Goal: Task Accomplishment & Management: Manage account settings

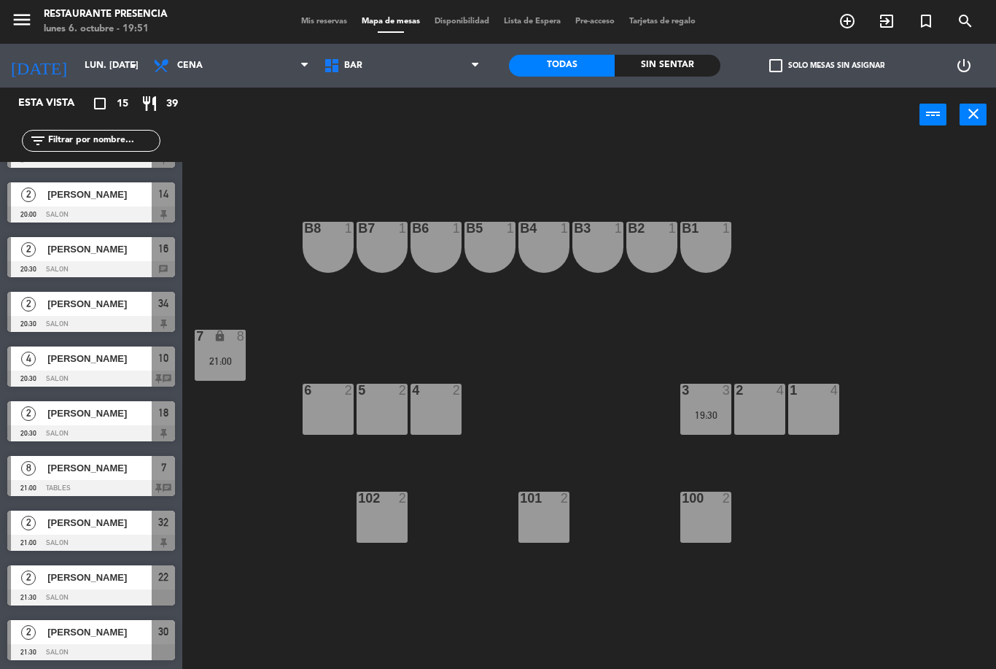
scroll to position [315, 0]
click at [484, 71] on span at bounding box center [479, 66] width 15 height 14
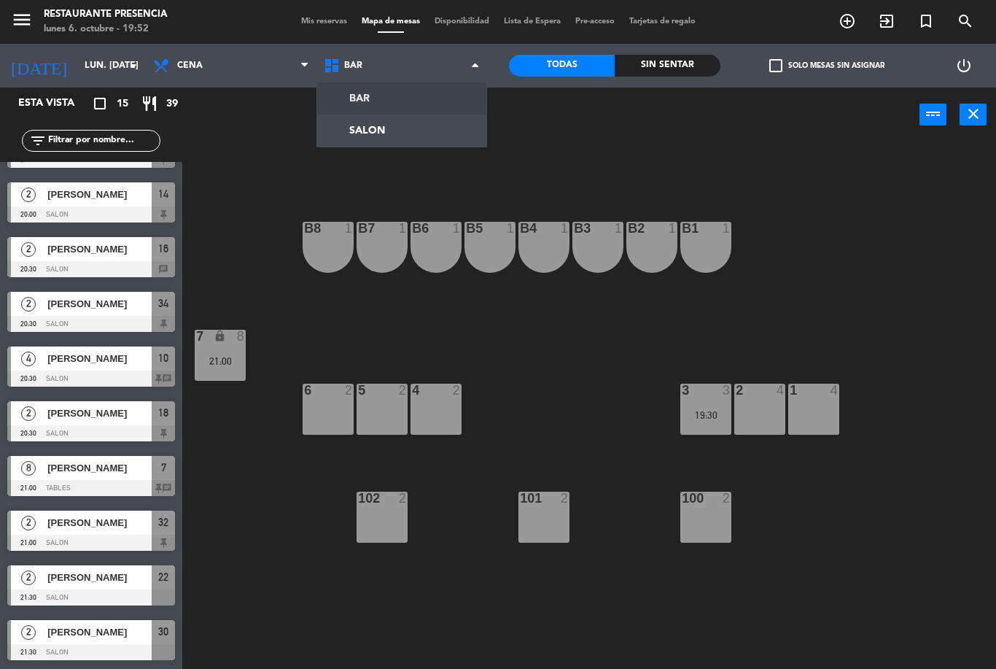
click at [464, 131] on ng-component "menu Restaurante Presencia lunes 6. octubre - 19:52 Mis reservas Mapa de mesas …" at bounding box center [498, 334] width 996 height 669
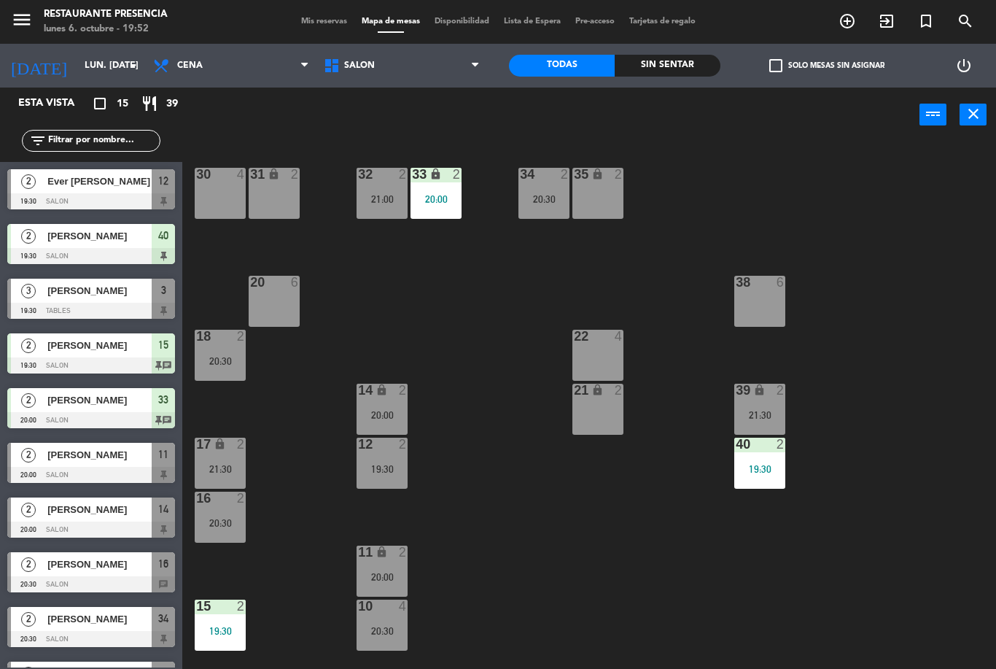
scroll to position [184, 0]
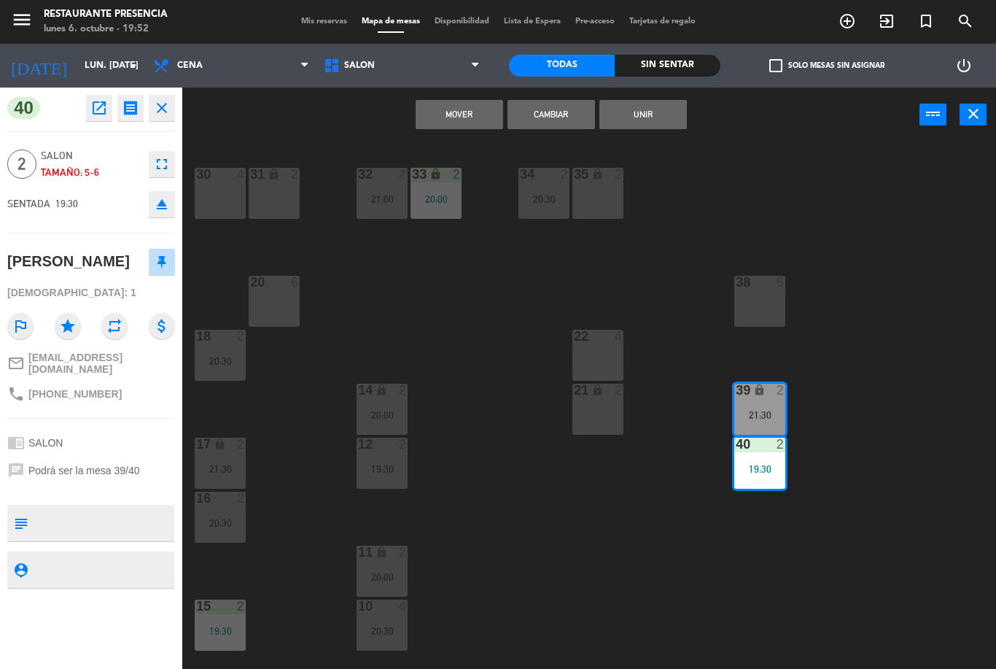
click at [553, 96] on div "Mover Cambiar Unir power_input close" at bounding box center [550, 114] width 737 height 55
click at [545, 96] on div "Mover Cambiar Unir power_input close" at bounding box center [550, 114] width 737 height 55
click at [552, 100] on button "Cambiar" at bounding box center [550, 114] width 87 height 29
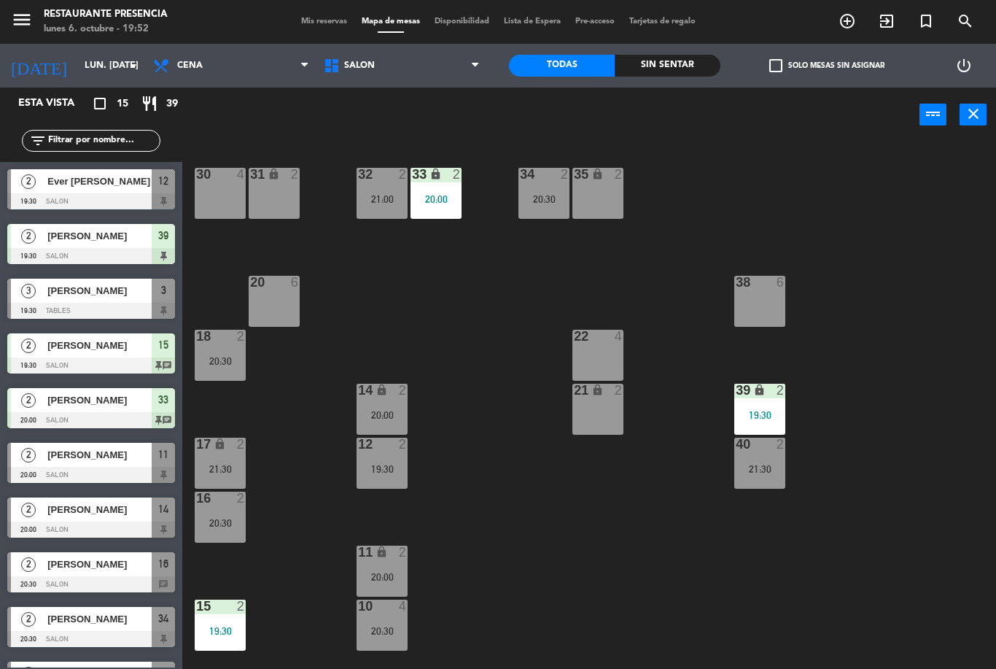
scroll to position [0, 0]
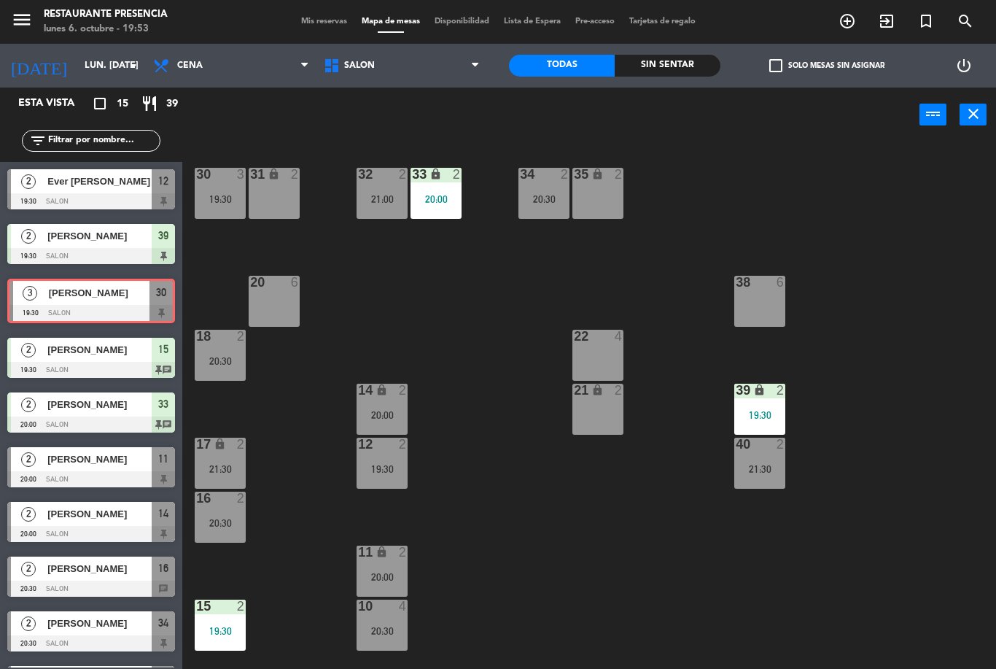
click at [220, 198] on div "19:30" at bounding box center [220, 199] width 51 height 10
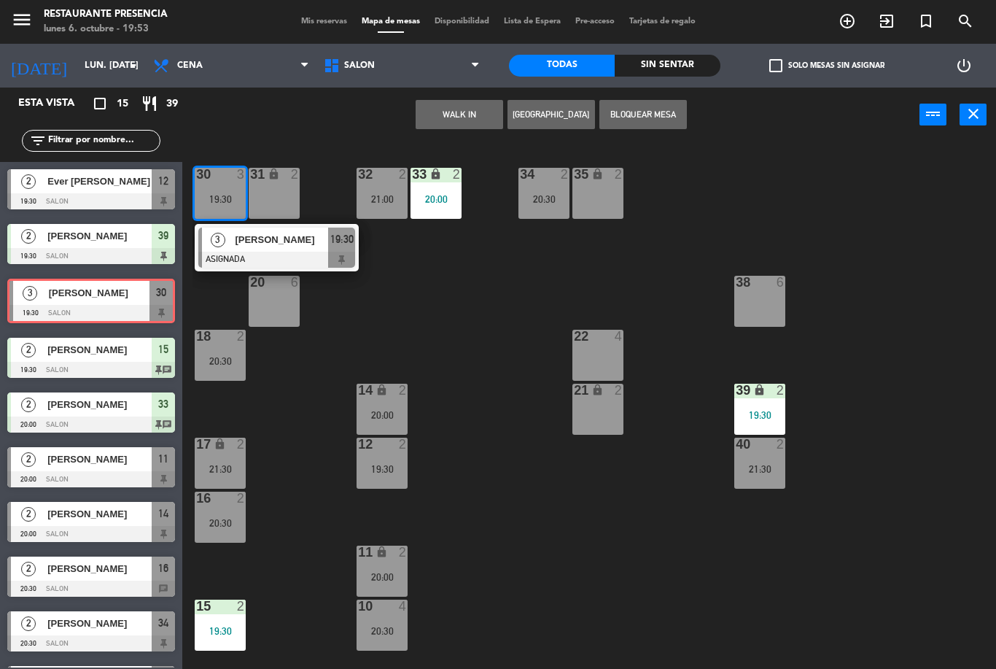
click at [295, 253] on div at bounding box center [276, 260] width 157 height 16
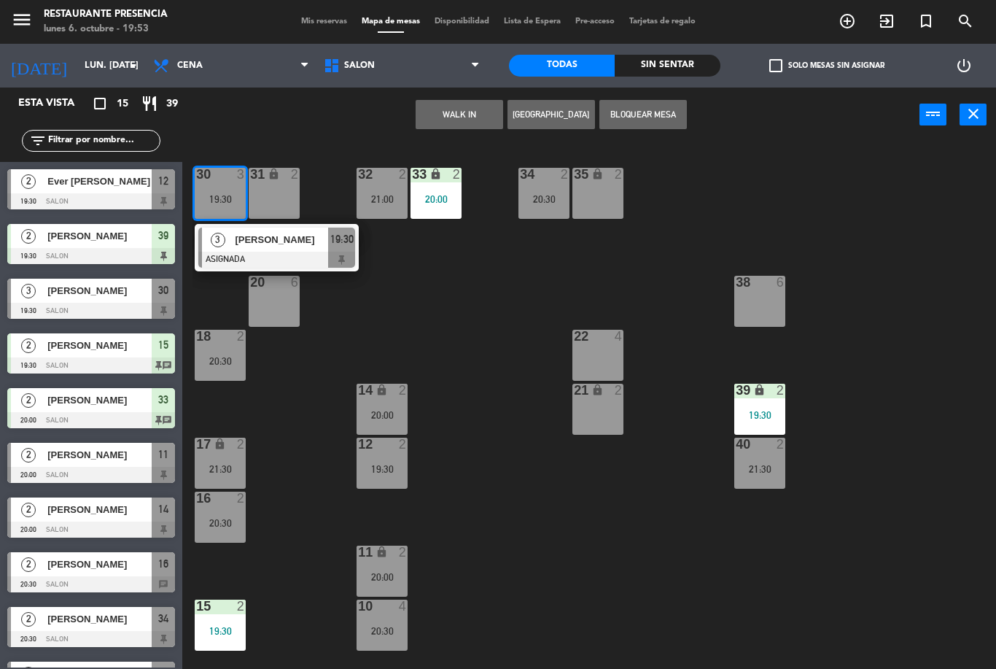
click at [282, 251] on div "[PERSON_NAME]" at bounding box center [280, 239] width 95 height 24
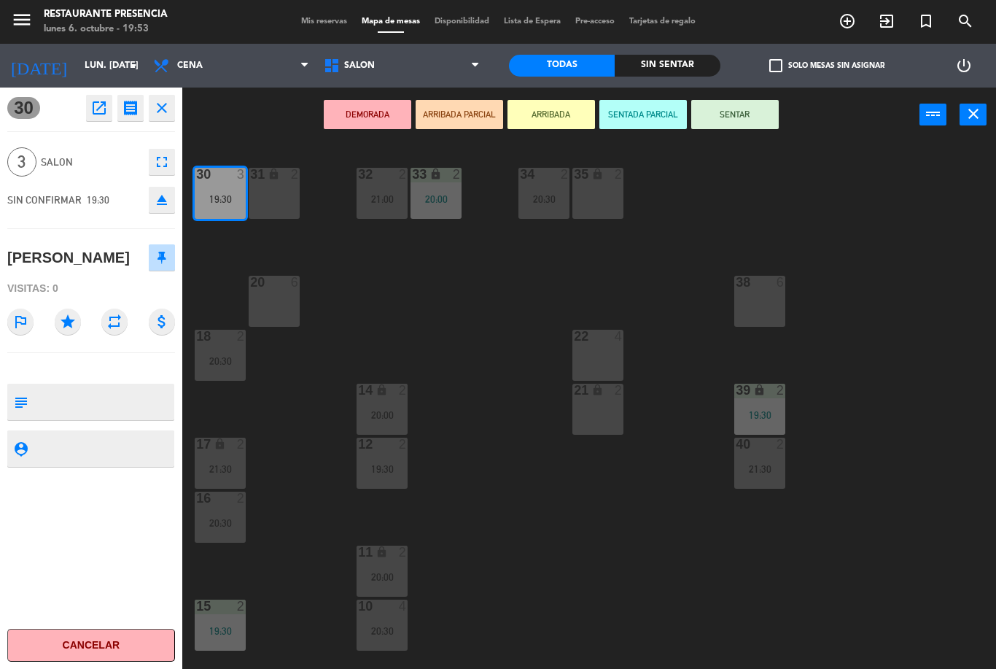
click at [750, 125] on button "SENTAR" at bounding box center [734, 114] width 87 height 29
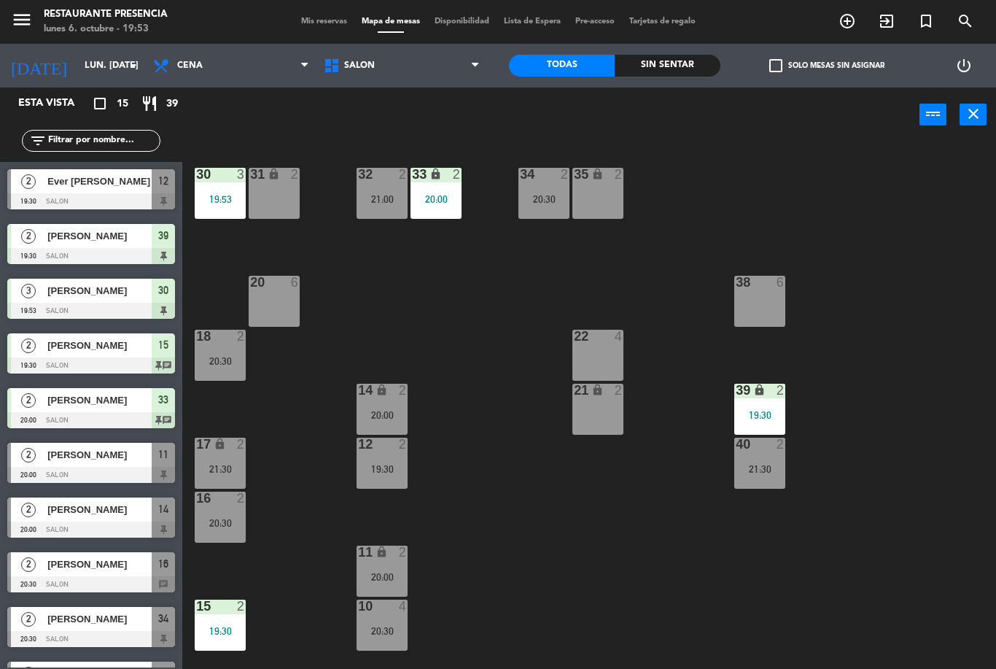
click at [681, 249] on div "30 3 19:53 31 lock 2 32 2 21:00 33 lock 2 20:00 34 2 20:30 35 lock 2 38 6 20 6 …" at bounding box center [593, 405] width 803 height 526
click at [75, 467] on div at bounding box center [91, 475] width 168 height 16
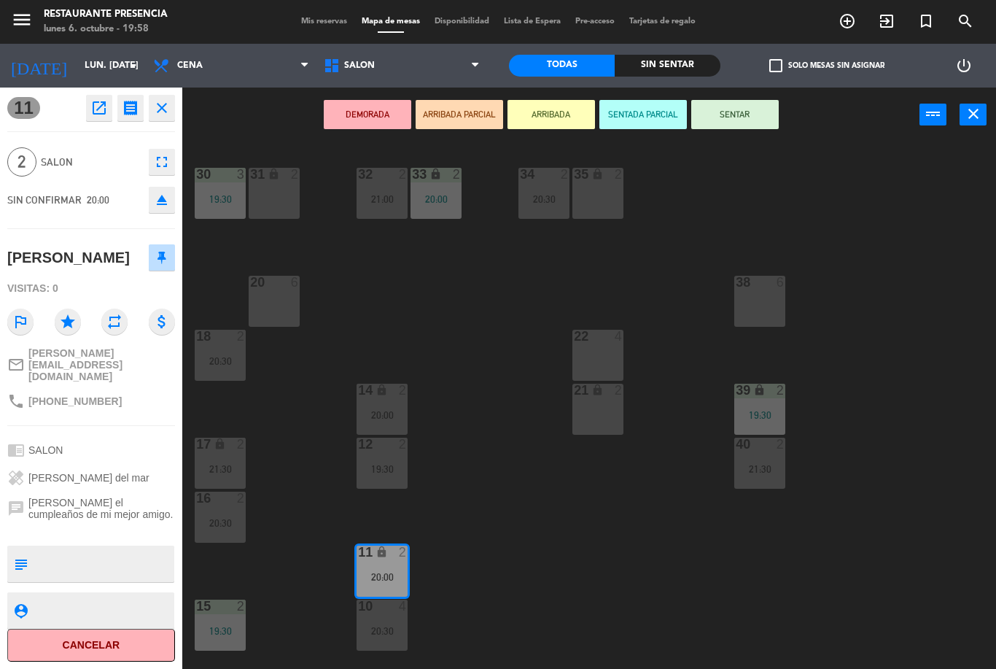
click at [743, 114] on button "SENTAR" at bounding box center [734, 114] width 87 height 29
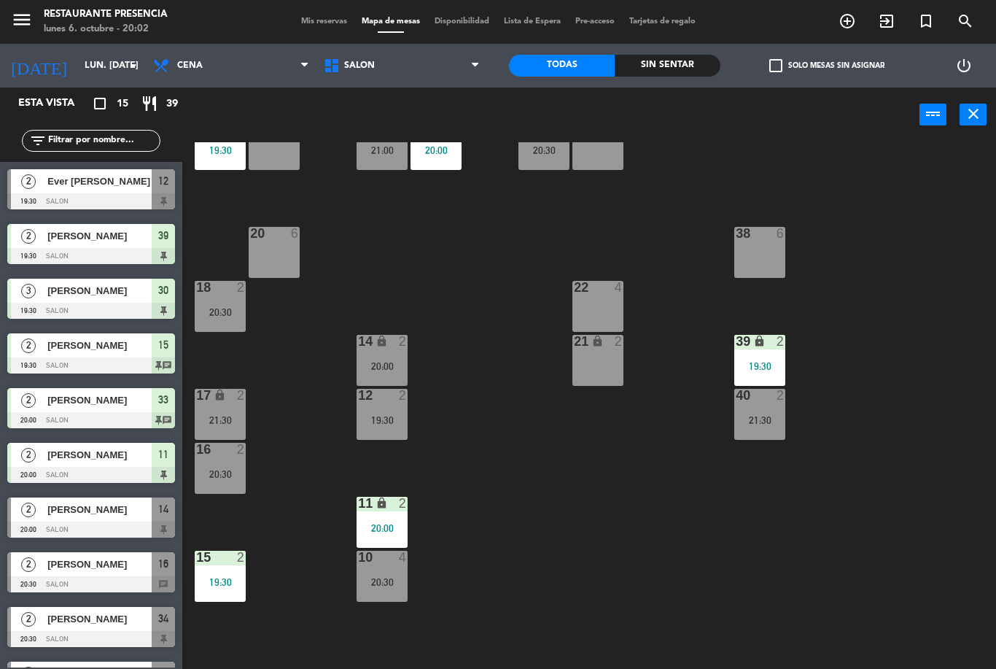
scroll to position [58, 0]
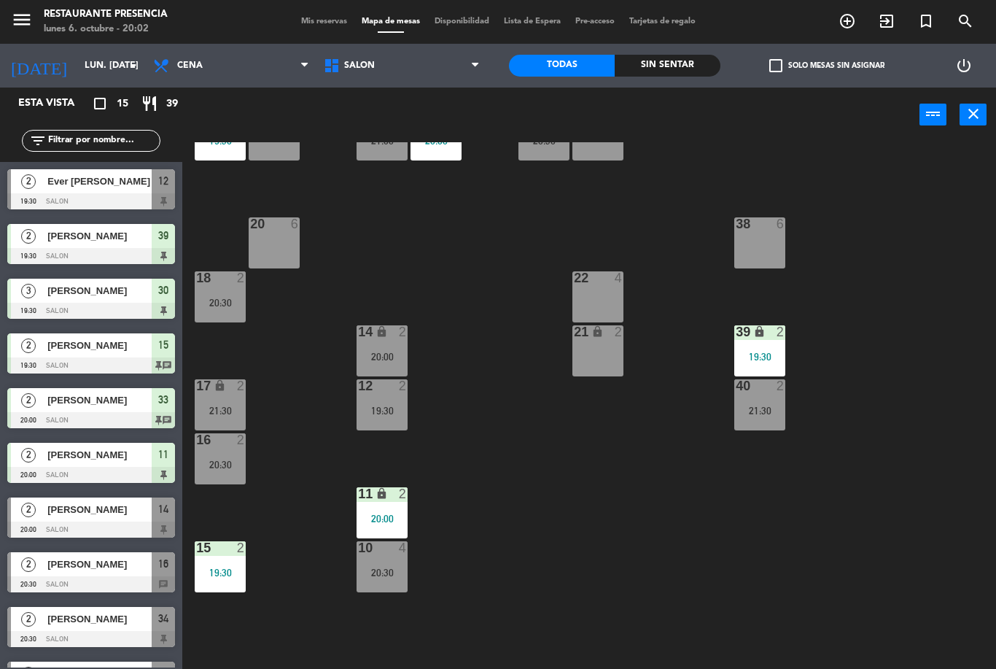
click at [230, 400] on div "17 lock 2 21:30" at bounding box center [220, 404] width 51 height 51
click at [527, 488] on div "30 3 19:30 31 lock 2 32 2 21:00 33 lock 2 20:00 34 2 20:30 35 lock 2 38 6 20 6 …" at bounding box center [593, 405] width 803 height 526
click at [845, 34] on span "add_circle_outline" at bounding box center [846, 21] width 39 height 25
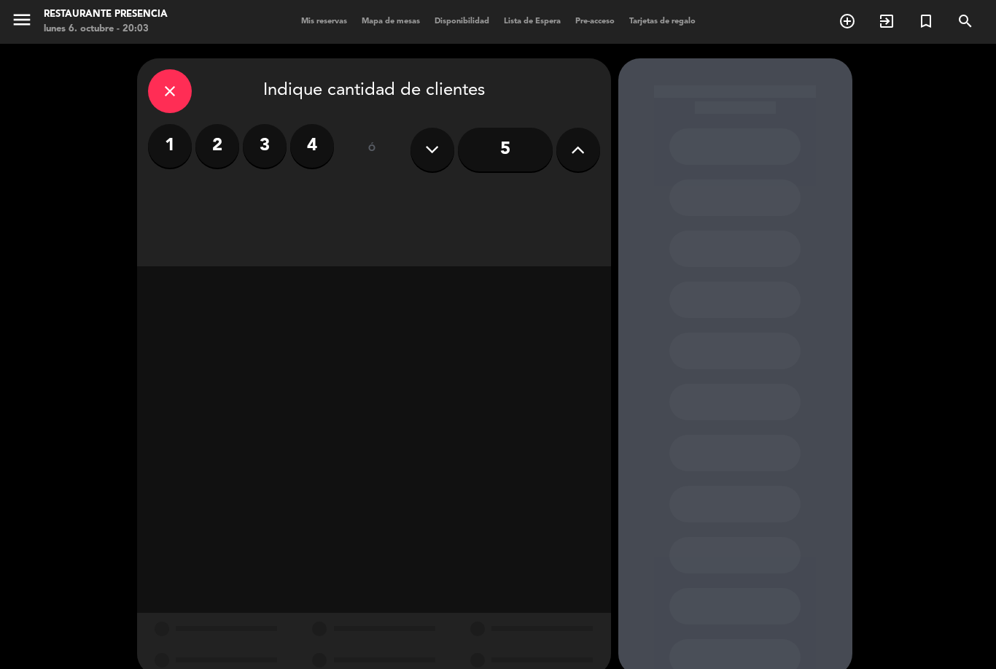
click at [203, 155] on label "2" at bounding box center [217, 146] width 44 height 44
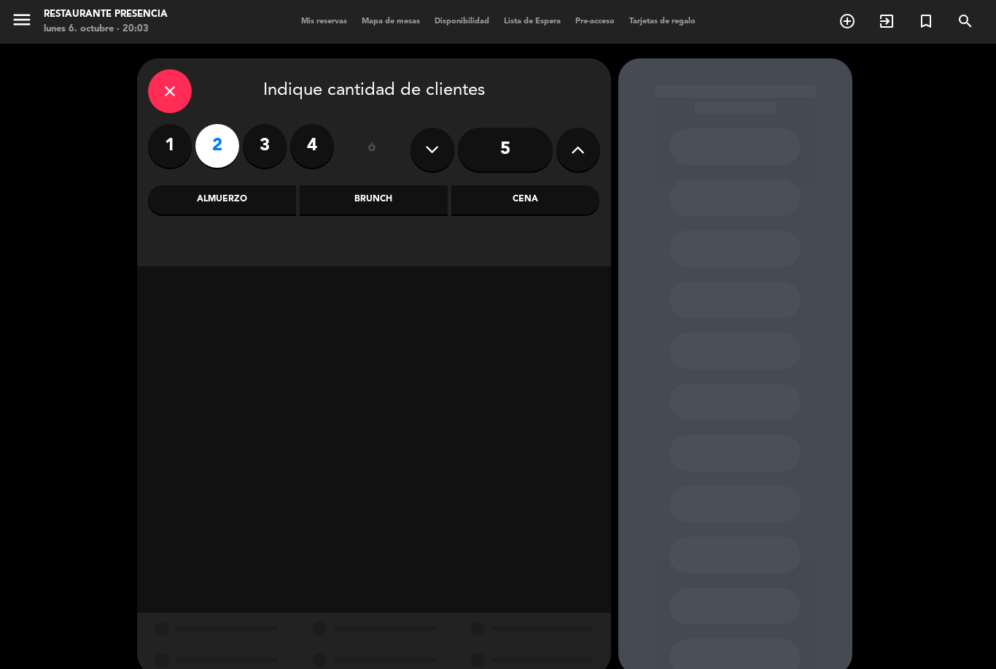
click at [515, 200] on div "Cena" at bounding box center [525, 199] width 148 height 29
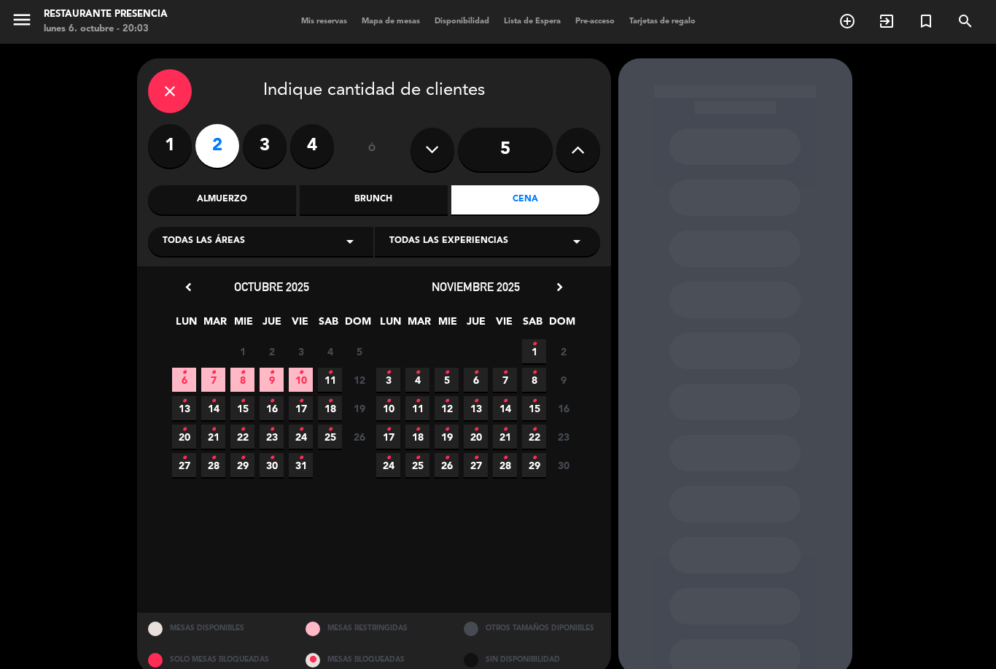
click at [174, 363] on div "29 30 1 2 3 4 5" at bounding box center [272, 351] width 204 height 28
click at [189, 376] on span "6 •" at bounding box center [184, 379] width 24 height 24
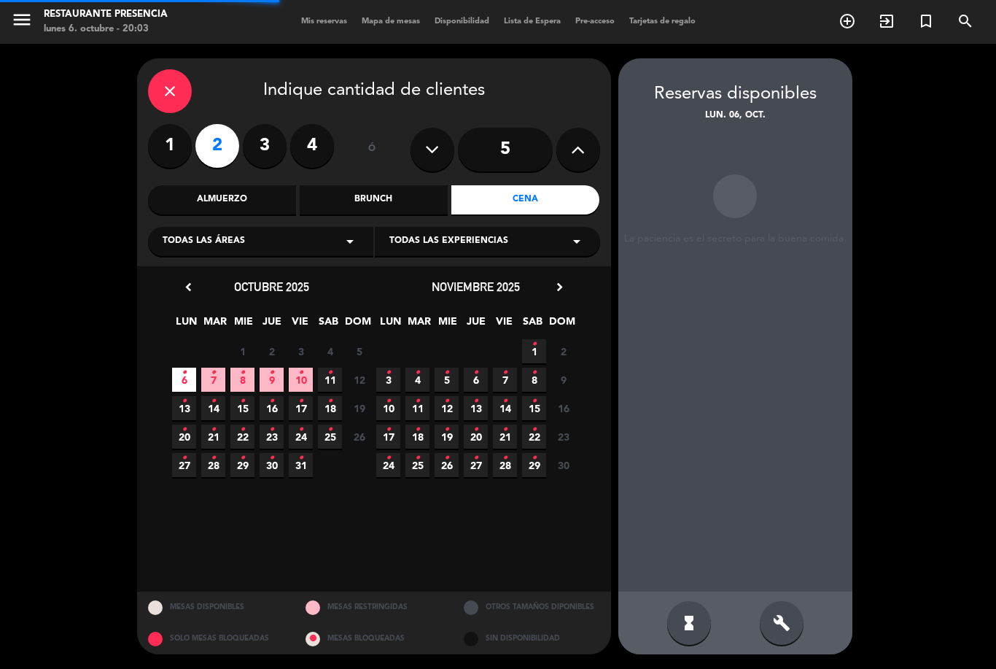
scroll to position [47, 0]
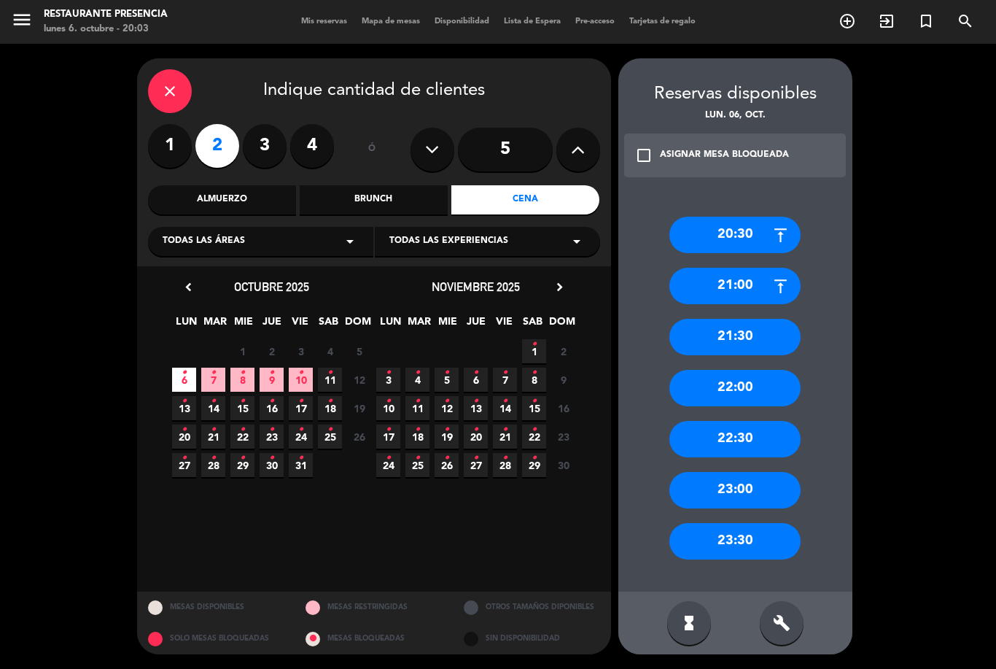
click at [789, 609] on div "build" at bounding box center [782, 623] width 44 height 44
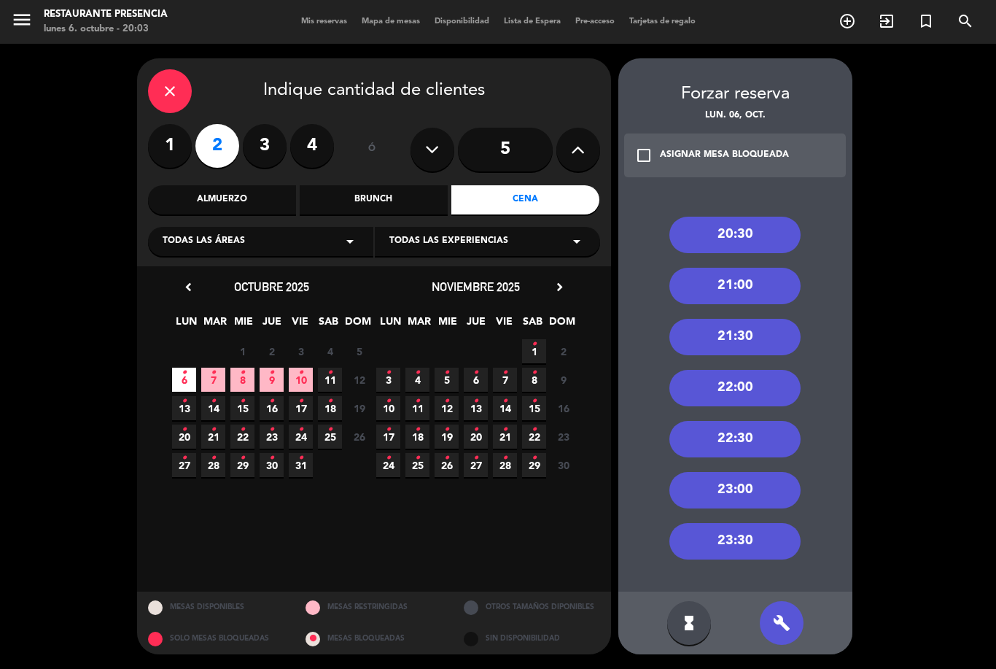
click at [782, 620] on icon "build" at bounding box center [781, 622] width 17 height 17
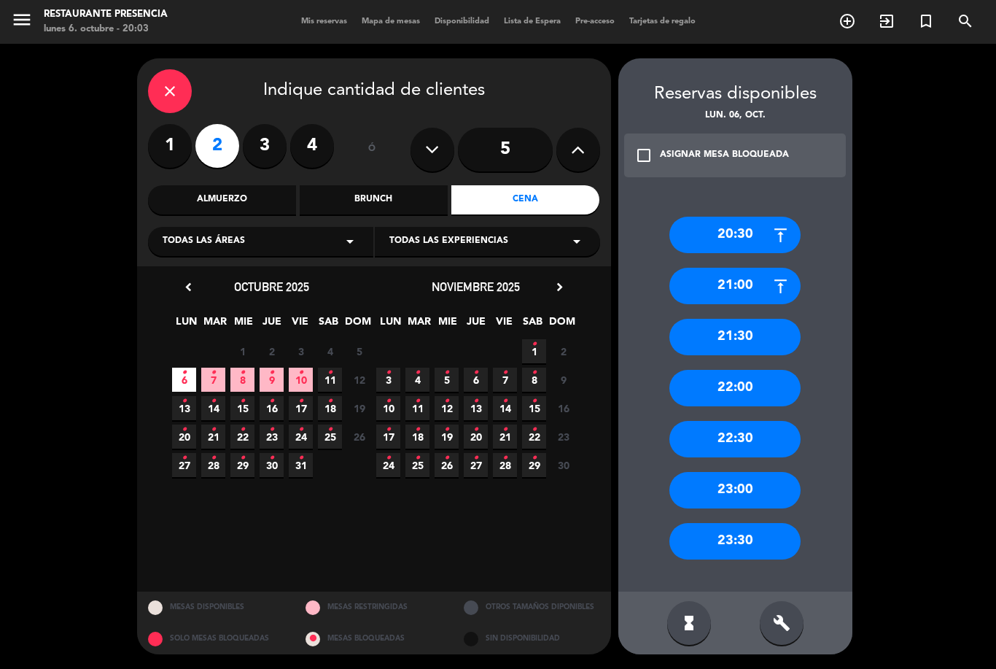
click at [774, 226] on icon at bounding box center [780, 235] width 18 height 18
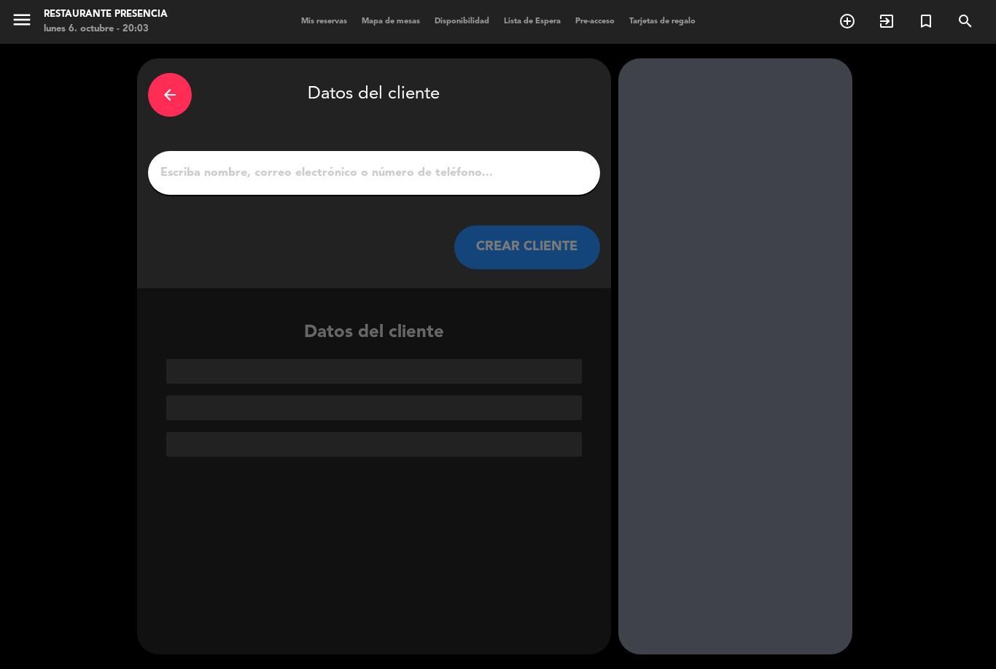
click at [222, 163] on input "1" at bounding box center [374, 173] width 430 height 20
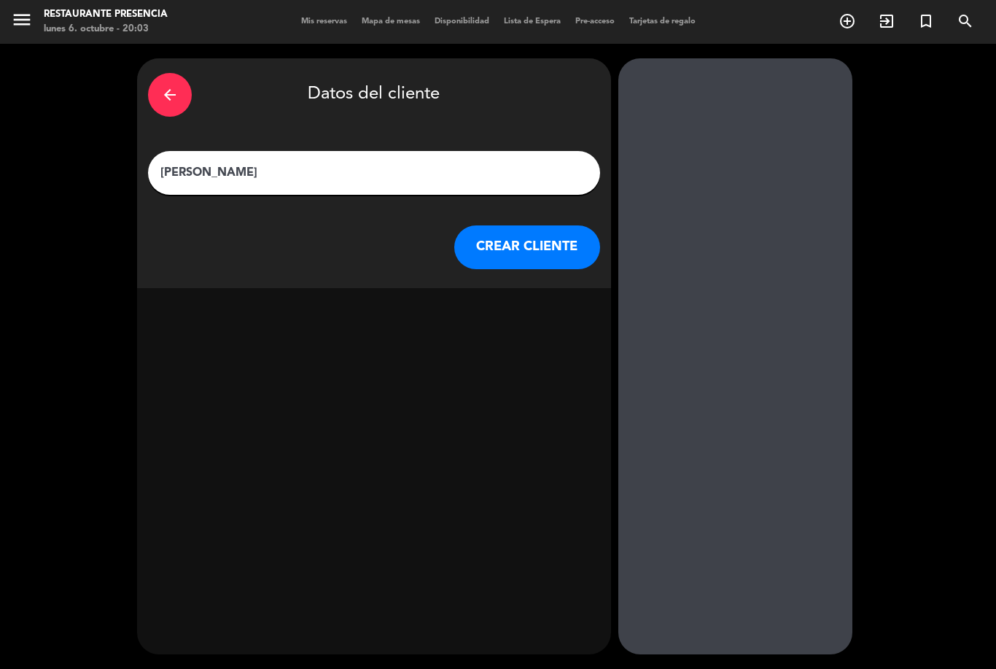
type input "[PERSON_NAME]"
click at [535, 236] on button "CREAR CLIENTE" at bounding box center [527, 247] width 146 height 44
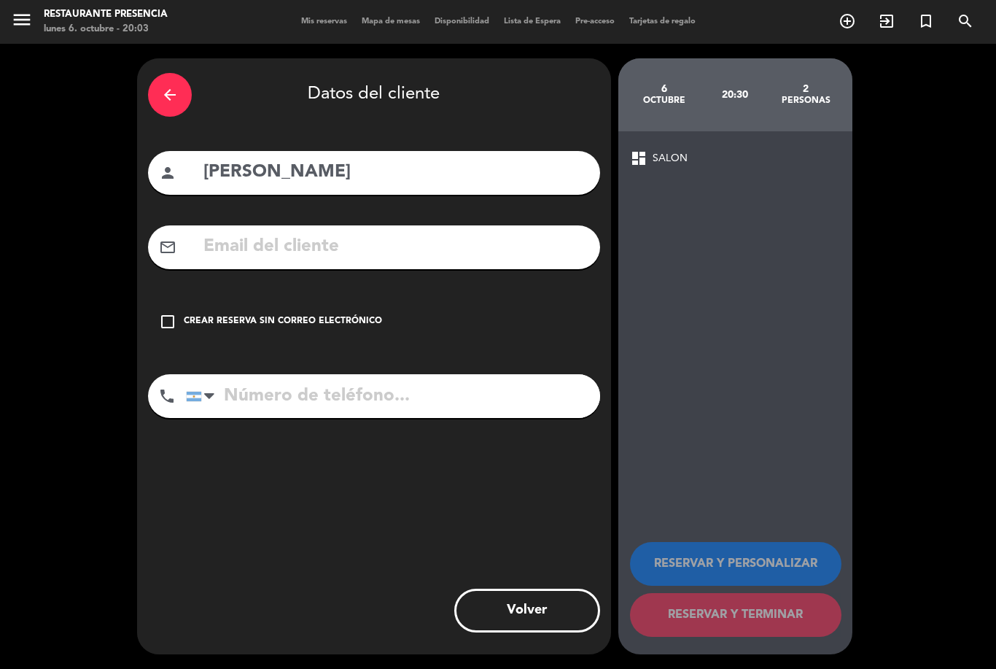
click at [325, 312] on div "check_box_outline_blank Crear reserva sin correo electrónico" at bounding box center [374, 322] width 452 height 44
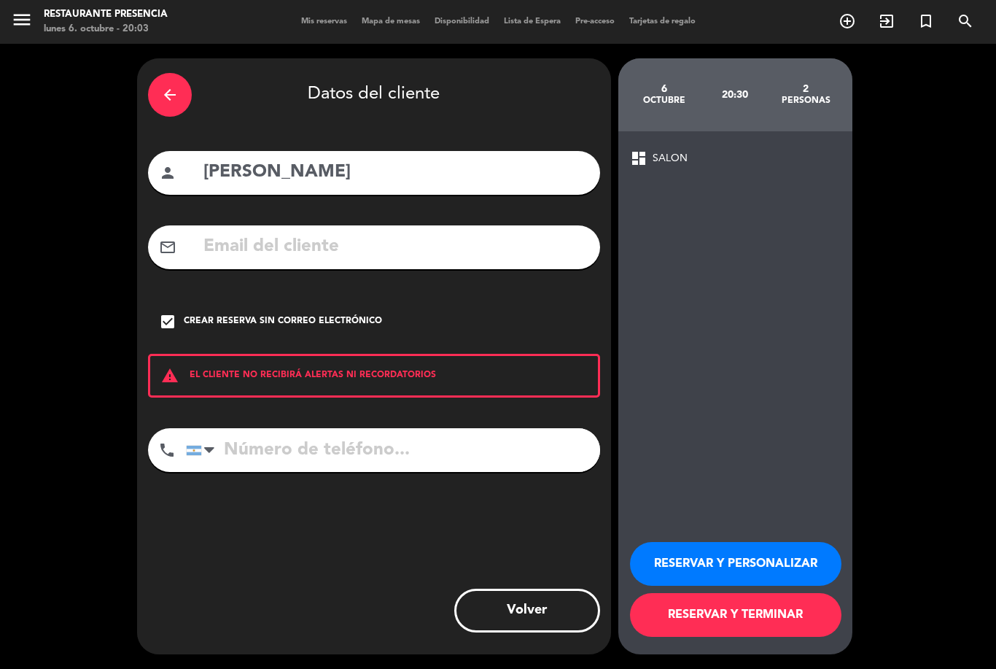
click at [744, 636] on button "RESERVAR Y TERMINAR" at bounding box center [735, 615] width 211 height 44
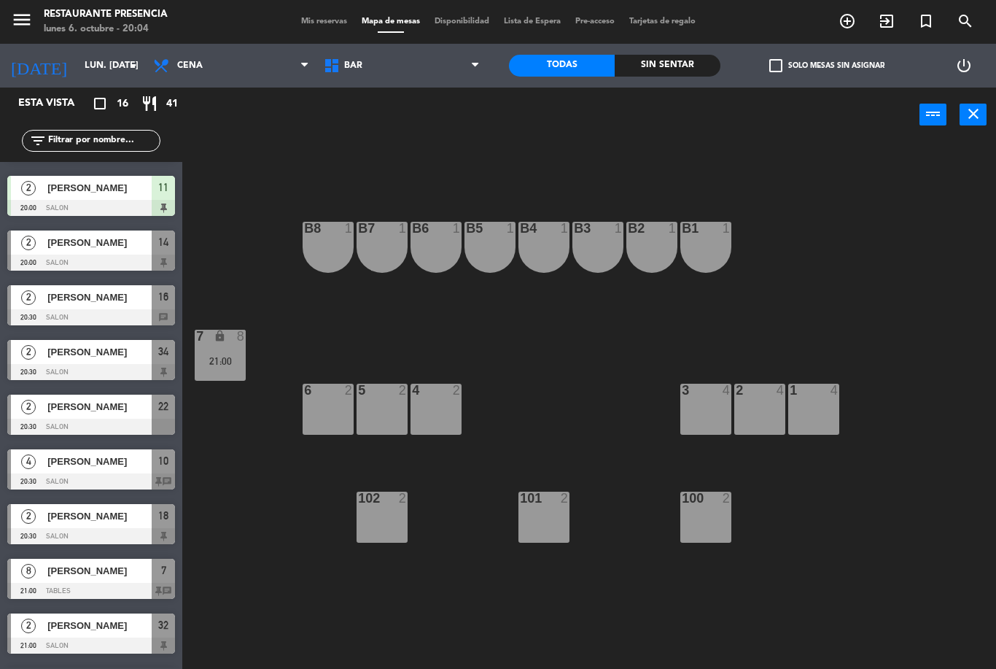
scroll to position [288, 0]
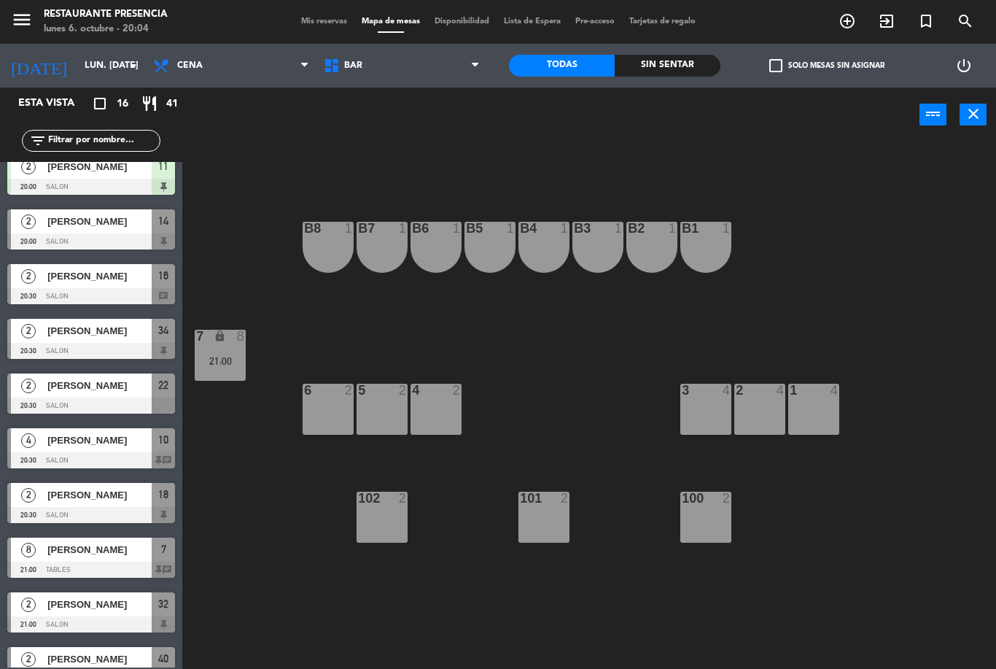
click at [127, 399] on div at bounding box center [91, 405] width 168 height 16
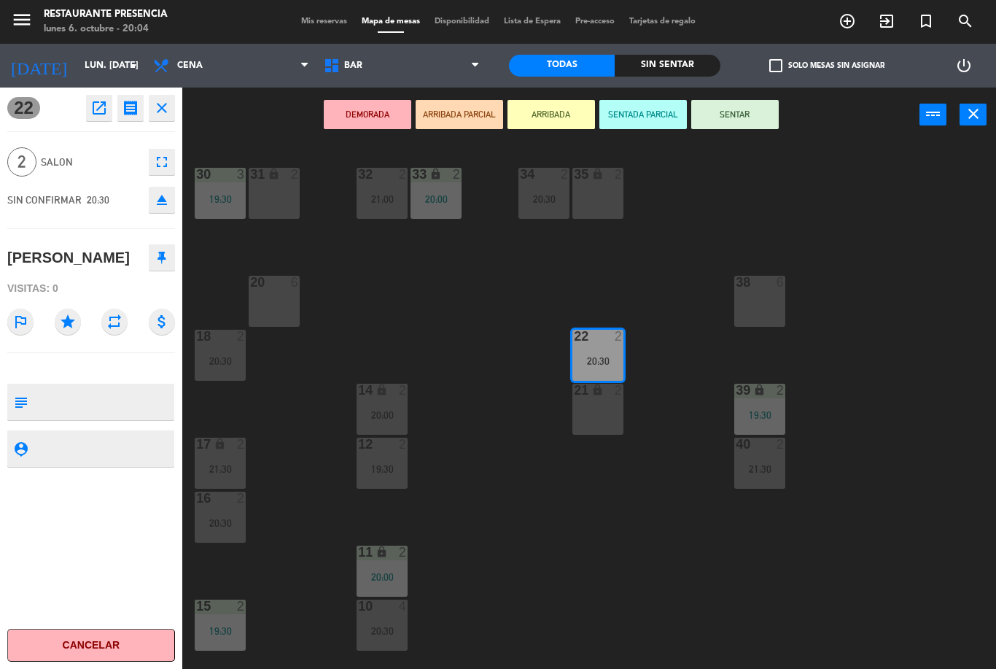
click at [122, 390] on textarea at bounding box center [103, 401] width 139 height 31
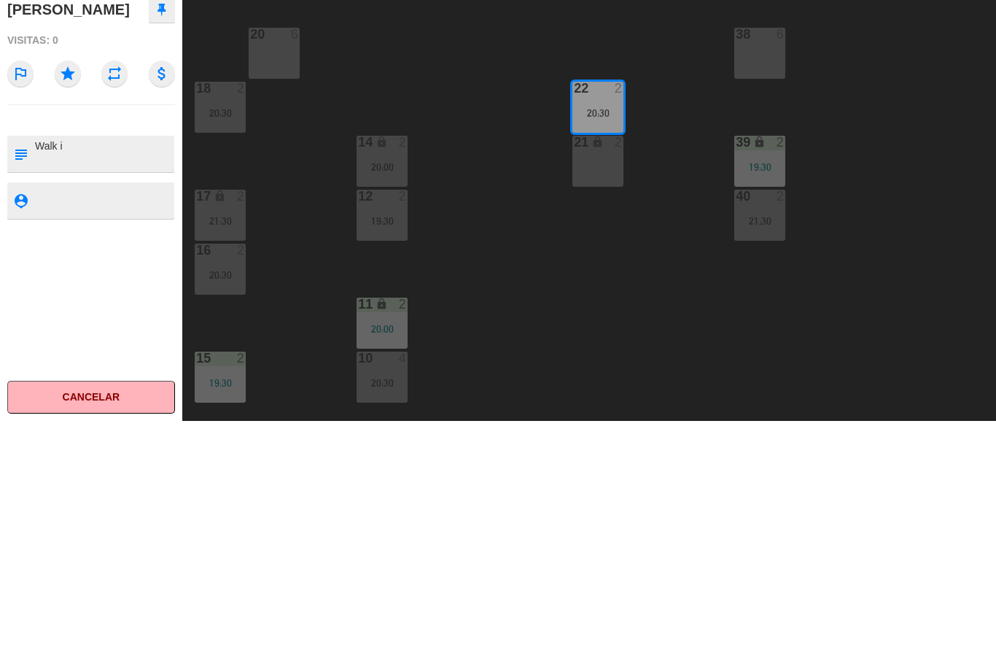
type textarea "Walk in"
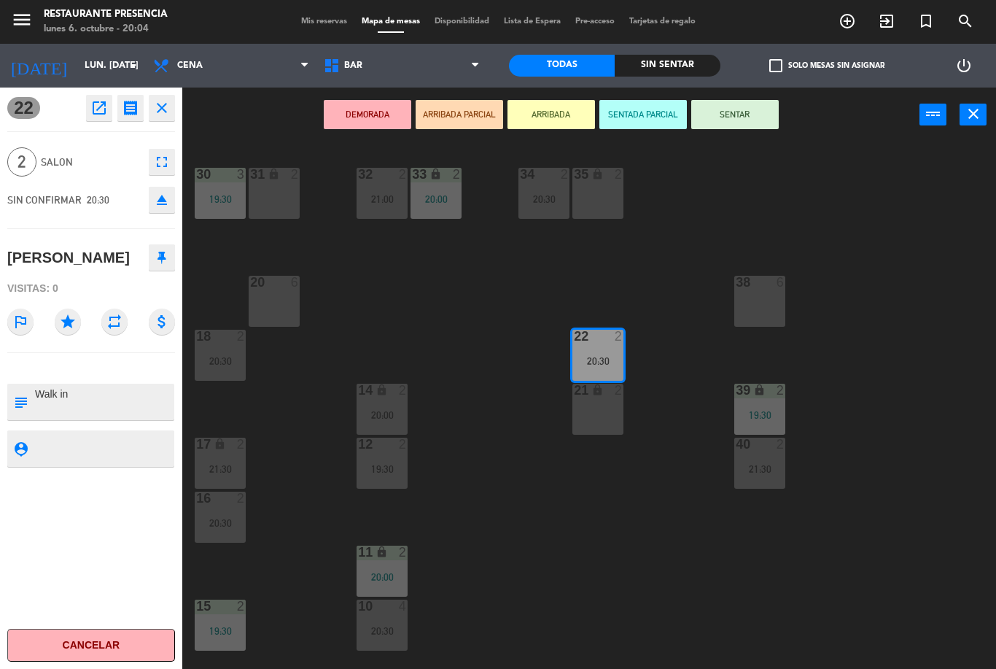
scroll to position [0, 0]
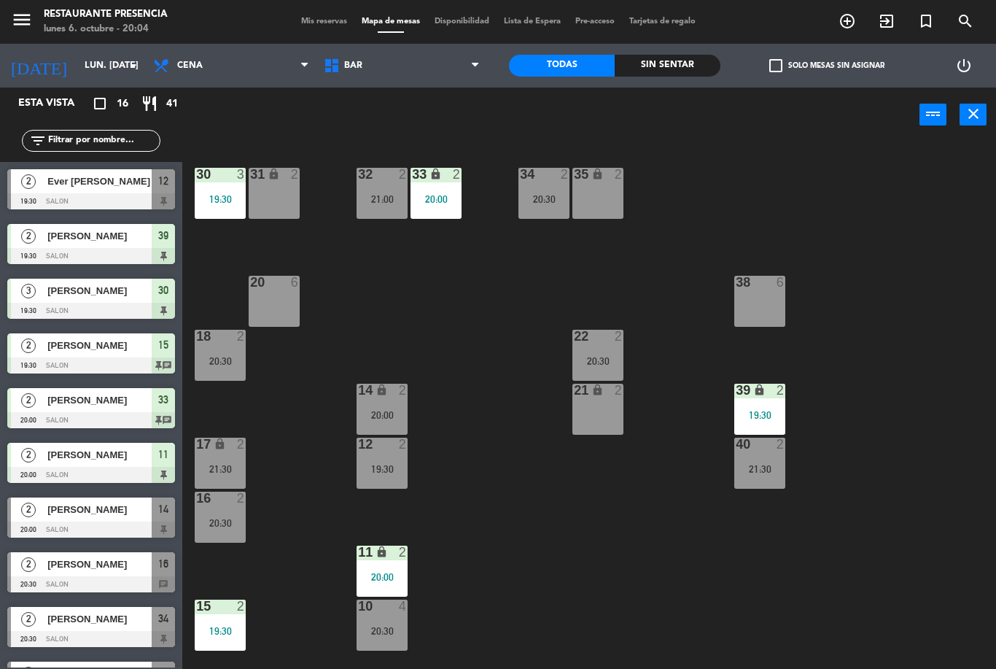
click at [108, 68] on input "lun. [DATE]" at bounding box center [138, 65] width 123 height 25
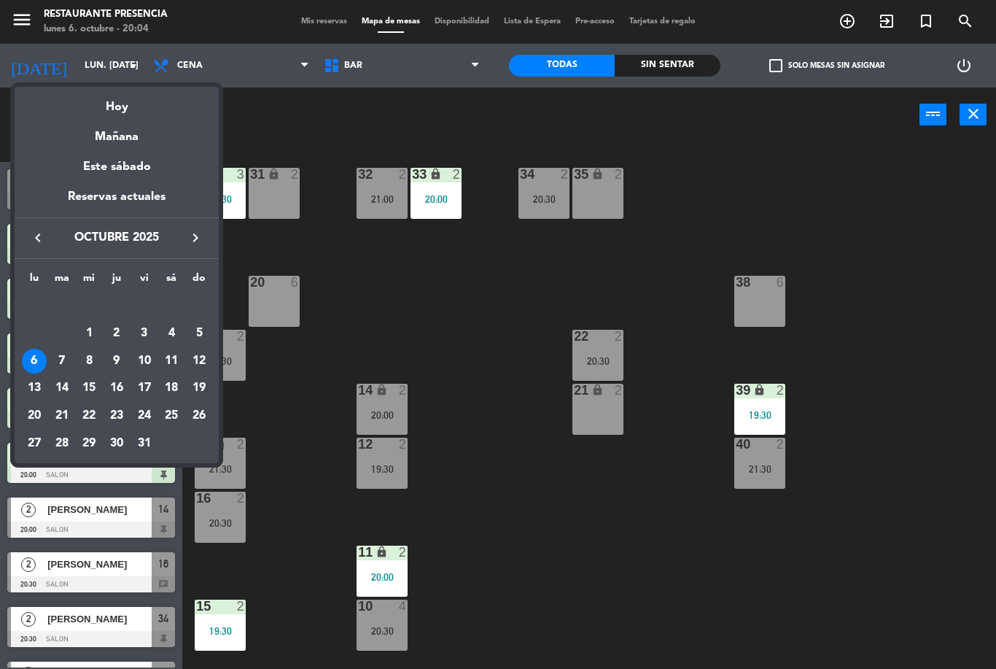
click at [58, 368] on div "7" at bounding box center [62, 360] width 25 height 25
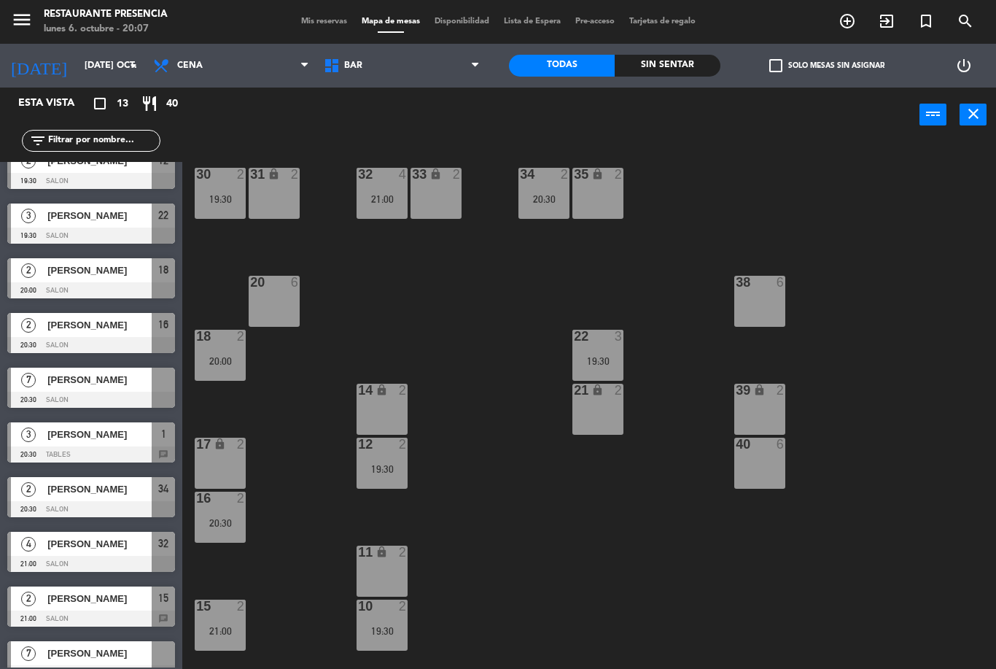
scroll to position [148, 0]
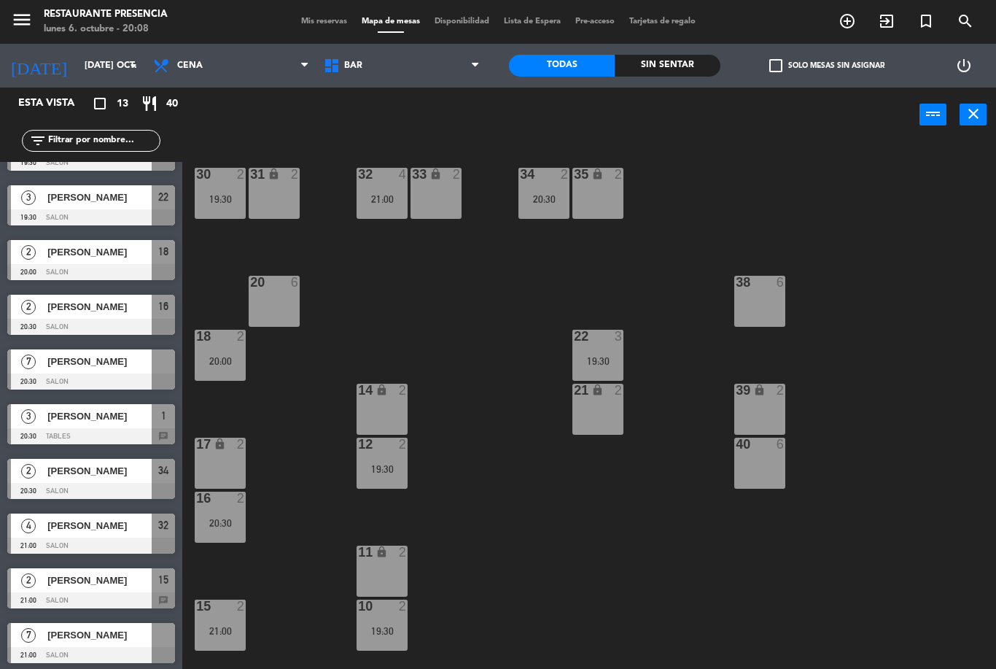
click at [430, 74] on span "BAR" at bounding box center [401, 66] width 171 height 32
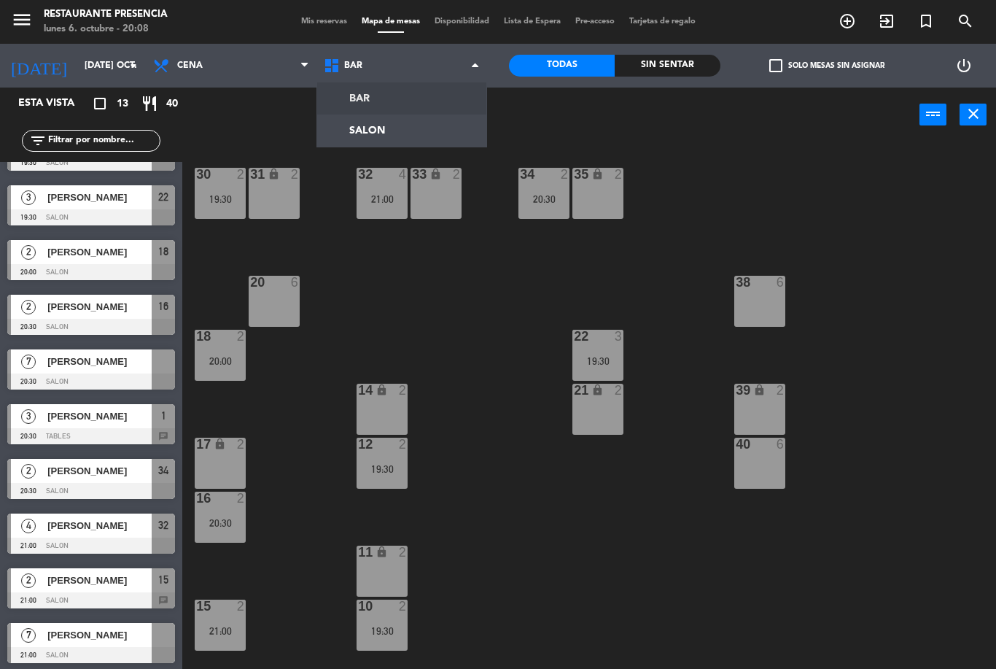
click at [418, 139] on ng-component "menu Restaurante Presencia lunes 6. octubre - 20:08 Mis reservas Mapa de mesas …" at bounding box center [498, 334] width 996 height 669
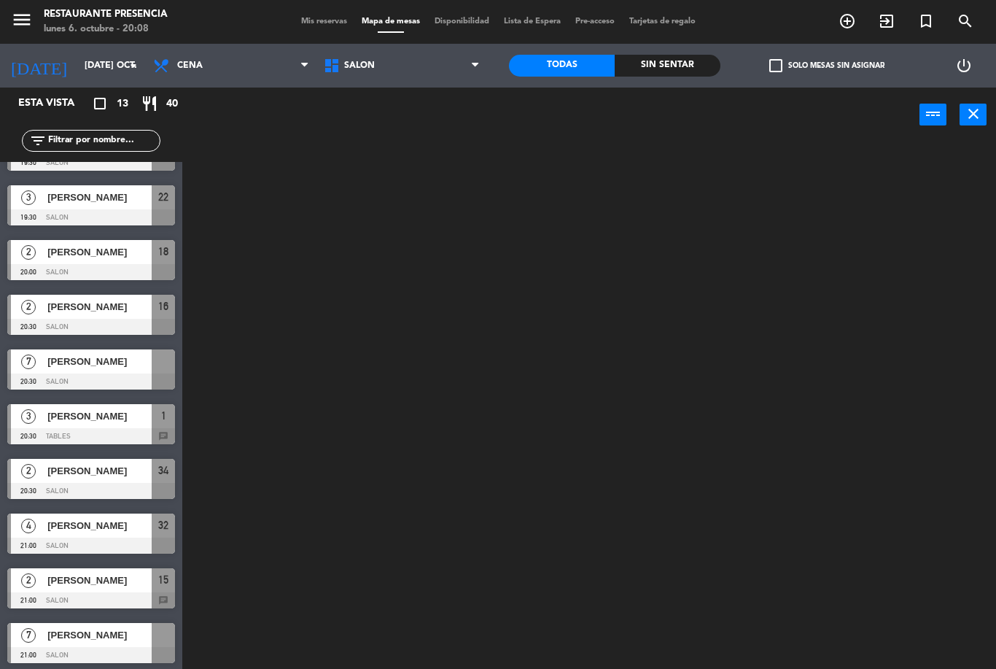
click at [433, 59] on span "SALON" at bounding box center [401, 66] width 171 height 32
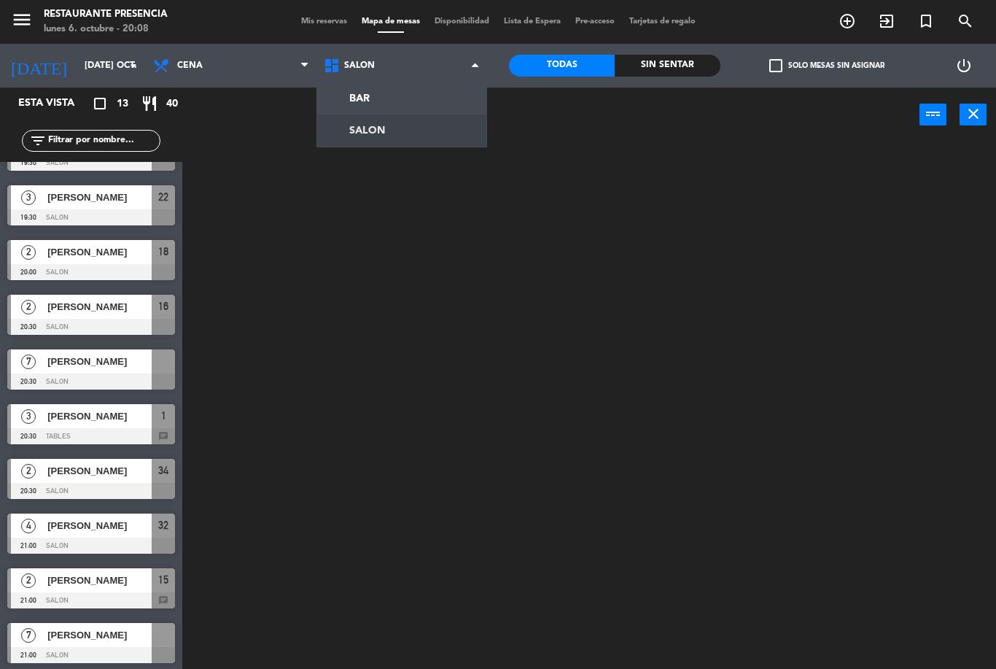
click at [403, 107] on ng-component "menu Restaurante Presencia lunes 6. octubre - 20:08 Mis reservas Mapa de mesas …" at bounding box center [498, 334] width 996 height 669
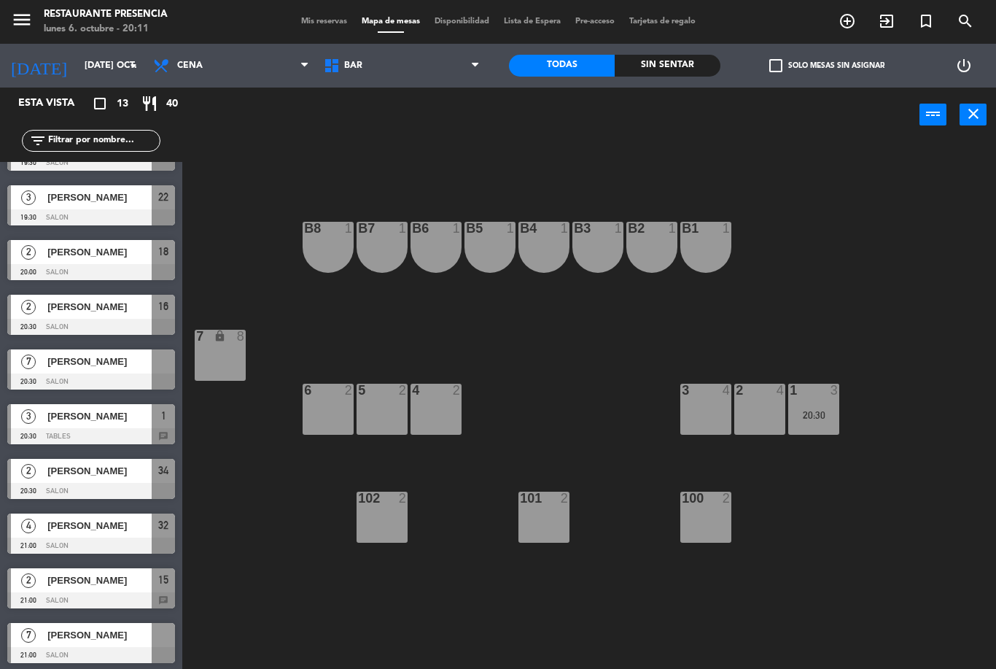
click at [99, 72] on input "[DATE] oct." at bounding box center [138, 65] width 123 height 25
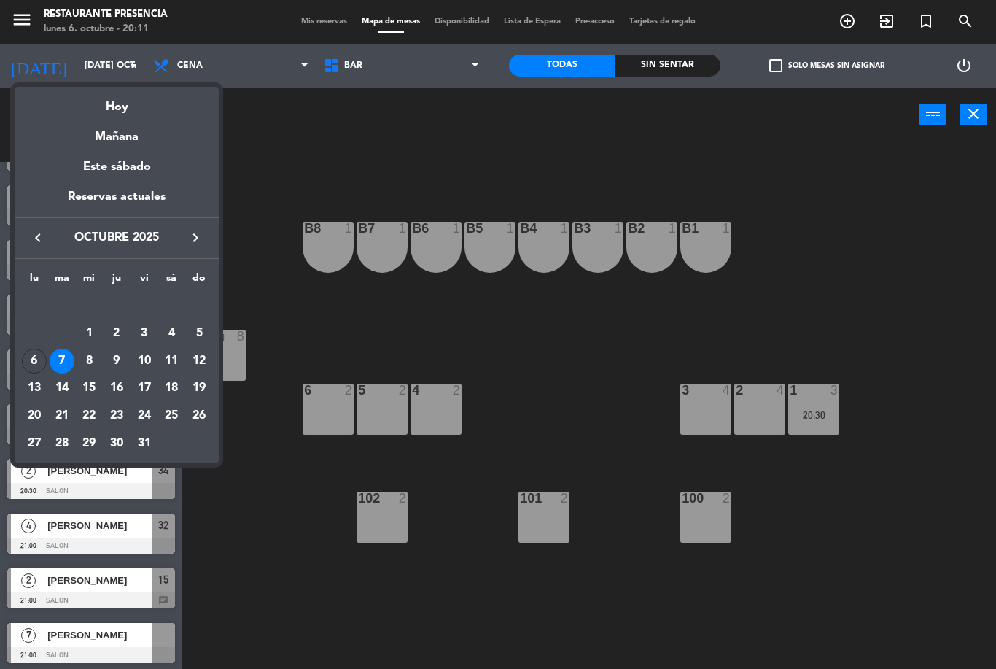
click at [122, 113] on div "Hoy" at bounding box center [117, 102] width 204 height 30
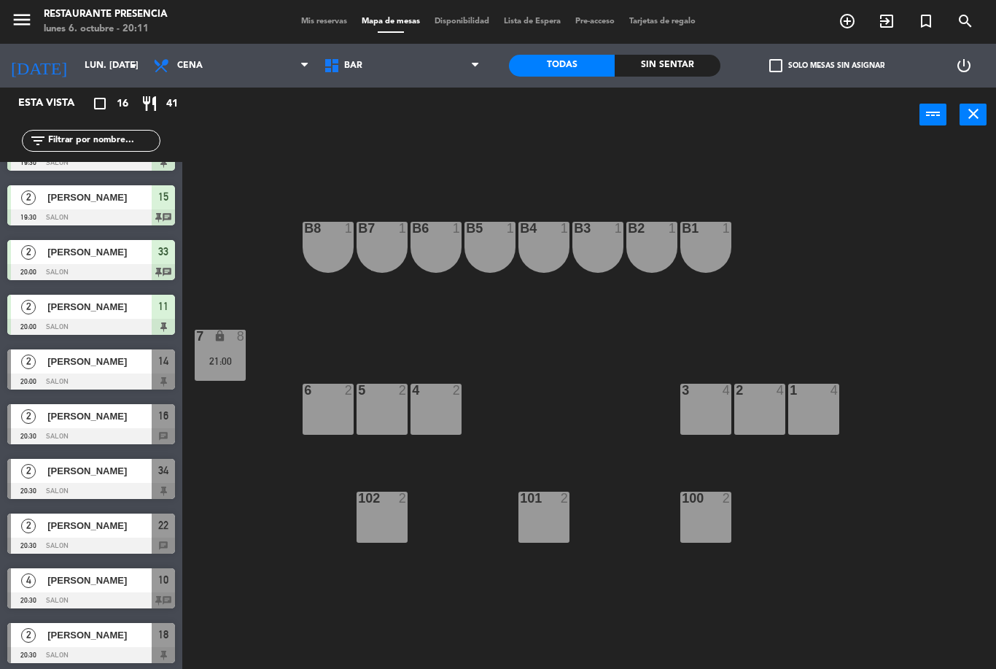
click at [121, 61] on input "lun. [DATE]" at bounding box center [138, 65] width 123 height 25
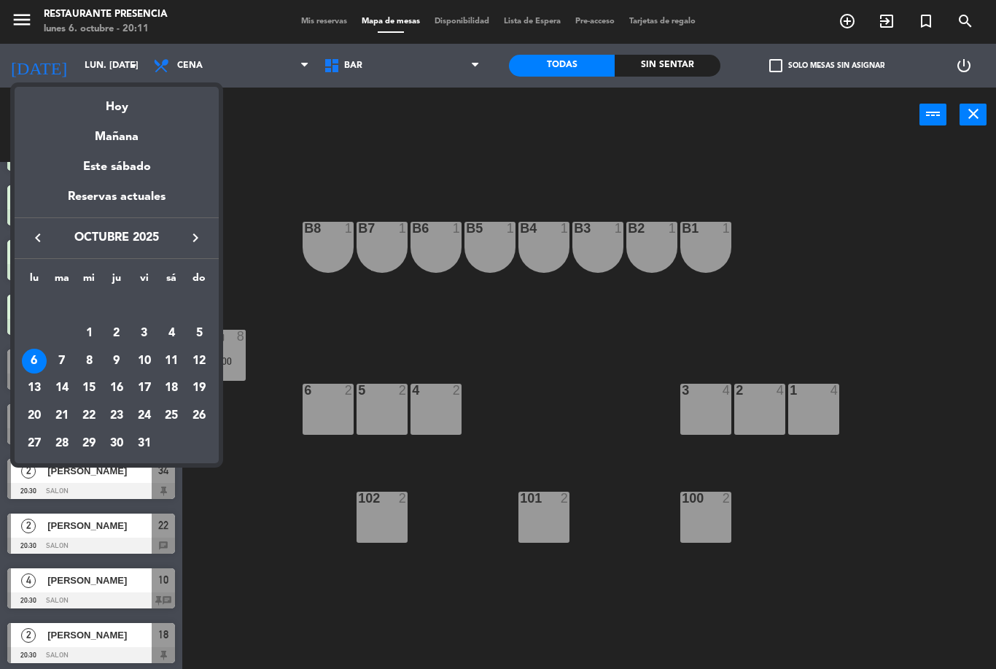
click at [55, 353] on div "7" at bounding box center [62, 360] width 25 height 25
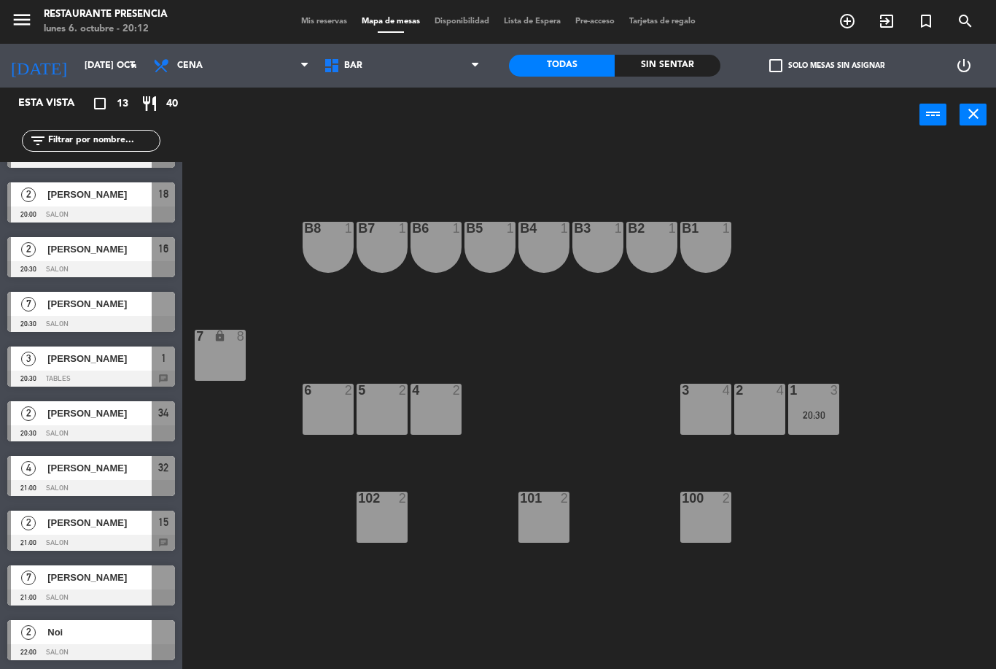
scroll to position [206, 0]
click at [113, 63] on input "[DATE] oct." at bounding box center [138, 65] width 123 height 25
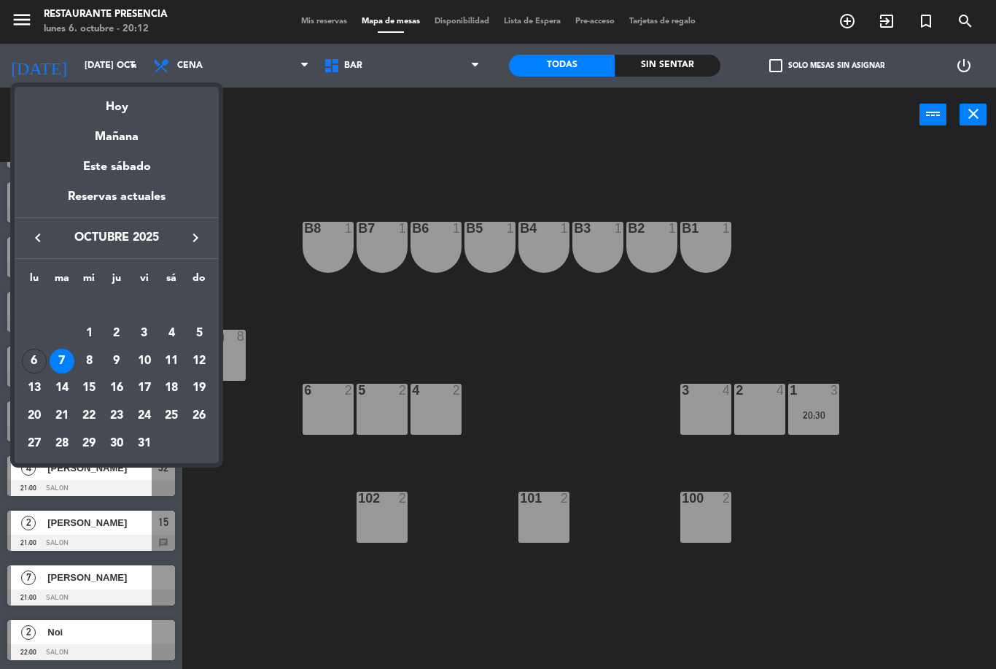
click at [127, 104] on div "Hoy" at bounding box center [117, 102] width 204 height 30
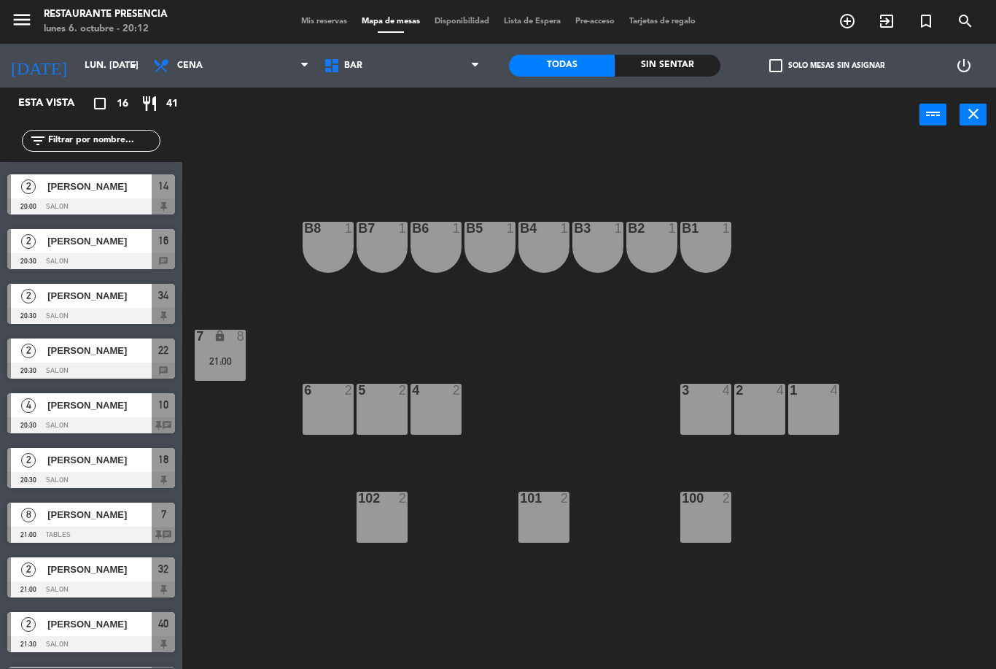
scroll to position [324, 0]
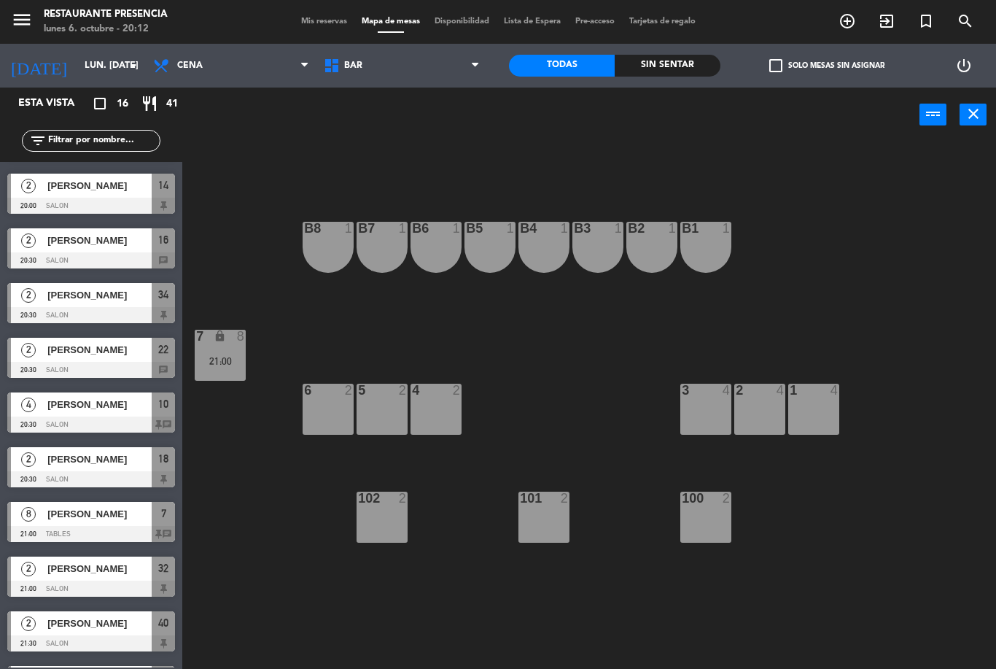
click at [117, 414] on div "[PERSON_NAME]" at bounding box center [99, 404] width 106 height 24
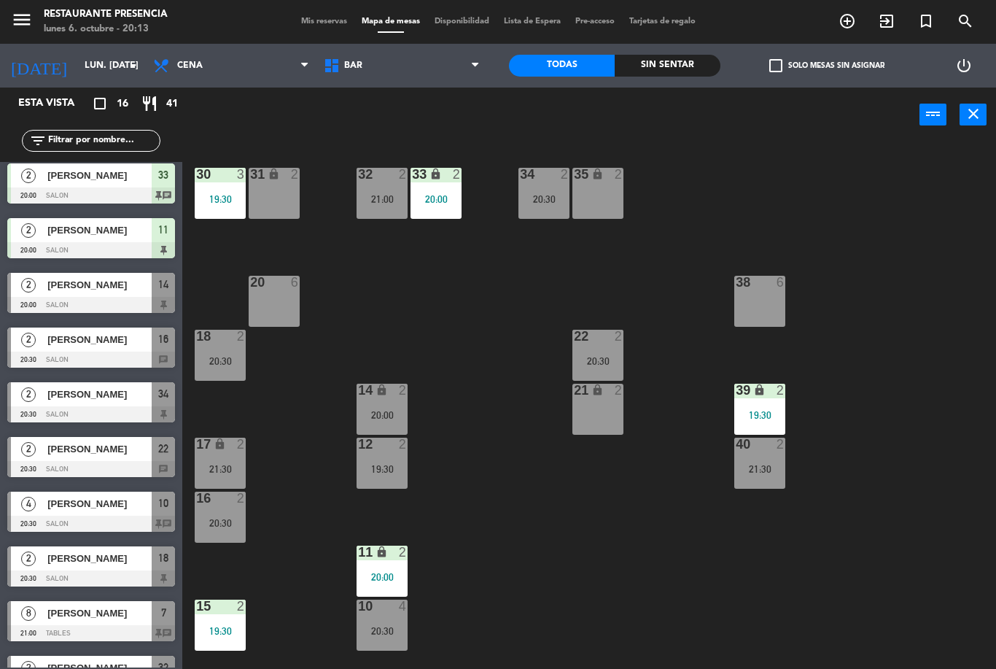
scroll to position [230, 0]
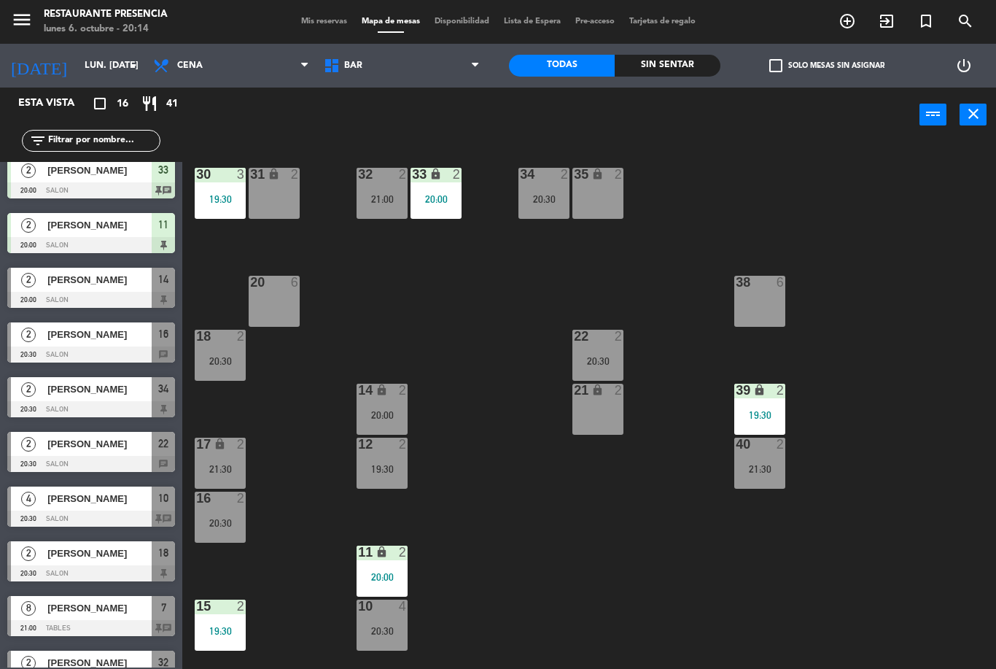
click at [62, 279] on span "[PERSON_NAME]" at bounding box center [99, 279] width 104 height 15
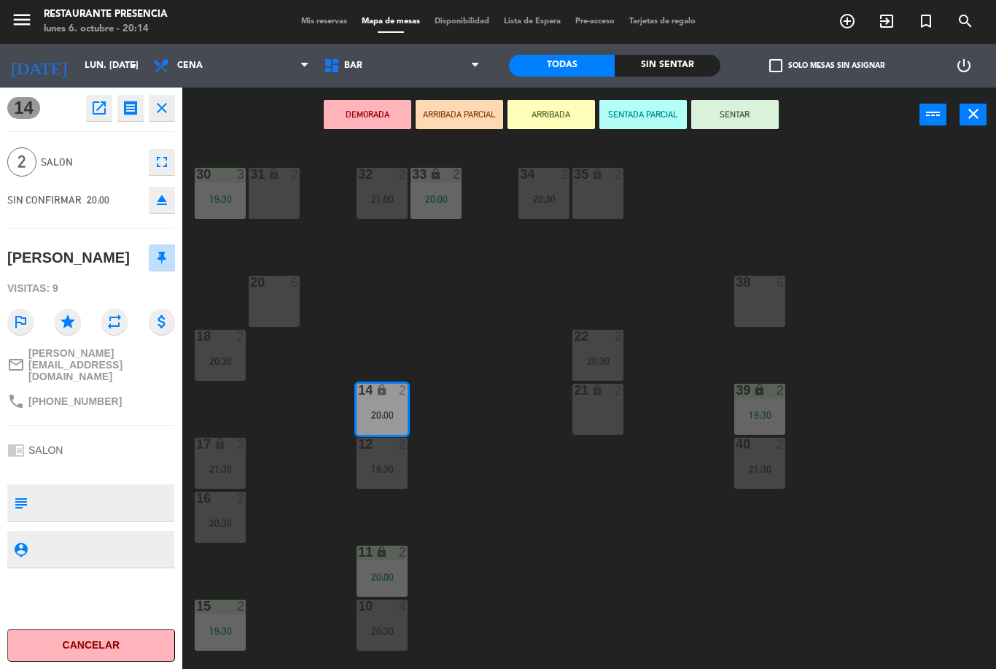
click at [744, 119] on button "SENTAR" at bounding box center [734, 114] width 87 height 29
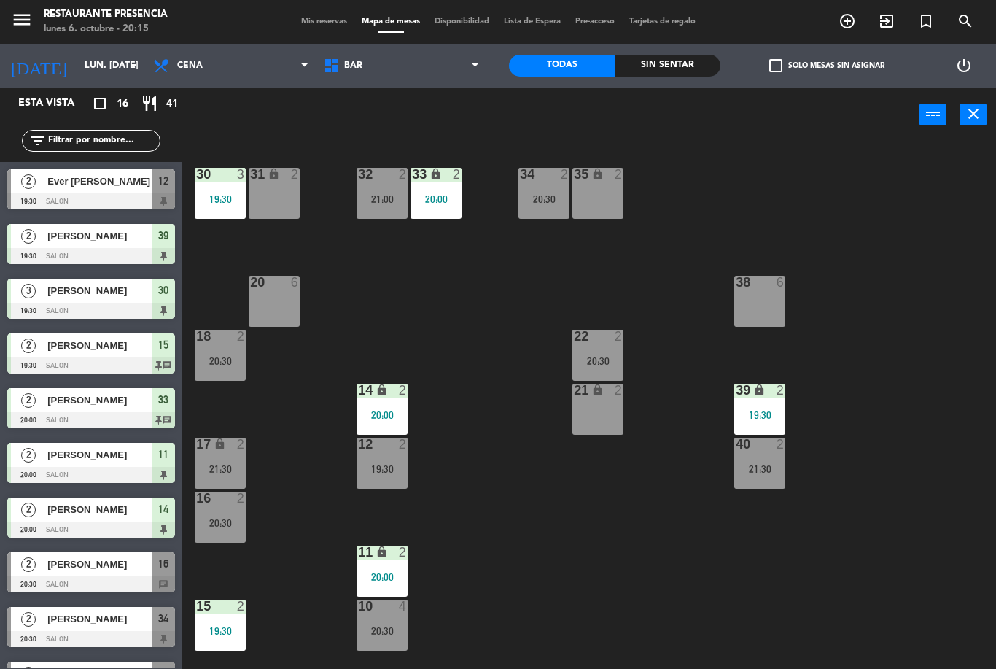
click at [106, 65] on input "lun. [DATE]" at bounding box center [138, 65] width 123 height 25
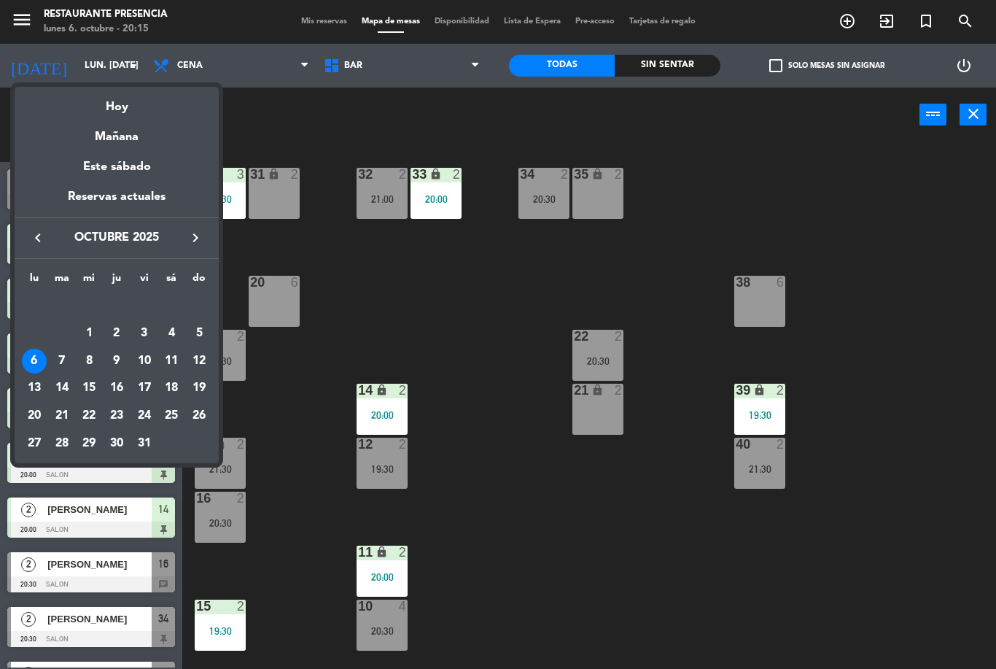
click at [61, 355] on div "7" at bounding box center [62, 360] width 25 height 25
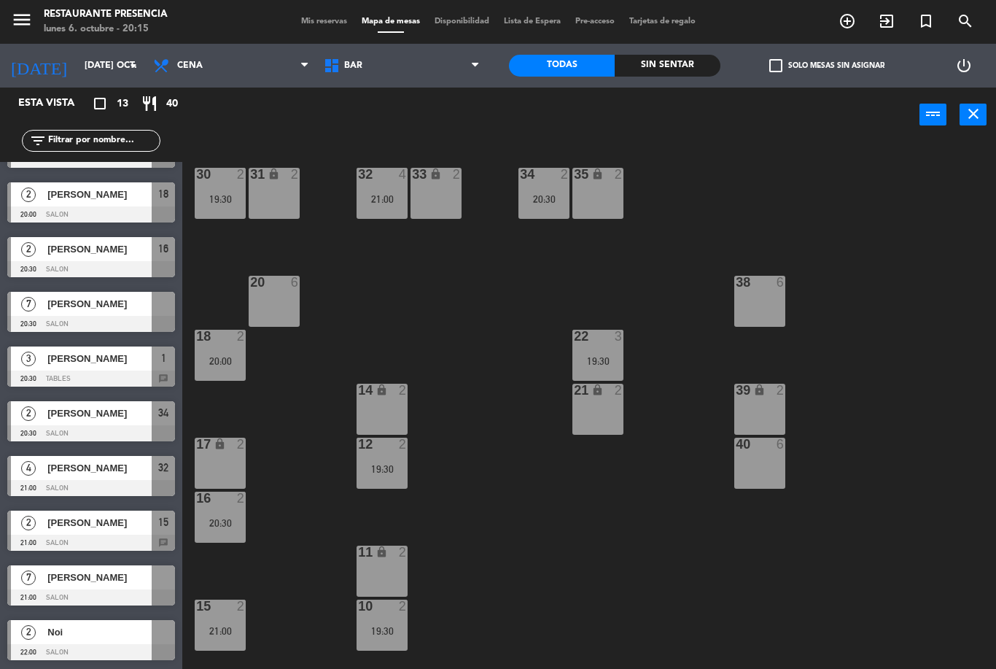
scroll to position [206, 0]
click at [393, 200] on div "21:00" at bounding box center [382, 199] width 51 height 10
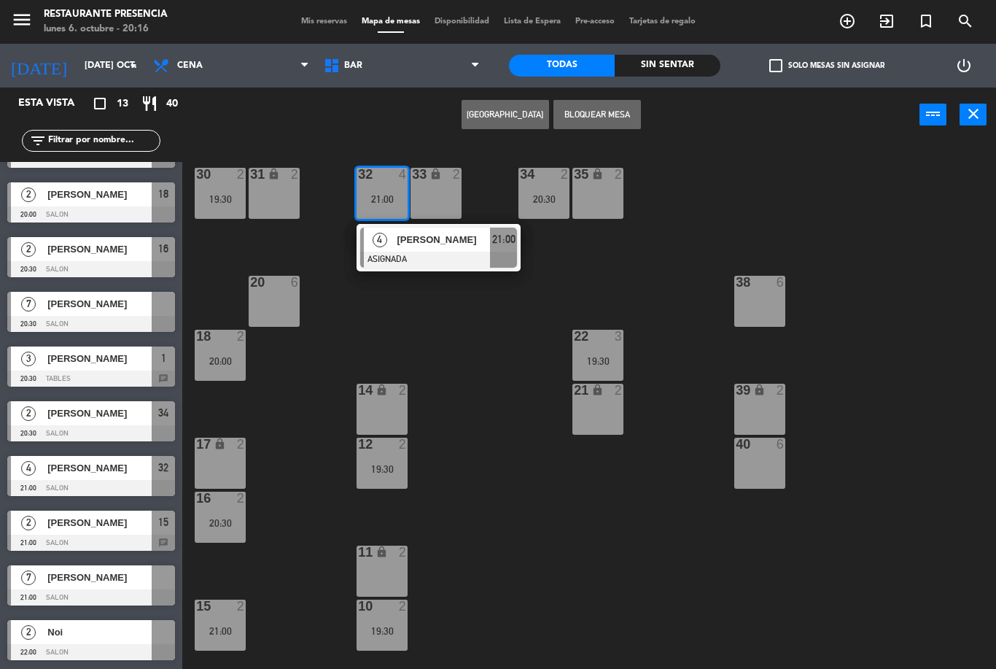
click at [133, 70] on icon "arrow_drop_down" at bounding box center [133, 65] width 17 height 17
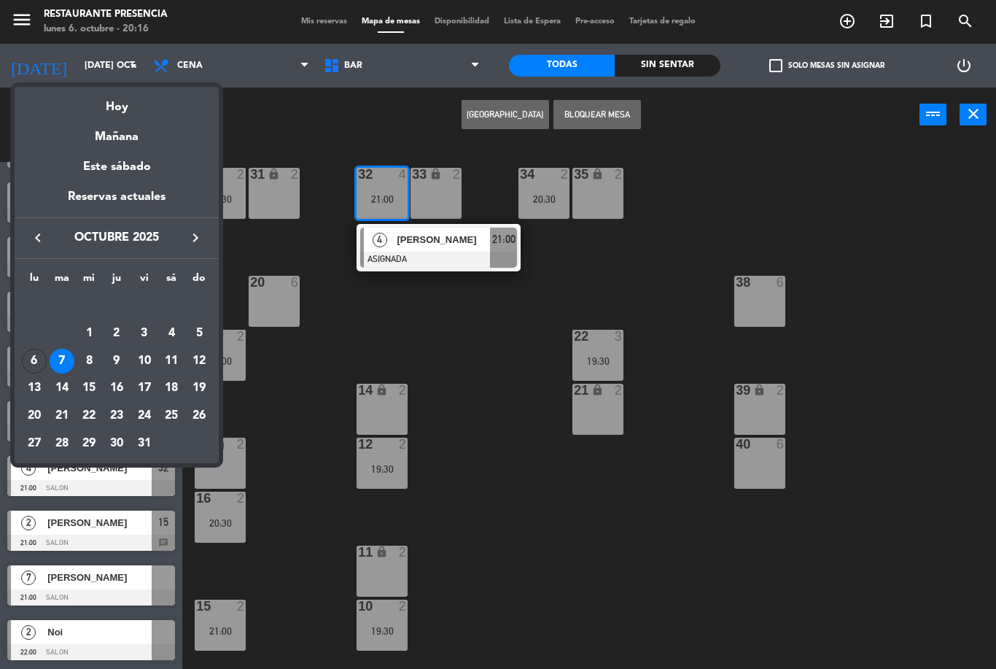
click at [133, 115] on div "Hoy" at bounding box center [117, 102] width 204 height 30
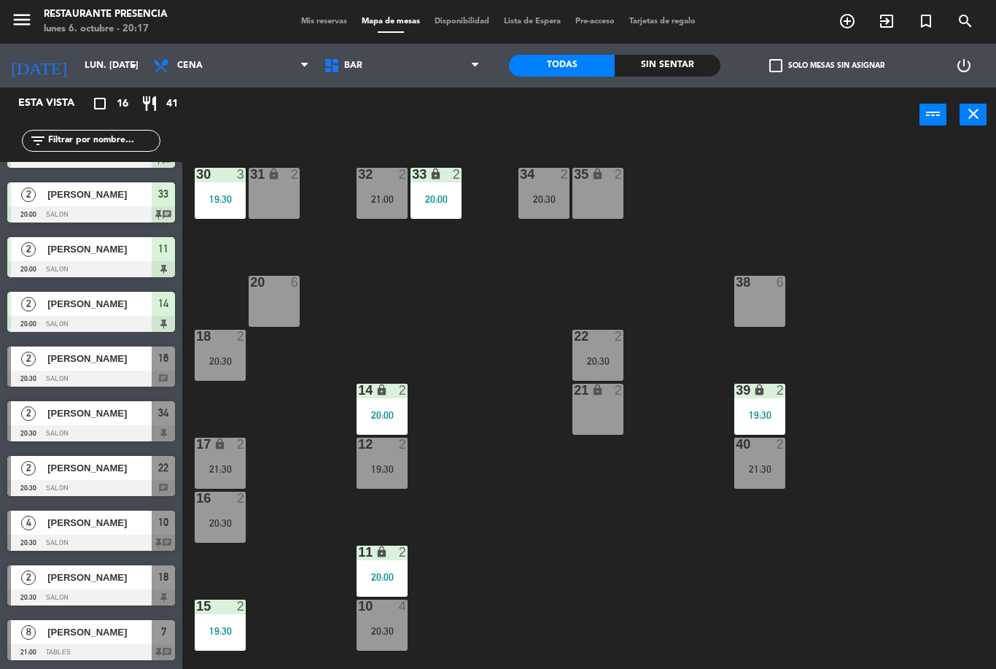
click at [391, 405] on div "14 lock 2 20:00" at bounding box center [382, 408] width 51 height 51
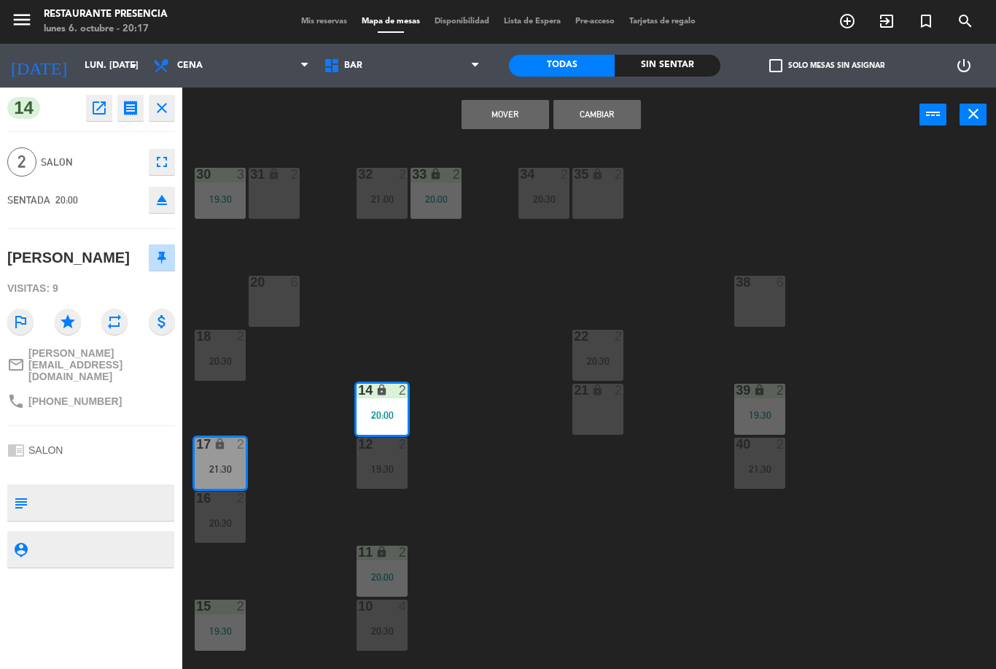
scroll to position [7, 0]
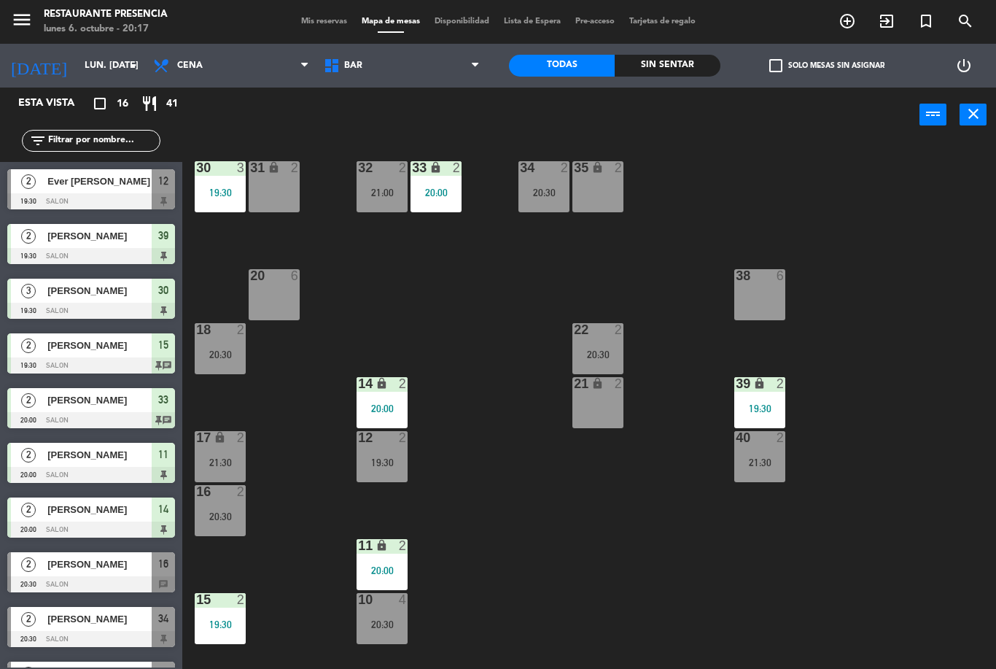
click at [391, 403] on div "20:00" at bounding box center [382, 408] width 51 height 10
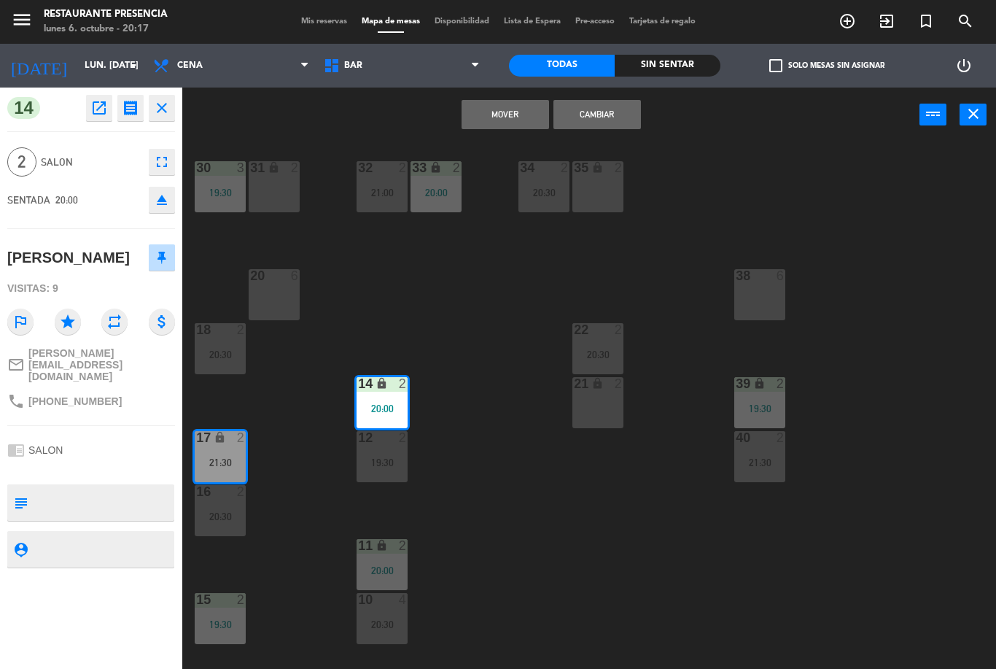
click at [615, 114] on button "Cambiar" at bounding box center [596, 114] width 87 height 29
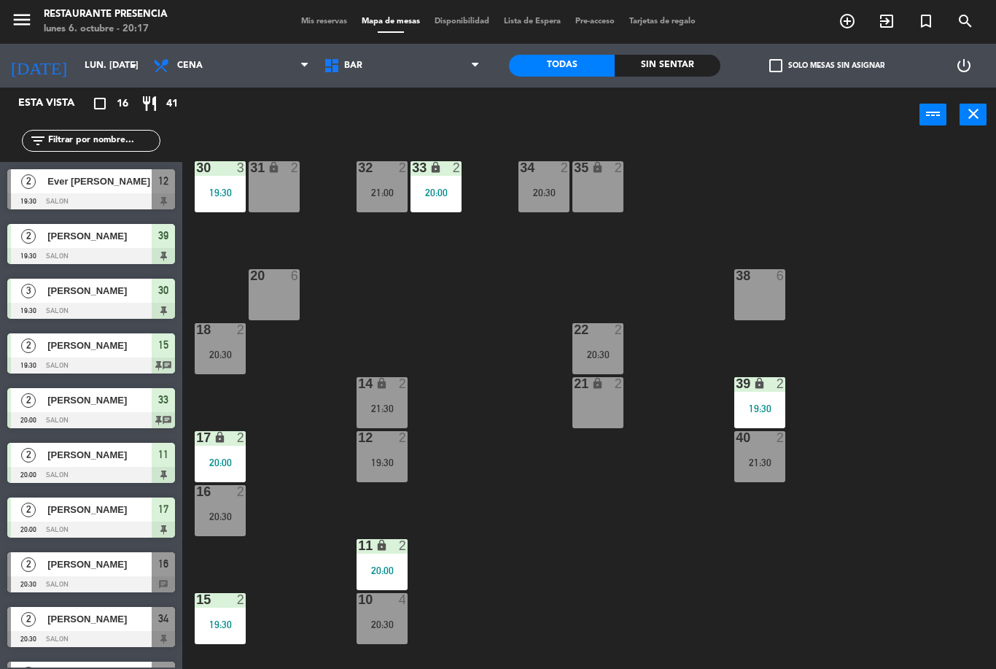
click at [229, 459] on div "20:00" at bounding box center [220, 462] width 51 height 10
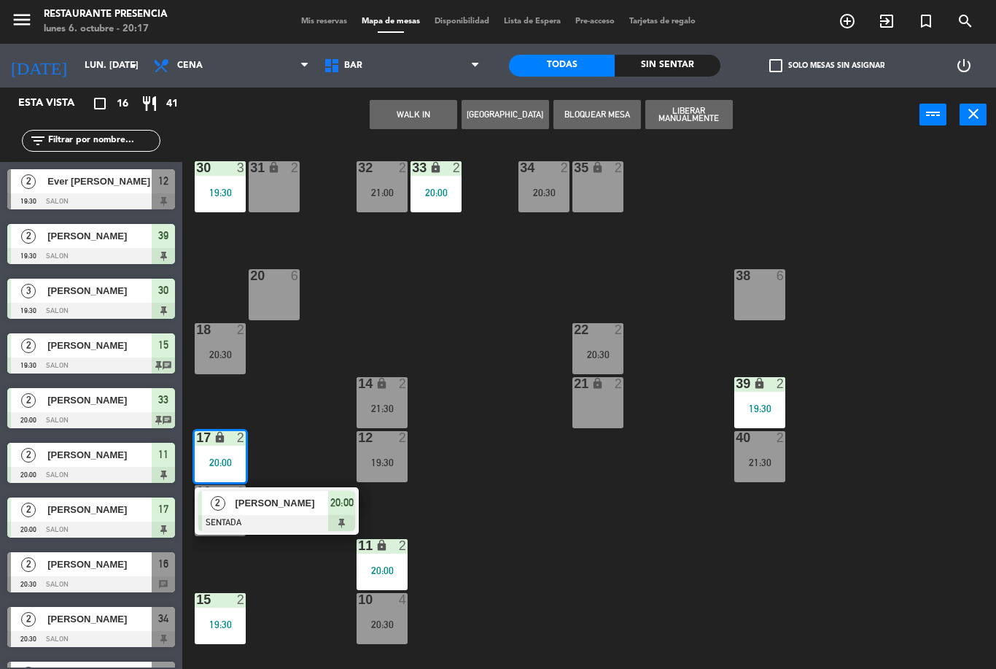
click at [491, 494] on div "30 3 19:30 31 lock 2 32 2 21:00 33 lock 2 20:00 34 2 20:30 35 lock 2 38 6 20 6 …" at bounding box center [593, 405] width 803 height 526
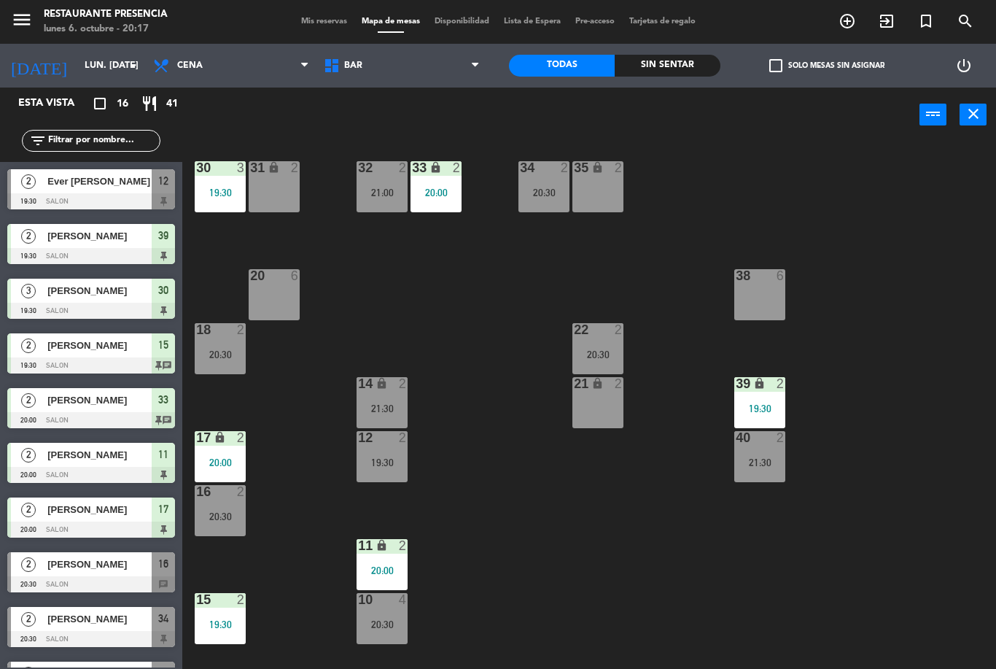
click at [131, 53] on input "lun. [DATE]" at bounding box center [138, 65] width 123 height 25
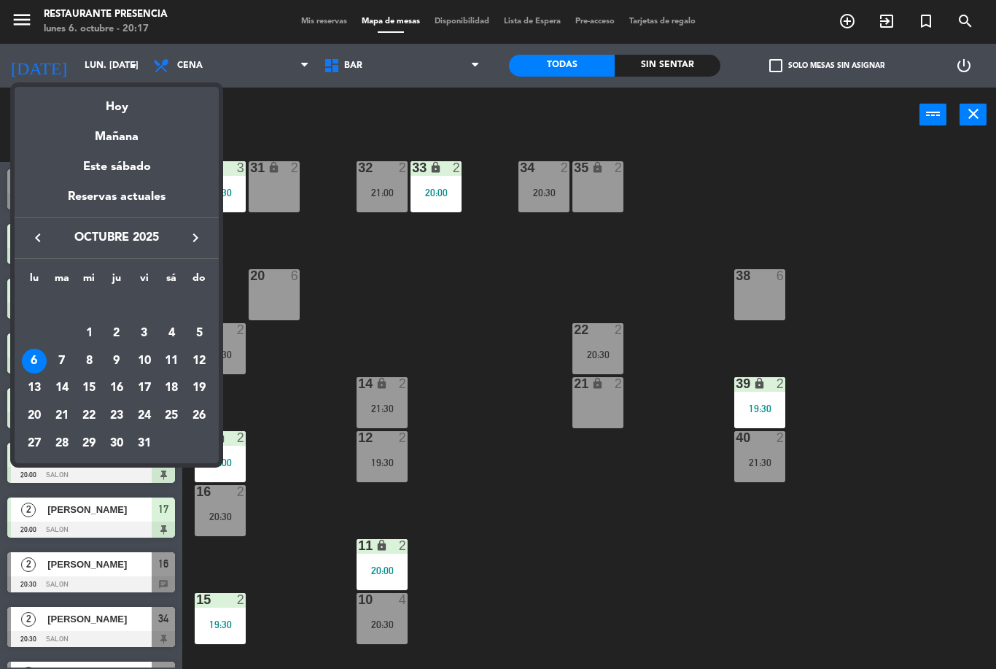
click at [68, 365] on div "7" at bounding box center [62, 360] width 25 height 25
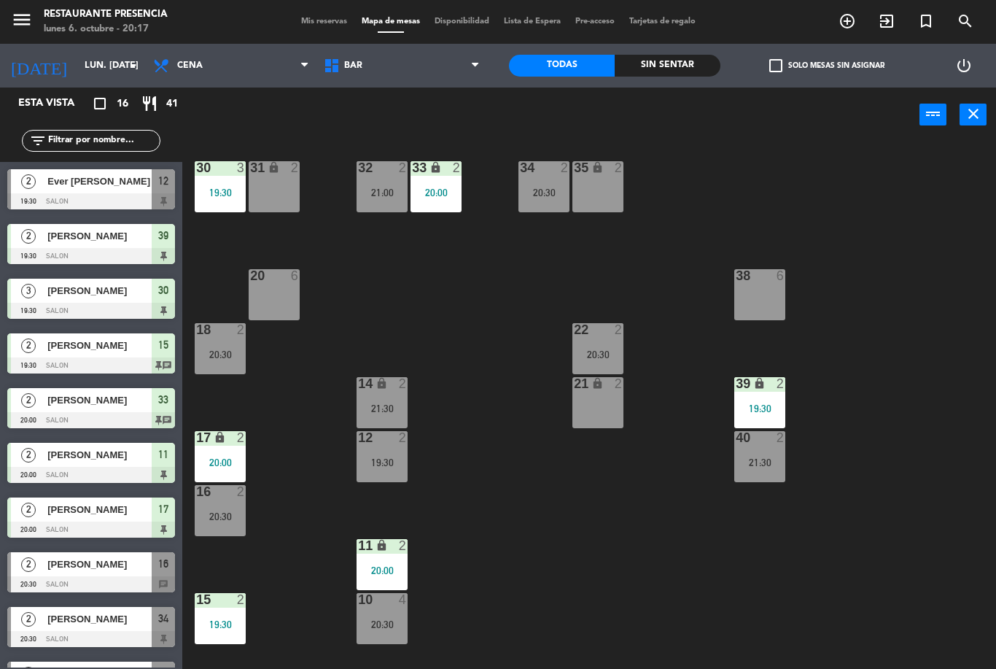
type input "[DATE] oct."
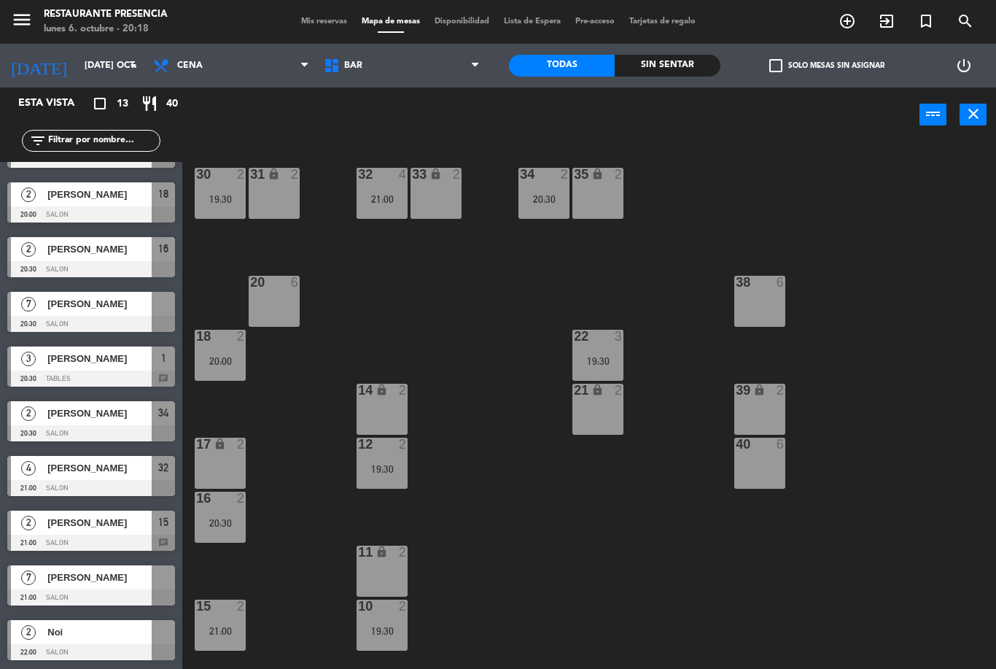
scroll to position [206, 0]
click at [97, 581] on span "[PERSON_NAME]" at bounding box center [99, 576] width 104 height 15
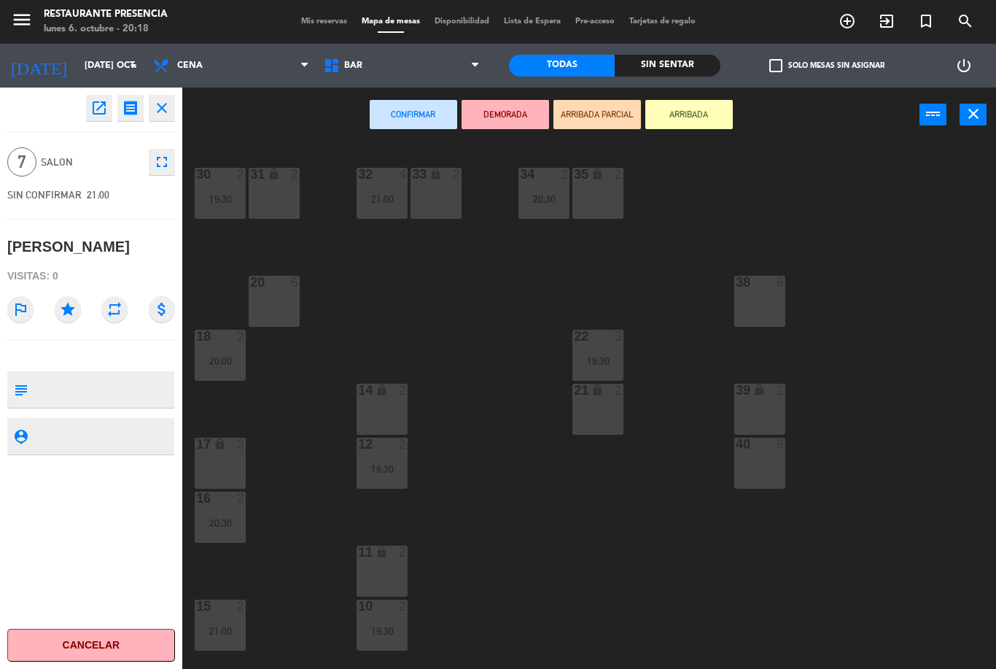
click at [330, 23] on span "Mis reservas" at bounding box center [324, 21] width 61 height 8
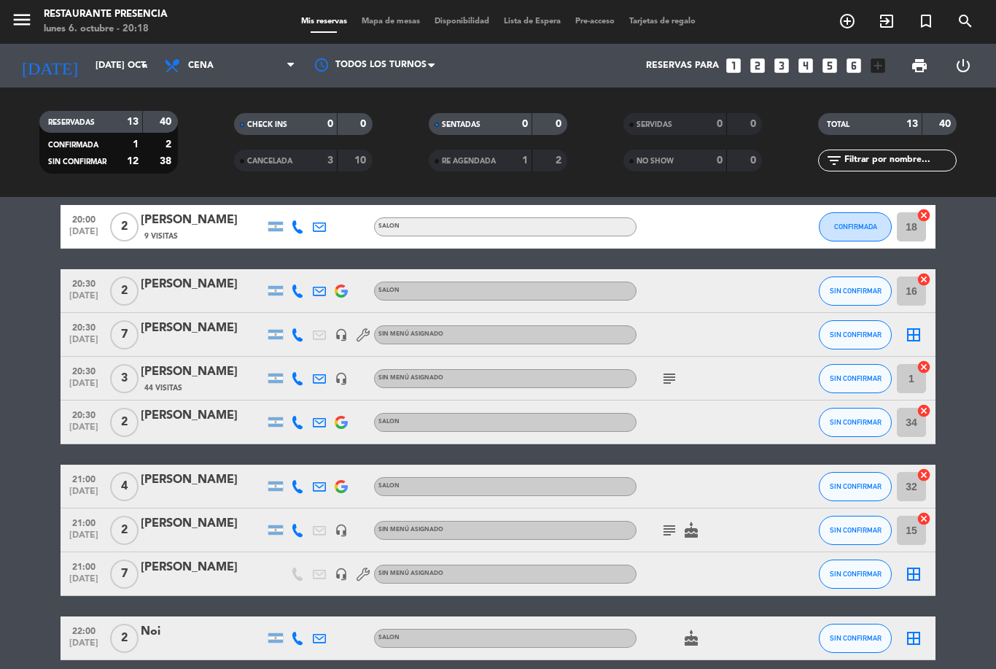
scroll to position [257, 0]
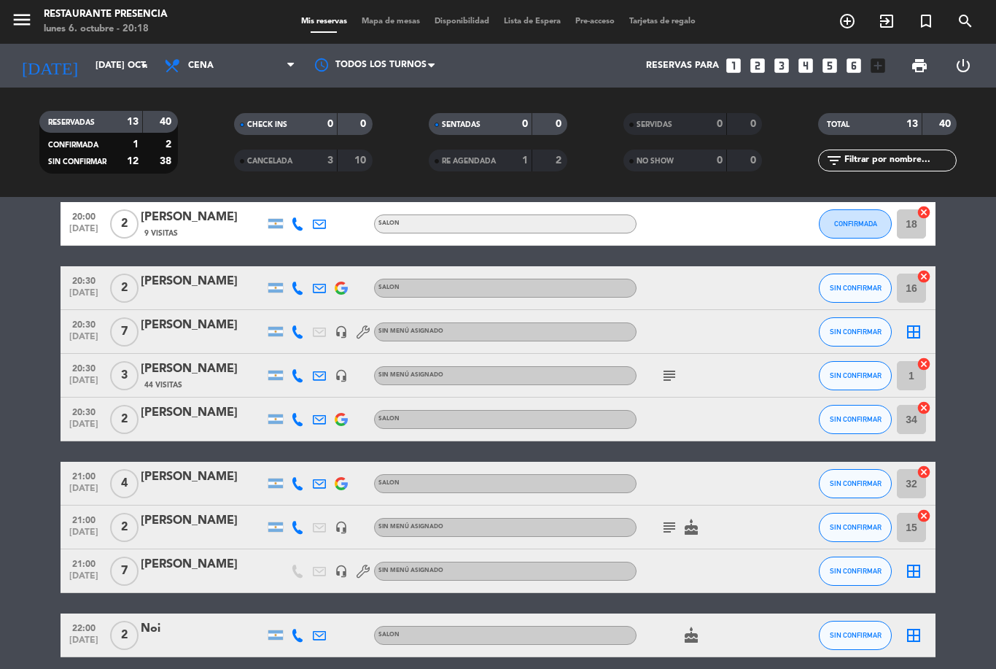
click at [90, 569] on span "21:00" at bounding box center [84, 562] width 36 height 17
click at [174, 572] on div "[PERSON_NAME]" at bounding box center [203, 564] width 124 height 19
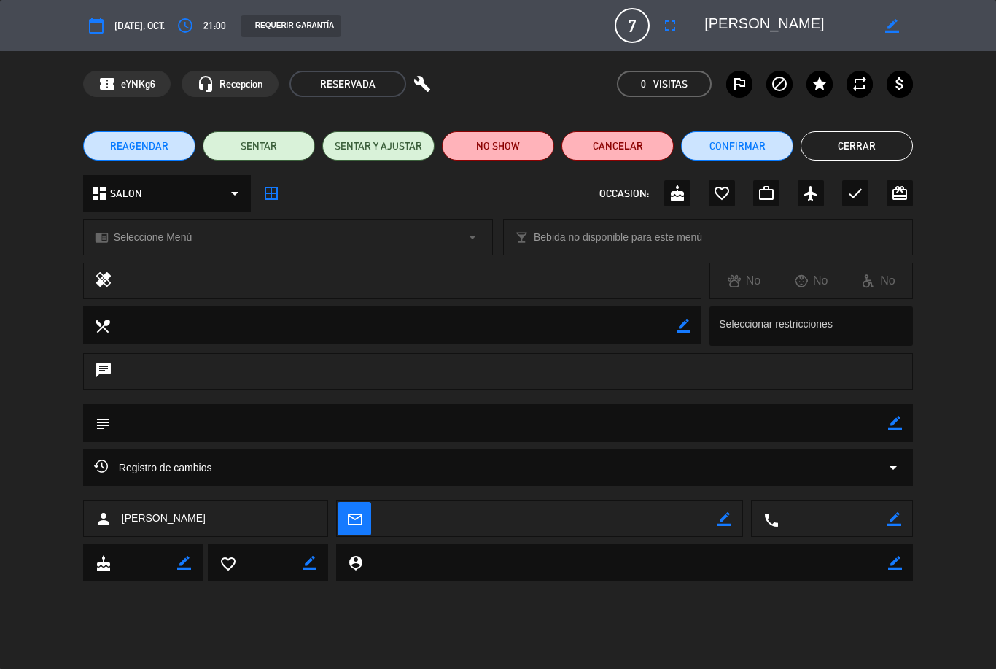
click at [198, 24] on button "access_time" at bounding box center [185, 25] width 26 height 26
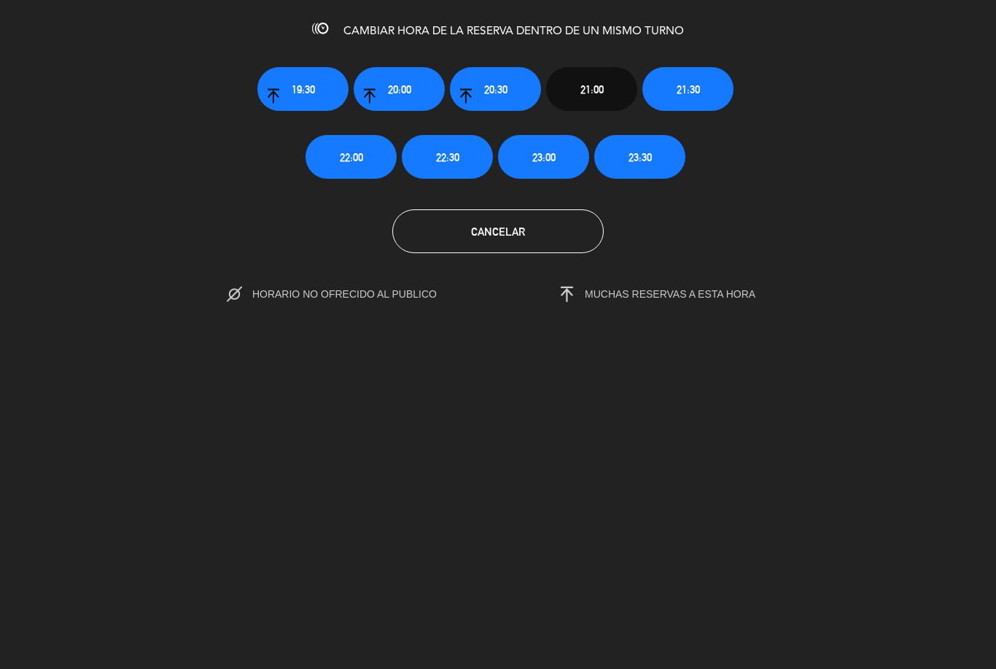
click at [503, 93] on span "20:30" at bounding box center [495, 89] width 23 height 17
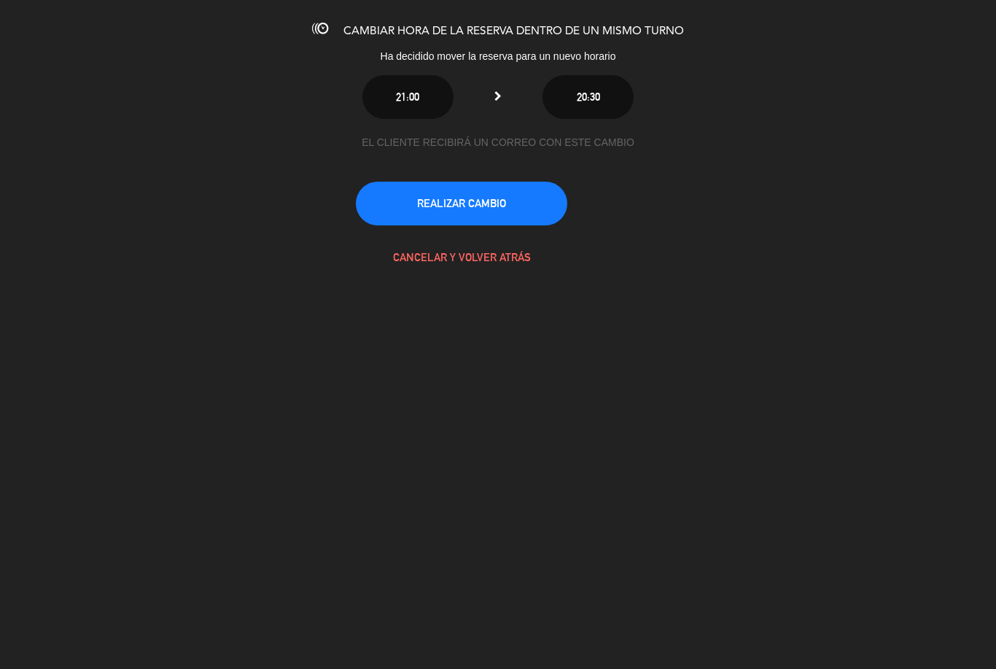
click at [480, 190] on button "REALIZAR CAMBIO" at bounding box center [461, 204] width 211 height 44
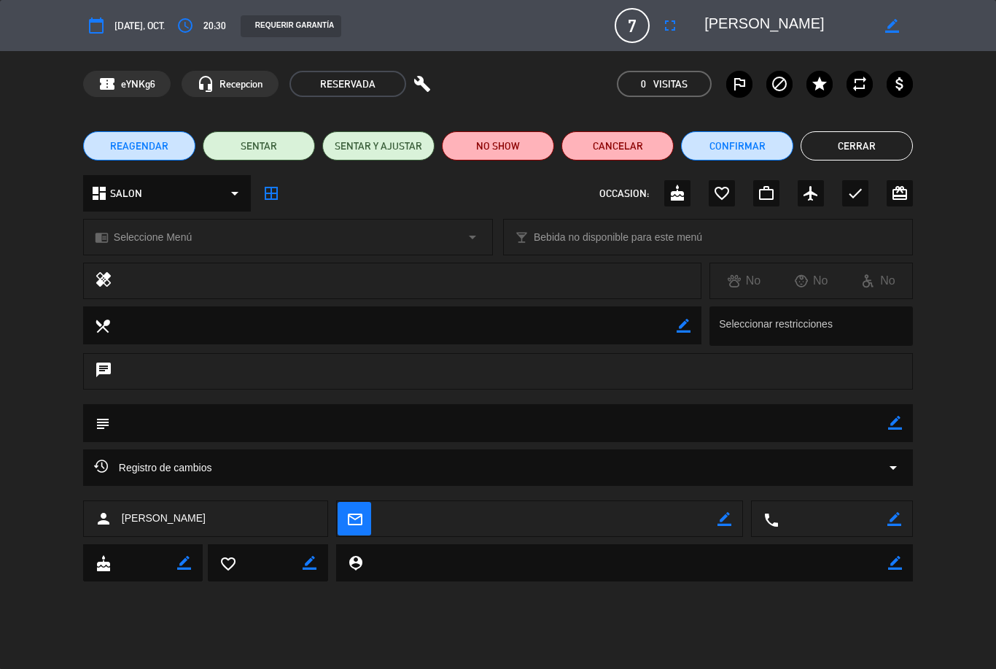
click at [902, 420] on icon "border_color" at bounding box center [895, 423] width 14 height 14
click at [639, 421] on textarea at bounding box center [499, 422] width 778 height 37
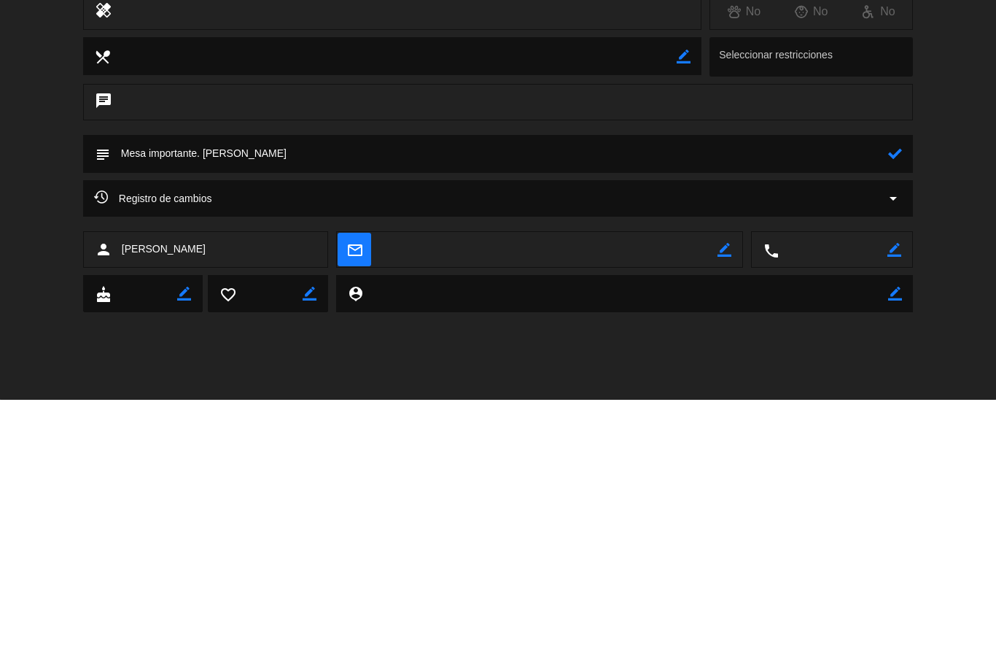
click at [885, 404] on textarea at bounding box center [499, 422] width 778 height 37
click at [900, 416] on icon at bounding box center [895, 423] width 14 height 14
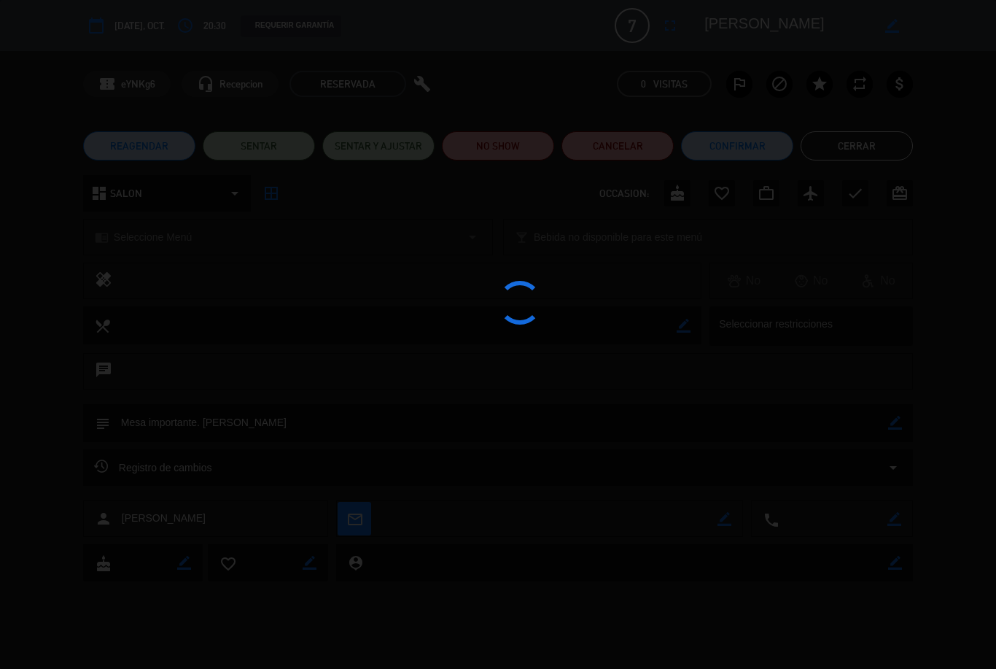
type textarea "Mesa importante. [PERSON_NAME]"
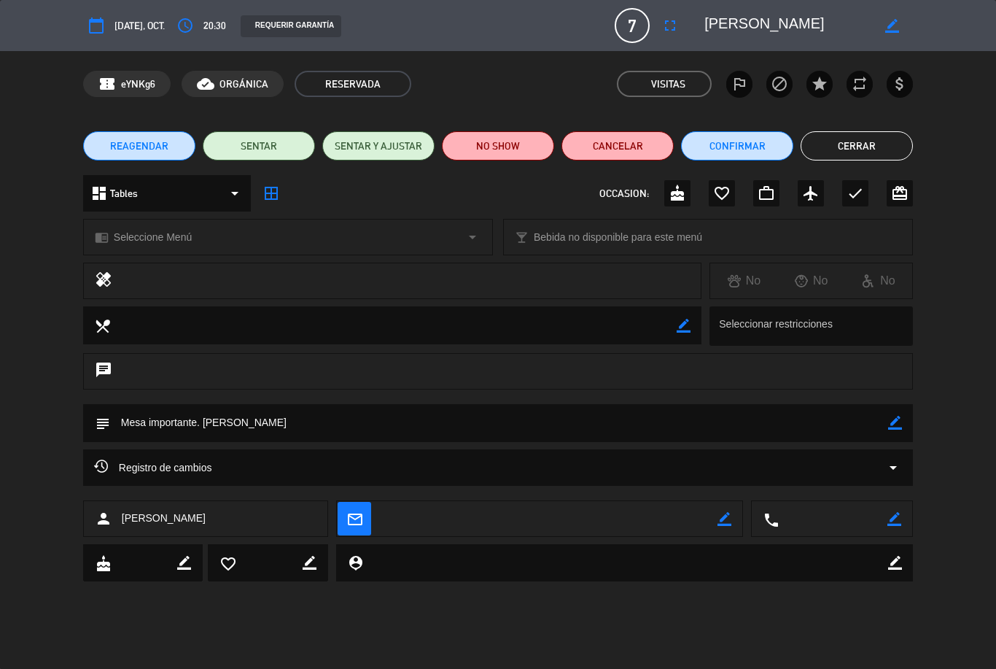
click at [875, 139] on button "Cerrar" at bounding box center [857, 145] width 112 height 29
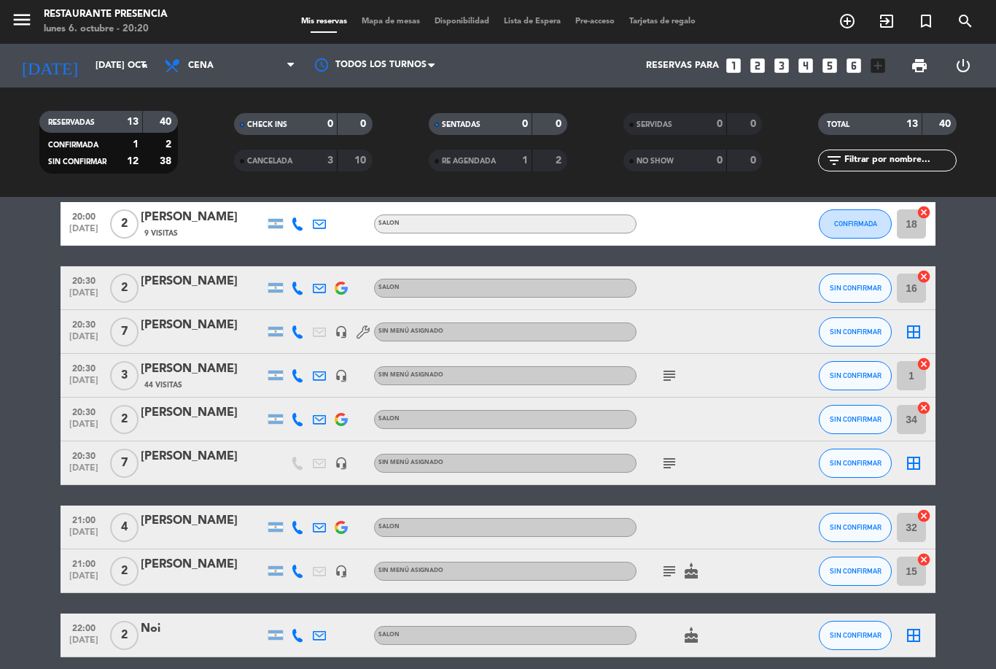
click at [133, 58] on input "[DATE] oct." at bounding box center [149, 65] width 123 height 25
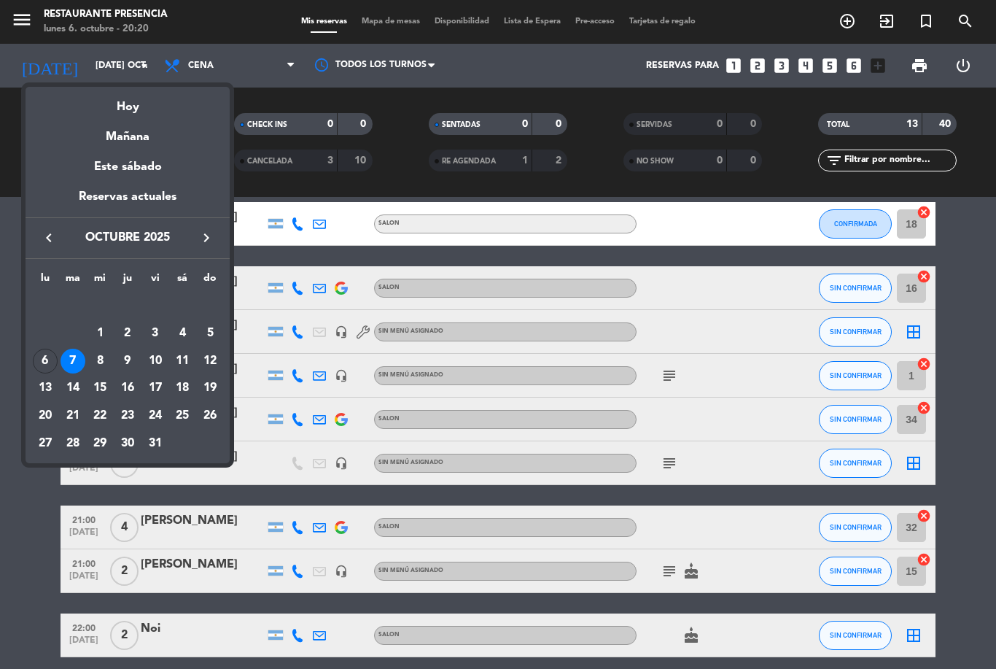
click at [134, 109] on div "Hoy" at bounding box center [128, 102] width 204 height 30
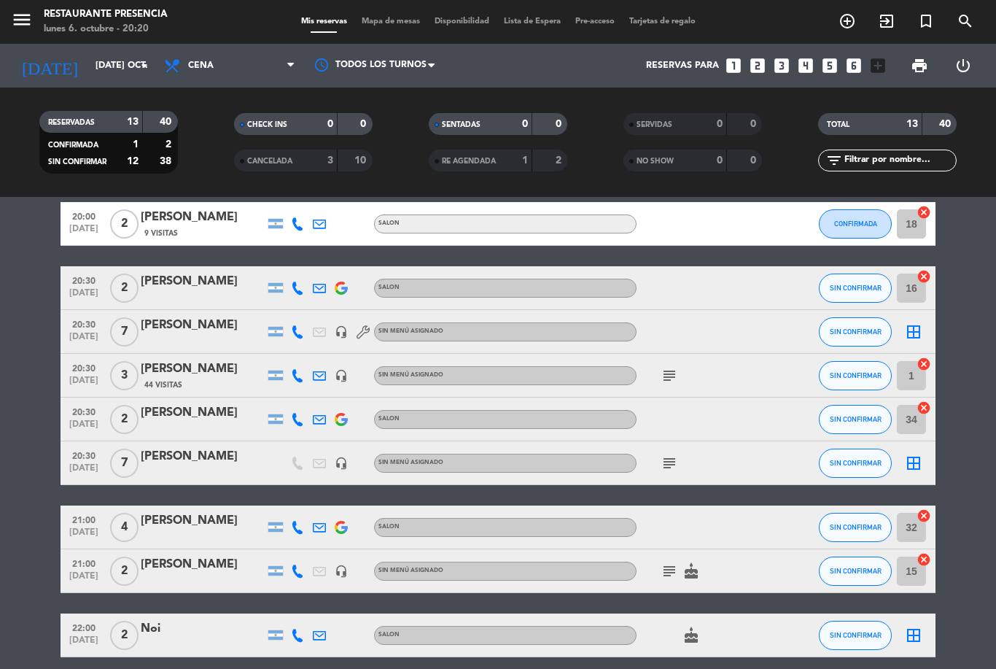
type input "lun. [DATE]"
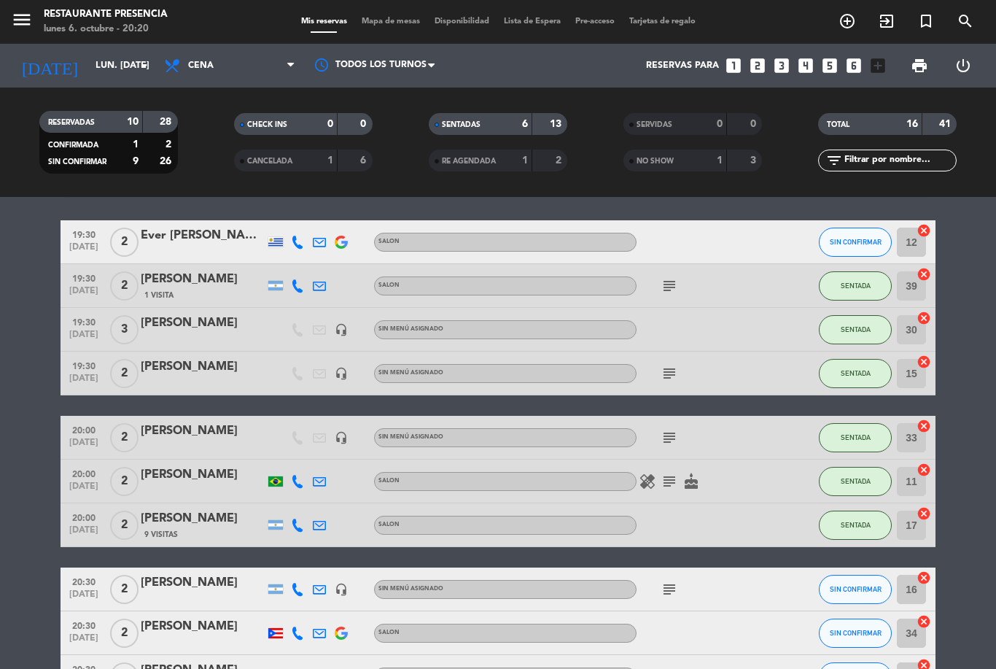
scroll to position [44, 0]
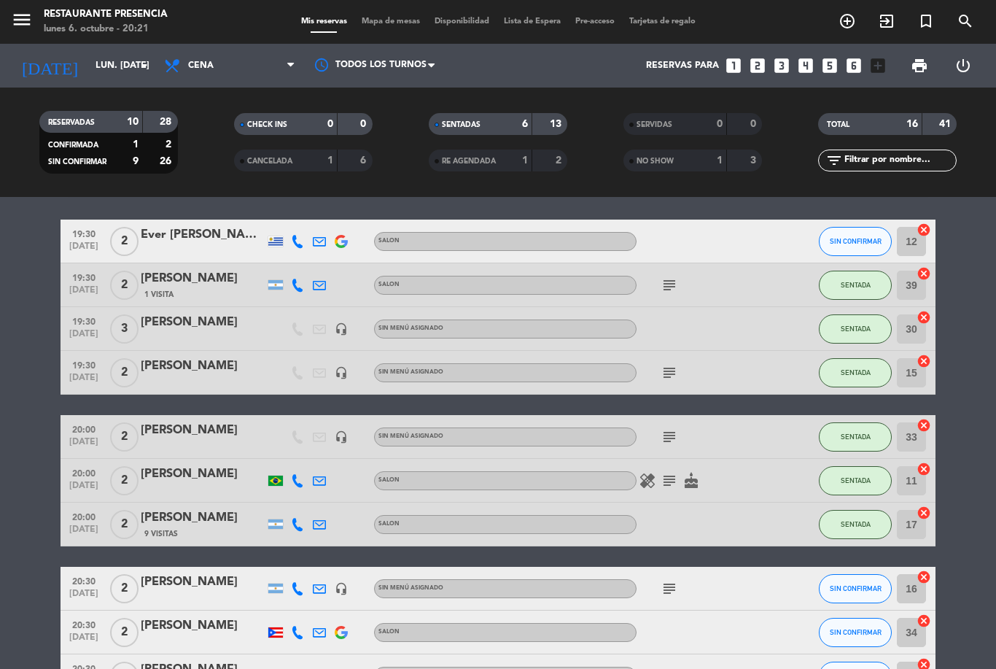
click at [666, 592] on icon "subject" at bounding box center [669, 588] width 17 height 17
click at [669, 591] on icon "subject" at bounding box center [669, 588] width 17 height 17
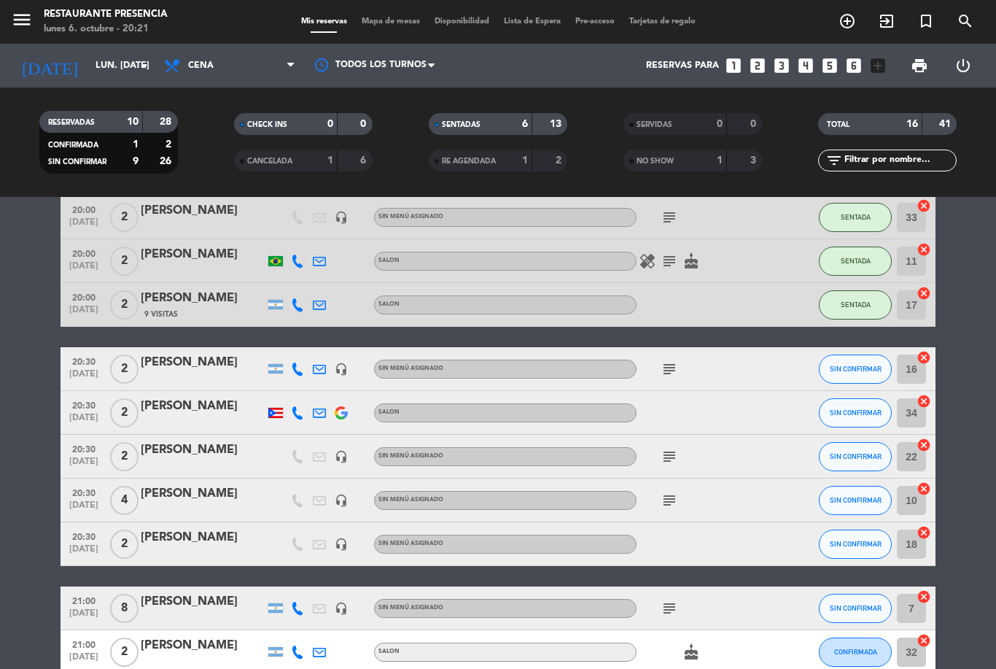
scroll to position [268, 0]
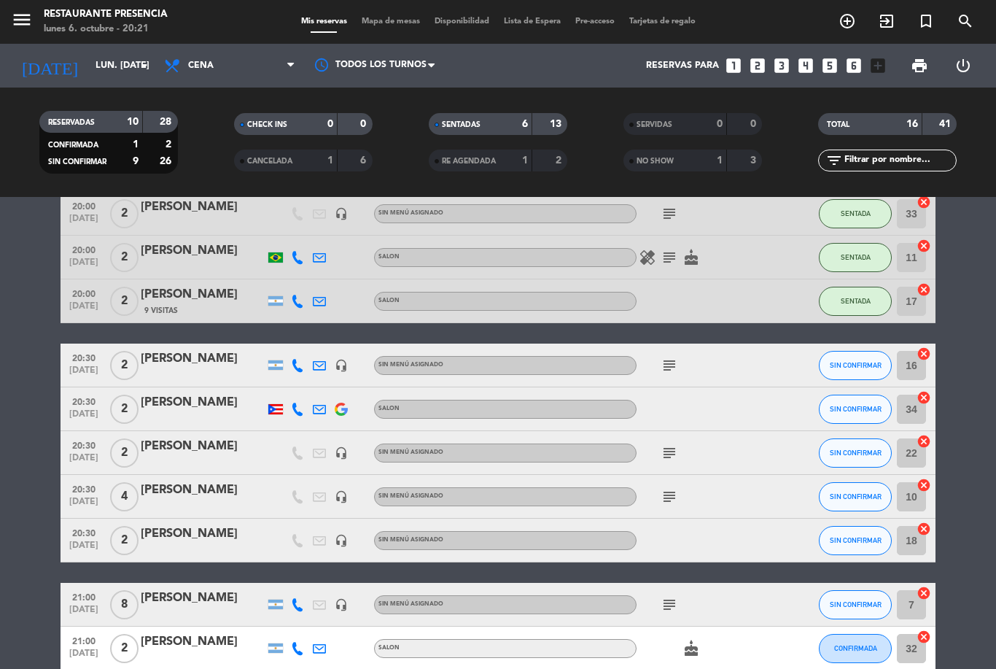
click at [667, 451] on icon "subject" at bounding box center [669, 452] width 17 height 17
click at [669, 459] on icon "subject" at bounding box center [669, 452] width 17 height 17
click at [915, 447] on input "22" at bounding box center [911, 452] width 29 height 29
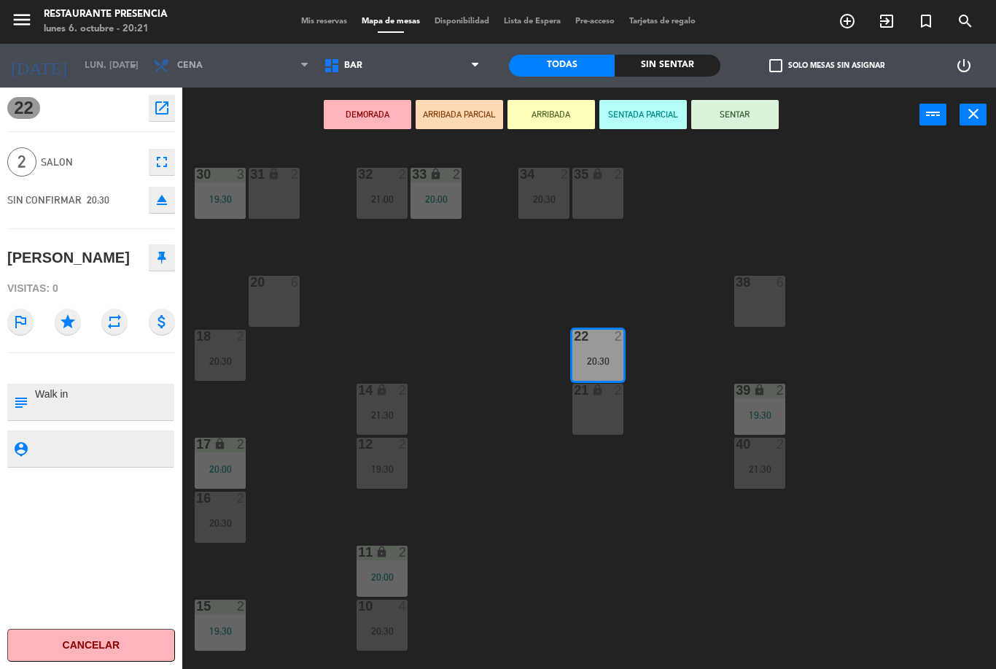
click at [157, 253] on icon at bounding box center [161, 257] width 9 height 13
click at [169, 263] on button at bounding box center [162, 257] width 26 height 26
click at [168, 200] on icon "eject" at bounding box center [161, 199] width 17 height 17
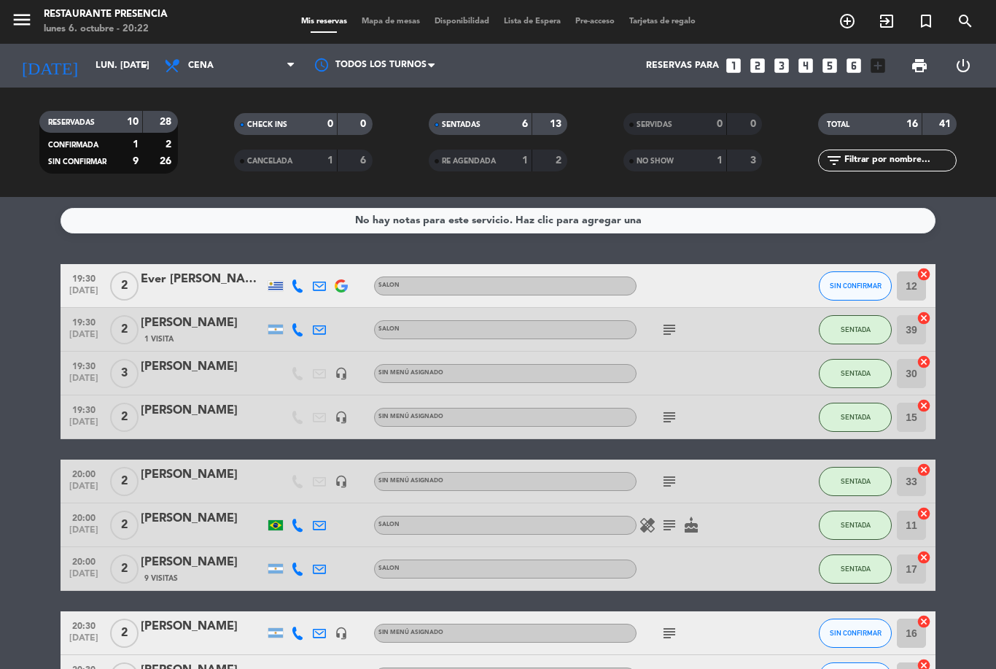
click at [385, 25] on span "Mapa de mesas" at bounding box center [390, 21] width 73 height 8
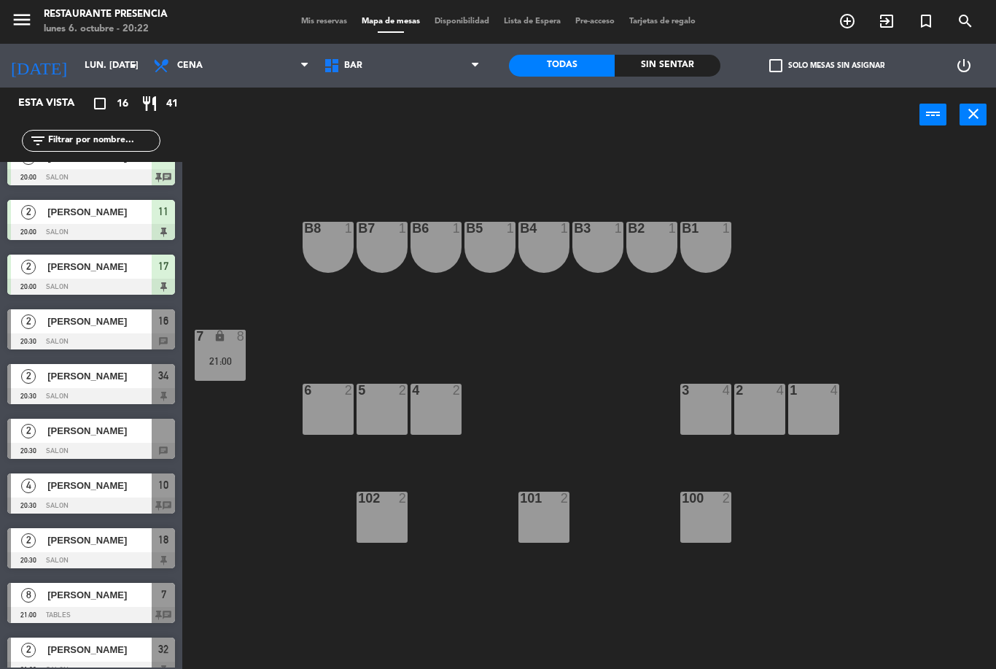
scroll to position [241, 0]
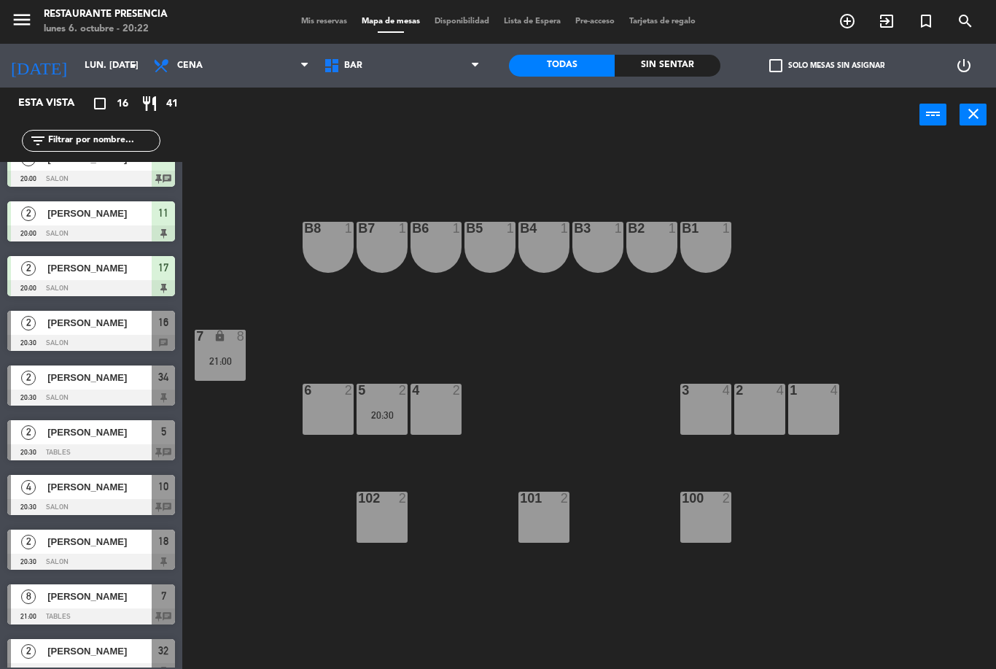
click at [397, 412] on div "20:30" at bounding box center [382, 415] width 51 height 10
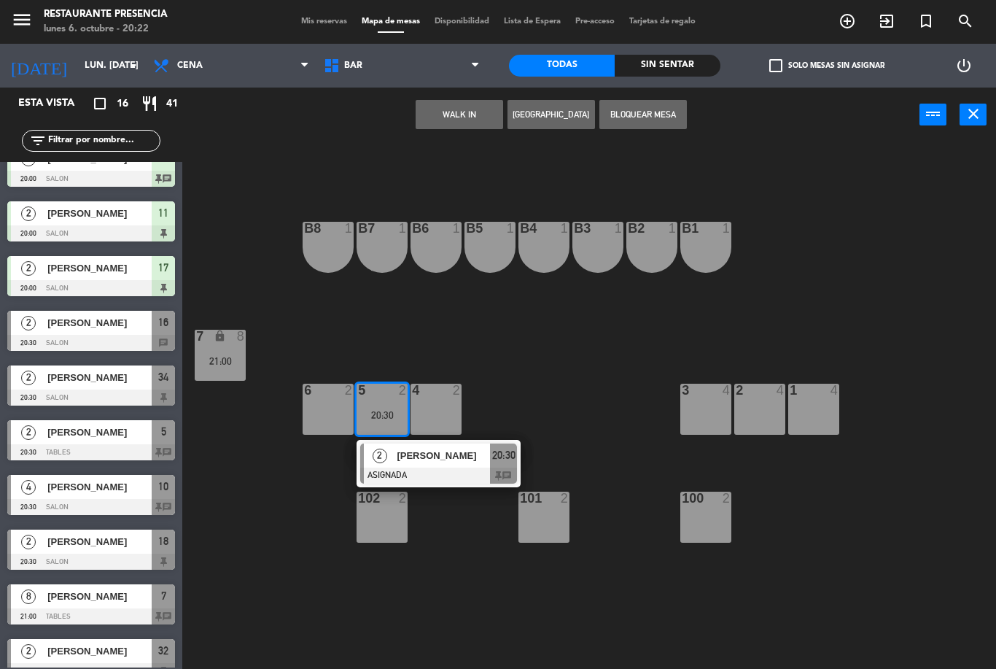
click at [462, 464] on div "[PERSON_NAME]" at bounding box center [442, 455] width 95 height 24
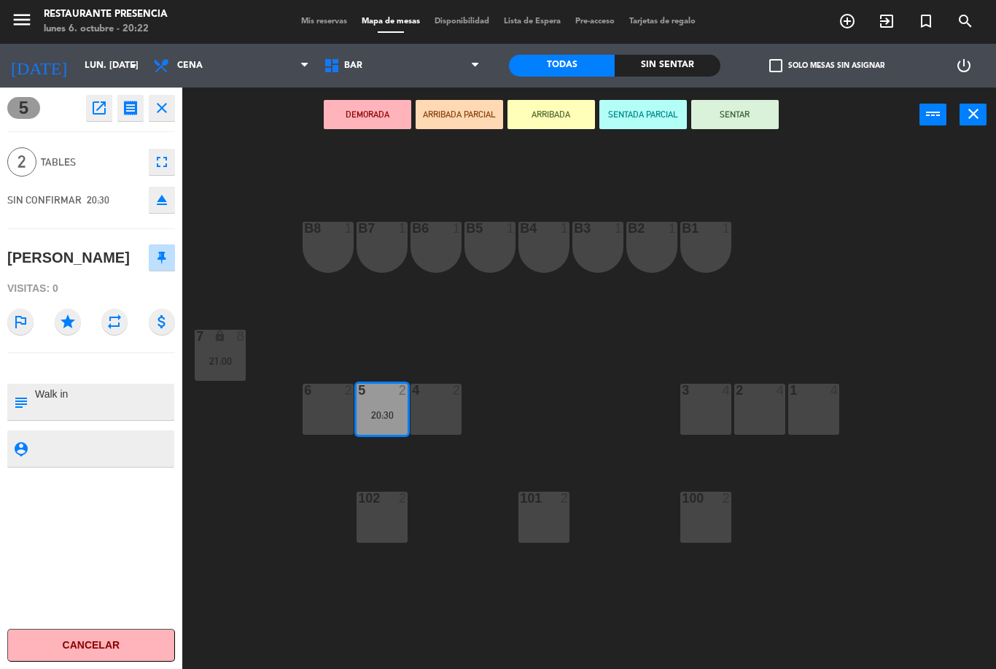
click at [749, 112] on button "SENTAR" at bounding box center [734, 114] width 87 height 29
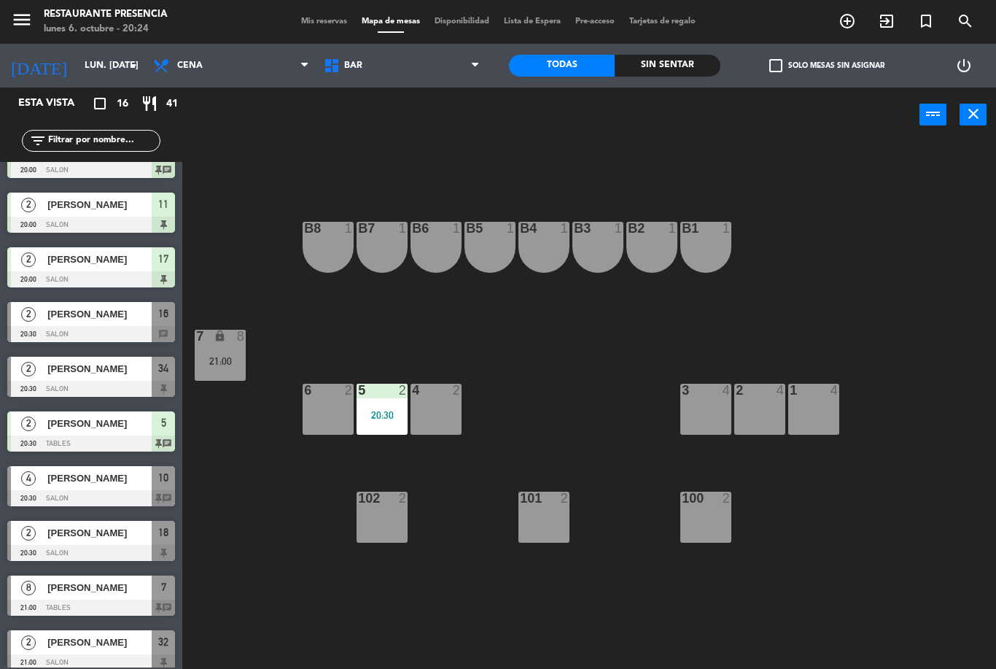
scroll to position [252, 0]
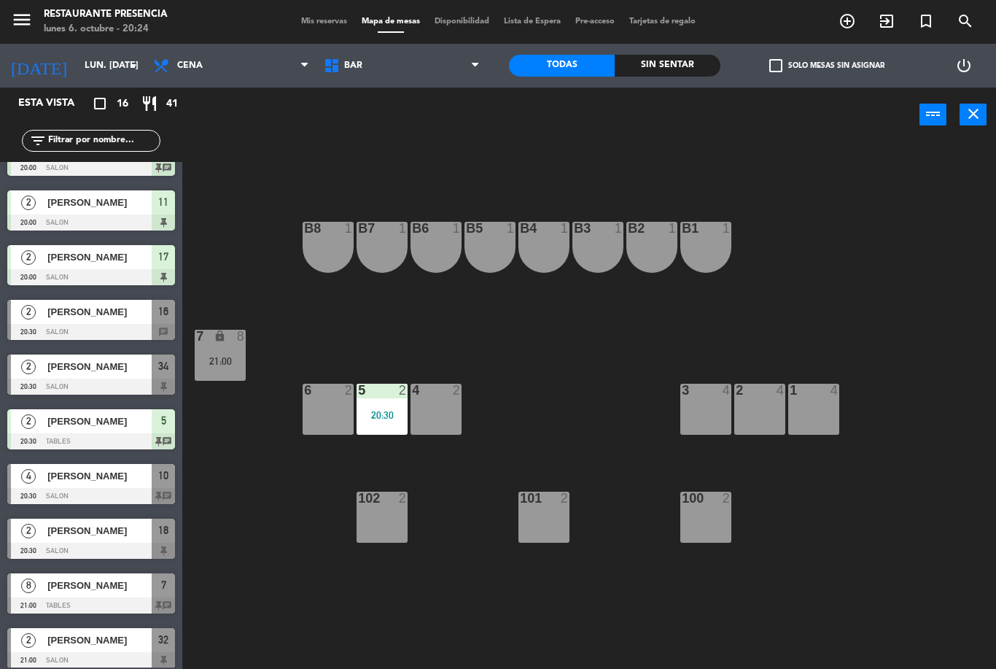
click at [61, 476] on span "[PERSON_NAME]" at bounding box center [99, 475] width 104 height 15
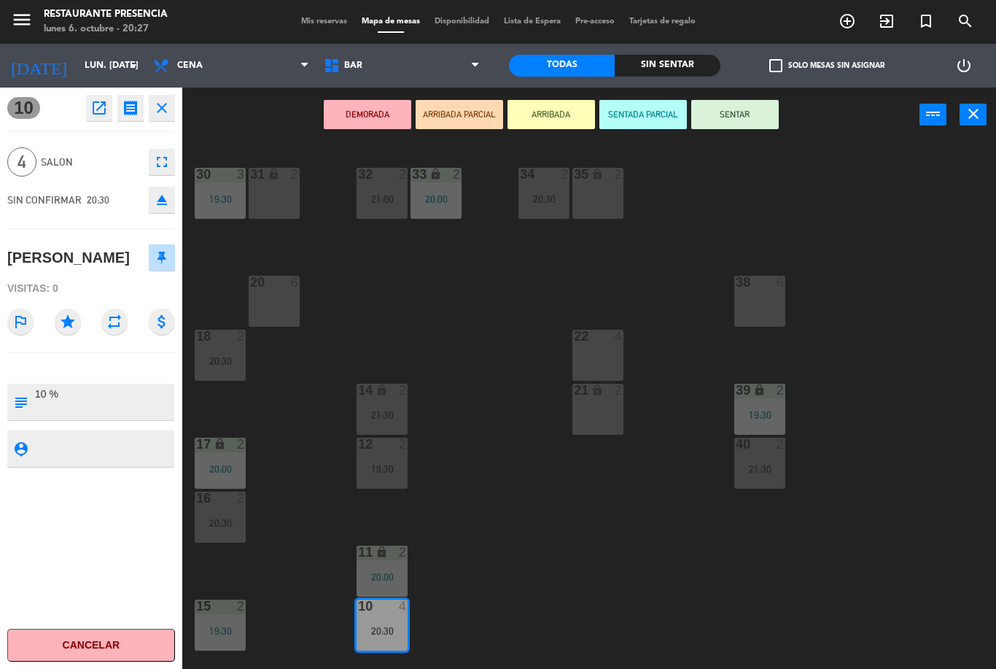
scroll to position [0, 0]
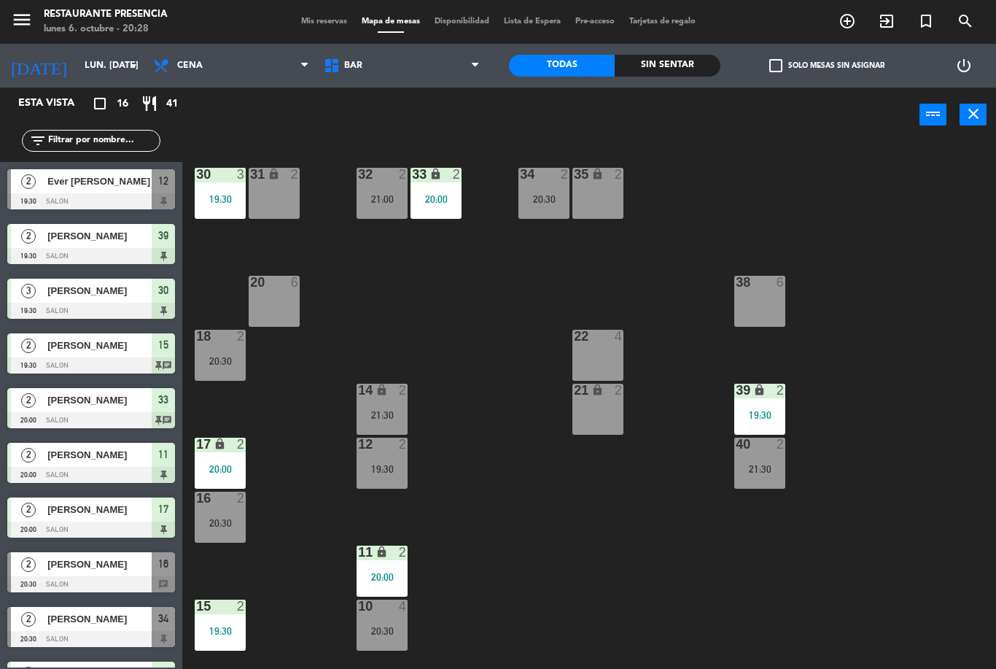
click at [396, 623] on div "10 4 20:30" at bounding box center [382, 624] width 51 height 51
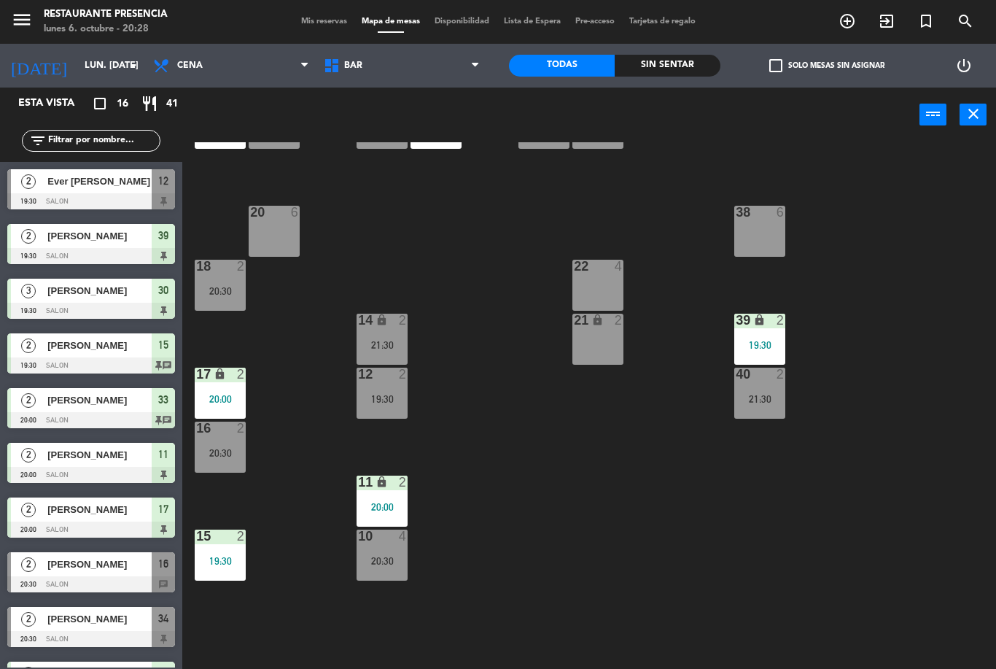
scroll to position [69, 0]
click at [390, 557] on div "20:30" at bounding box center [382, 561] width 51 height 10
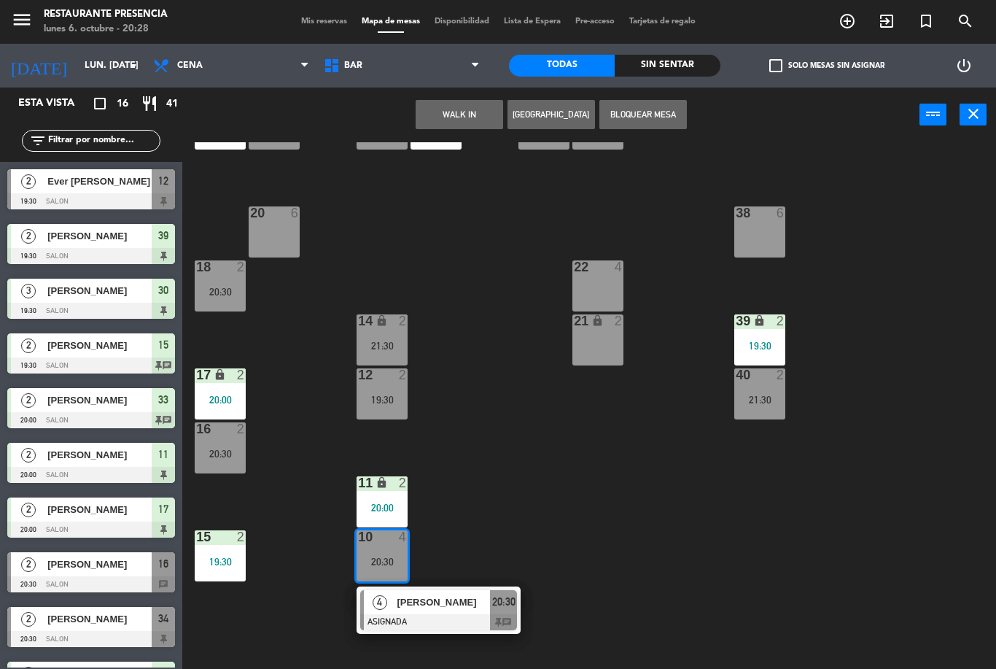
click at [454, 605] on span "[PERSON_NAME]" at bounding box center [443, 601] width 93 height 15
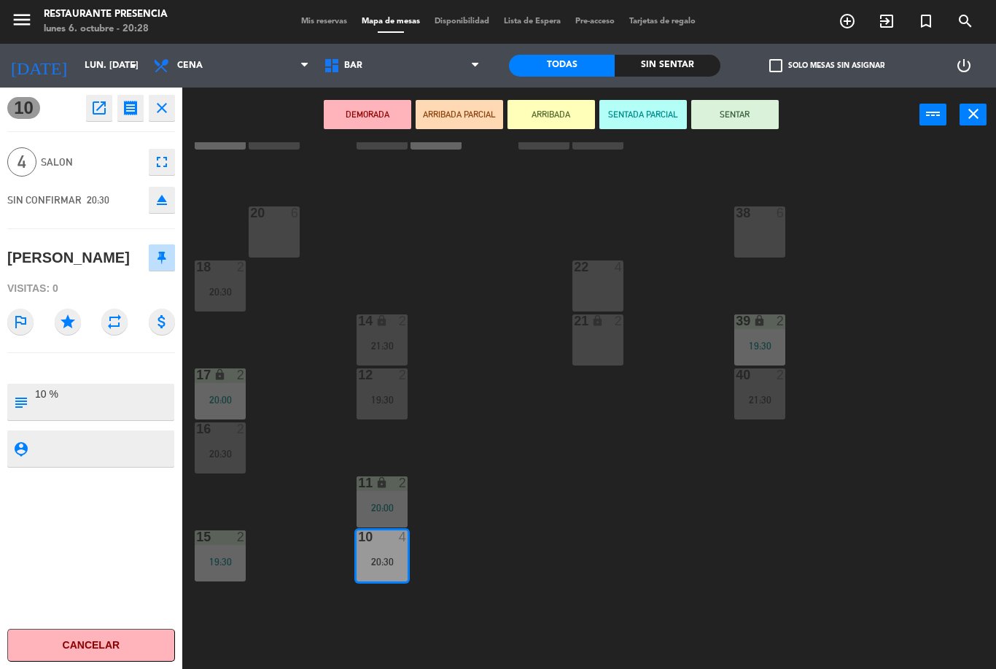
click at [747, 120] on button "SENTAR" at bounding box center [734, 114] width 87 height 29
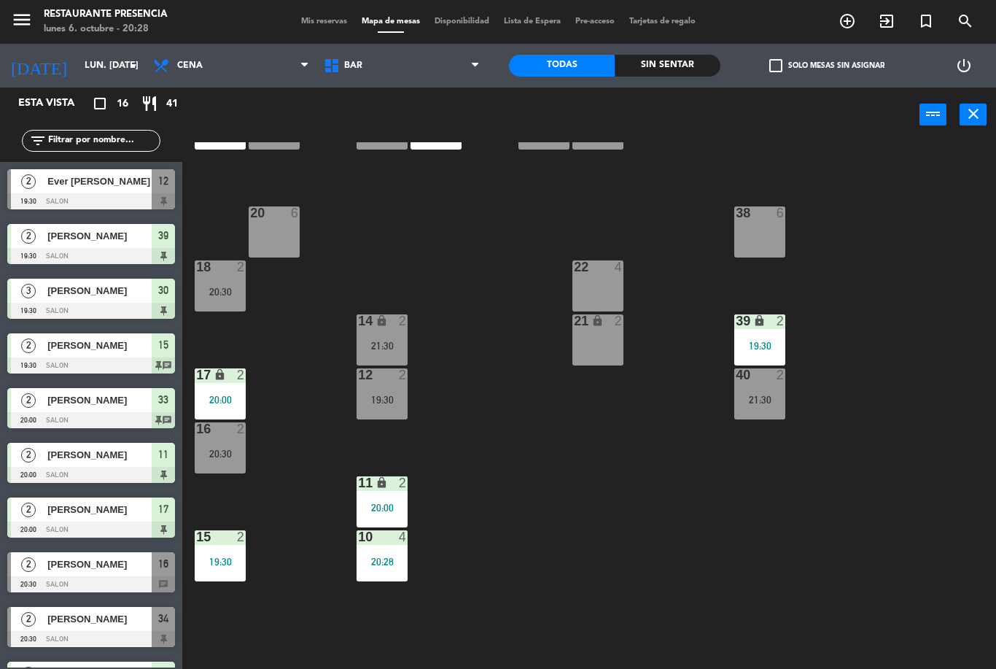
scroll to position [0, 0]
click at [310, 26] on span "Mis reservas" at bounding box center [324, 21] width 61 height 8
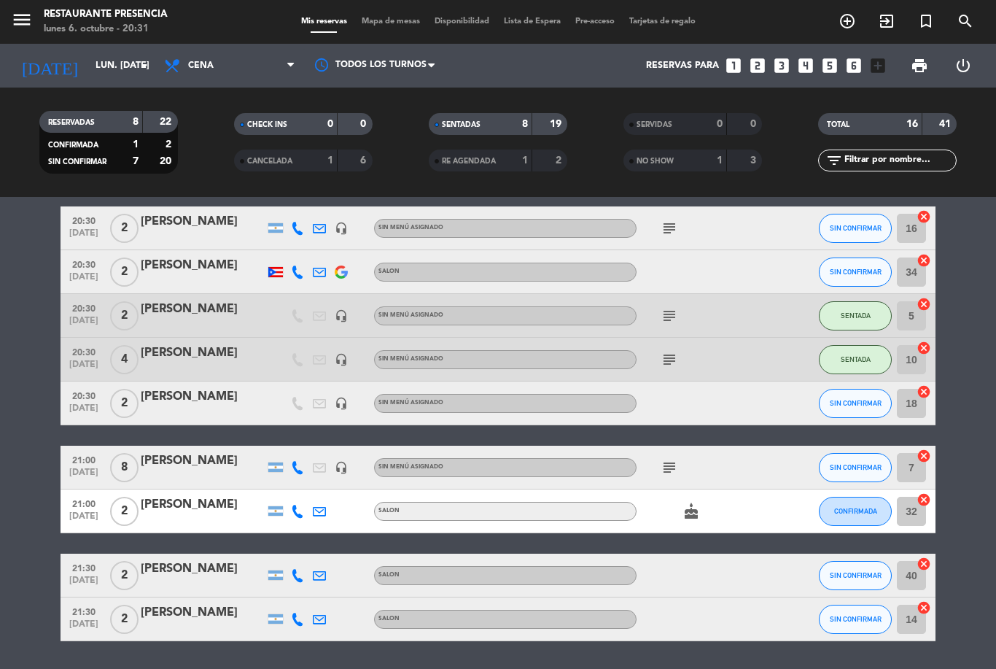
scroll to position [403, 0]
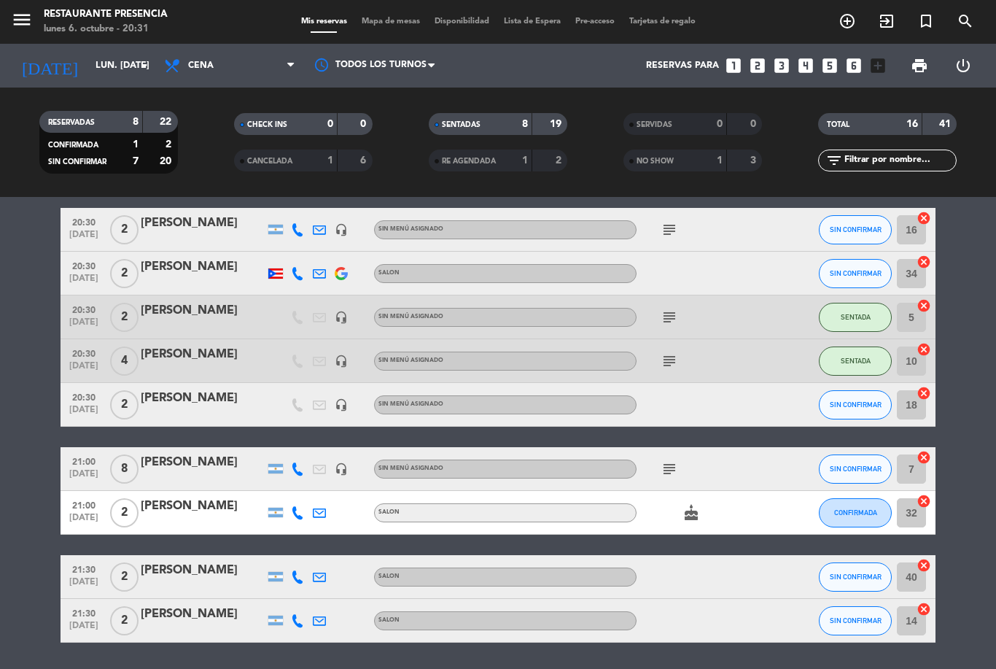
click at [694, 517] on icon "cake" at bounding box center [690, 512] width 17 height 17
click at [664, 466] on icon "subject" at bounding box center [669, 468] width 17 height 17
click at [669, 470] on icon "subject" at bounding box center [669, 468] width 17 height 17
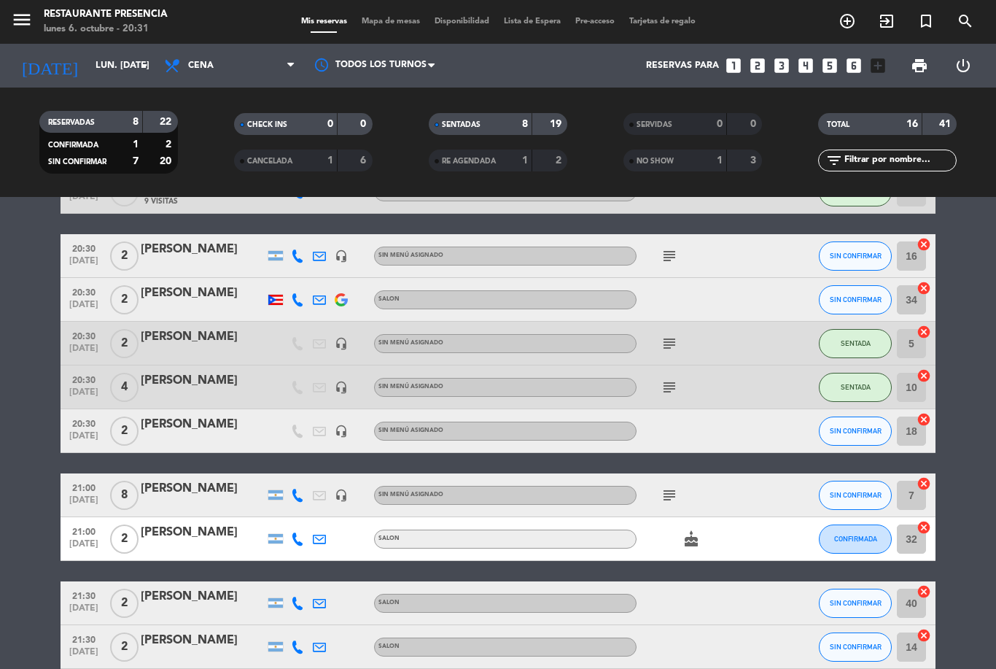
scroll to position [378, 0]
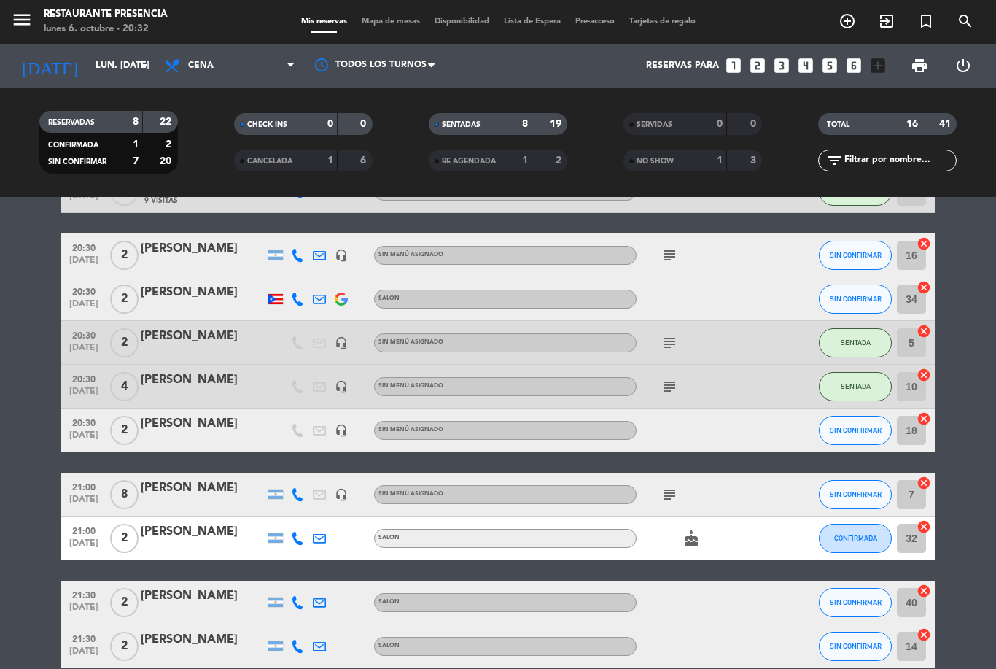
click at [664, 486] on icon "subject" at bounding box center [669, 494] width 17 height 17
click at [671, 500] on icon "subject" at bounding box center [669, 494] width 17 height 17
click at [674, 249] on icon "subject" at bounding box center [669, 254] width 17 height 17
click at [914, 258] on input "16" at bounding box center [911, 255] width 29 height 29
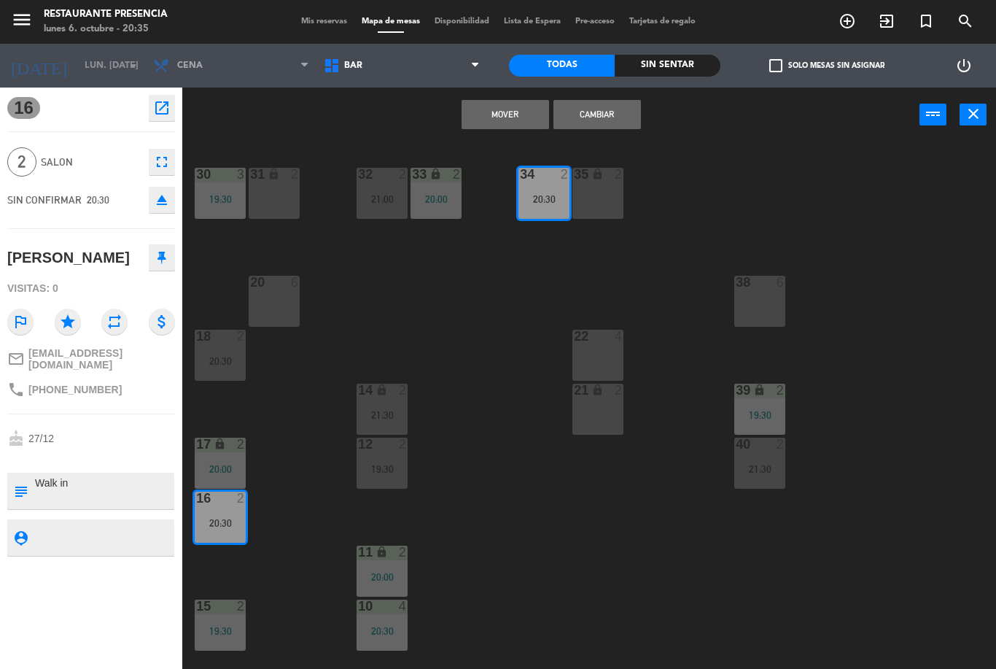
click at [612, 112] on button "Cambiar" at bounding box center [596, 114] width 87 height 29
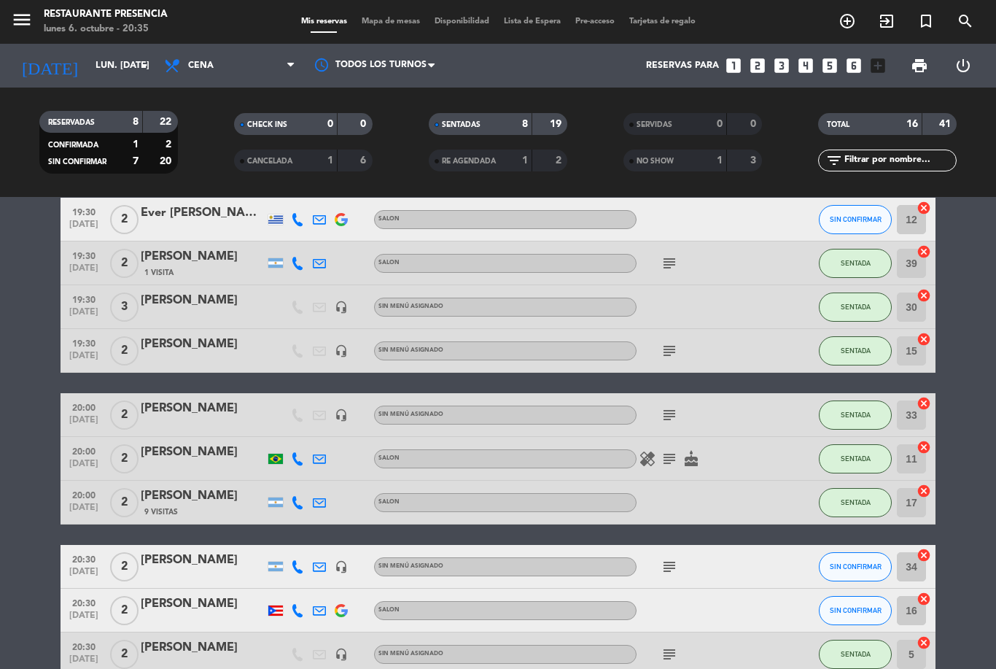
scroll to position [140, 0]
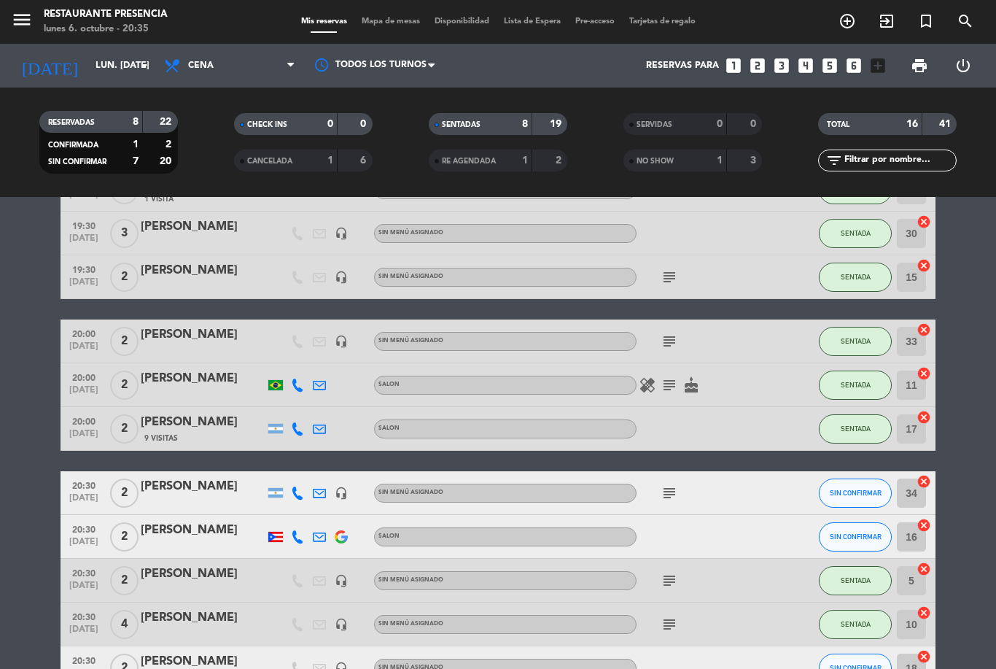
click at [857, 494] on span "SIN CONFIRMAR" at bounding box center [856, 492] width 52 height 8
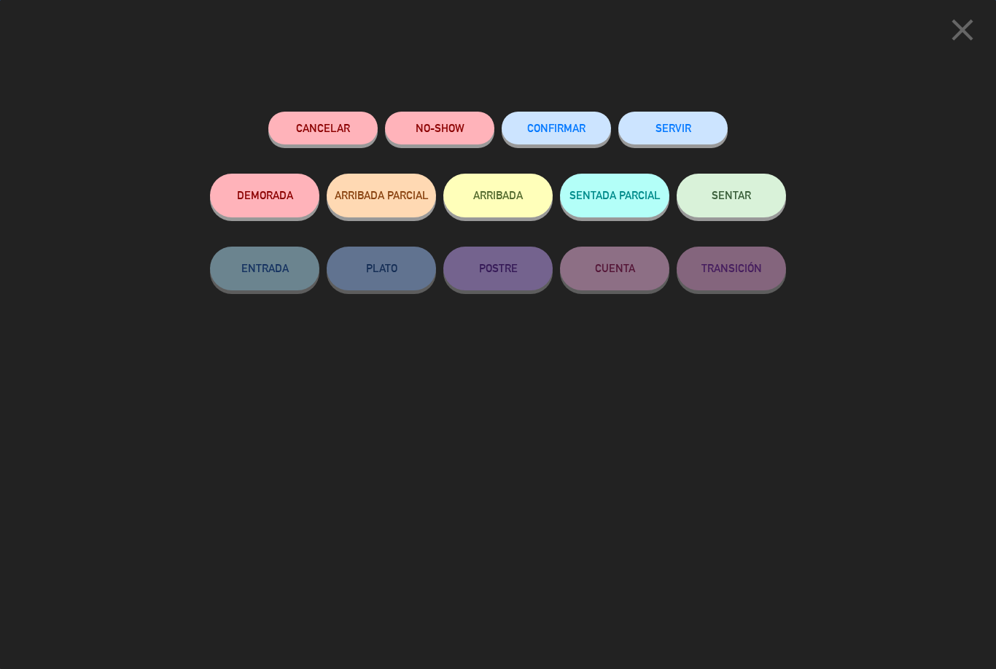
click at [745, 189] on span "SENTAR" at bounding box center [731, 195] width 39 height 12
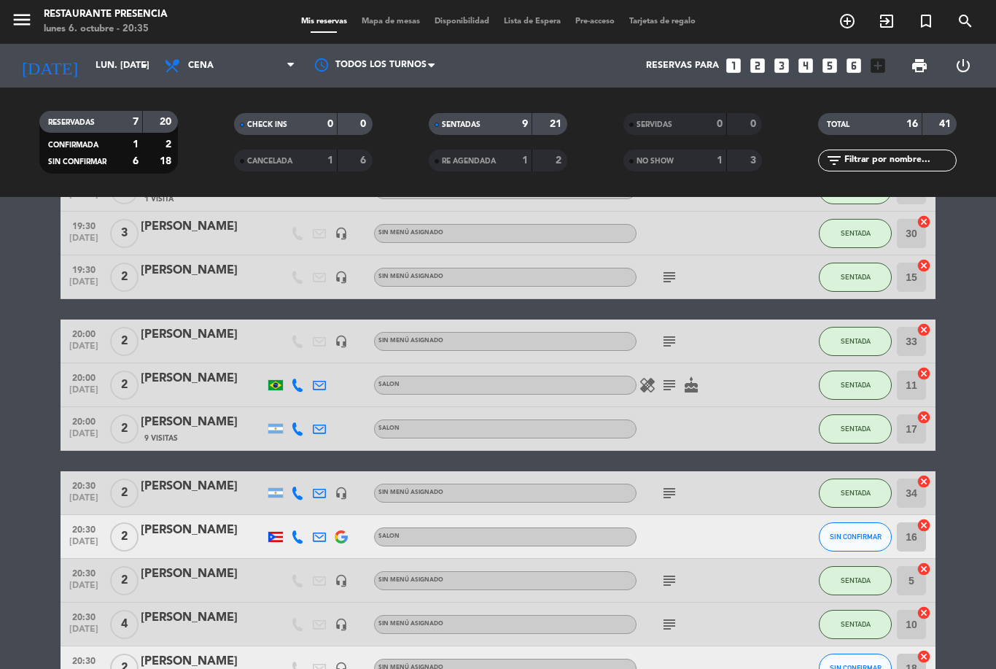
click at [316, 33] on span at bounding box center [324, 31] width 26 height 1
click at [678, 327] on div "subject" at bounding box center [701, 340] width 131 height 43
click at [663, 338] on icon "subject" at bounding box center [669, 340] width 17 height 17
click at [668, 489] on icon "subject" at bounding box center [669, 492] width 17 height 17
click at [669, 572] on icon "subject" at bounding box center [669, 580] width 17 height 17
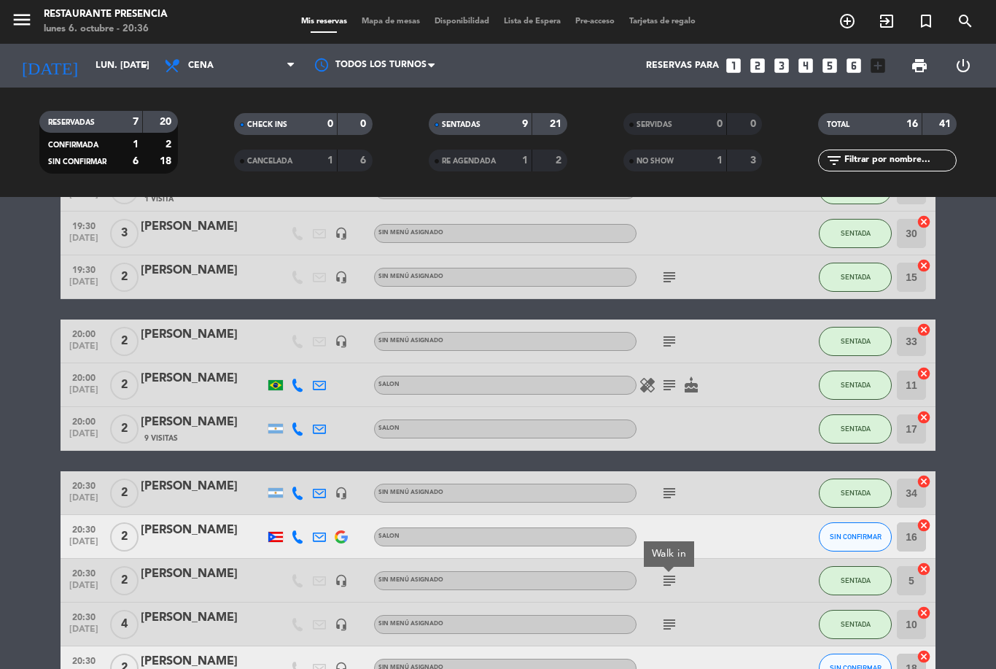
click at [748, 540] on div at bounding box center [701, 536] width 131 height 43
click at [386, 23] on span "Mapa de mesas" at bounding box center [390, 21] width 73 height 8
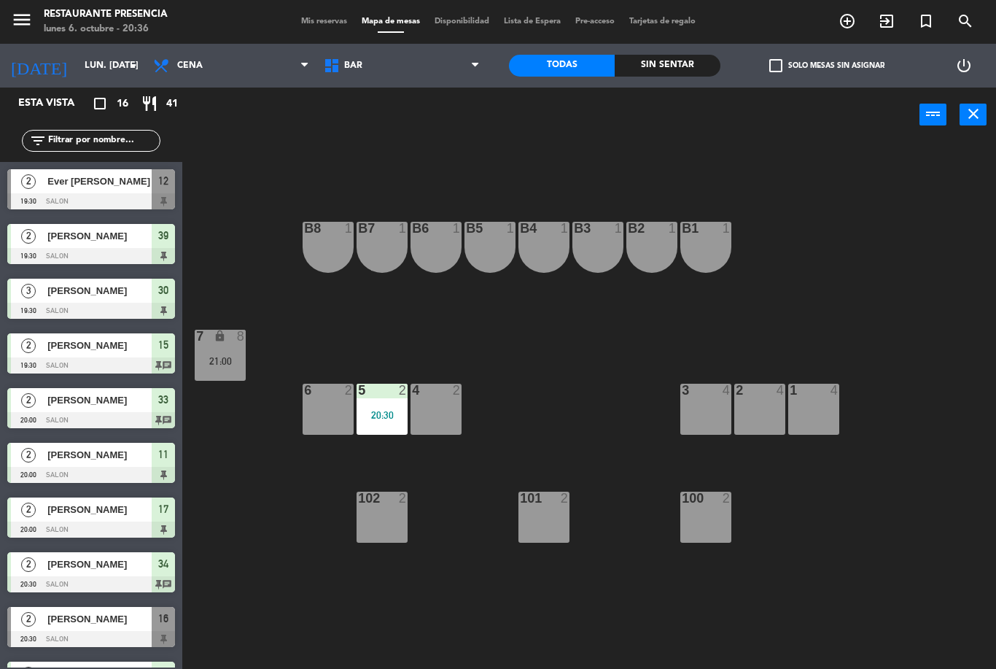
click at [443, 61] on span "BAR" at bounding box center [401, 66] width 171 height 32
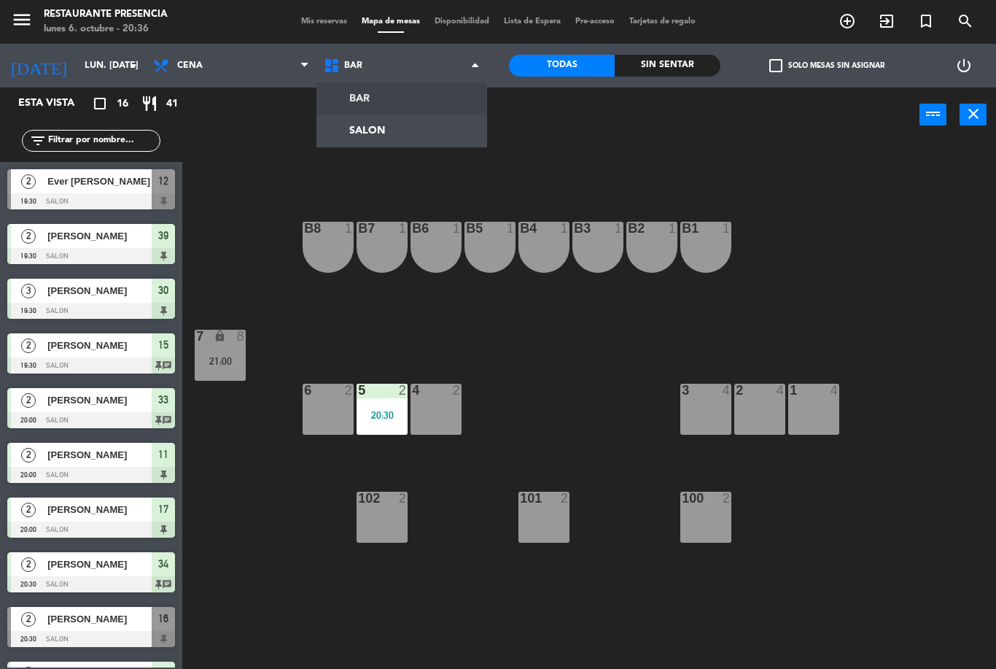
click at [412, 131] on ng-component "menu Restaurante Presencia lunes 6. octubre - 20:36 Mis reservas Mapa de mesas …" at bounding box center [498, 334] width 996 height 669
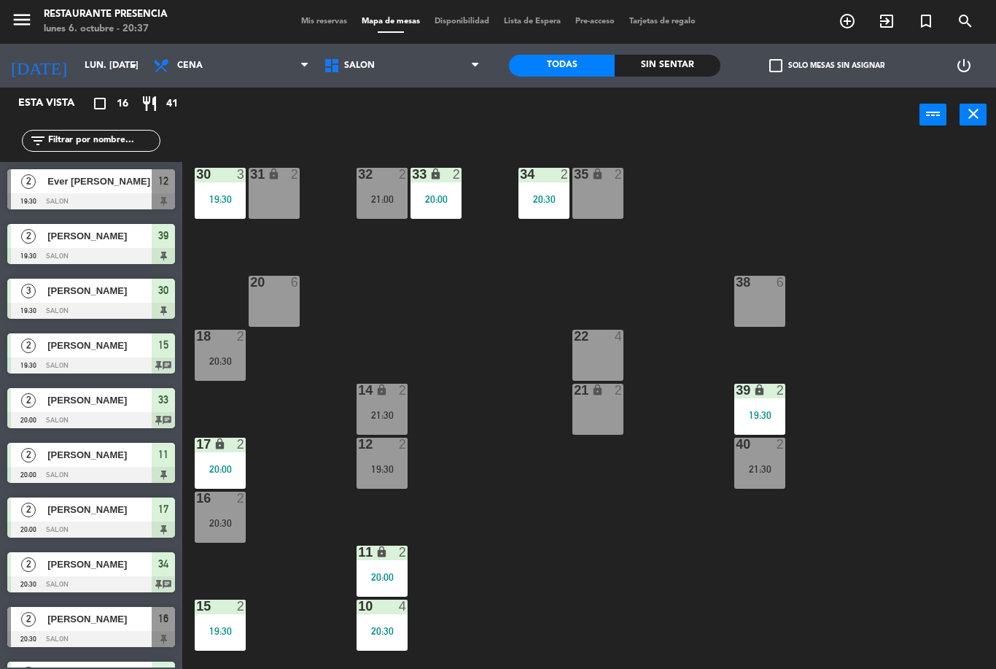
click at [445, 202] on div "20:00" at bounding box center [435, 199] width 51 height 10
click at [517, 430] on div "30 3 19:30 31 lock 2 32 2 21:00 33 lock 2 20:00 34 2 20:30 35 lock 2 38 6 20 6 …" at bounding box center [593, 405] width 803 height 526
click at [230, 464] on div "20:00" at bounding box center [220, 469] width 51 height 10
click at [467, 449] on div "30 3 19:30 31 lock 2 32 2 21:00 33 lock 2 20:00 34 2 20:30 35 lock 2 38 6 20 6 …" at bounding box center [593, 405] width 803 height 526
click at [545, 184] on div "34 2 20:30" at bounding box center [543, 193] width 51 height 51
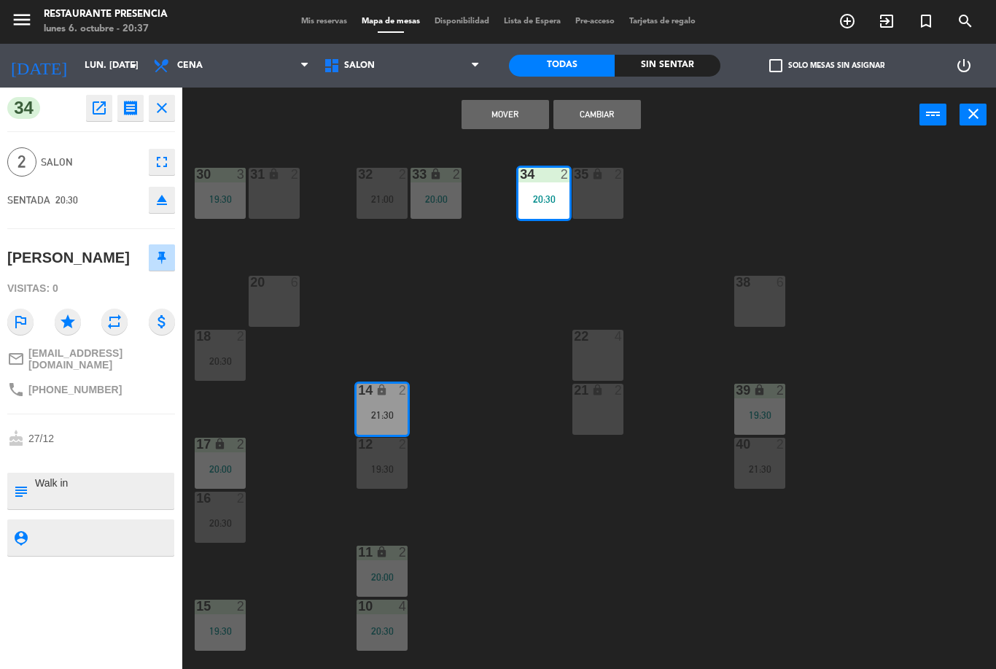
click at [618, 119] on button "Cambiar" at bounding box center [596, 114] width 87 height 29
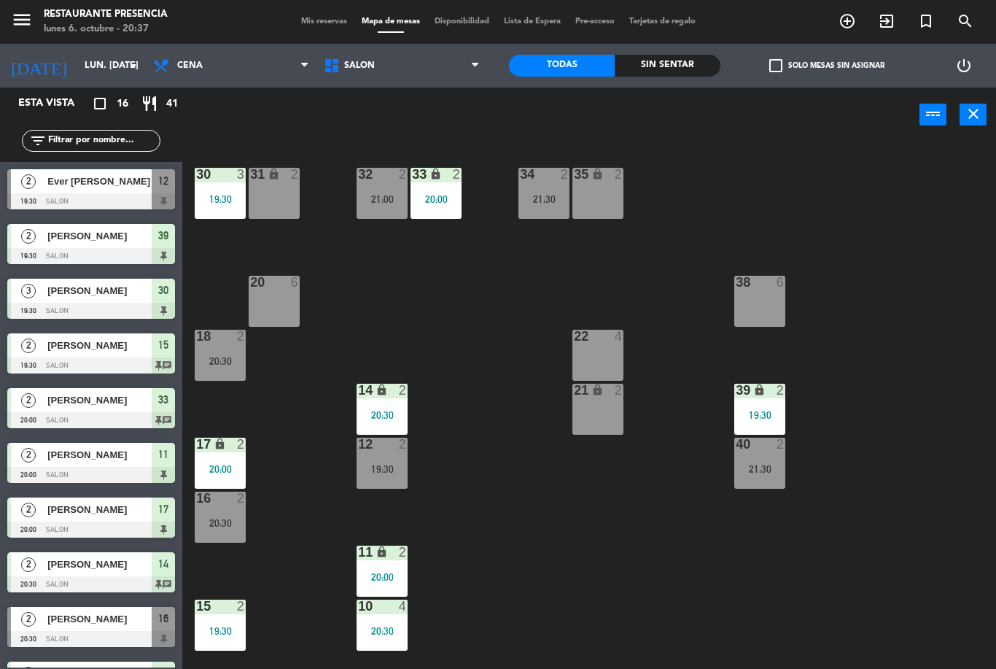
click at [226, 522] on div "20:30" at bounding box center [220, 523] width 51 height 10
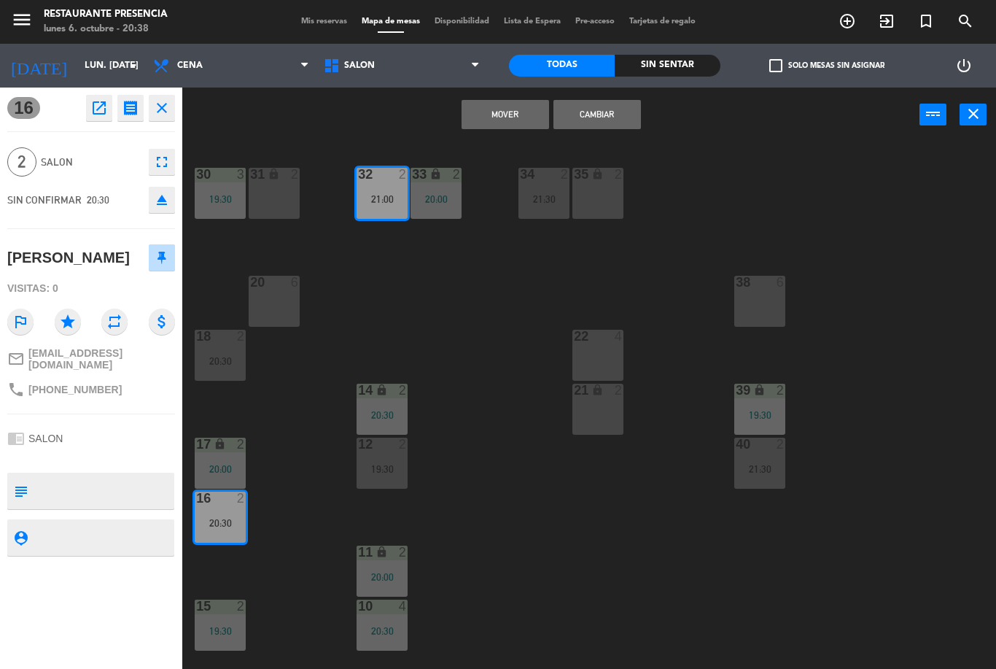
click at [599, 115] on button "Cambiar" at bounding box center [596, 114] width 87 height 29
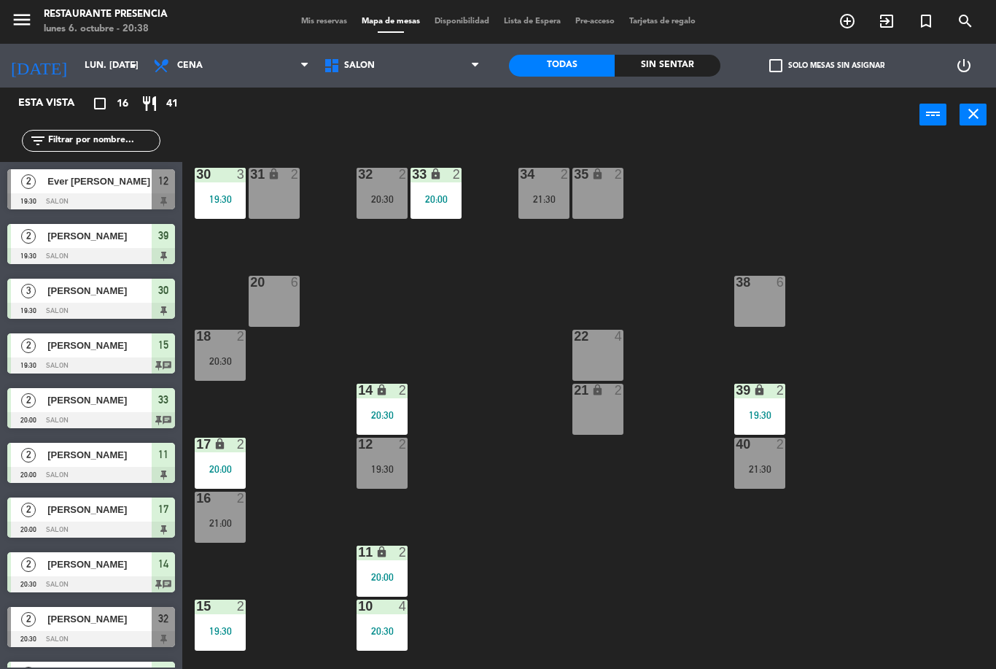
click at [386, 182] on div "32 2" at bounding box center [382, 175] width 51 height 15
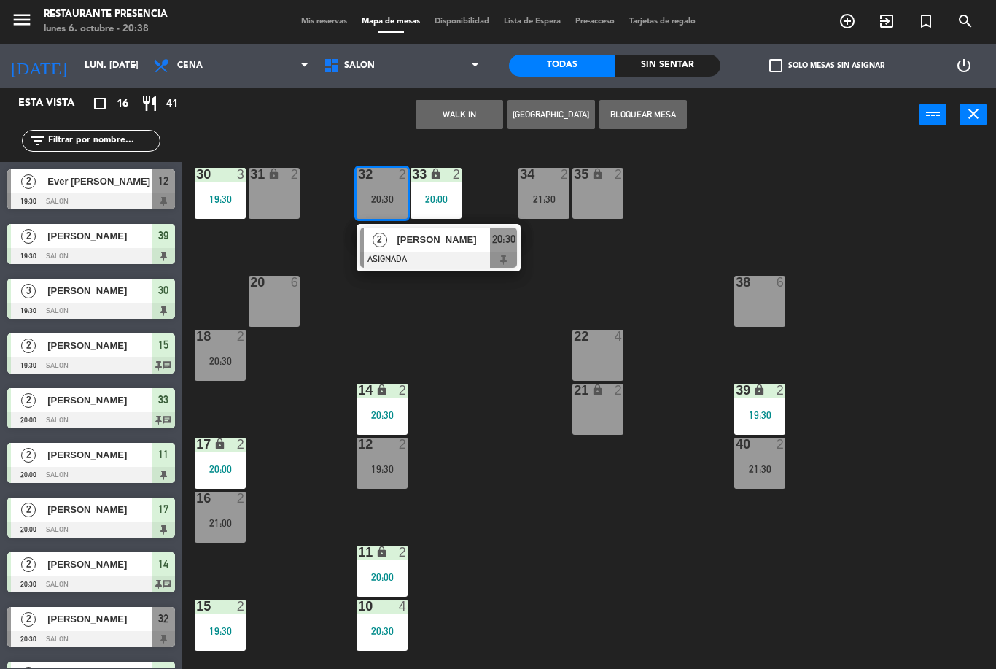
click at [443, 247] on span "[PERSON_NAME]" at bounding box center [443, 239] width 93 height 15
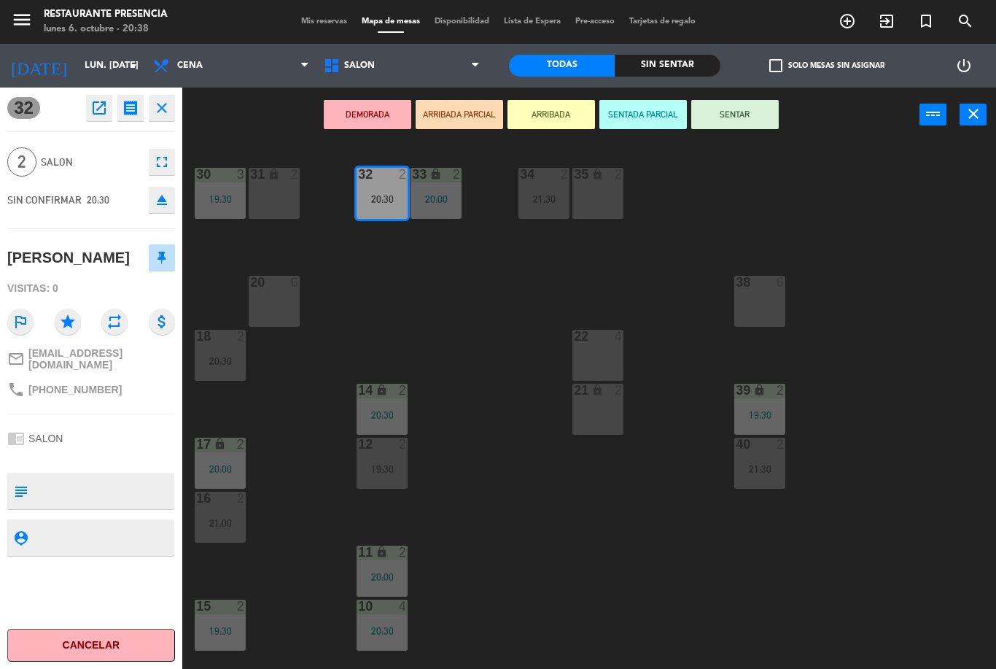
click at [751, 117] on button "SENTAR" at bounding box center [734, 114] width 87 height 29
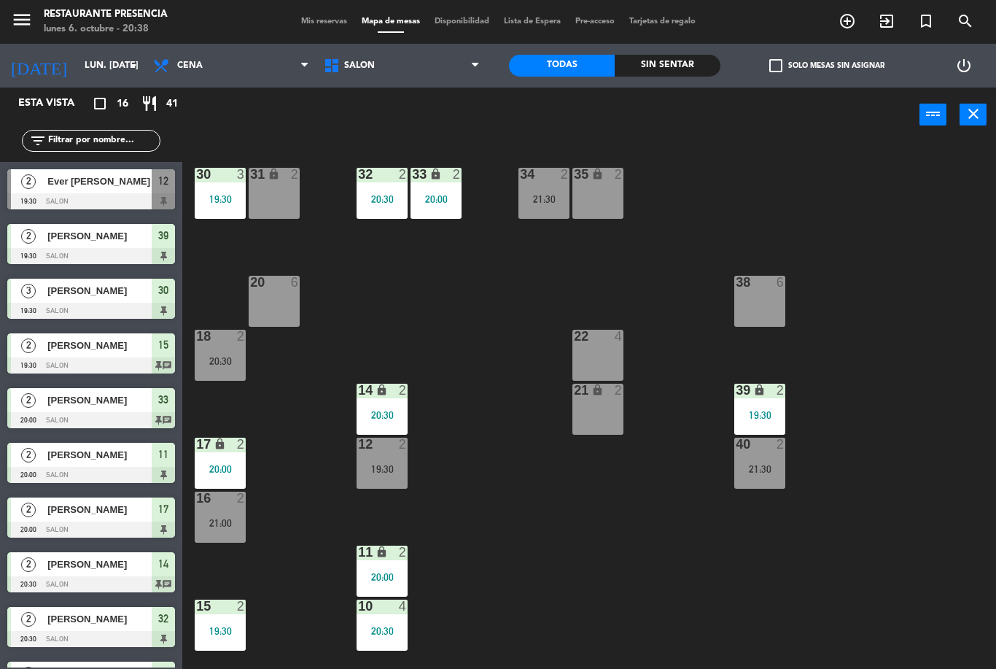
click at [359, 178] on div "32" at bounding box center [358, 174] width 1 height 13
click at [329, 26] on span "Mis reservas" at bounding box center [324, 21] width 61 height 8
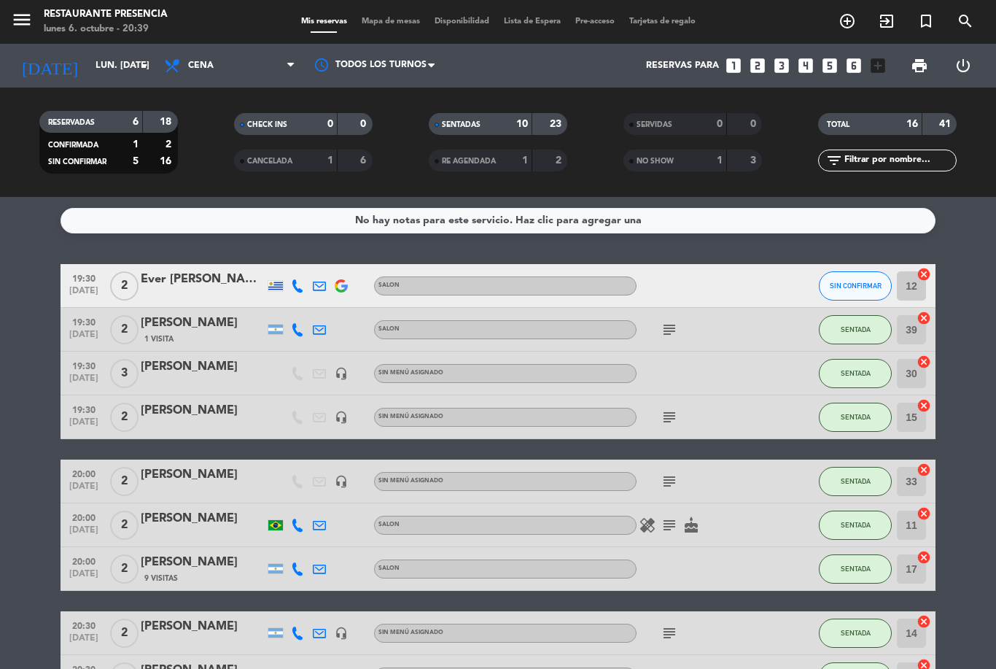
click at [650, 518] on icon "healing" at bounding box center [647, 524] width 17 height 17
click at [672, 530] on icon "subject" at bounding box center [669, 524] width 17 height 17
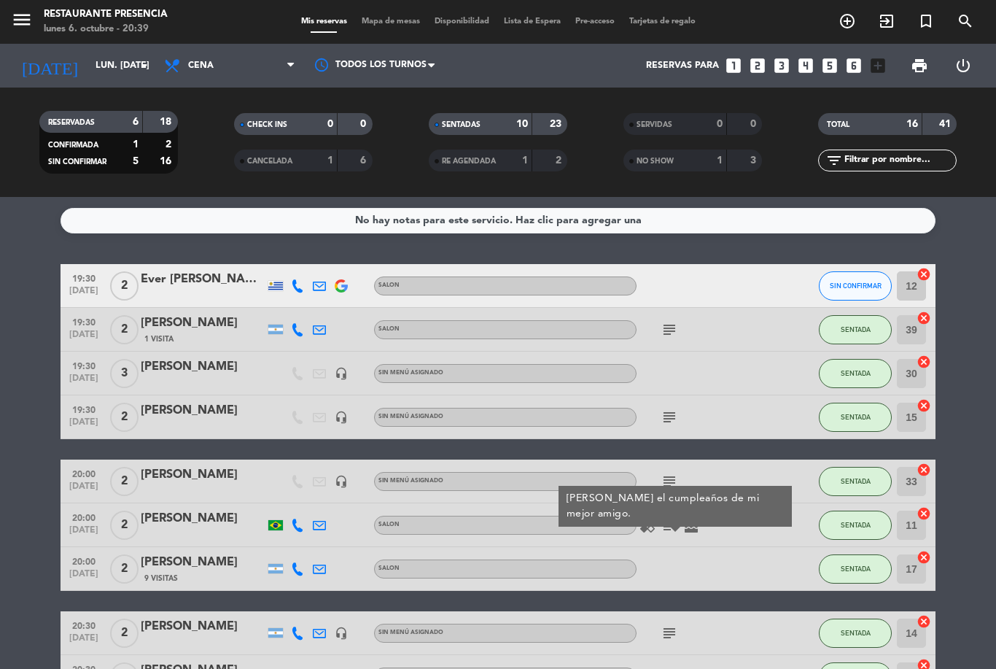
click at [698, 523] on icon "cake" at bounding box center [690, 524] width 17 height 17
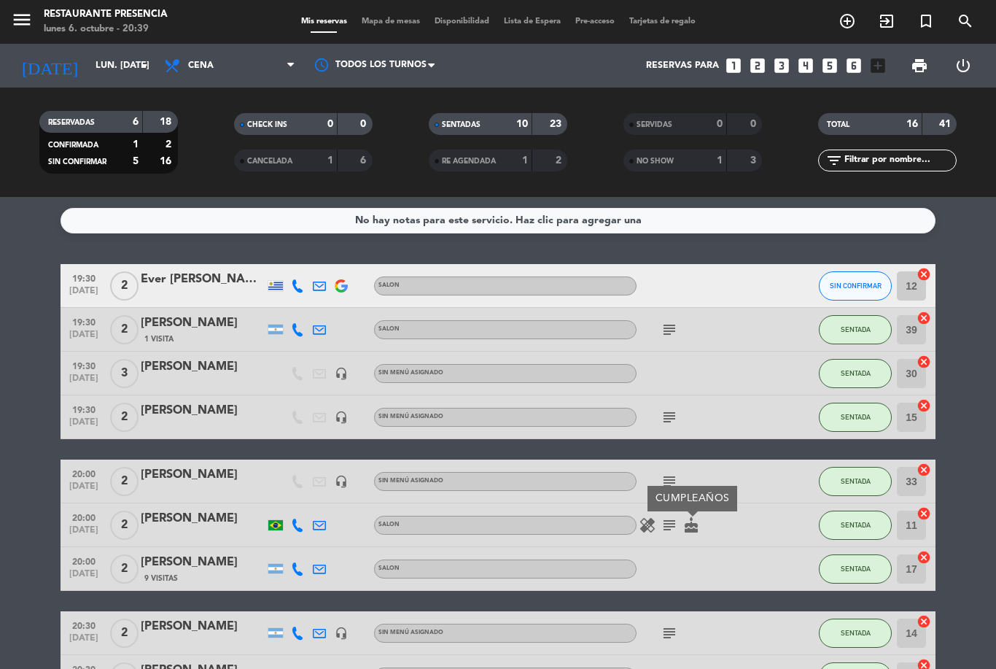
click at [966, 531] on bookings-row "19:30 [DATE] 2 Ever [PERSON_NAME] SALON SIN CONFIRMAR 12 cancel 19:30 [DATE] 2 …" at bounding box center [498, 655] width 996 height 782
click at [861, 287] on span "SIN CONFIRMAR" at bounding box center [856, 285] width 52 height 8
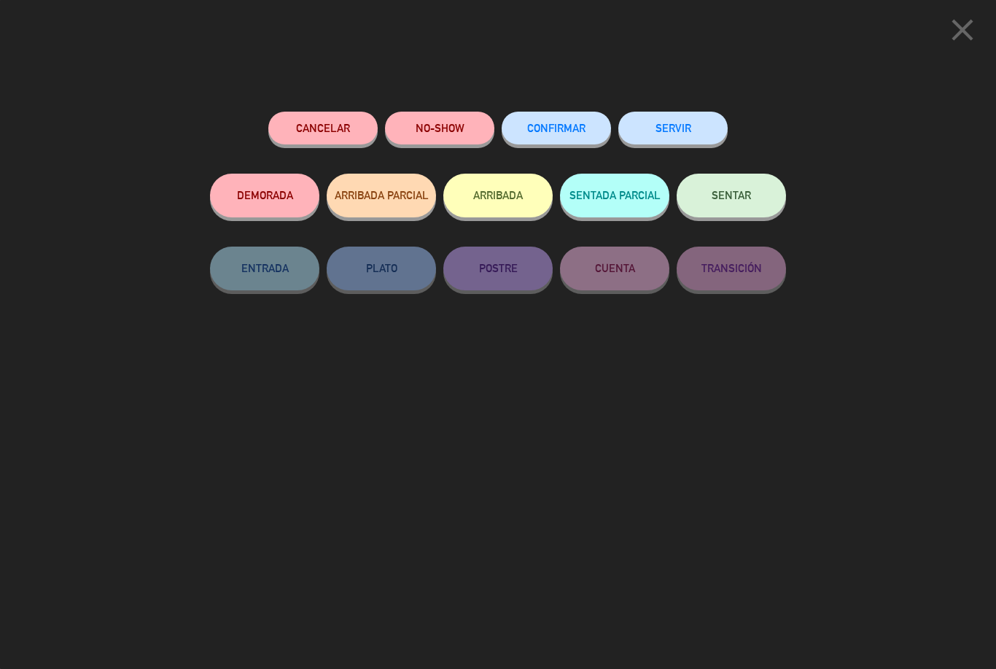
click at [446, 121] on button "NO-SHOW" at bounding box center [439, 128] width 109 height 33
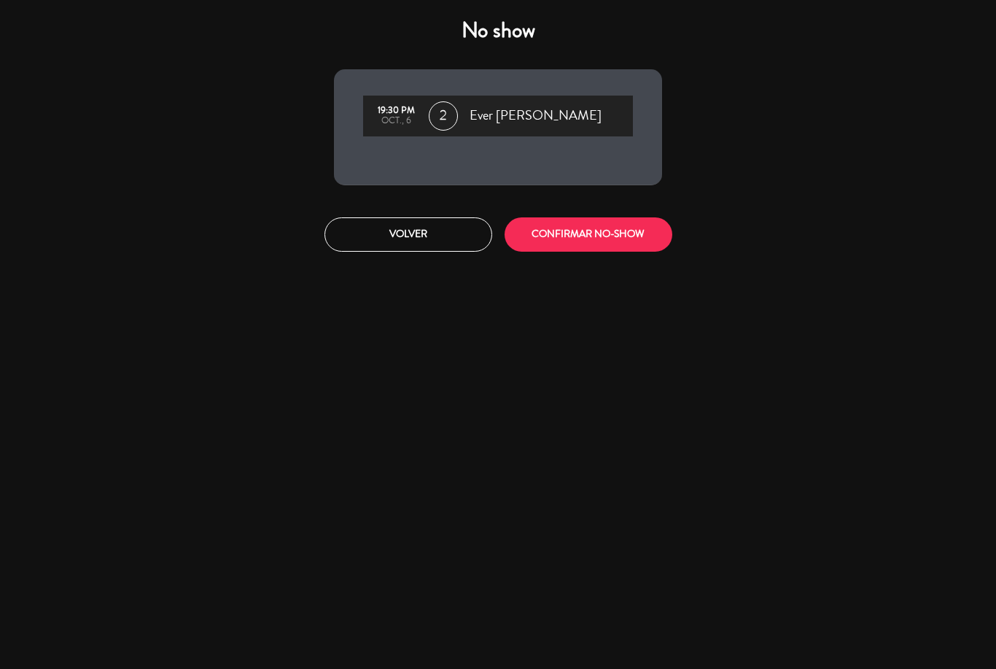
click at [595, 235] on button "CONFIRMAR NO-SHOW" at bounding box center [589, 234] width 168 height 34
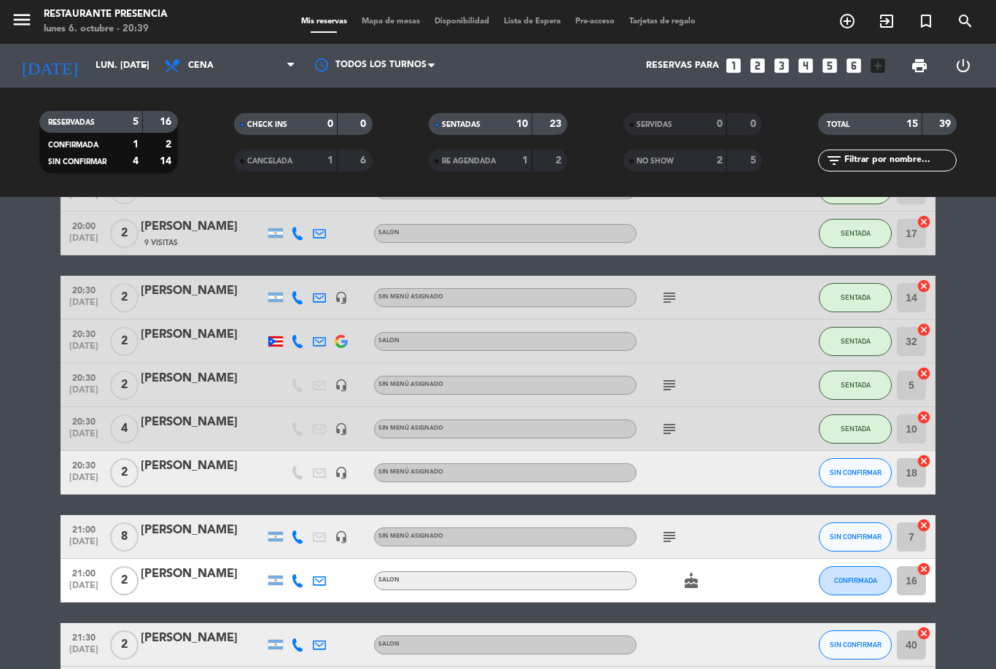
scroll to position [305, 0]
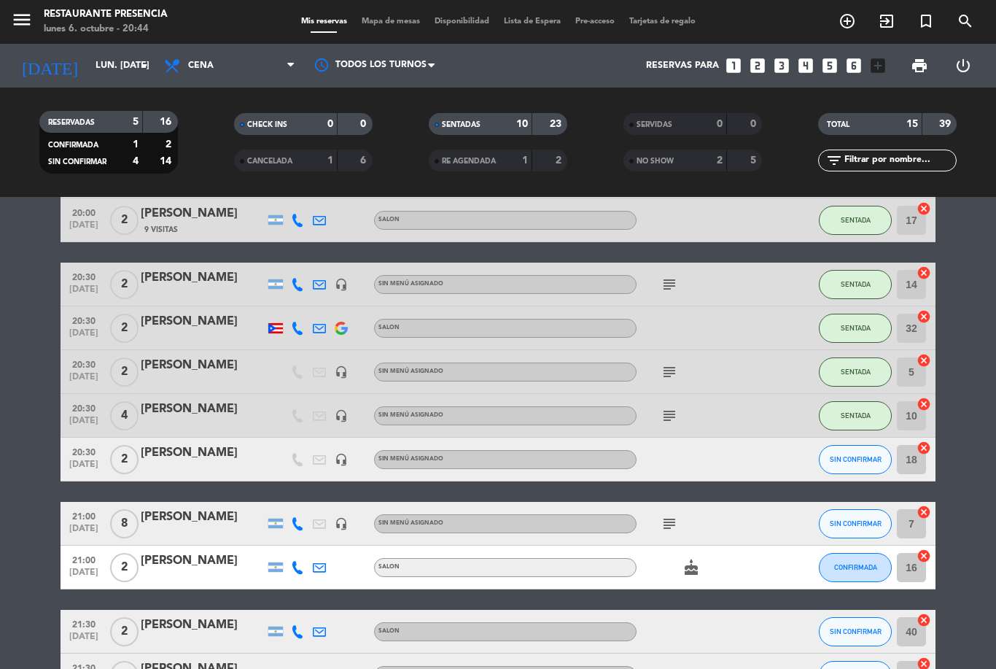
click at [847, 20] on icon "add_circle_outline" at bounding box center [846, 20] width 17 height 17
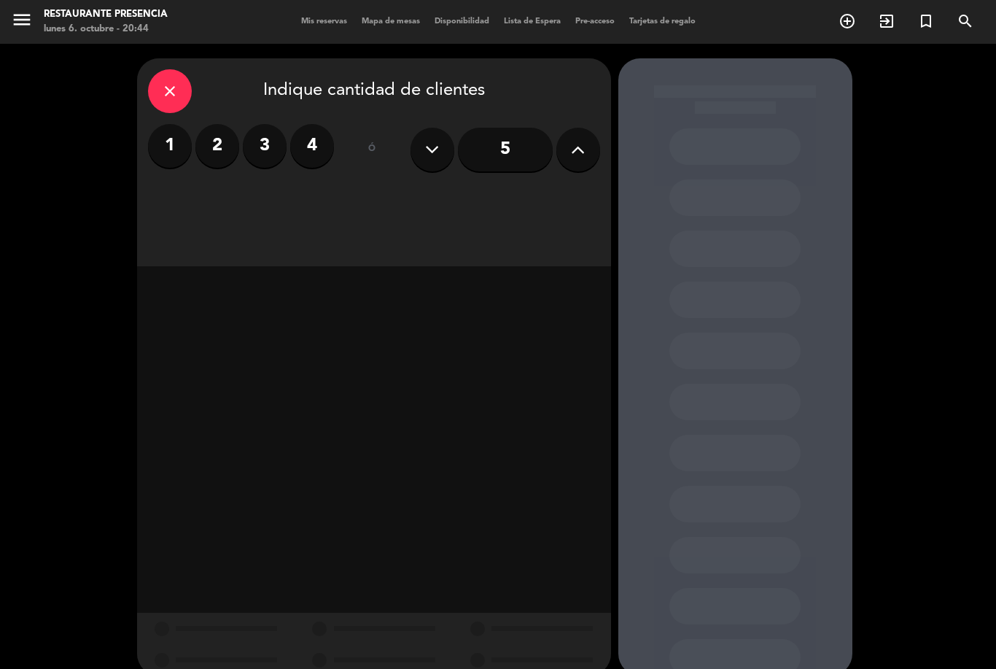
click at [263, 140] on label "3" at bounding box center [265, 146] width 44 height 44
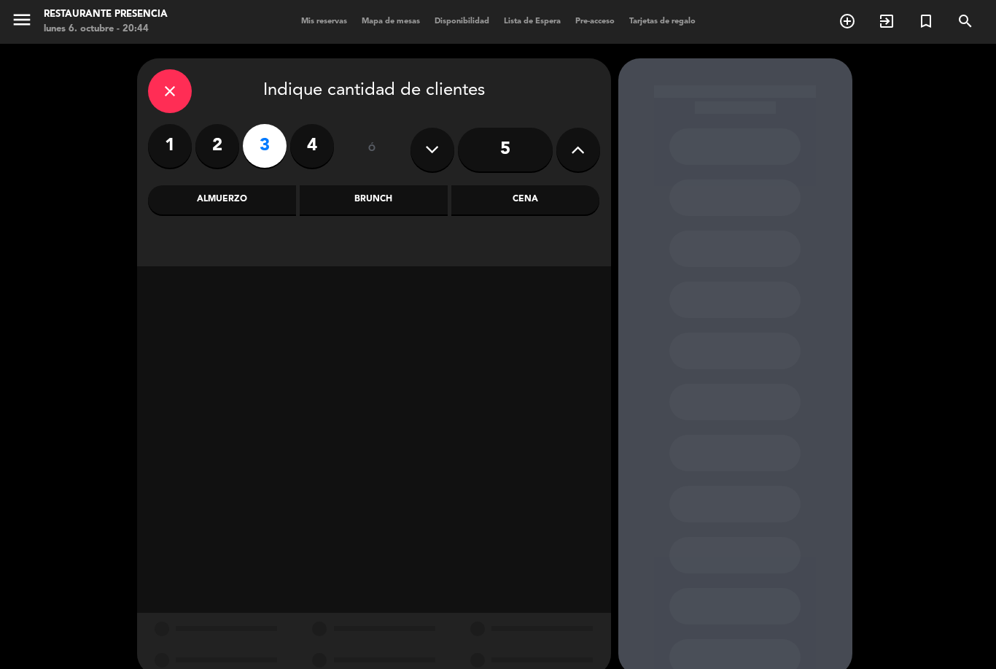
click at [514, 192] on div "Cena" at bounding box center [525, 199] width 148 height 29
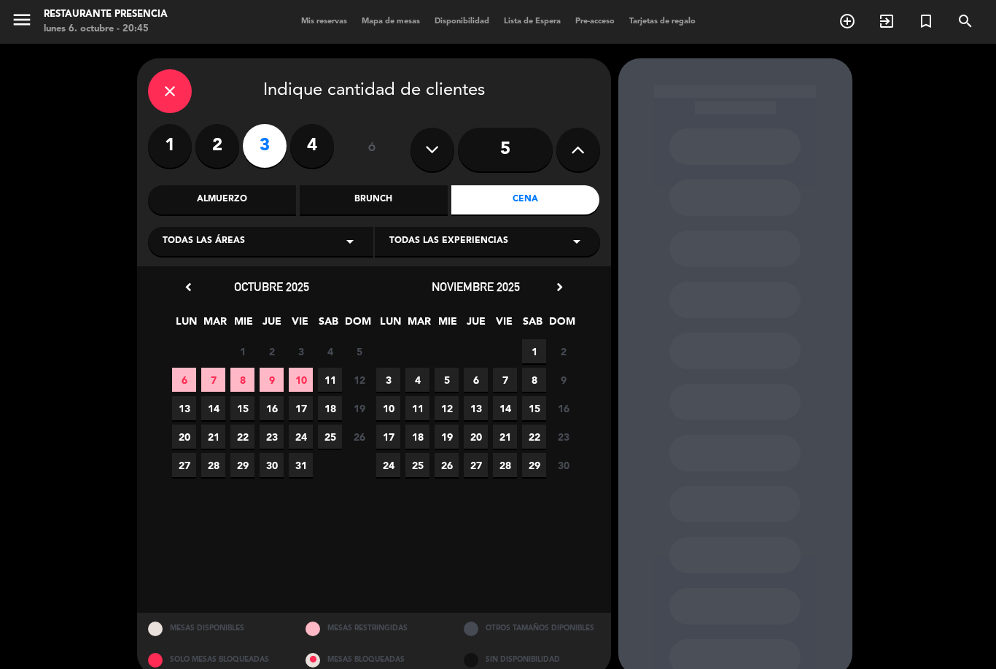
click at [182, 376] on span "6" at bounding box center [184, 379] width 24 height 24
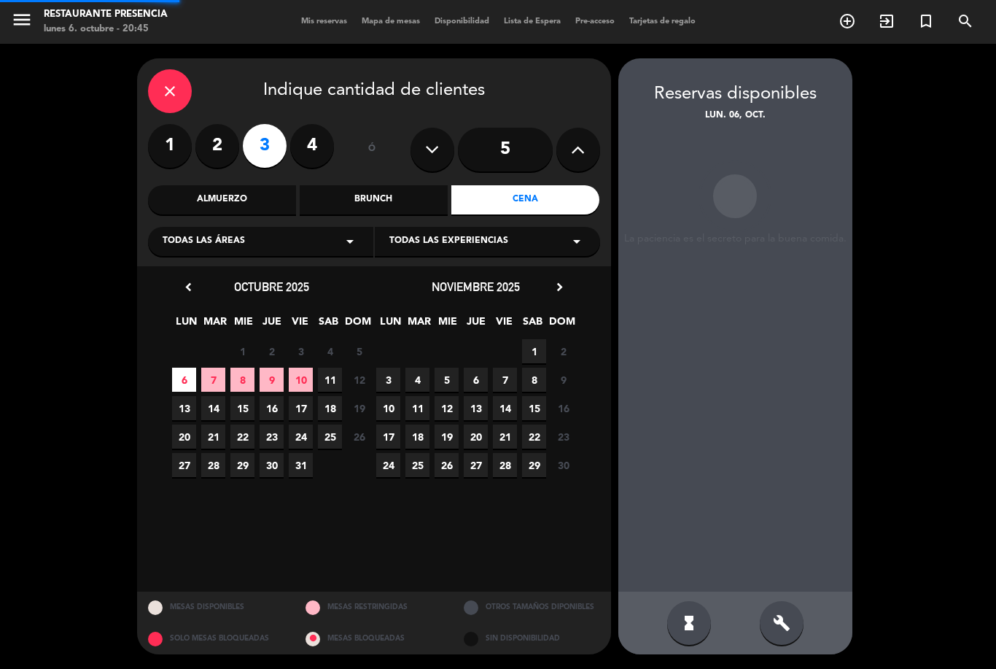
scroll to position [47, 0]
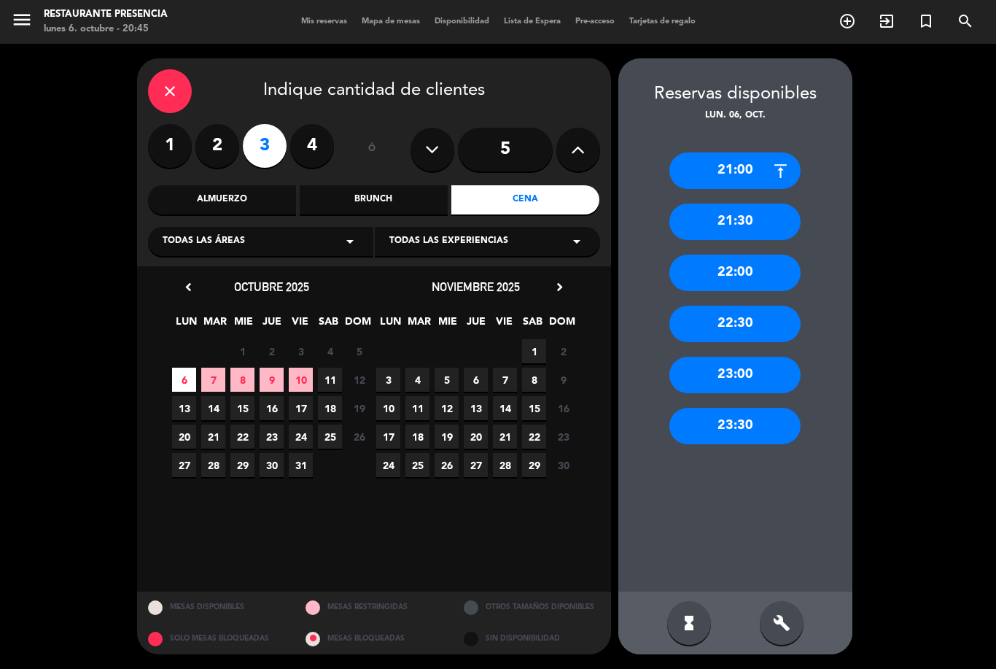
click at [745, 152] on div "21:00" at bounding box center [734, 170] width 131 height 36
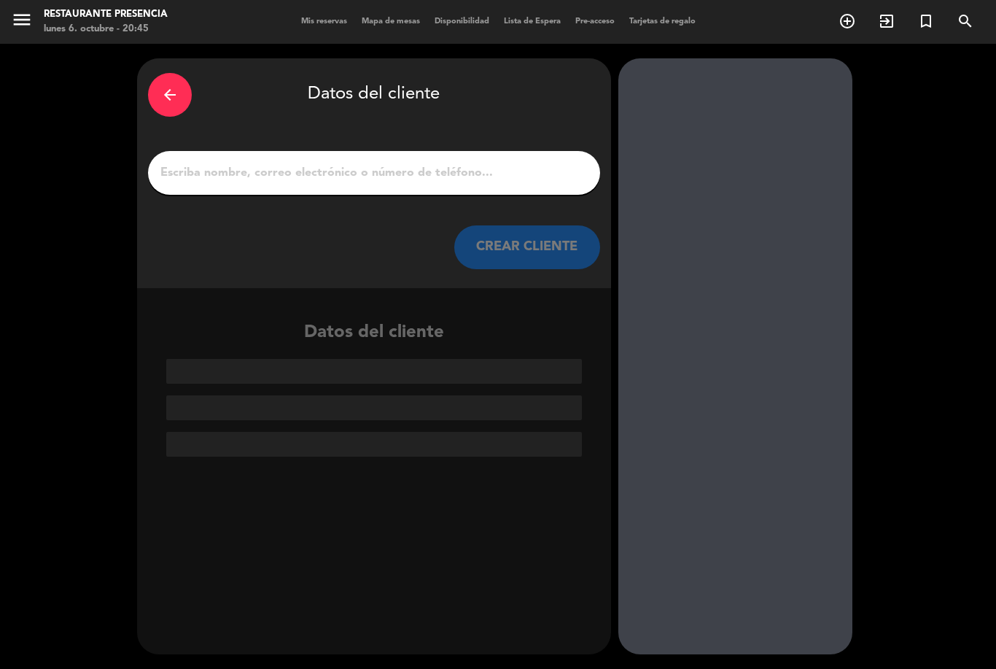
click at [224, 163] on input "1" at bounding box center [374, 173] width 430 height 20
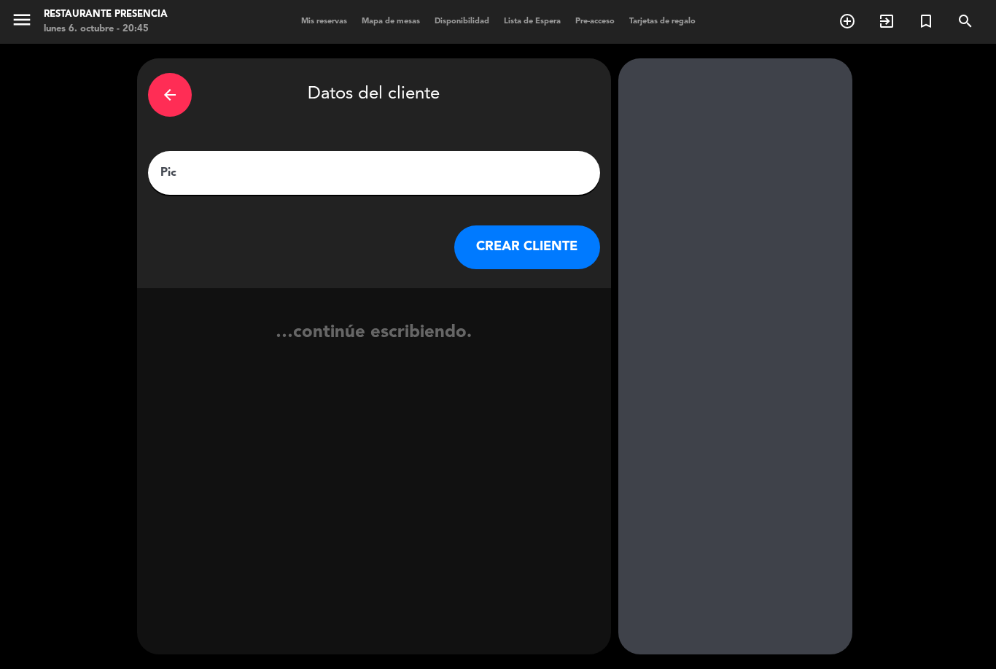
type input "[MEDICAL_DATA]"
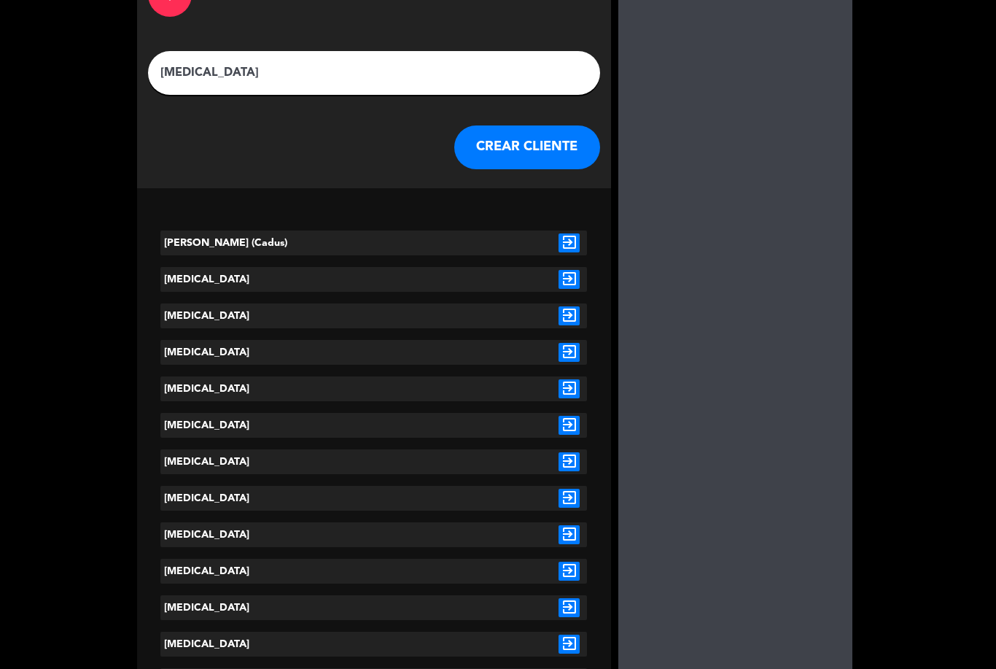
scroll to position [108, 0]
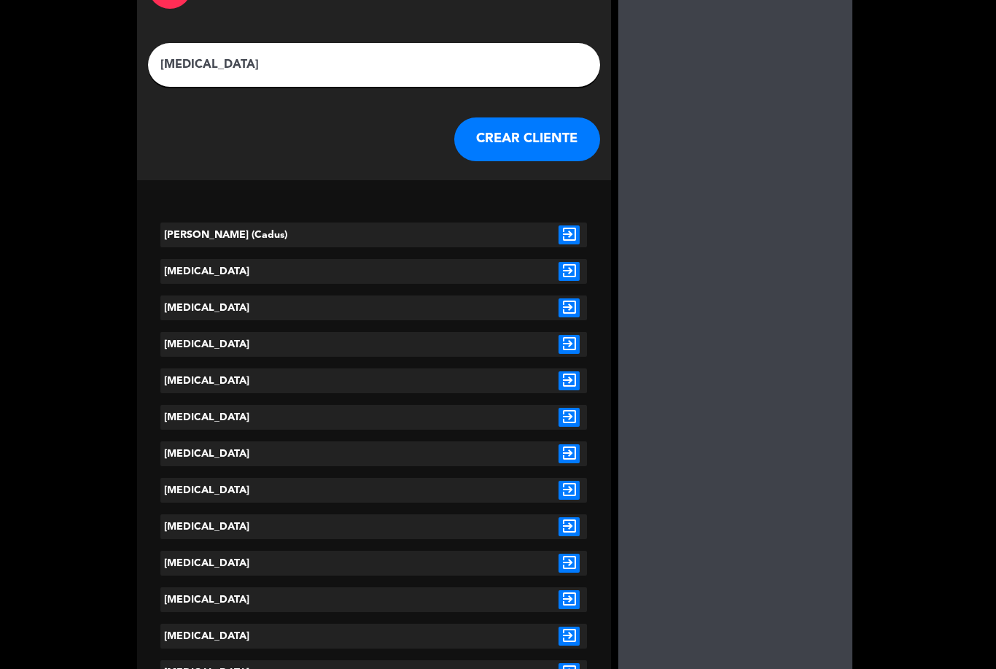
click at [568, 262] on icon "exit_to_app" at bounding box center [568, 271] width 21 height 19
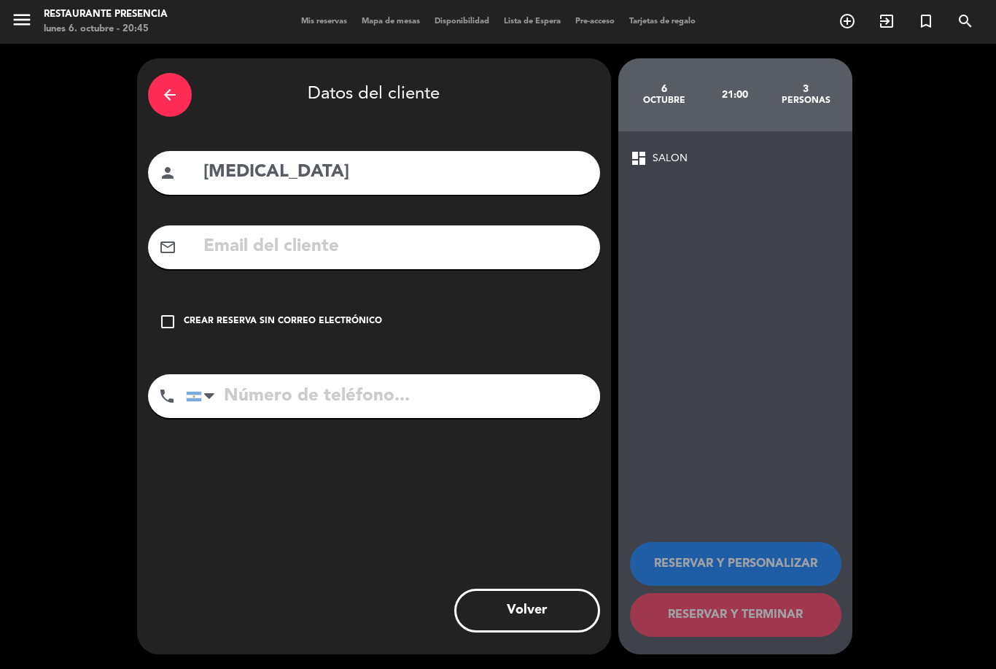
click at [167, 313] on icon "check_box_outline_blank" at bounding box center [167, 321] width 17 height 17
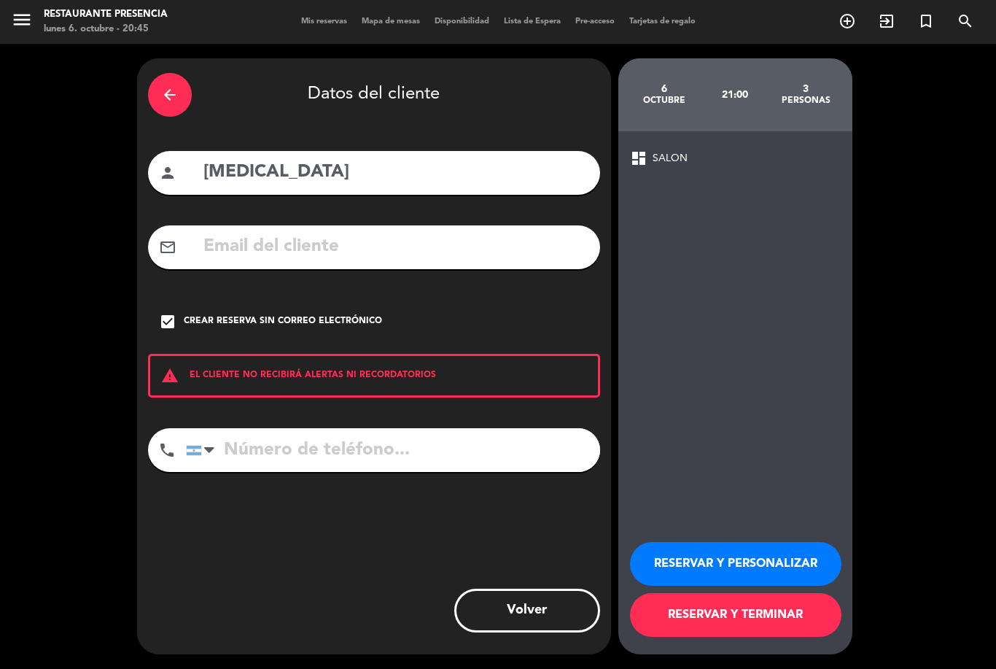
click at [801, 606] on button "RESERVAR Y TERMINAR" at bounding box center [735, 615] width 211 height 44
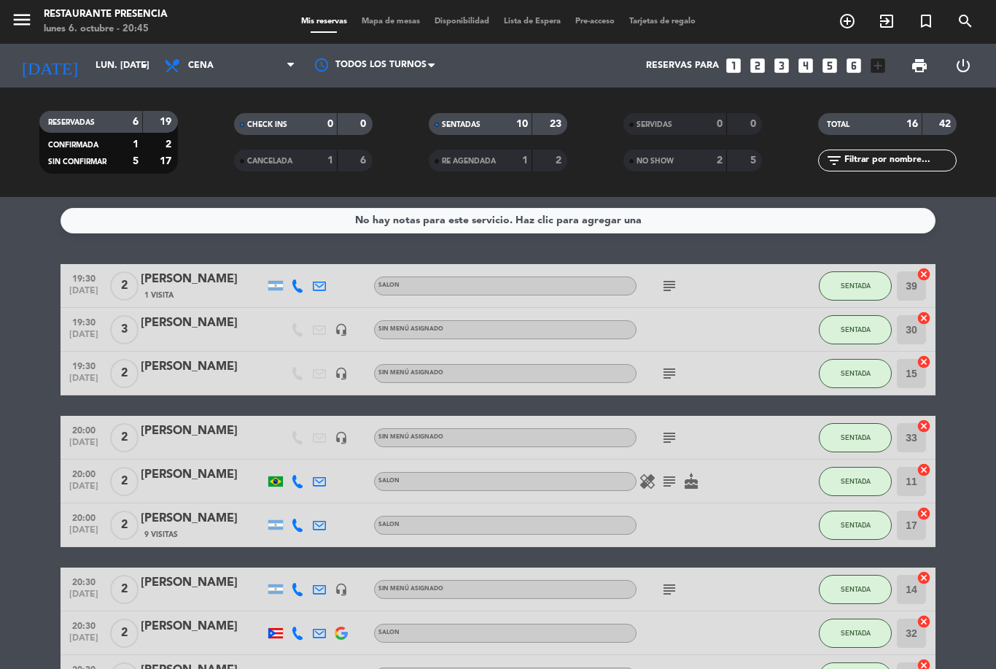
click at [395, 22] on span "Mapa de mesas" at bounding box center [390, 21] width 73 height 8
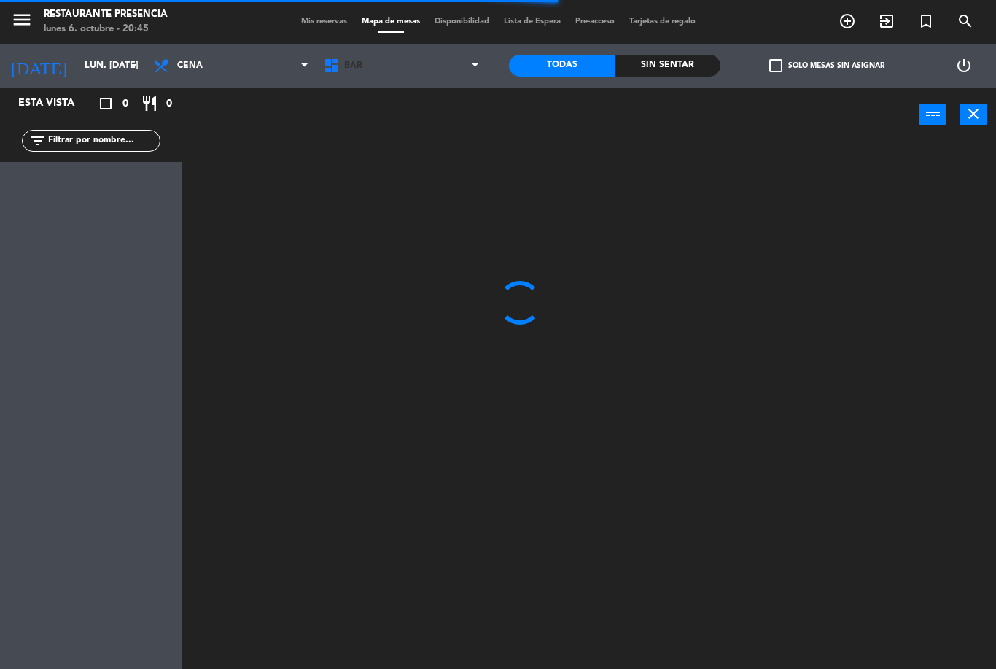
click at [451, 60] on span "BAR" at bounding box center [401, 66] width 171 height 32
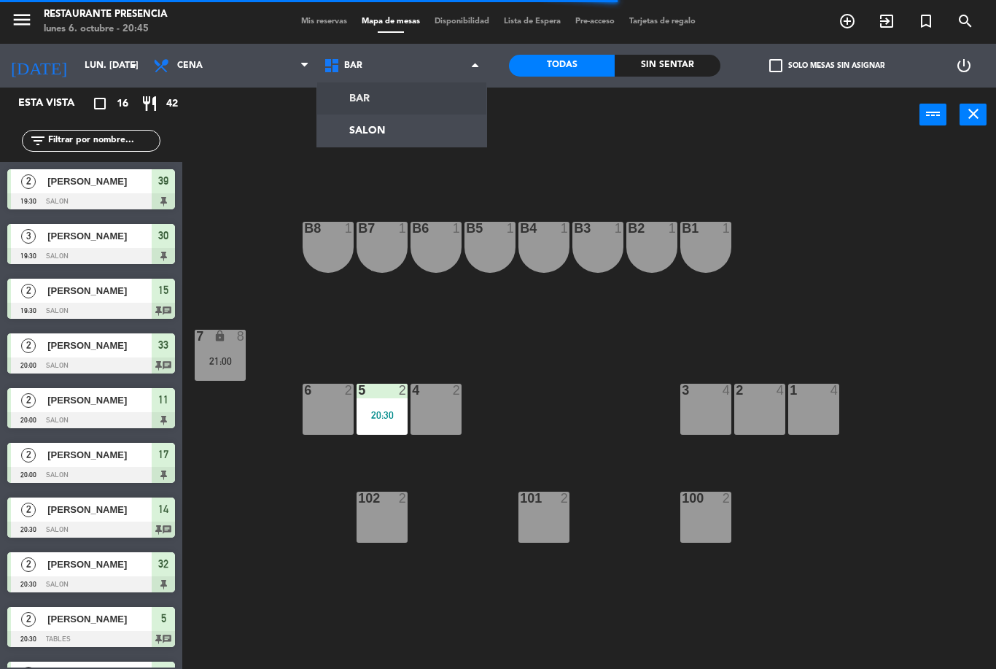
click at [410, 145] on ng-component "menu Restaurante Presencia lunes 6. octubre - 20:45 Mis reservas Mapa de mesas …" at bounding box center [498, 334] width 996 height 669
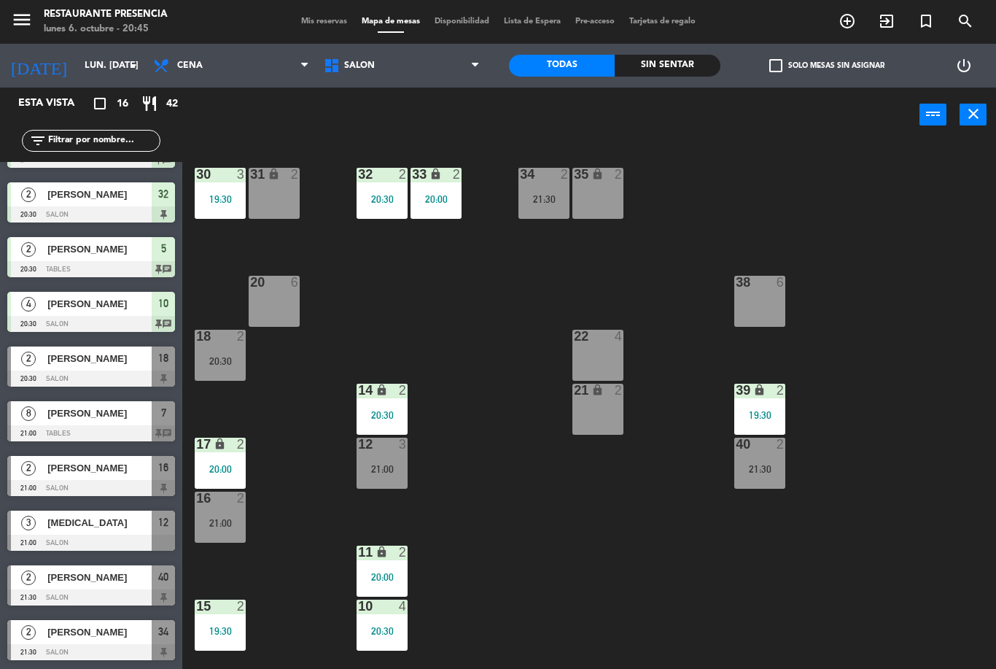
scroll to position [370, 0]
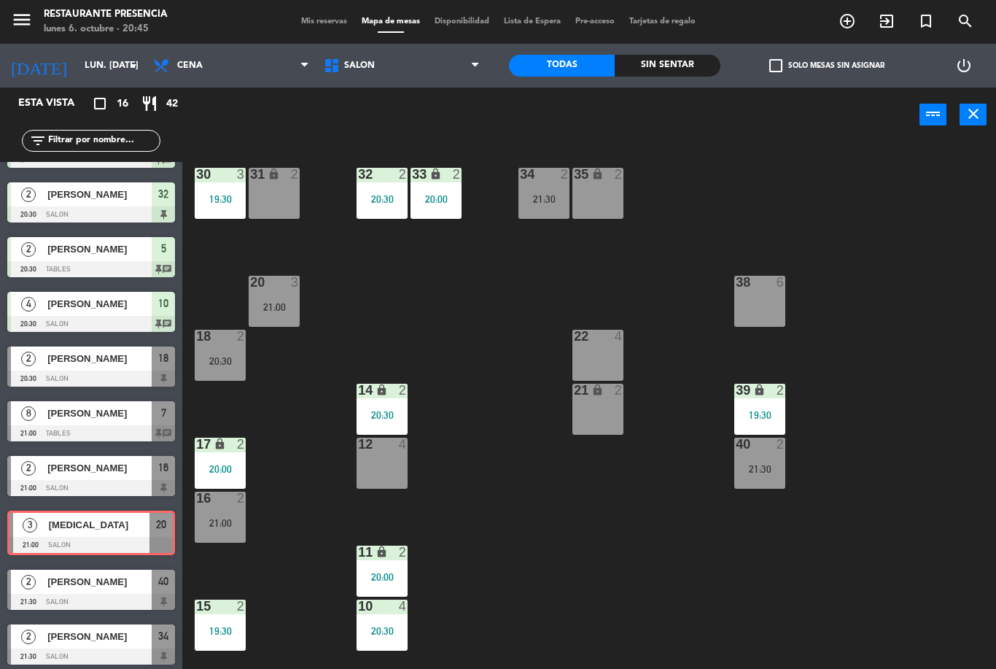
click at [275, 302] on div "21:00" at bounding box center [274, 307] width 51 height 10
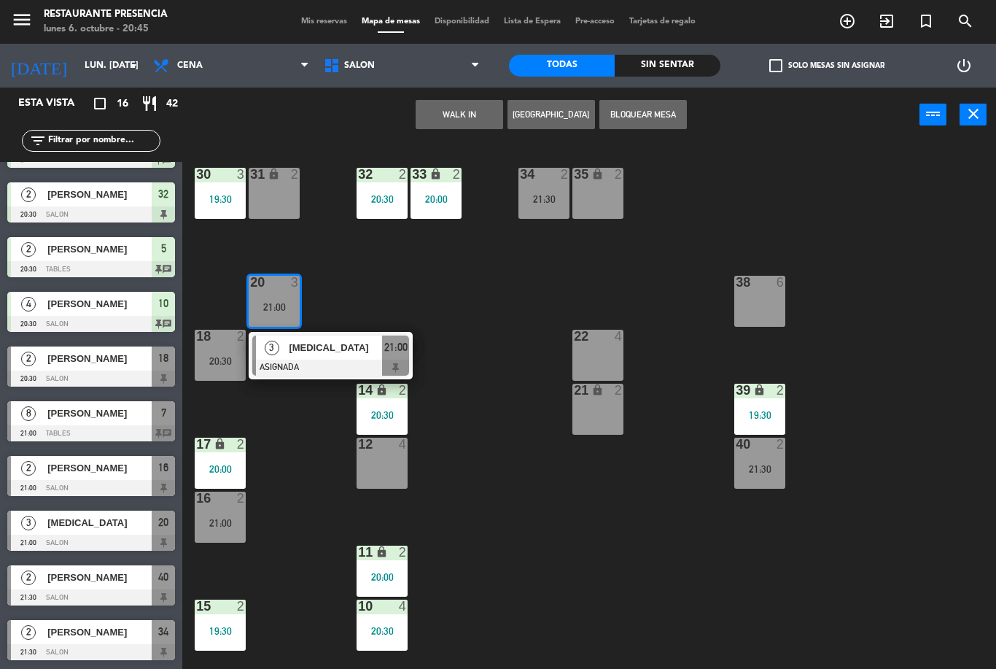
click at [340, 362] on div at bounding box center [330, 367] width 157 height 16
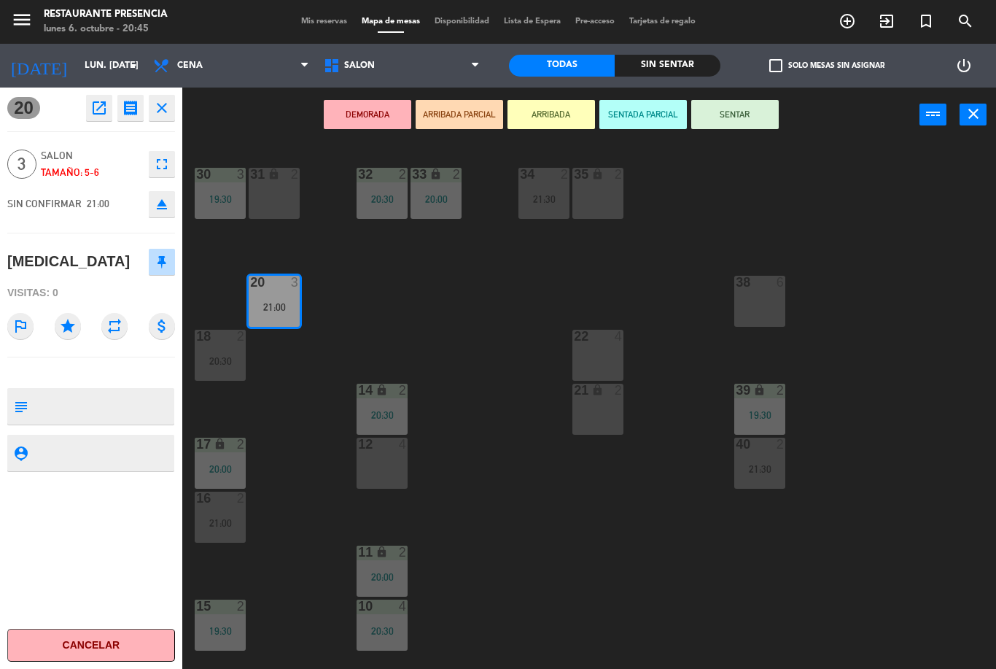
click at [750, 118] on button "SENTAR" at bounding box center [734, 114] width 87 height 29
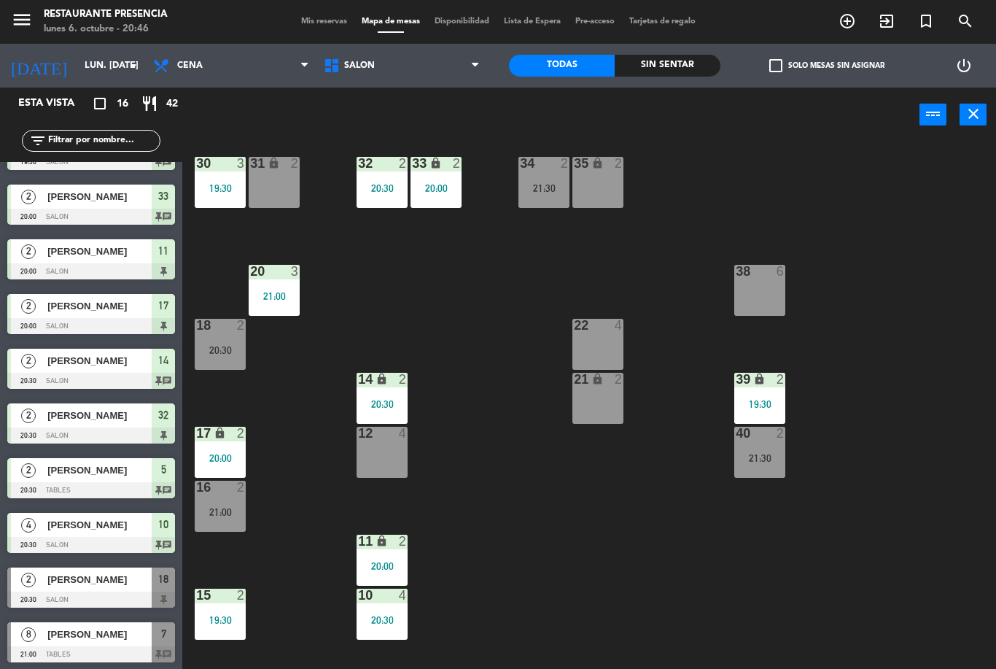
scroll to position [9, 0]
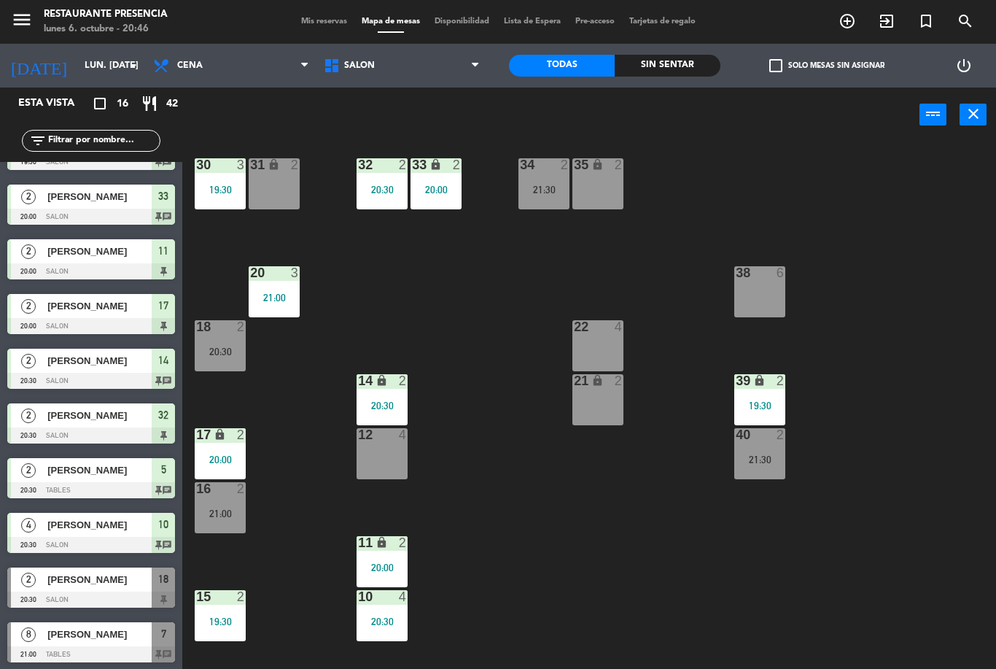
click at [308, 17] on span "Mis reservas" at bounding box center [324, 21] width 61 height 8
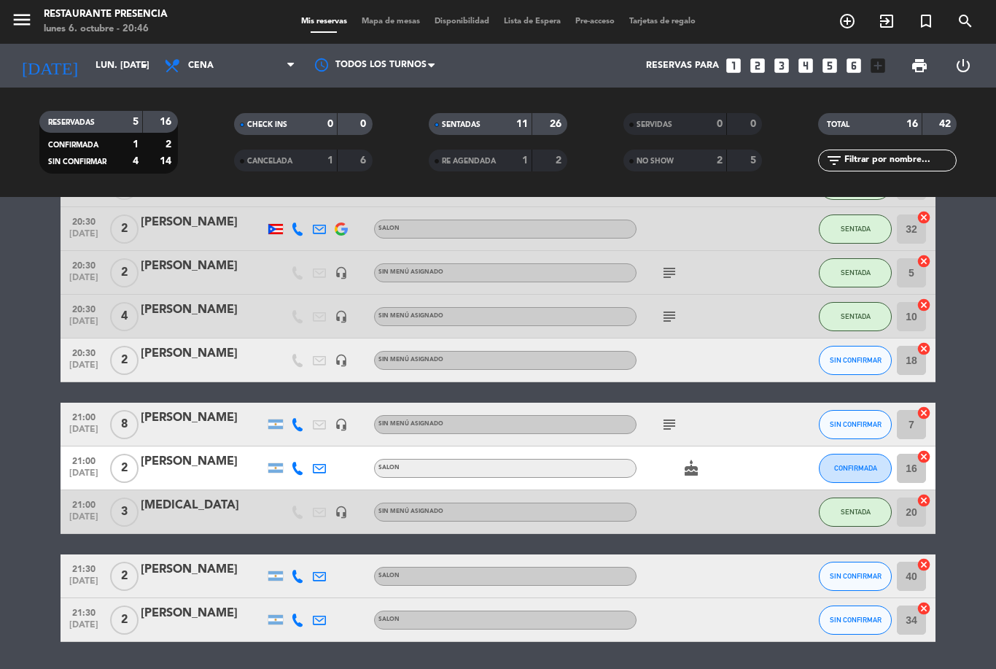
scroll to position [403, 0]
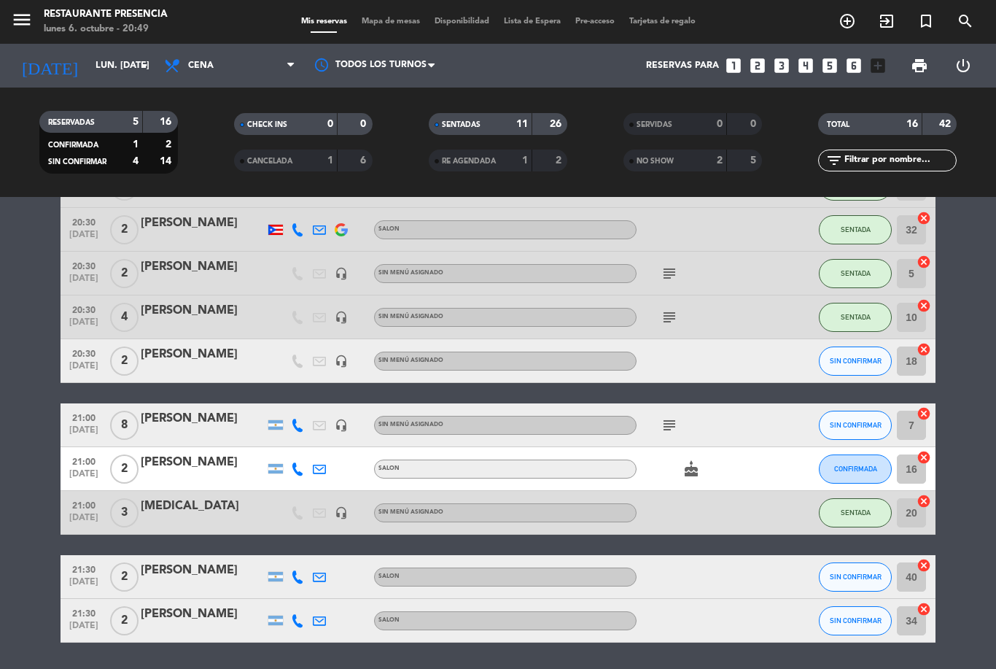
click at [689, 468] on icon "cake" at bounding box center [690, 468] width 17 height 17
click at [683, 476] on icon "cake" at bounding box center [690, 468] width 17 height 17
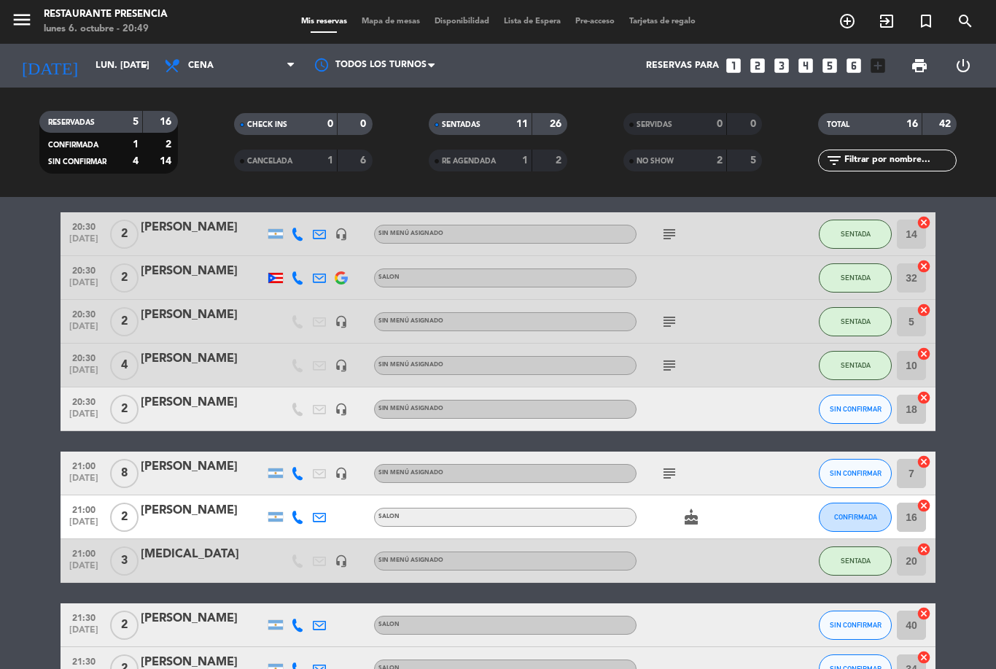
scroll to position [357, 0]
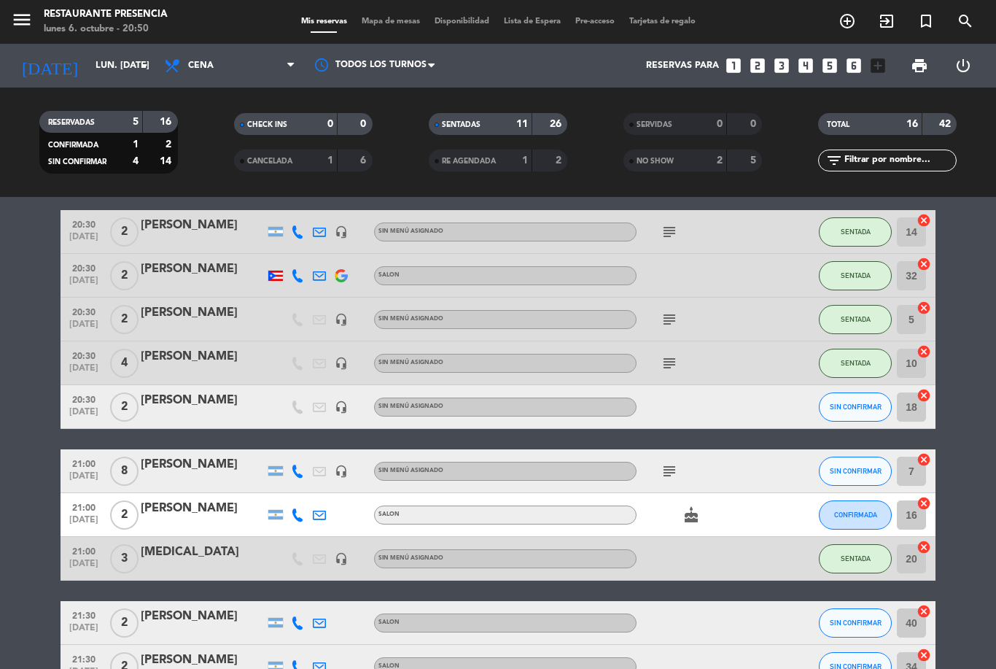
click at [923, 331] on input "5" at bounding box center [911, 319] width 29 height 29
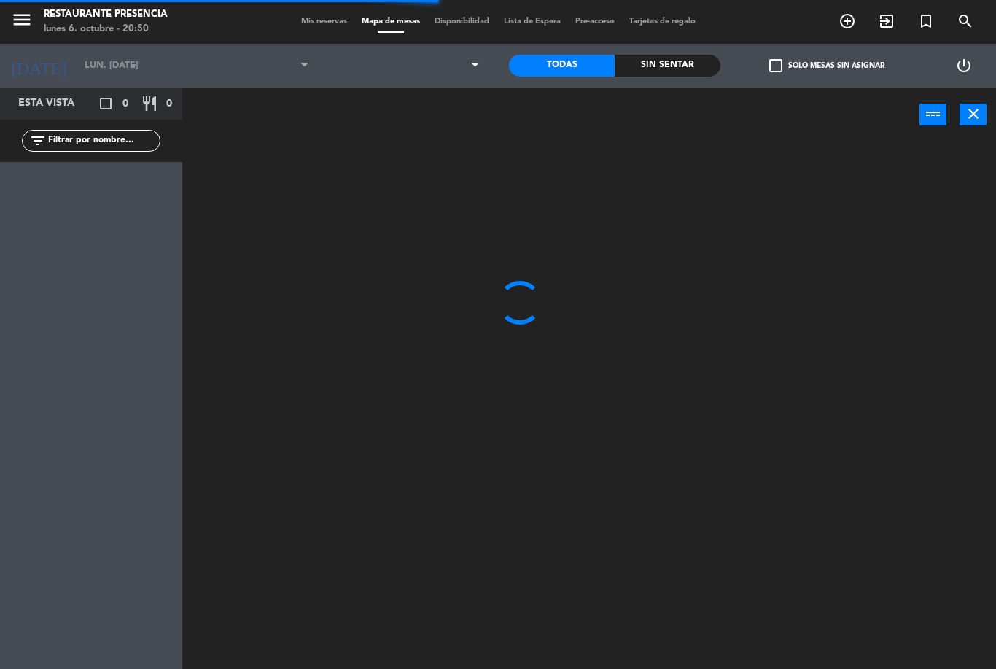
click at [975, 115] on icon "close" at bounding box center [973, 113] width 17 height 17
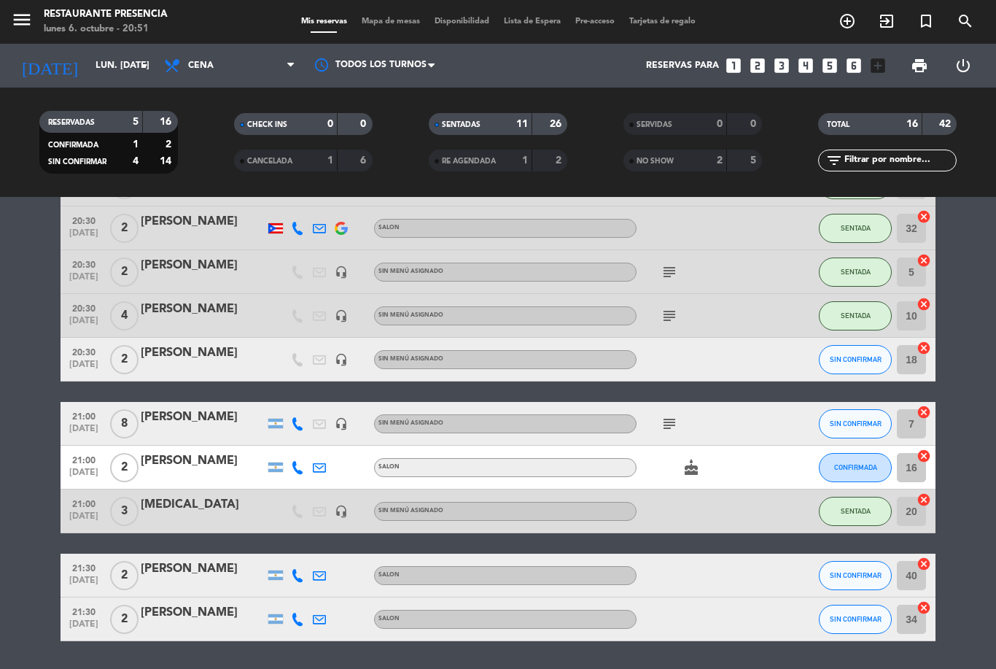
scroll to position [403, 0]
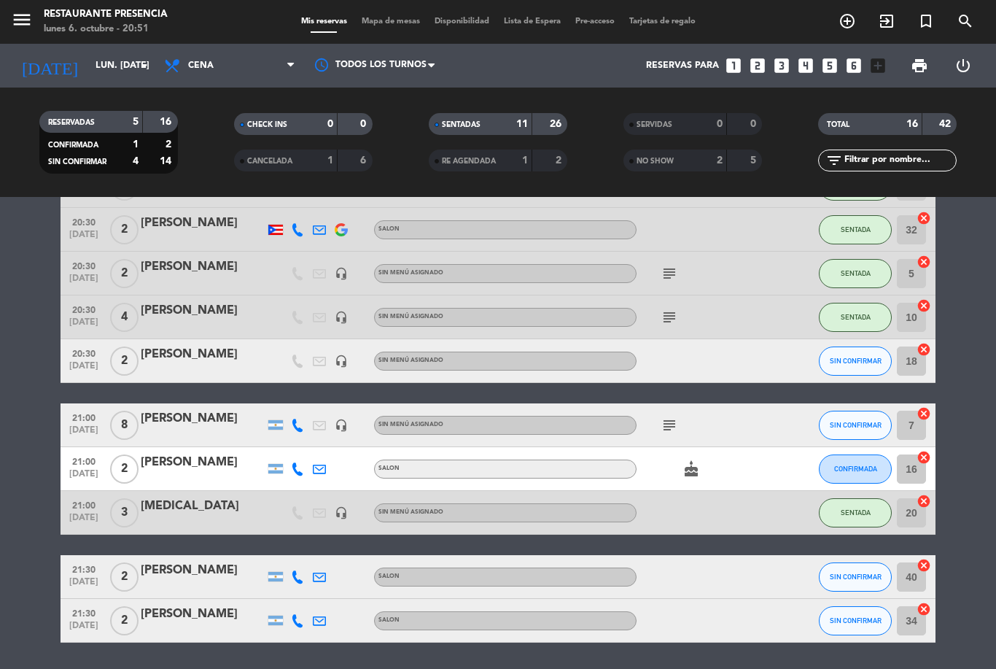
click at [661, 437] on div "subject" at bounding box center [701, 424] width 131 height 43
click at [674, 431] on icon "subject" at bounding box center [669, 424] width 17 height 17
click at [670, 433] on icon "subject" at bounding box center [669, 424] width 17 height 17
click at [846, 410] on button "SIN CONFIRMAR" at bounding box center [855, 424] width 73 height 29
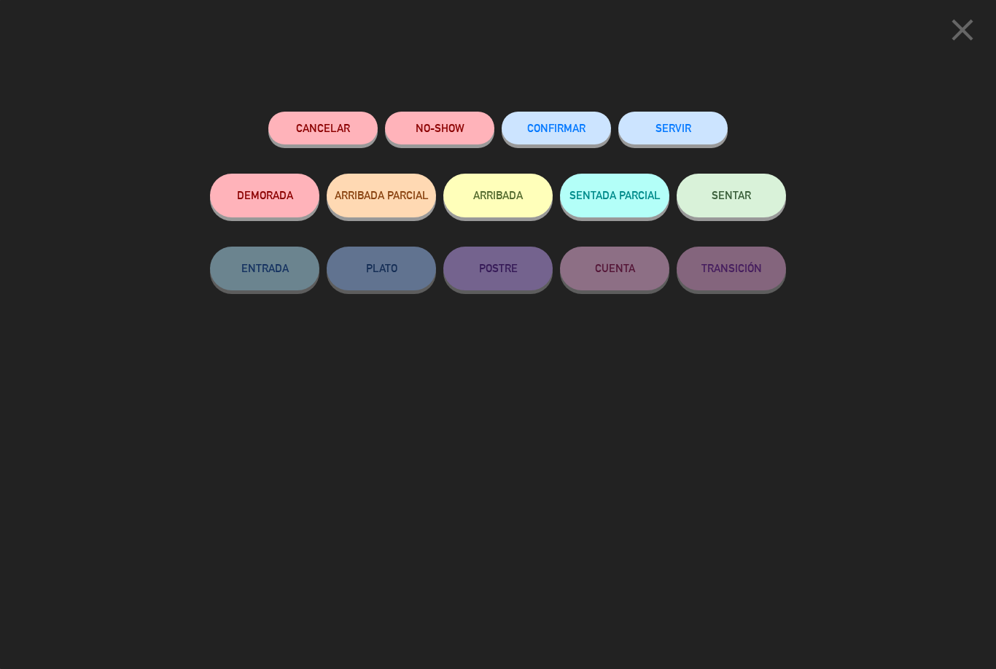
click at [608, 195] on button "SENTADA PARCIAL" at bounding box center [614, 196] width 109 height 44
click at [606, 187] on button "SENTADA PARCIAL" at bounding box center [614, 196] width 109 height 44
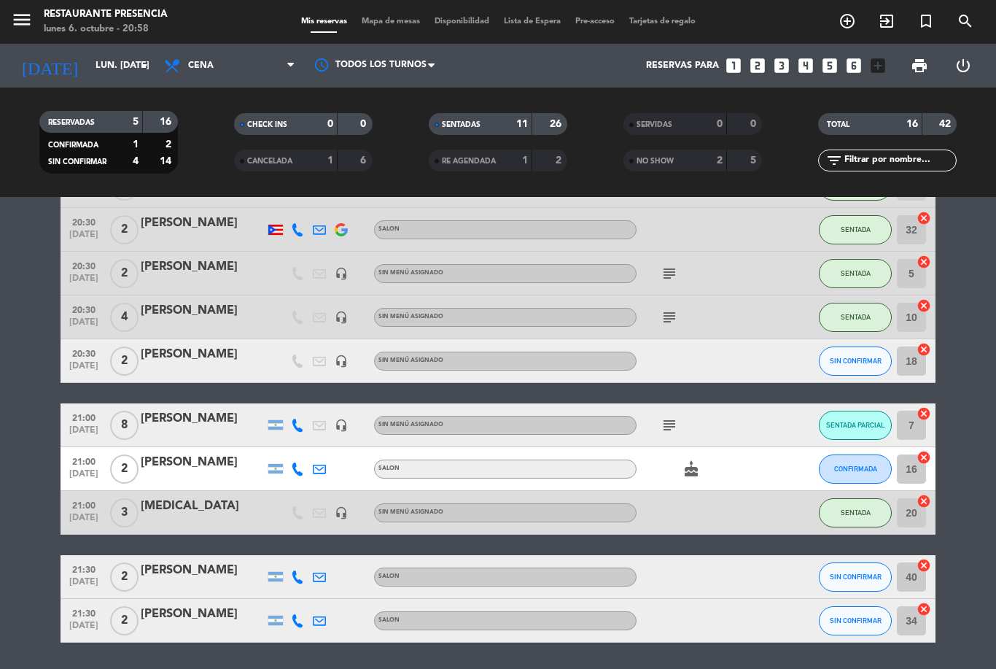
click at [852, 357] on span "SIN CONFIRMAR" at bounding box center [856, 361] width 52 height 8
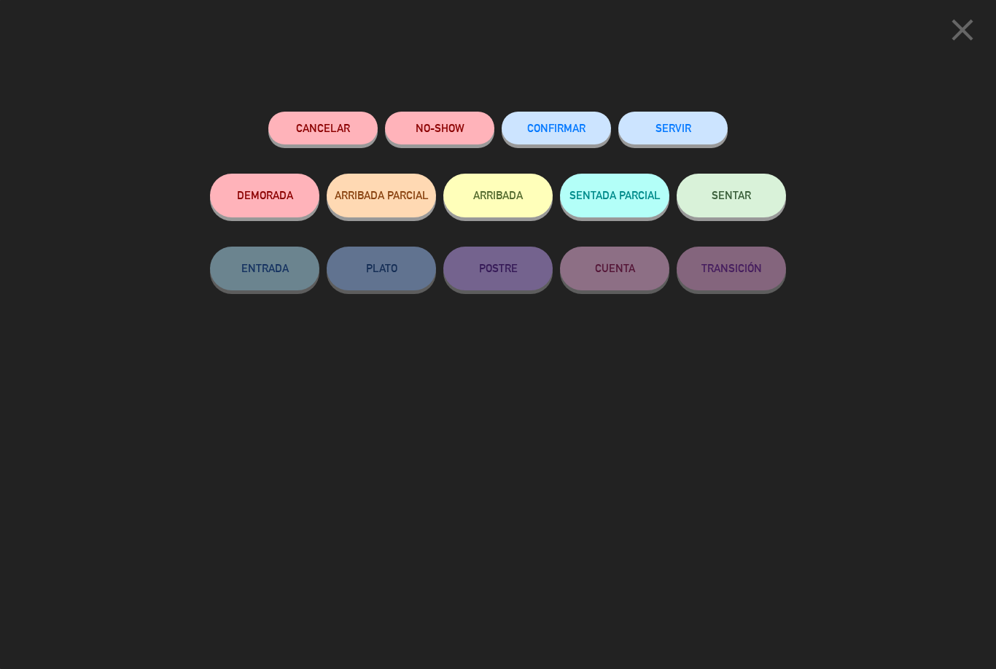
click at [707, 196] on button "SENTAR" at bounding box center [731, 196] width 109 height 44
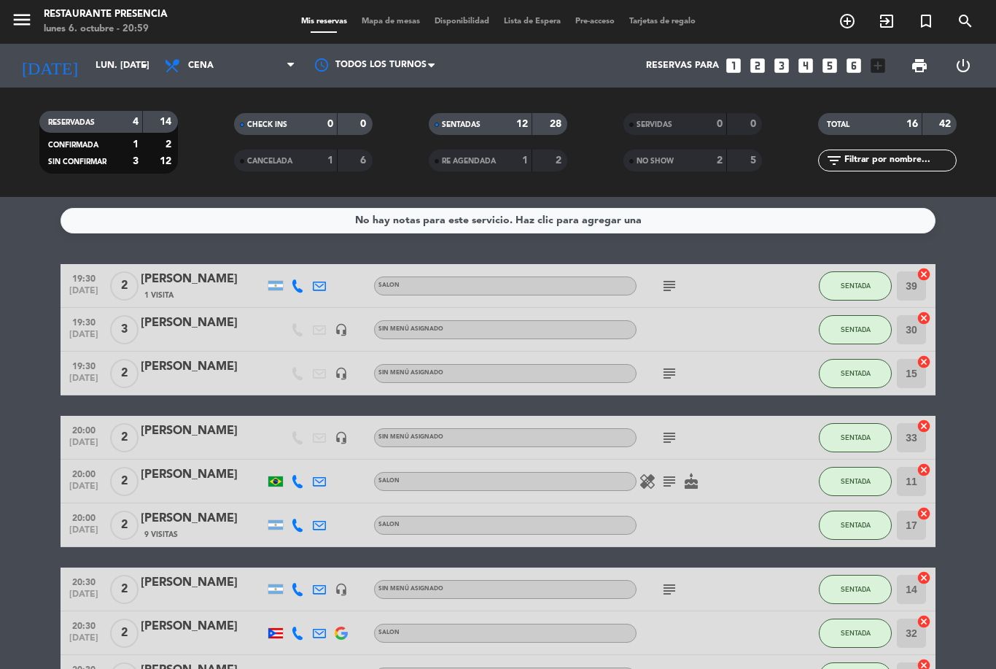
scroll to position [0, 0]
click at [867, 423] on button "SENTADA" at bounding box center [855, 437] width 73 height 29
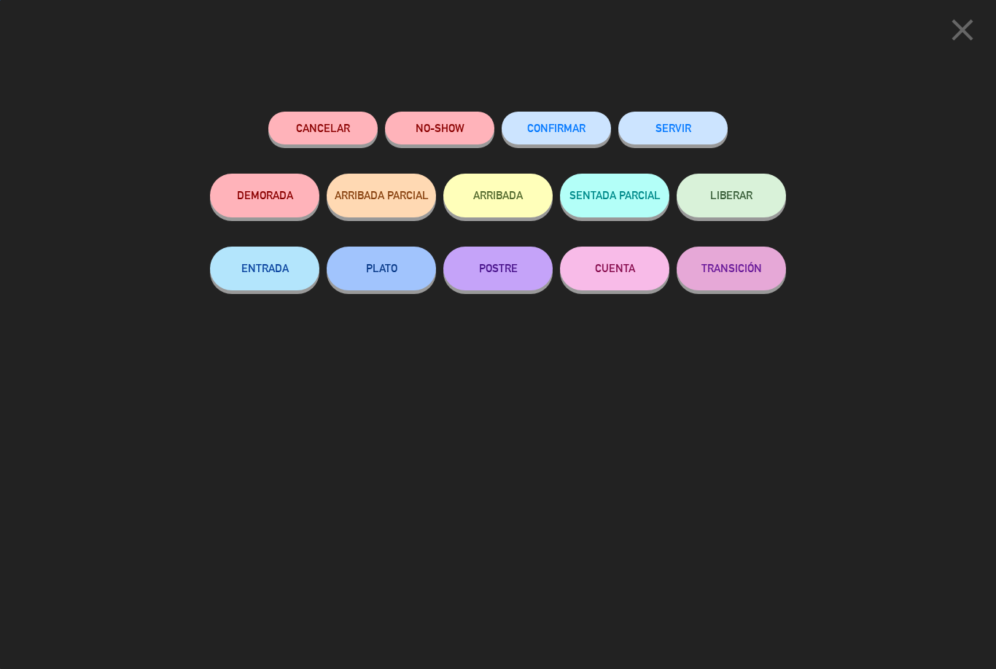
click at [628, 273] on button "CUENTA" at bounding box center [614, 268] width 109 height 44
click at [634, 270] on button "CUENTA" at bounding box center [614, 268] width 109 height 44
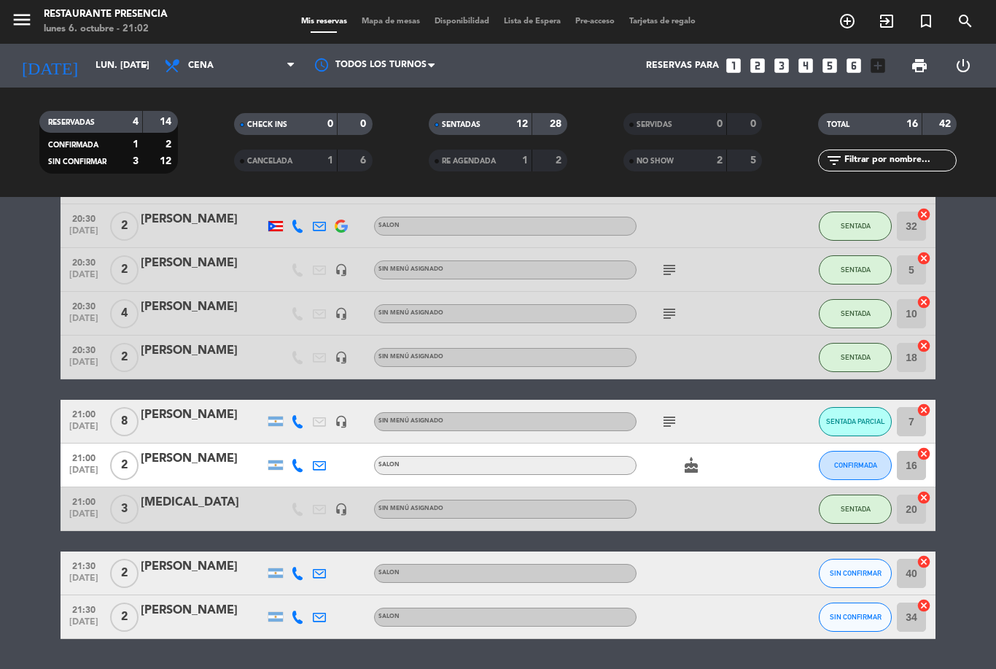
scroll to position [403, 0]
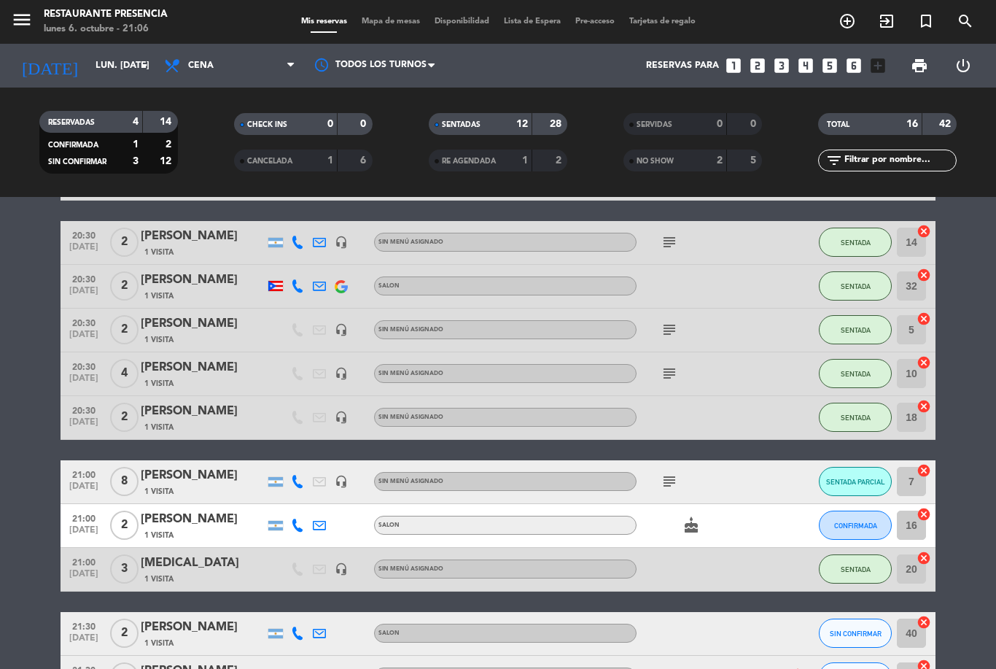
click at [844, 521] on span "CONFIRMADA" at bounding box center [855, 525] width 43 height 8
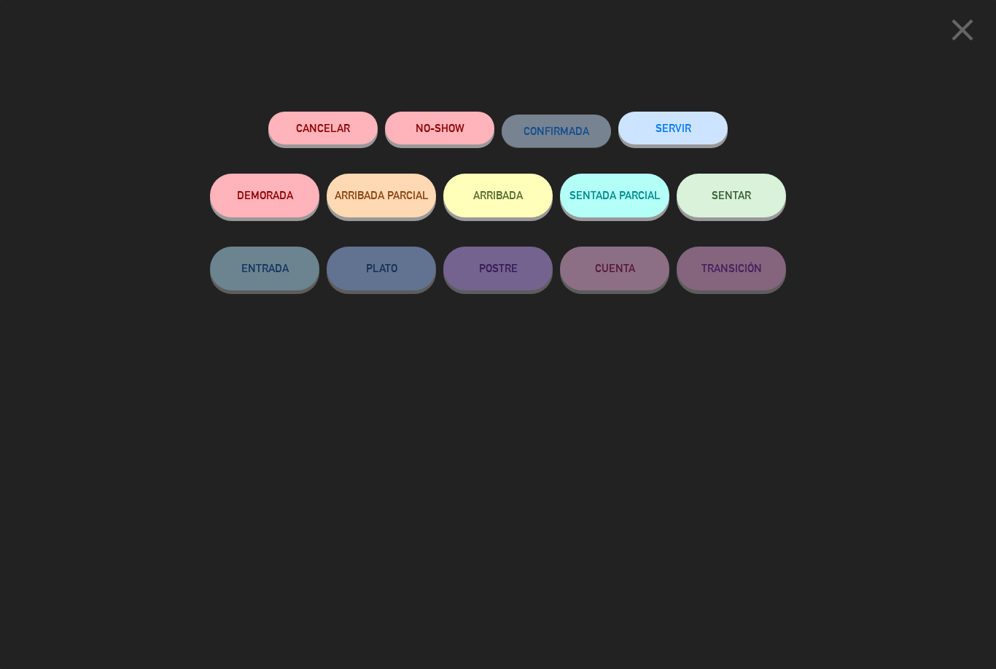
click at [726, 184] on button "SENTAR" at bounding box center [731, 196] width 109 height 44
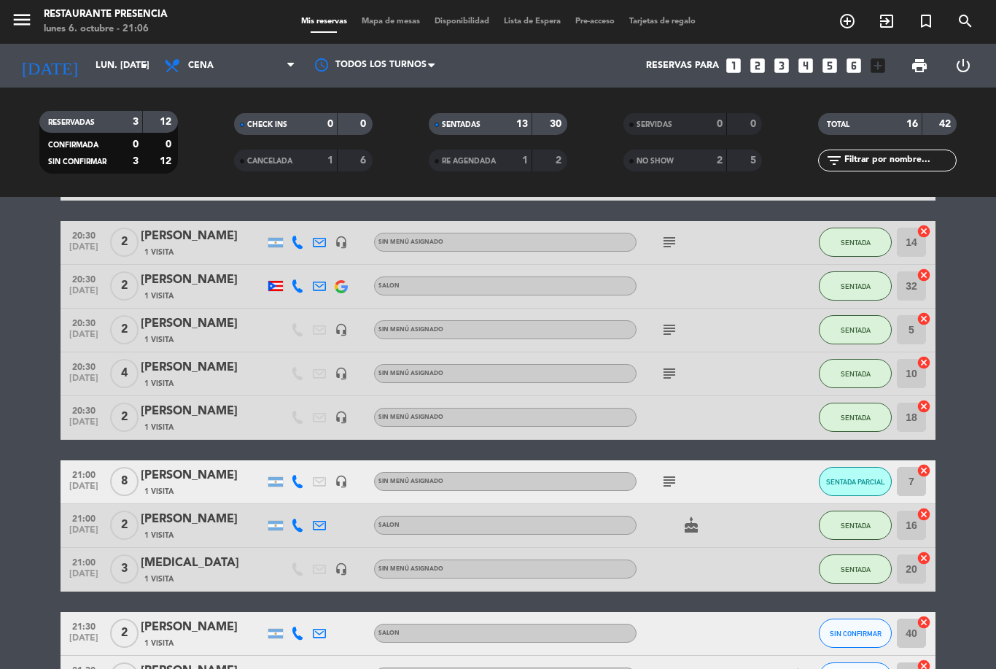
click at [855, 510] on button "SENTADA" at bounding box center [855, 524] width 73 height 29
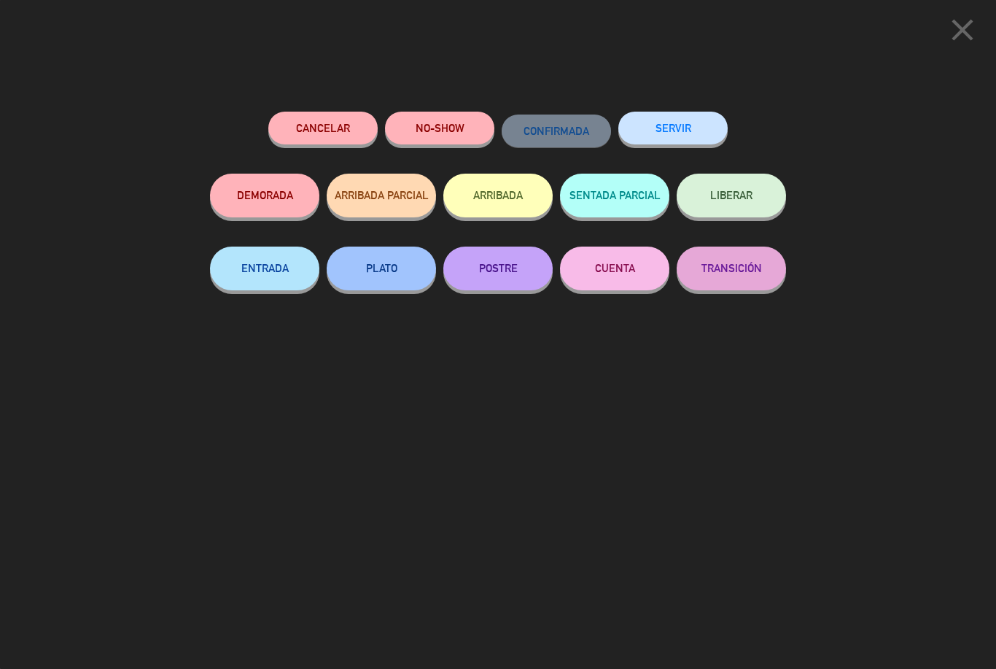
click at [716, 195] on span "LIBERAR" at bounding box center [731, 195] width 42 height 12
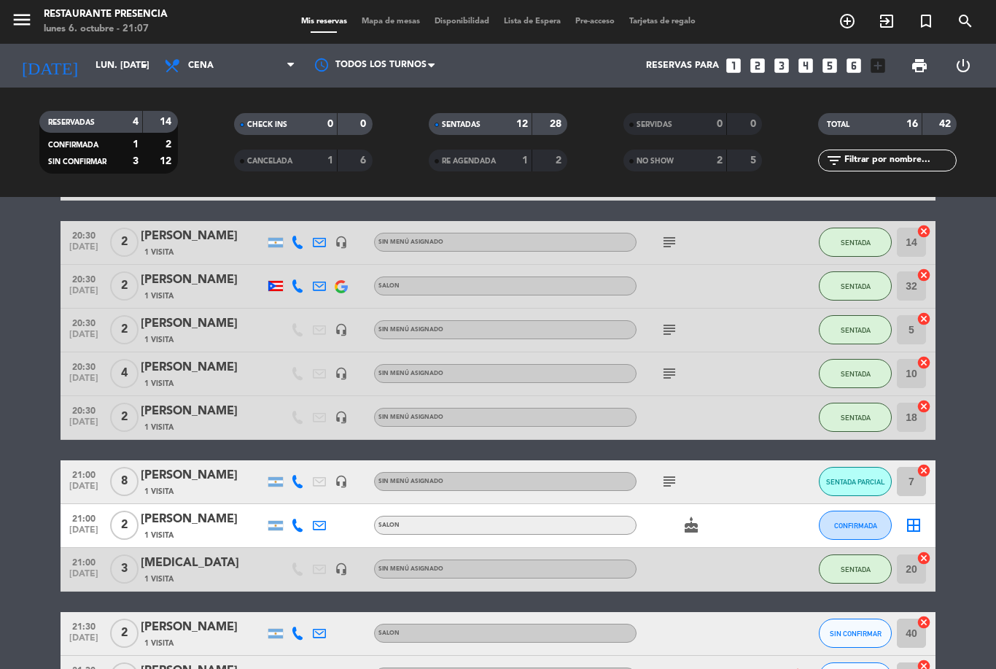
scroll to position [0, 0]
click at [854, 18] on icon "add_circle_outline" at bounding box center [846, 20] width 17 height 17
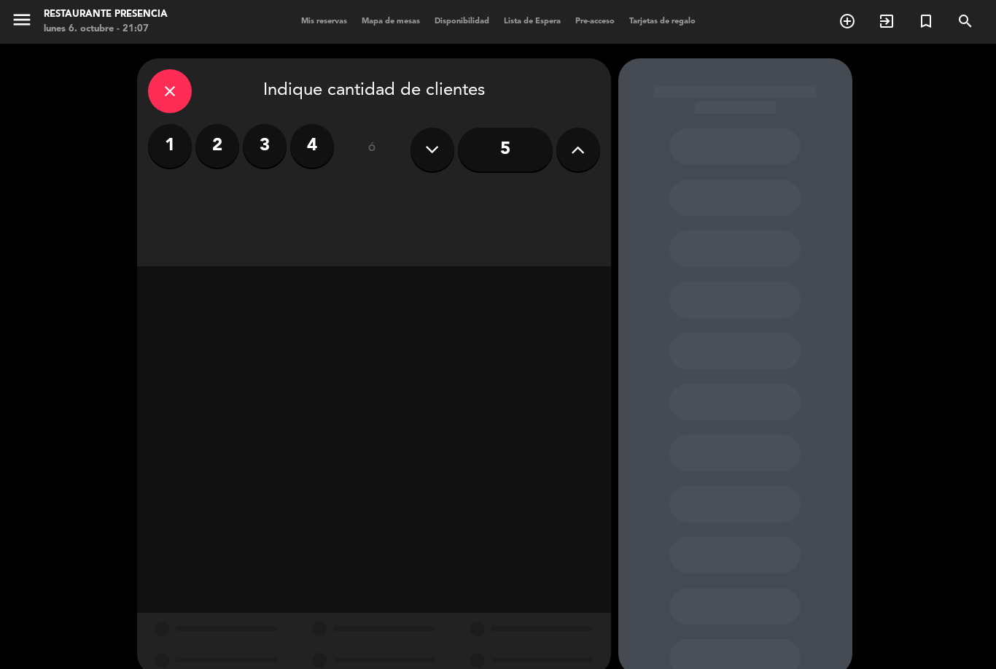
click at [168, 145] on label "1" at bounding box center [170, 146] width 44 height 44
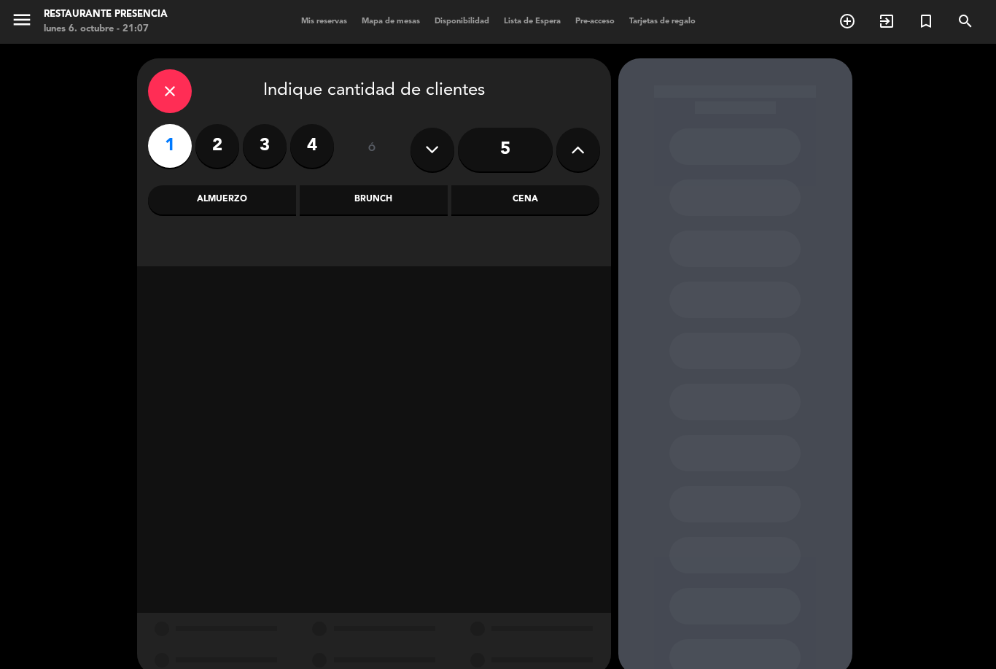
click at [512, 198] on div "Cena" at bounding box center [525, 199] width 148 height 29
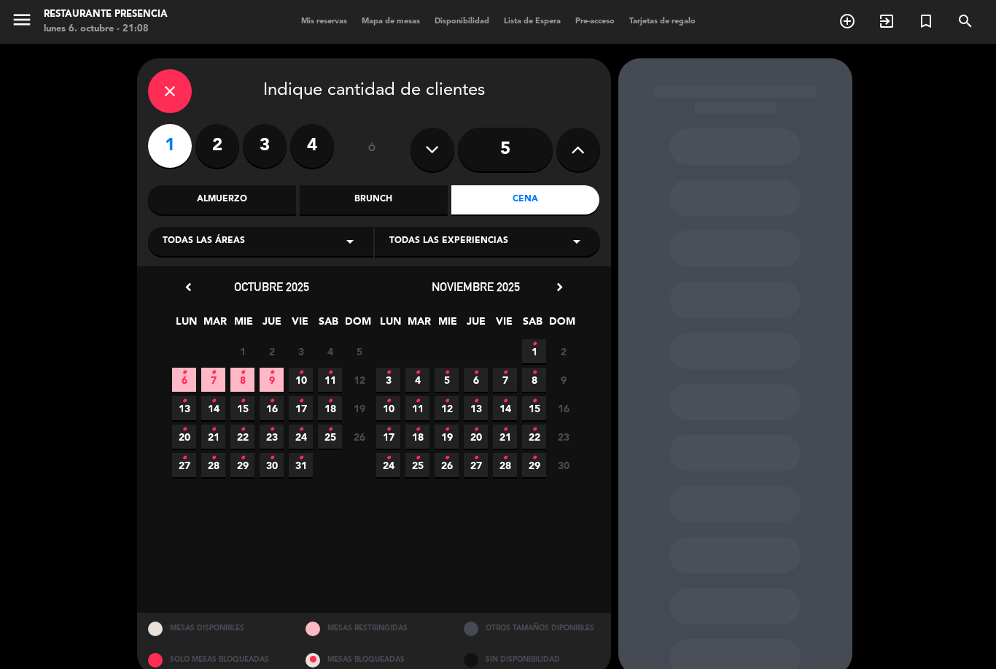
click at [188, 373] on span "6 •" at bounding box center [184, 379] width 24 height 24
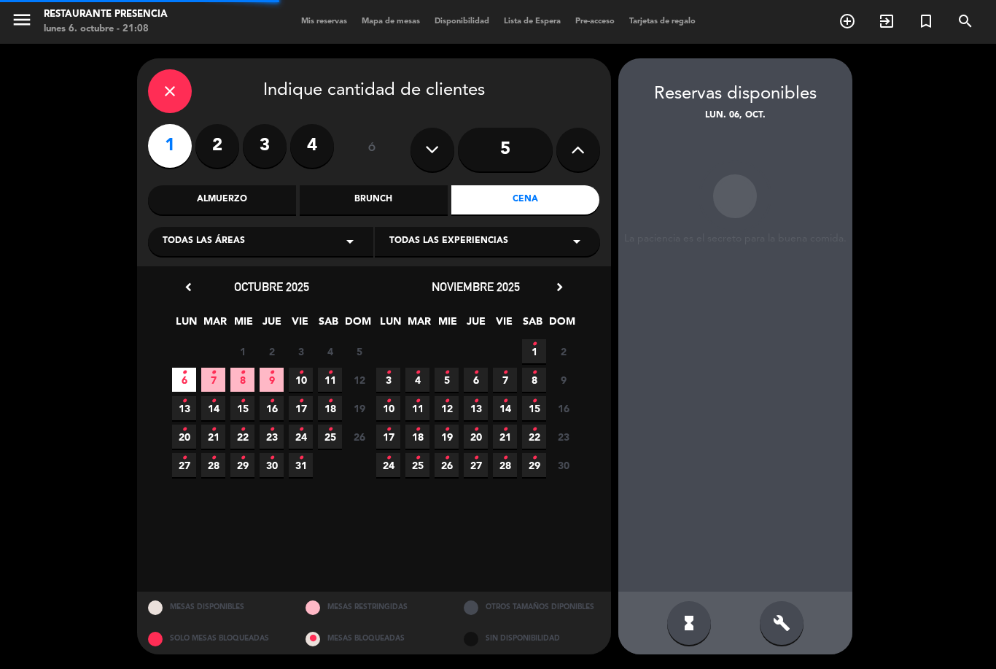
scroll to position [47, 0]
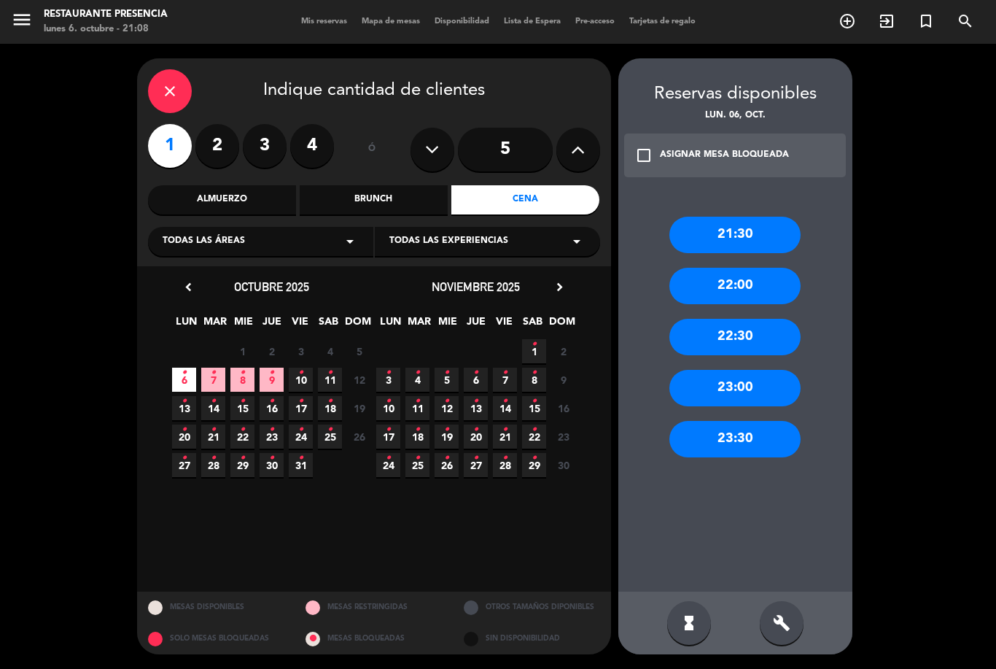
click at [756, 217] on div "21:30" at bounding box center [734, 235] width 131 height 36
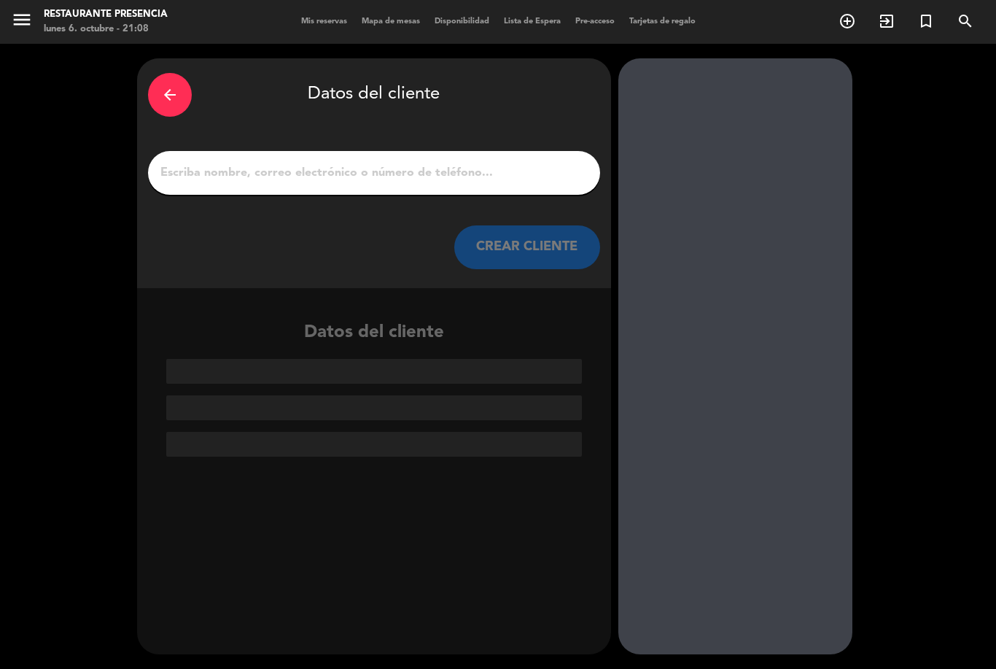
click at [503, 103] on div "arrow_back Datos del cliente CREAR CLIENTE" at bounding box center [374, 173] width 474 height 230
click at [288, 163] on input "1" at bounding box center [374, 173] width 430 height 20
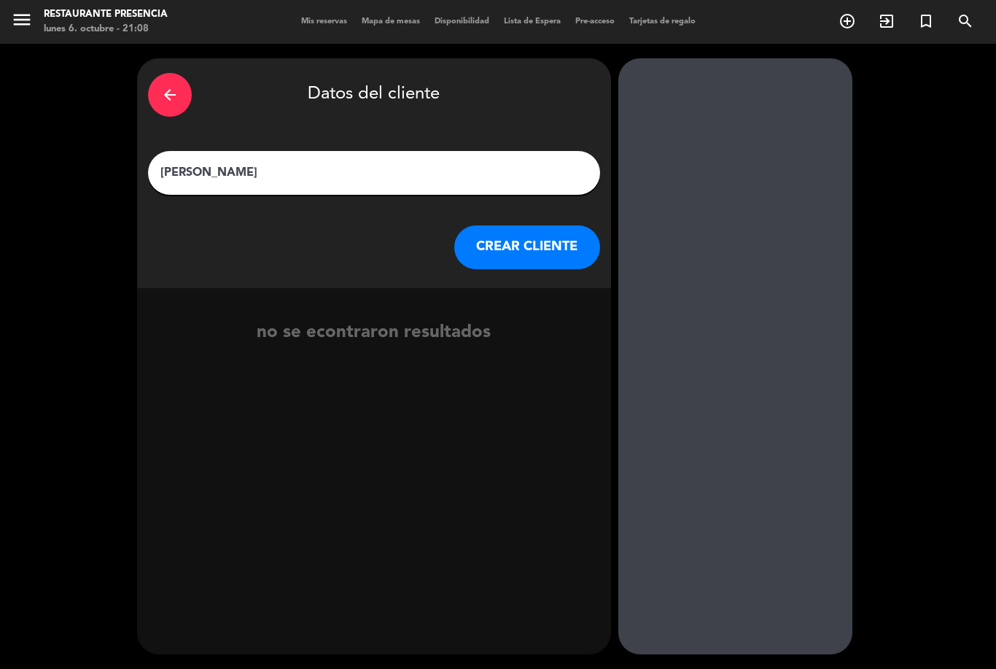
type input "[PERSON_NAME]"
click at [526, 225] on button "CREAR CLIENTE" at bounding box center [527, 247] width 146 height 44
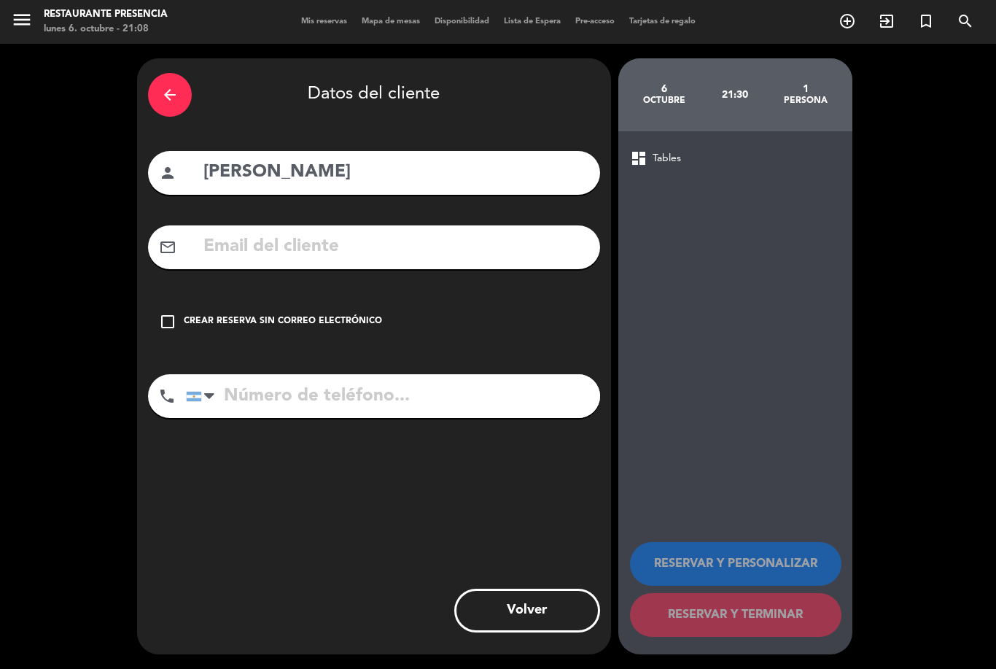
click at [357, 300] on div "check_box_outline_blank Crear reserva sin correo electrónico" at bounding box center [374, 322] width 452 height 44
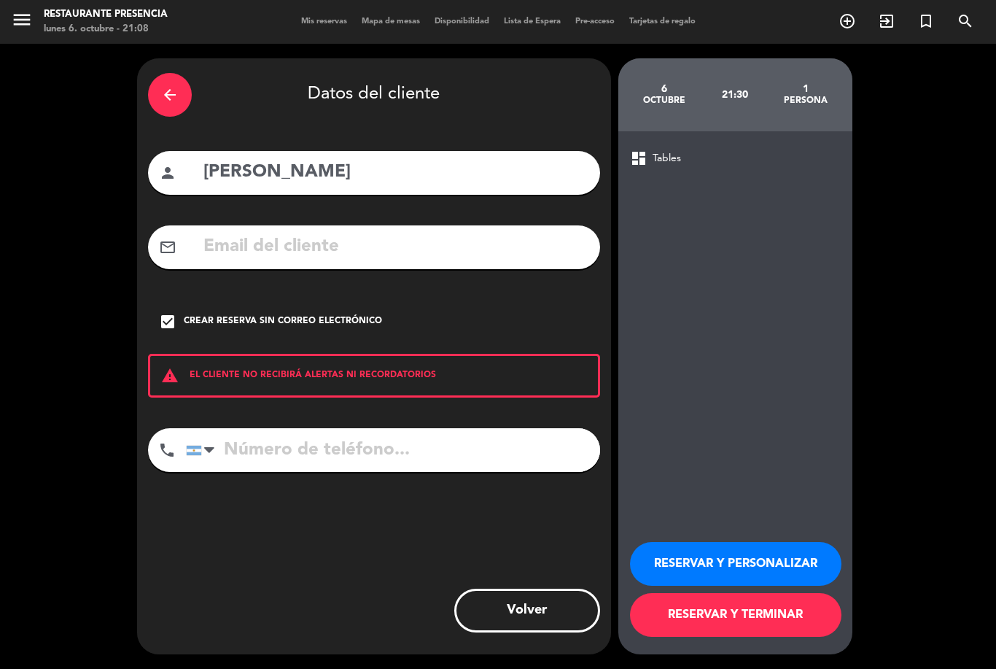
click at [787, 603] on button "RESERVAR Y TERMINAR" at bounding box center [735, 615] width 211 height 44
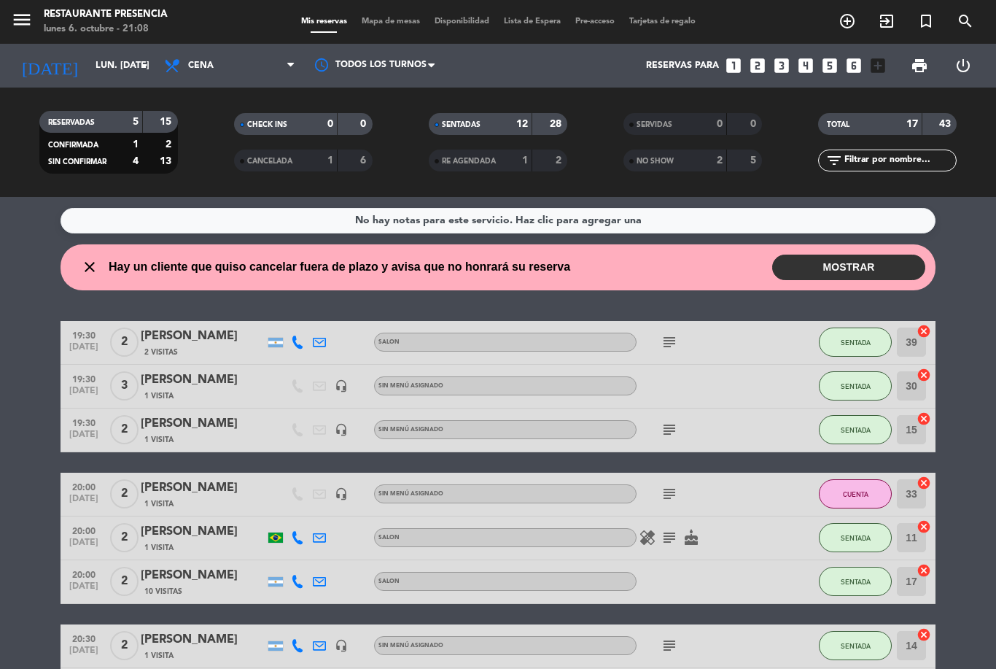
click at [876, 254] on button "MOSTRAR" at bounding box center [848, 267] width 153 height 26
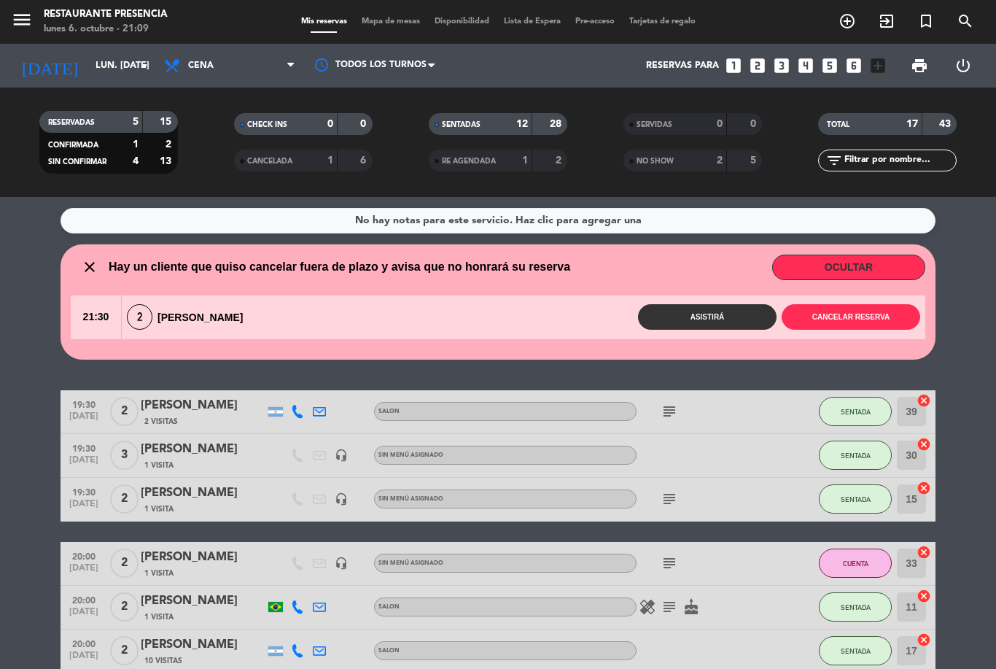
click at [897, 254] on button "OCULTAR" at bounding box center [848, 267] width 153 height 26
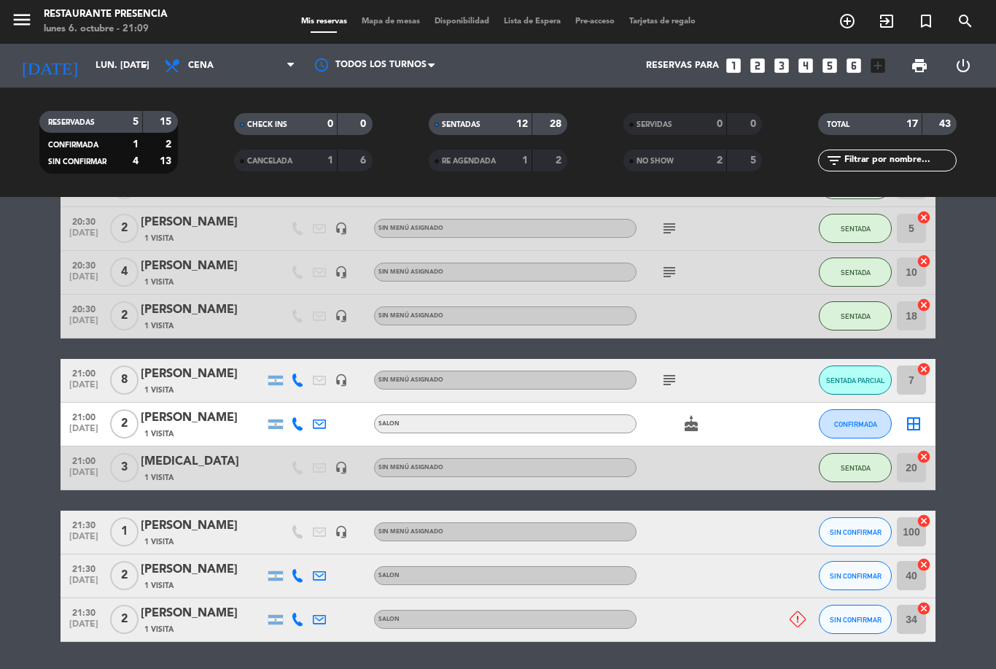
scroll to position [503, 0]
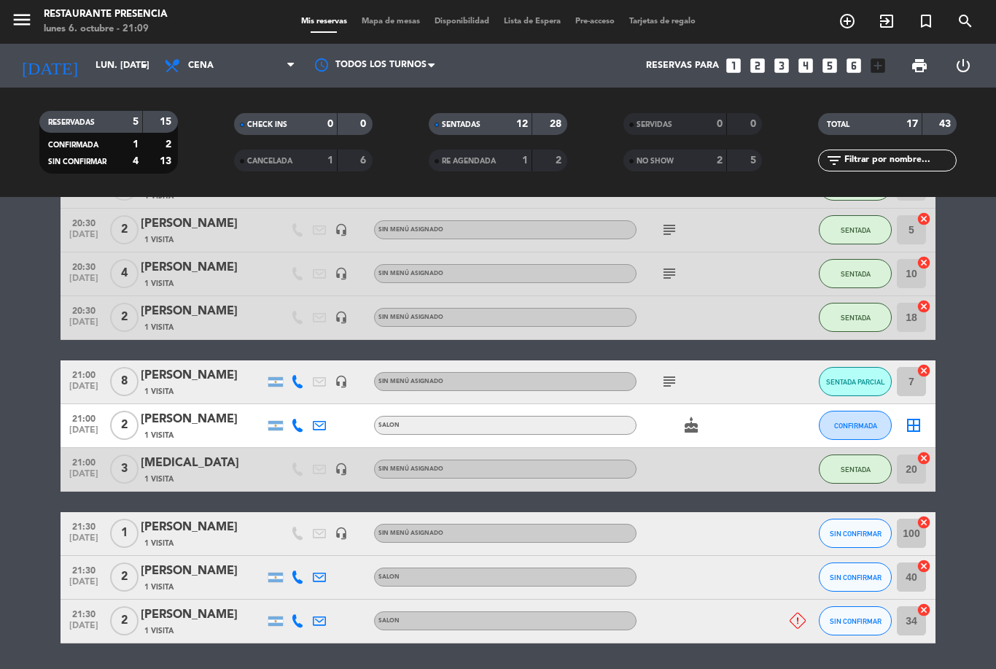
click at [712, 599] on div at bounding box center [701, 620] width 131 height 43
click at [215, 605] on div "[PERSON_NAME]" at bounding box center [203, 614] width 124 height 19
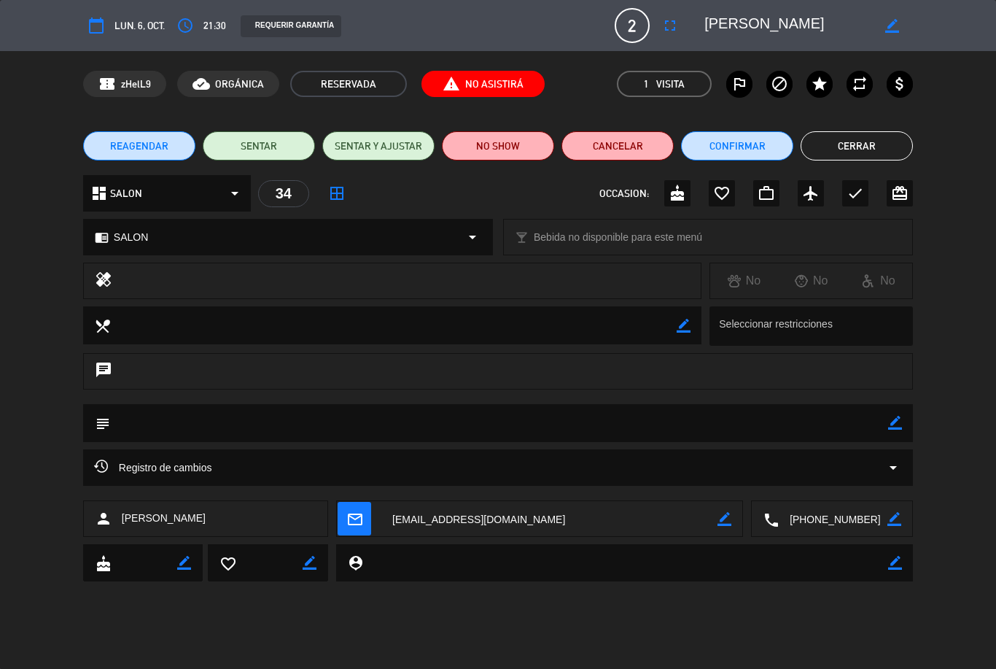
click at [514, 143] on button "NO SHOW" at bounding box center [498, 145] width 112 height 29
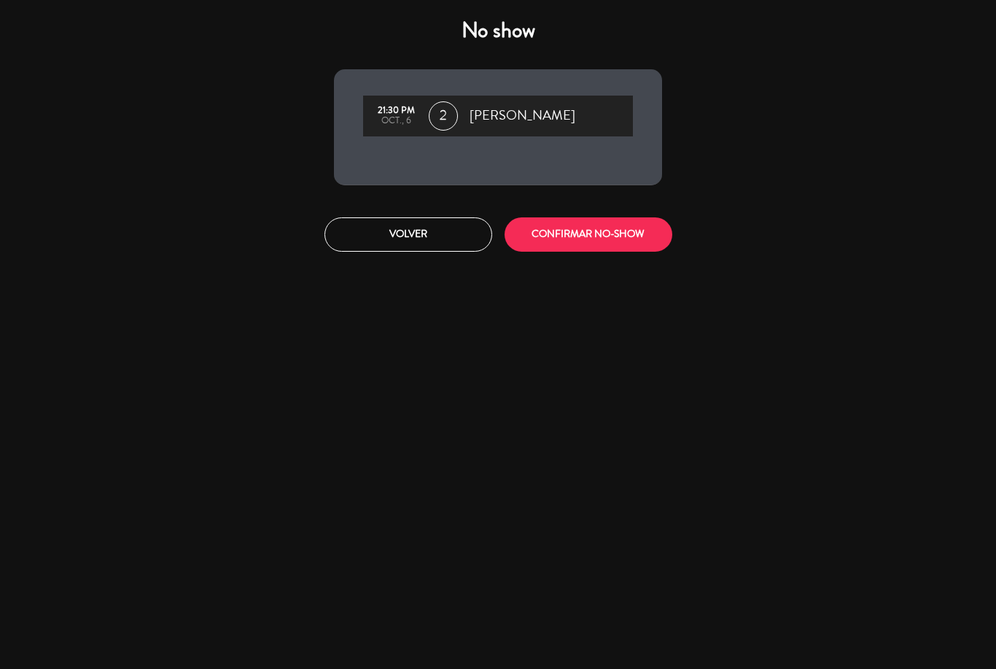
click at [627, 230] on button "CONFIRMAR NO-SHOW" at bounding box center [589, 234] width 168 height 34
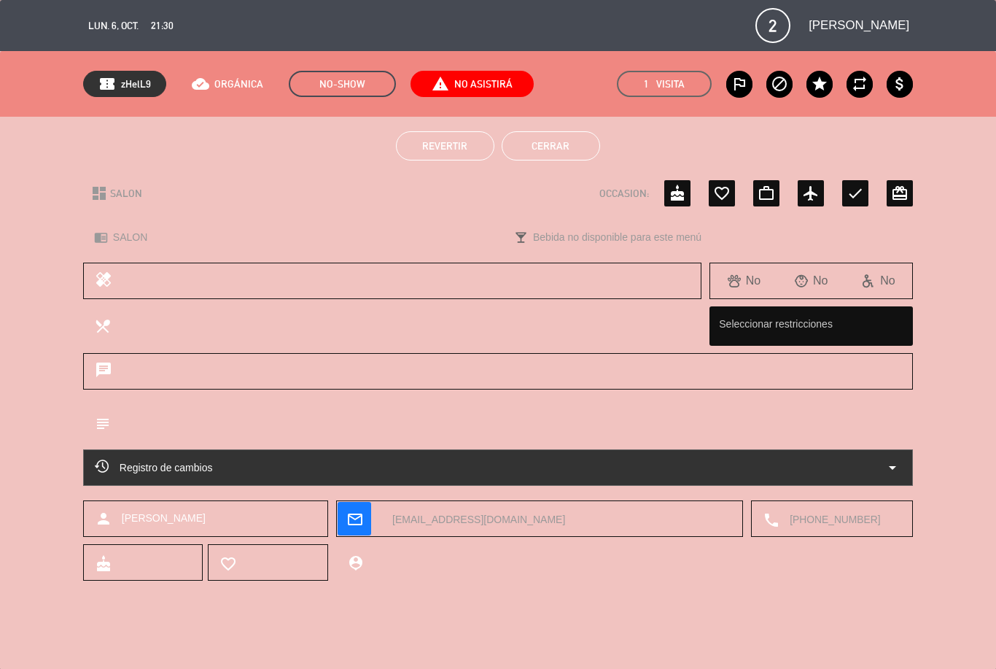
click at [572, 143] on button "Cerrar" at bounding box center [551, 145] width 98 height 29
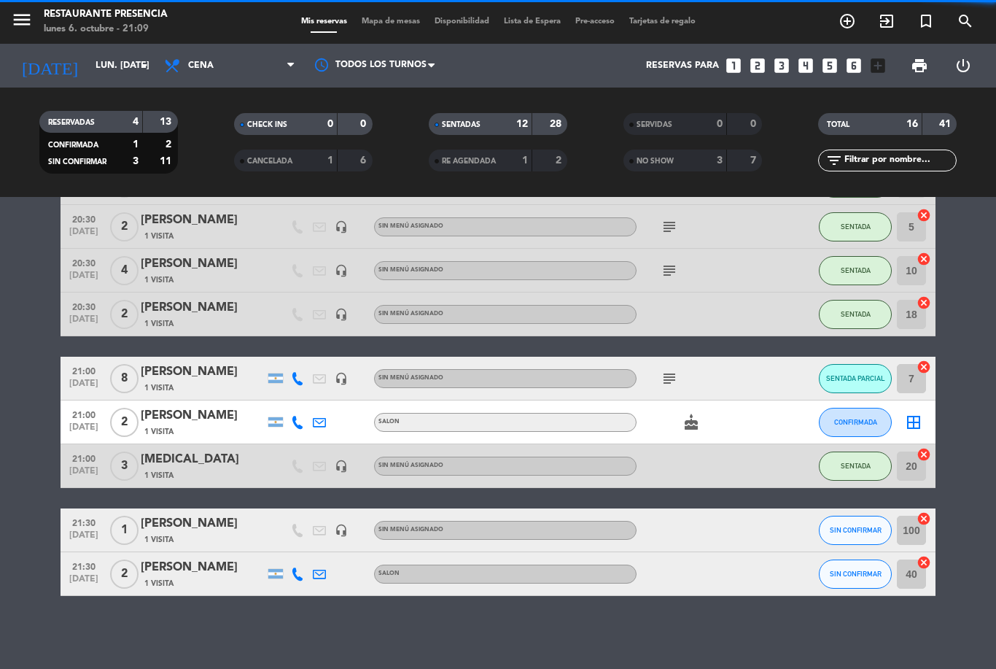
scroll to position [403, 0]
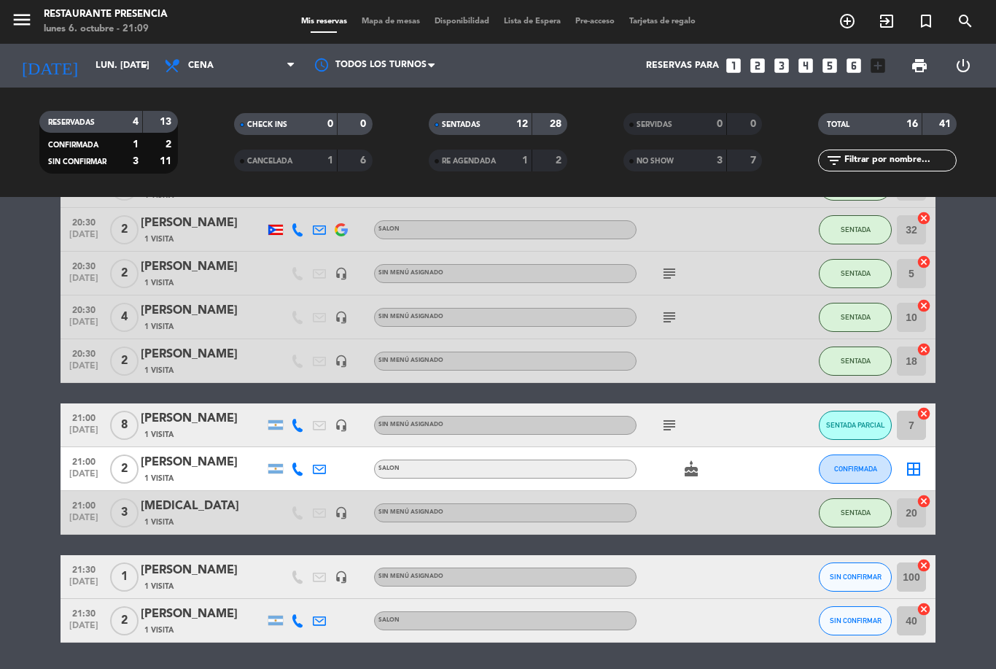
click at [858, 421] on span "SENTADA PARCIAL" at bounding box center [855, 425] width 59 height 8
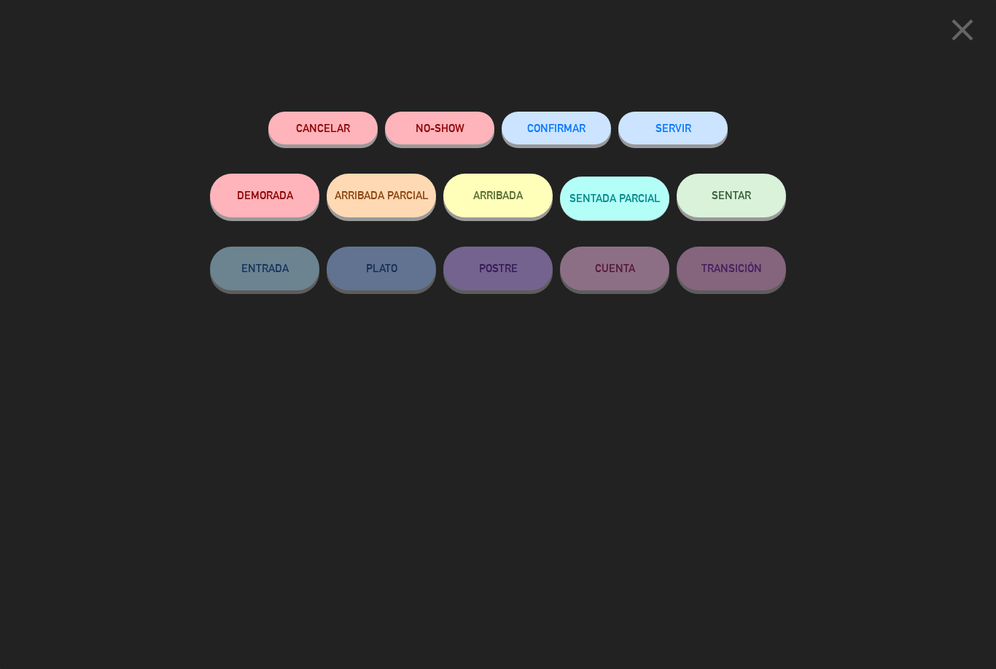
click at [756, 193] on button "SENTAR" at bounding box center [731, 196] width 109 height 44
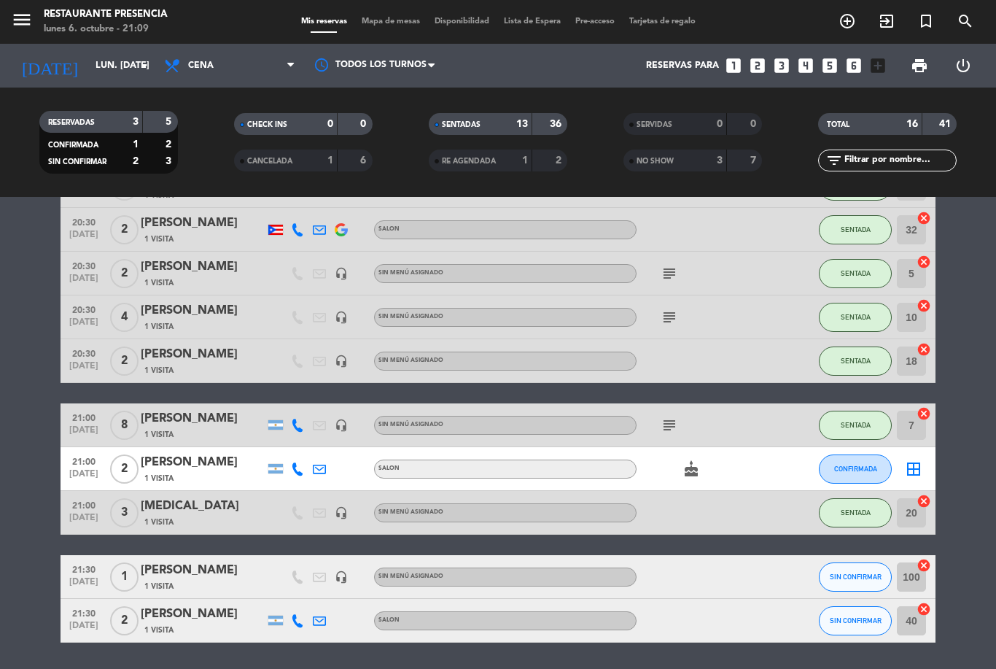
scroll to position [0, 0]
click at [375, 26] on span "Mapa de mesas" at bounding box center [390, 21] width 73 height 8
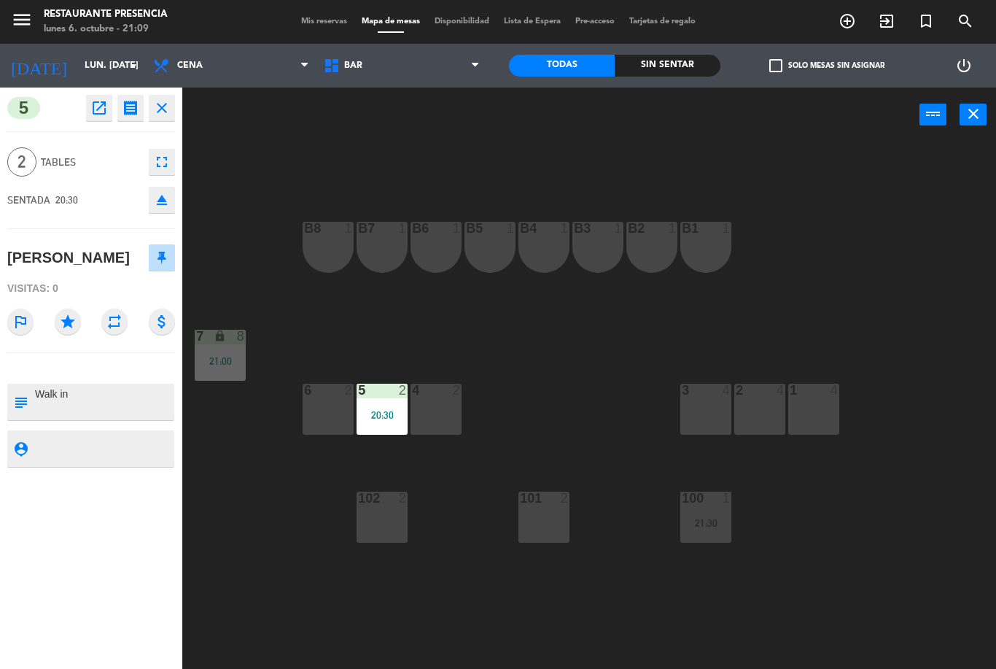
click at [461, 63] on span "BAR" at bounding box center [401, 66] width 171 height 32
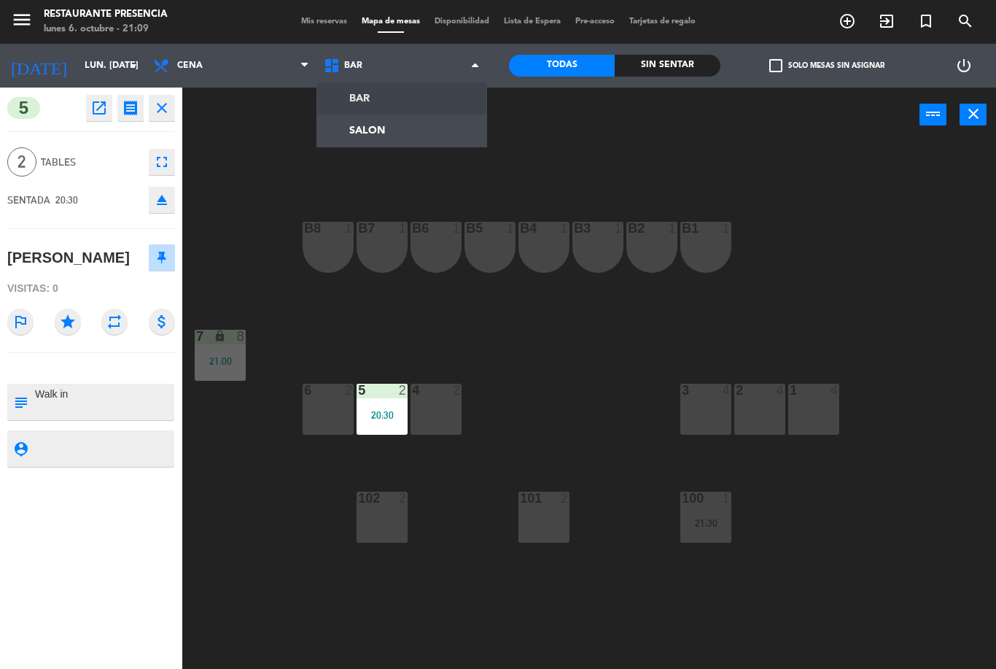
click at [425, 104] on ng-component "menu Restaurante Presencia lunes 6. octubre - 21:09 Mis reservas Mapa de mesas …" at bounding box center [498, 334] width 996 height 669
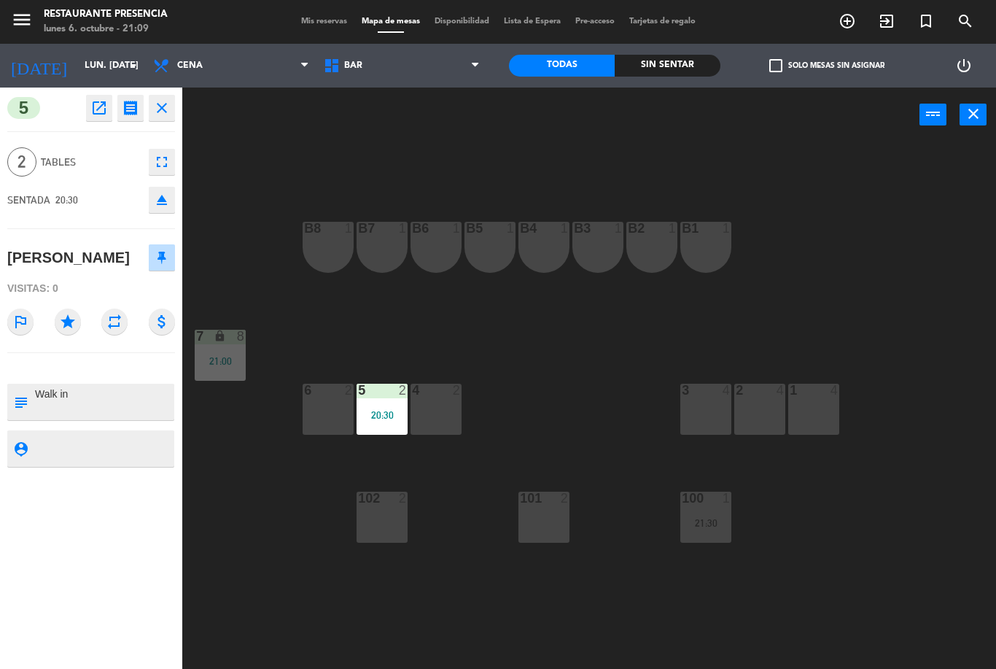
click at [423, 76] on span "BAR" at bounding box center [401, 66] width 171 height 32
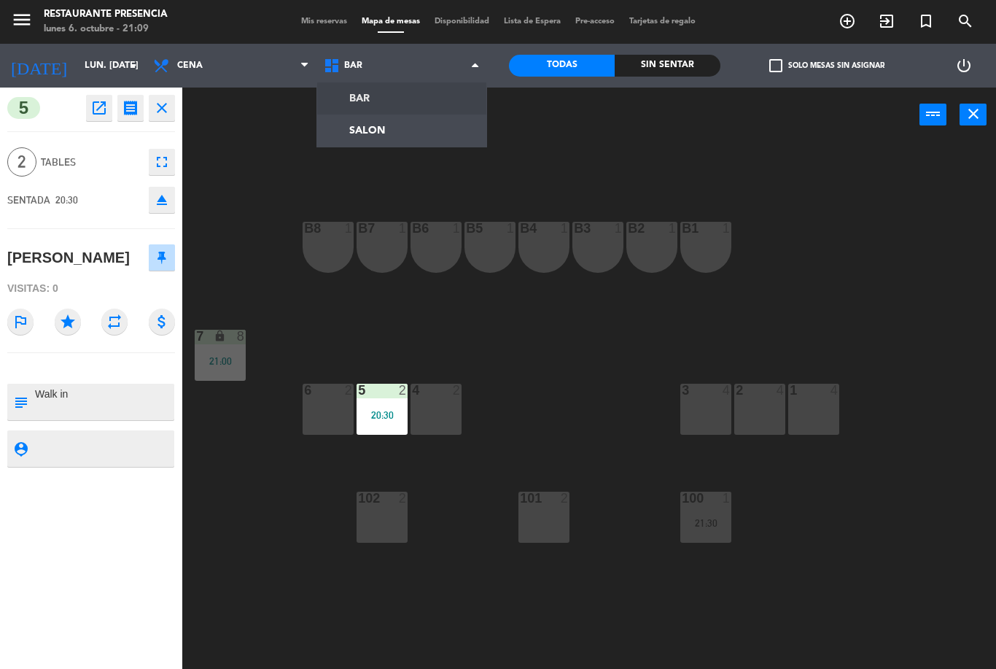
click at [408, 120] on ng-component "menu Restaurante Presencia lunes 6. octubre - 21:09 Mis reservas Mapa de mesas …" at bounding box center [498, 334] width 996 height 669
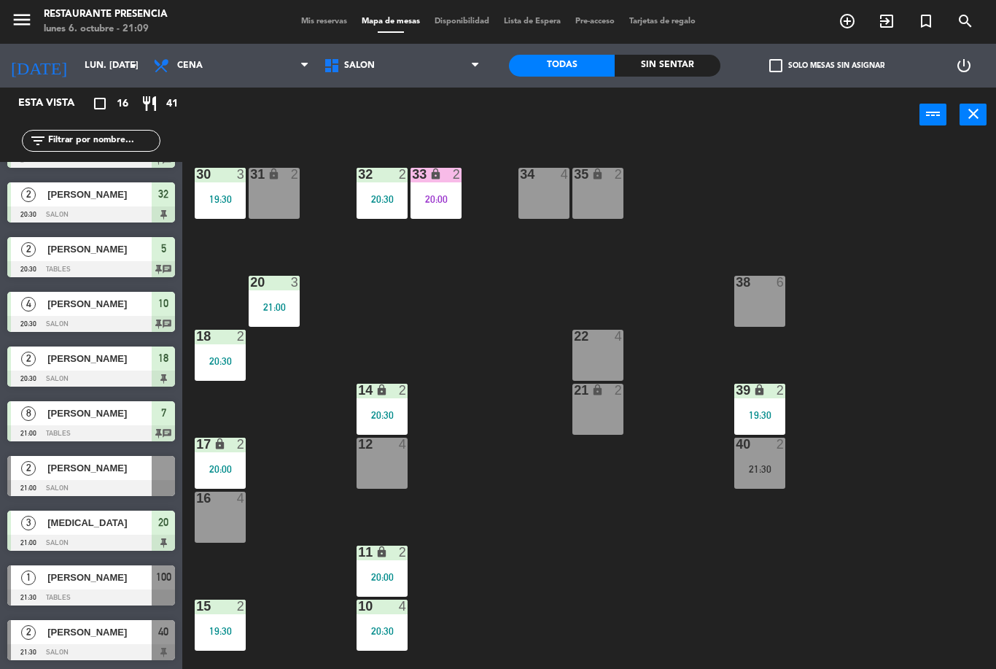
scroll to position [370, 0]
click at [315, 20] on span "Mis reservas" at bounding box center [324, 21] width 61 height 8
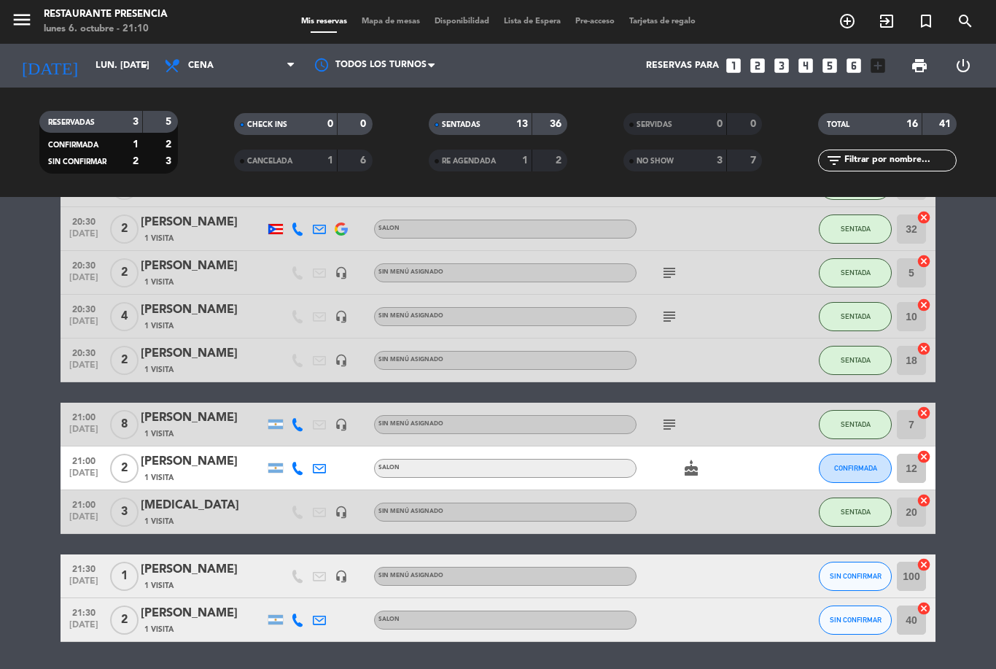
scroll to position [403, 0]
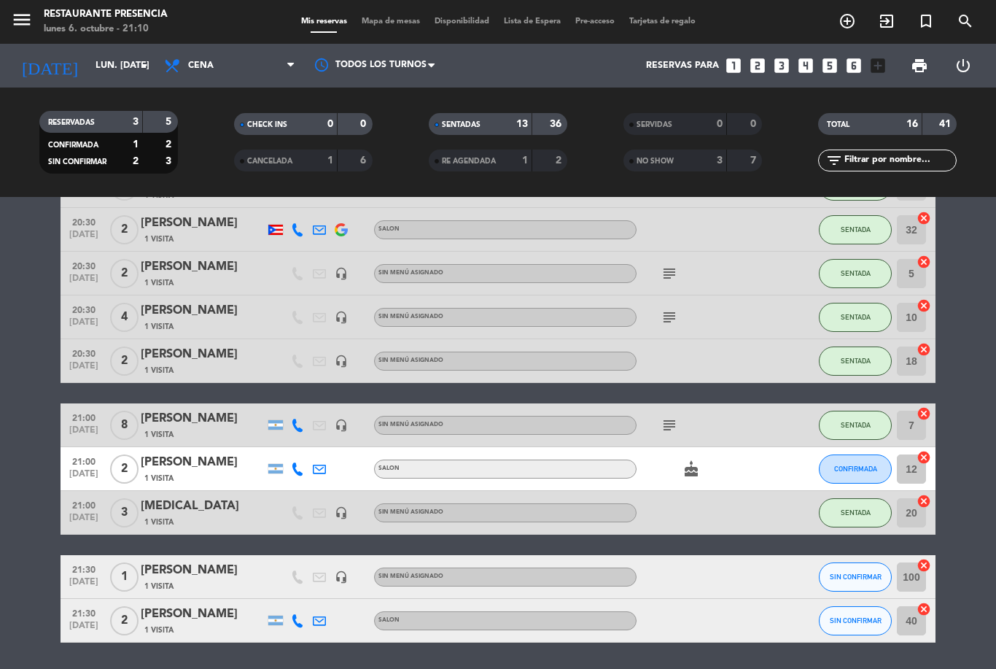
click at [688, 580] on div at bounding box center [701, 576] width 131 height 43
click at [245, 575] on div "[PERSON_NAME]" at bounding box center [203, 570] width 124 height 19
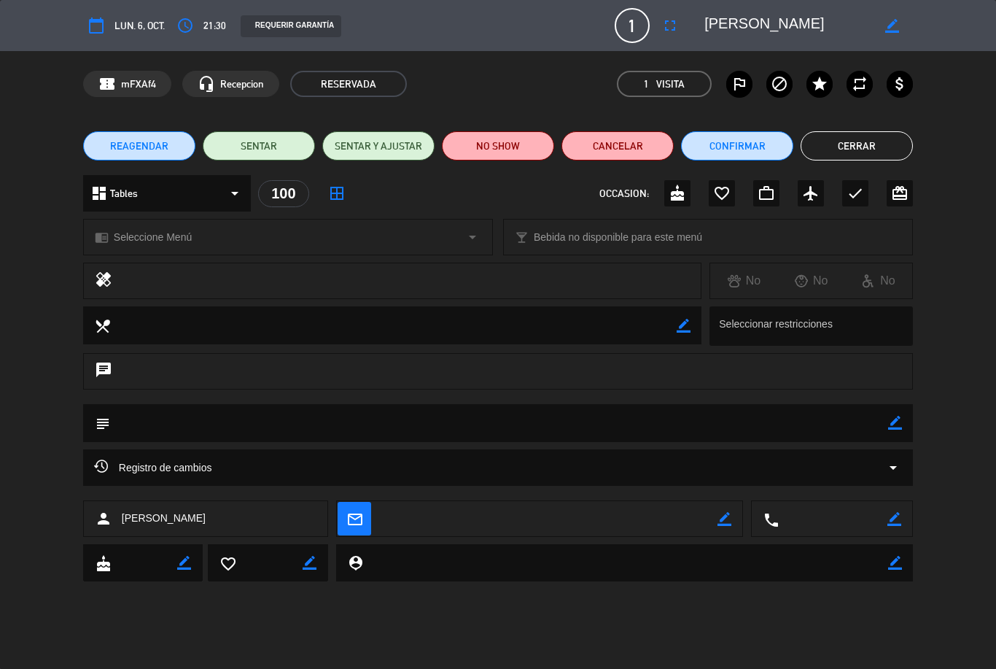
click at [900, 418] on icon "border_color" at bounding box center [895, 423] width 14 height 14
click at [795, 432] on textarea at bounding box center [499, 422] width 778 height 37
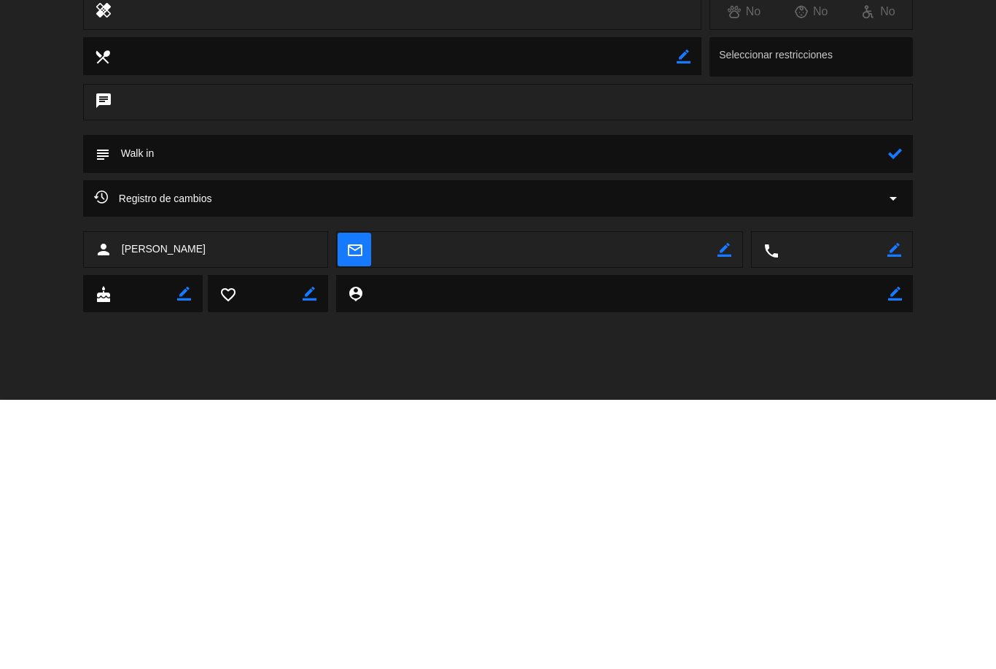
type textarea "Walk in"
click at [897, 416] on icon at bounding box center [895, 423] width 14 height 14
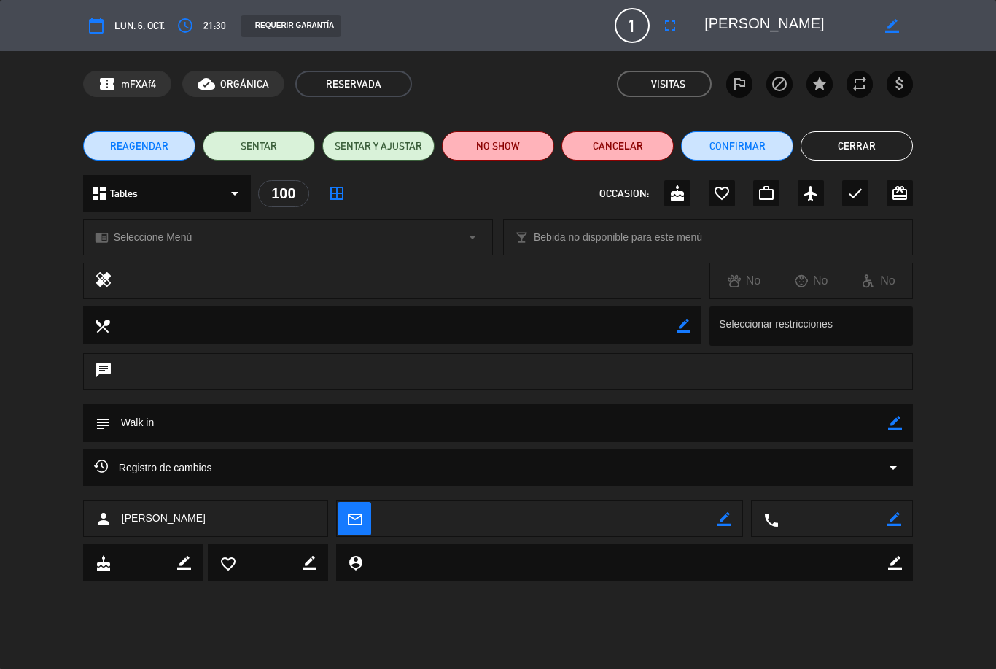
click at [865, 139] on button "Cerrar" at bounding box center [857, 145] width 112 height 29
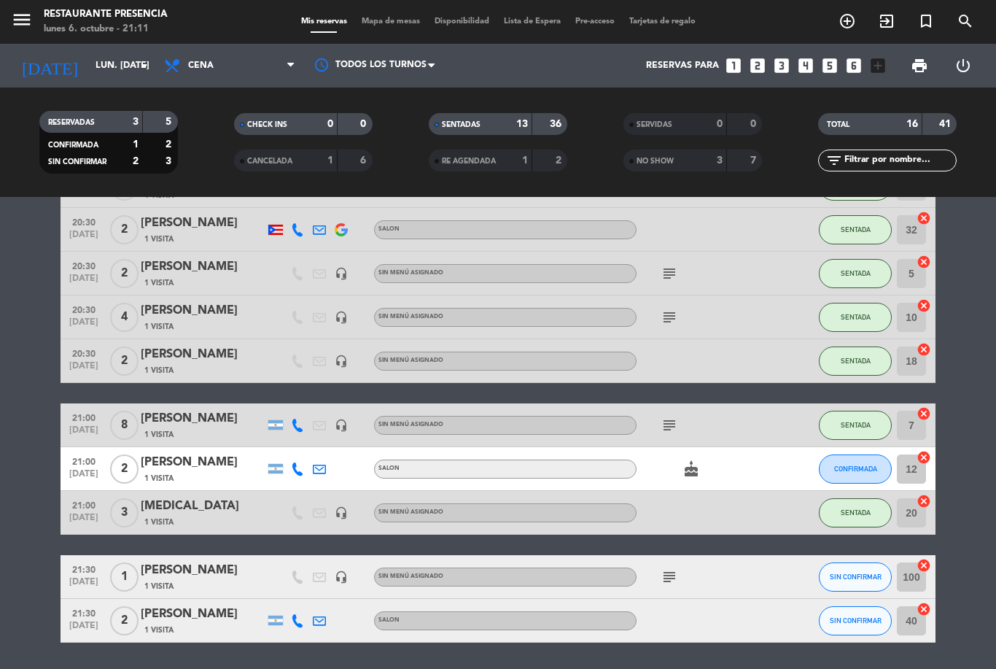
click at [387, 35] on div "menu Restaurante Presencia lunes 6. octubre - 21:11 Mis reservas Mapa de mesas …" at bounding box center [498, 22] width 996 height 44
click at [398, 19] on span "Mapa de mesas" at bounding box center [390, 21] width 73 height 8
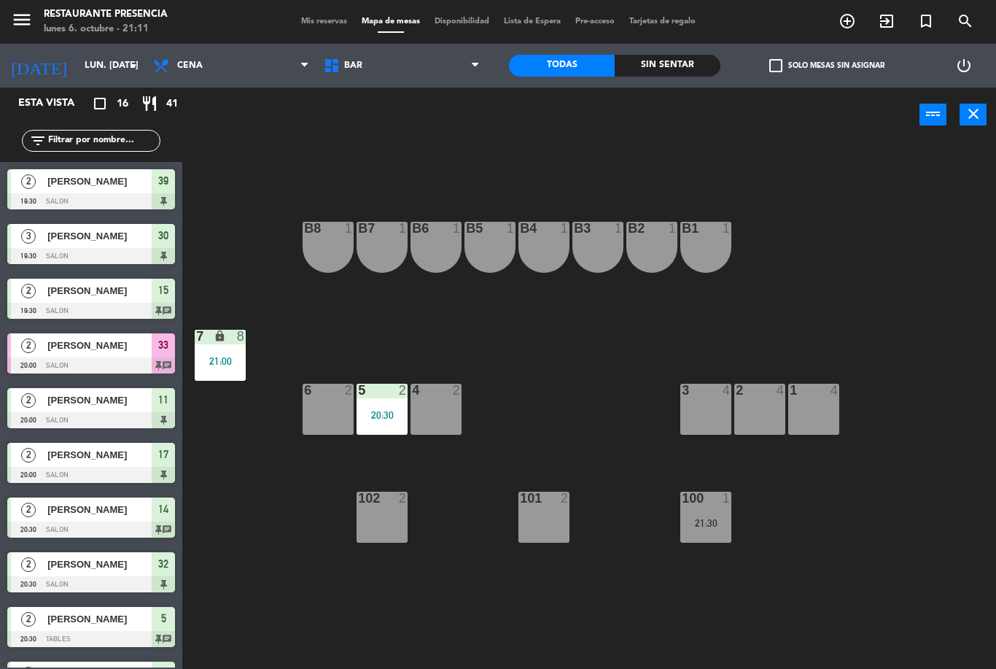
click at [455, 61] on span "BAR" at bounding box center [401, 66] width 171 height 32
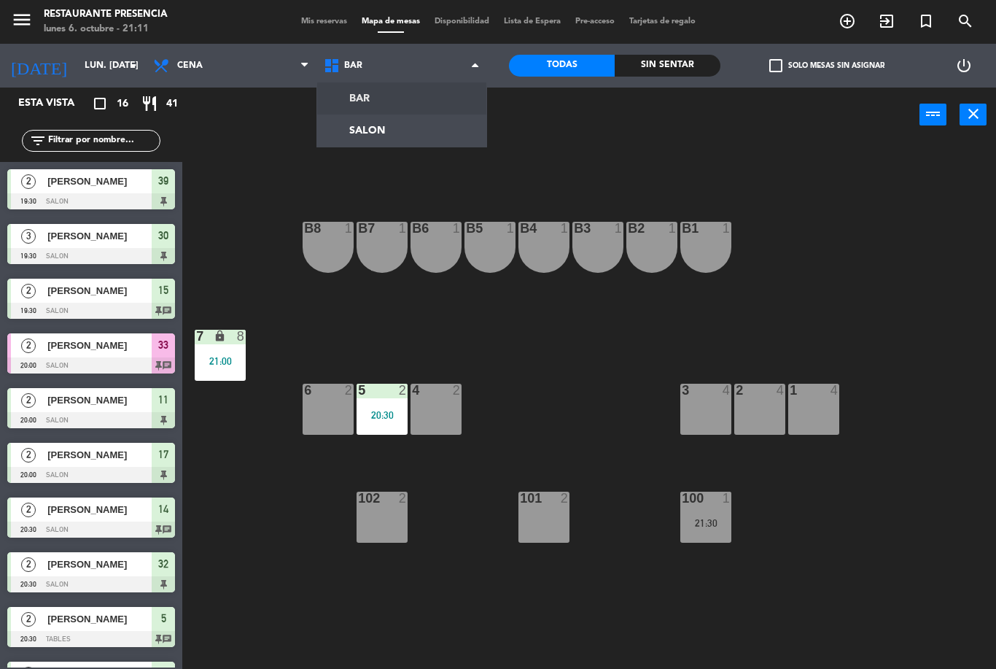
click at [434, 129] on ng-component "menu Restaurante Presencia lunes 6. octubre - 21:11 Mis reservas Mapa de mesas …" at bounding box center [498, 334] width 996 height 669
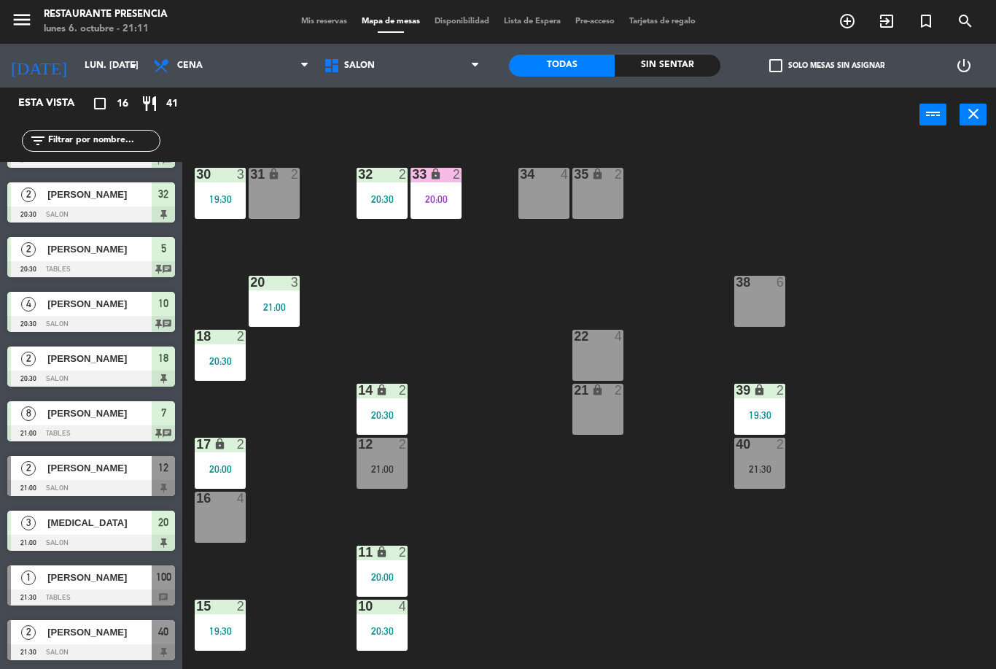
scroll to position [370, 0]
click at [544, 203] on div "21:30" at bounding box center [543, 199] width 51 height 10
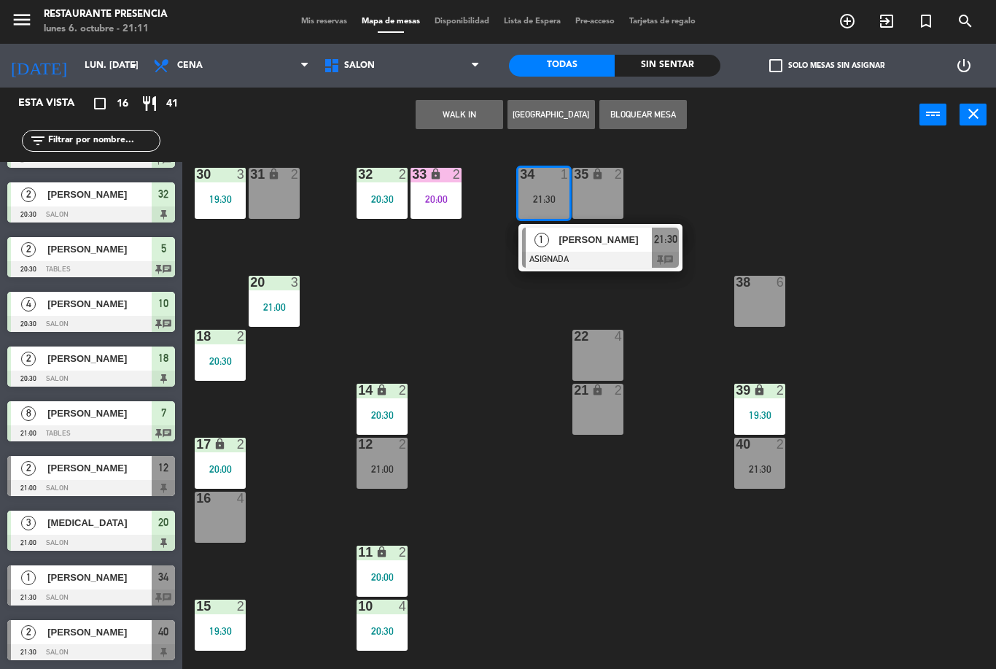
click at [556, 188] on div "34 1 21:30" at bounding box center [543, 193] width 51 height 51
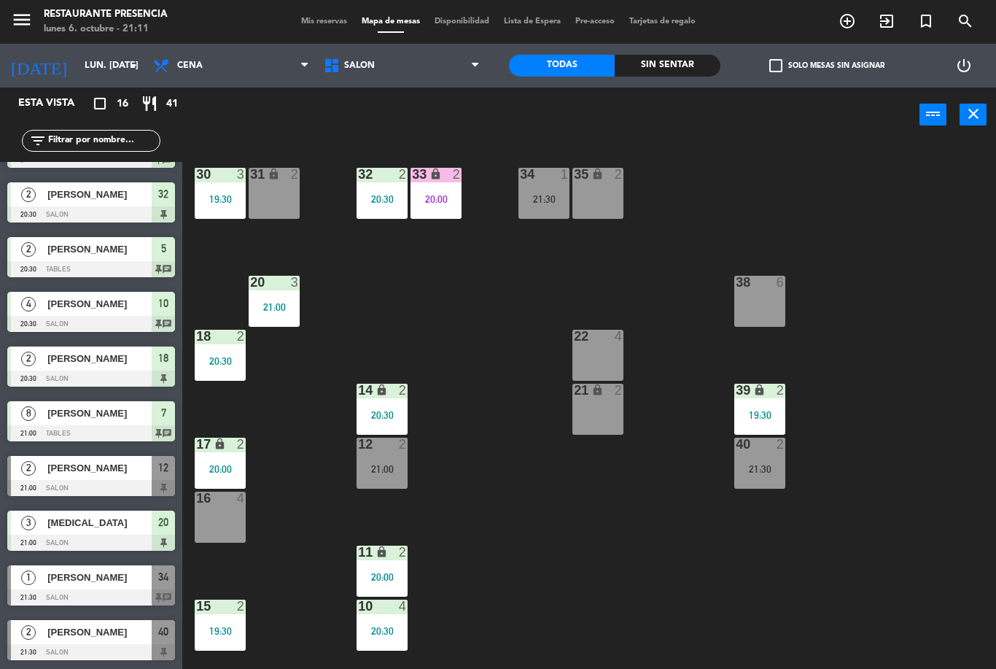
click at [556, 204] on div "34 1 21:30" at bounding box center [543, 193] width 51 height 51
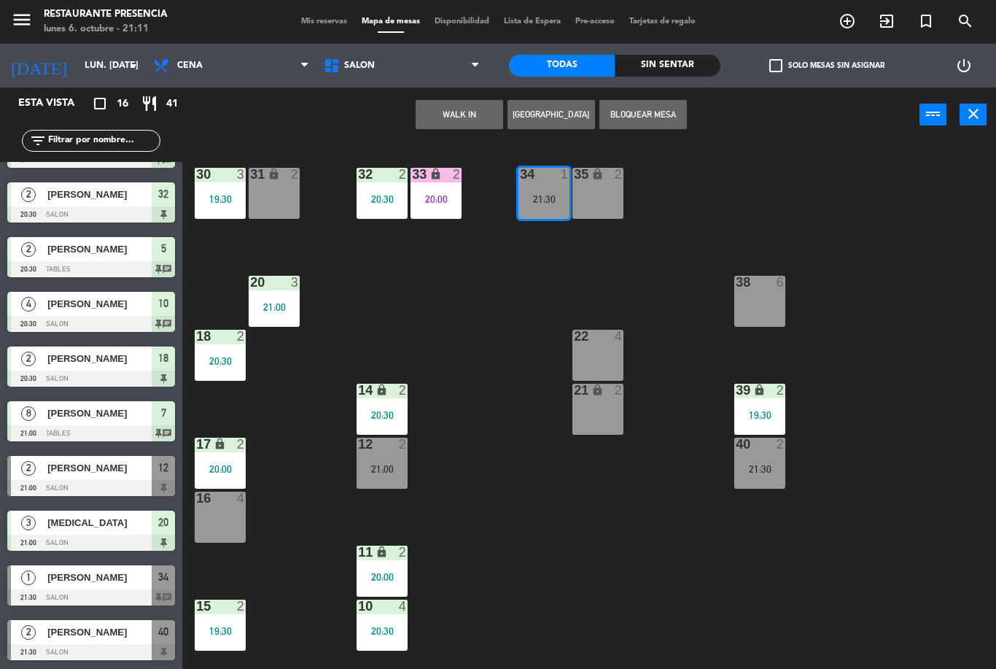
click at [549, 194] on div "21:30" at bounding box center [543, 199] width 51 height 10
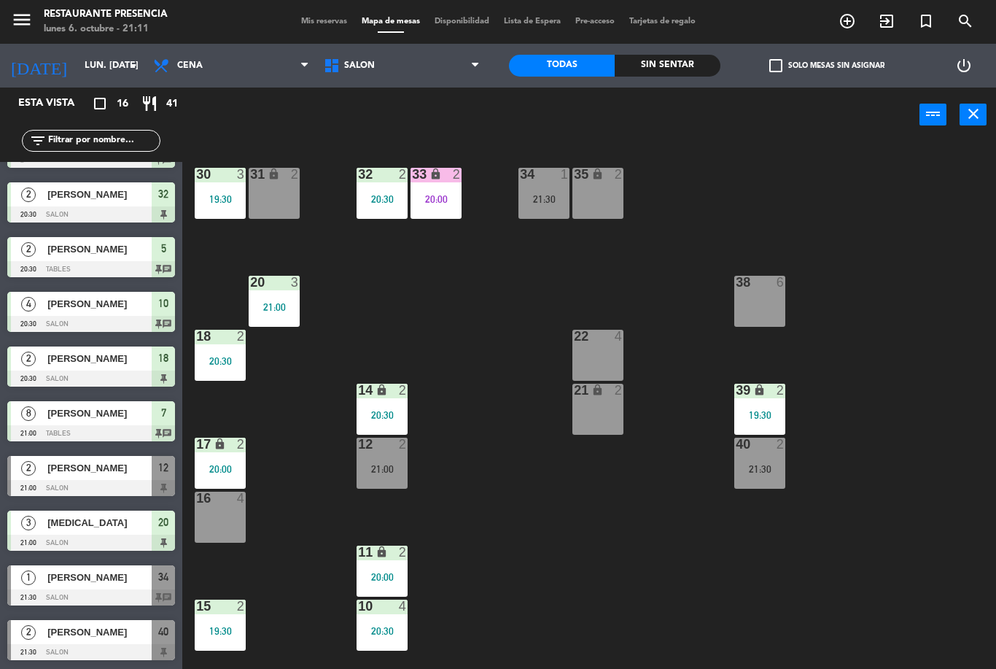
click at [543, 187] on div "34 1 21:30" at bounding box center [543, 193] width 51 height 51
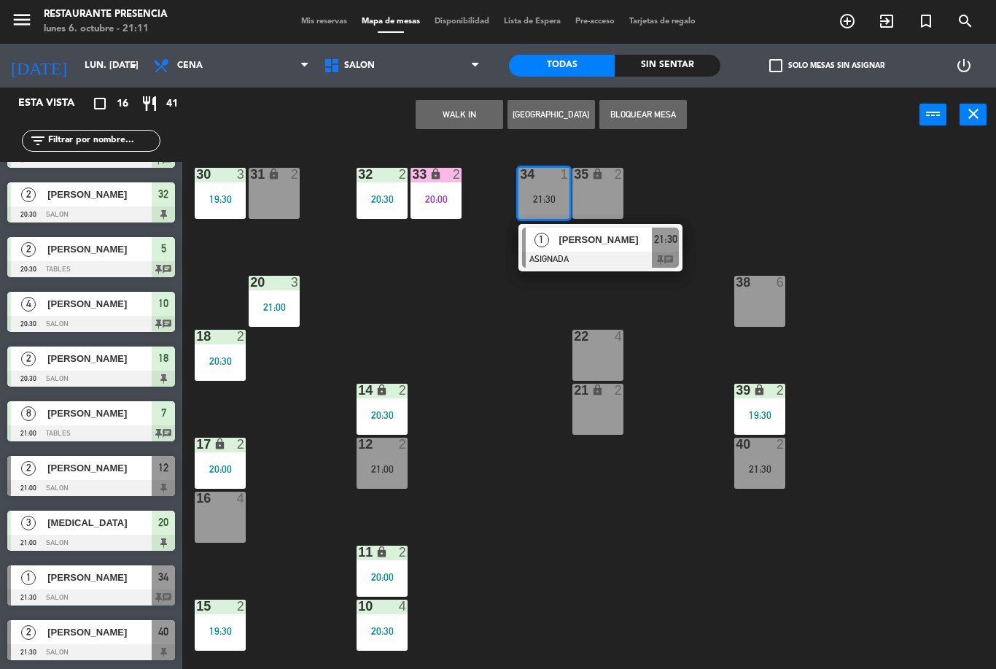
click at [619, 245] on span "[PERSON_NAME]" at bounding box center [604, 239] width 93 height 15
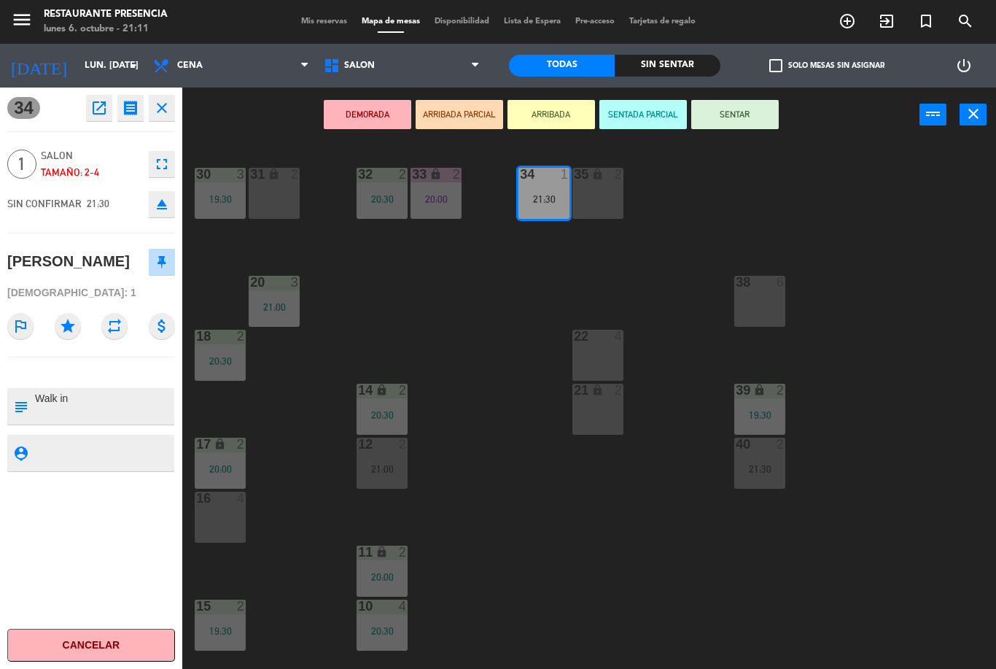
click at [756, 115] on button "SENTAR" at bounding box center [734, 114] width 87 height 29
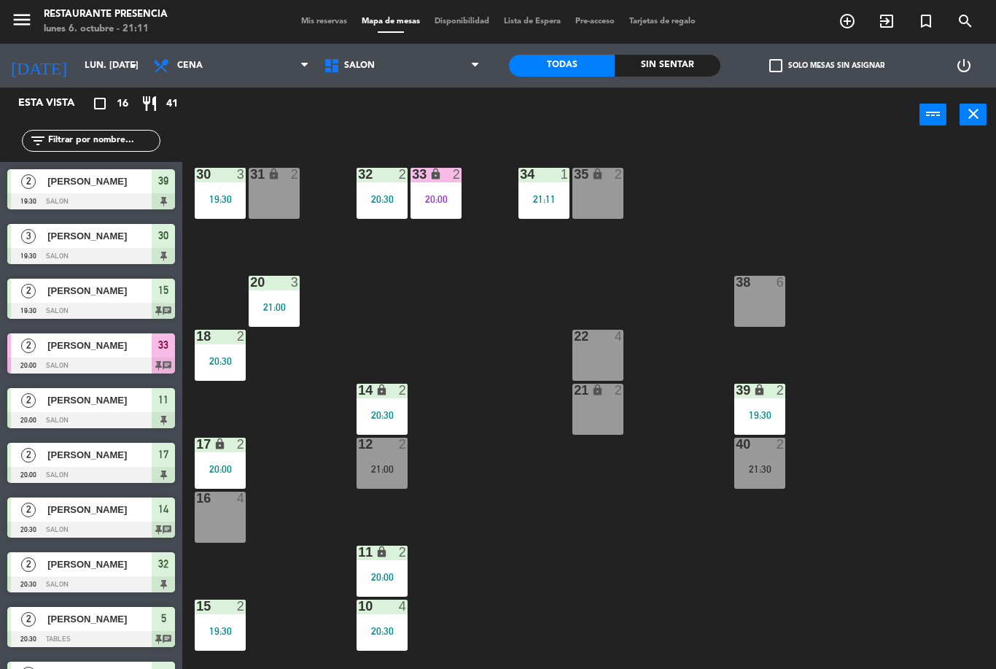
scroll to position [0, 0]
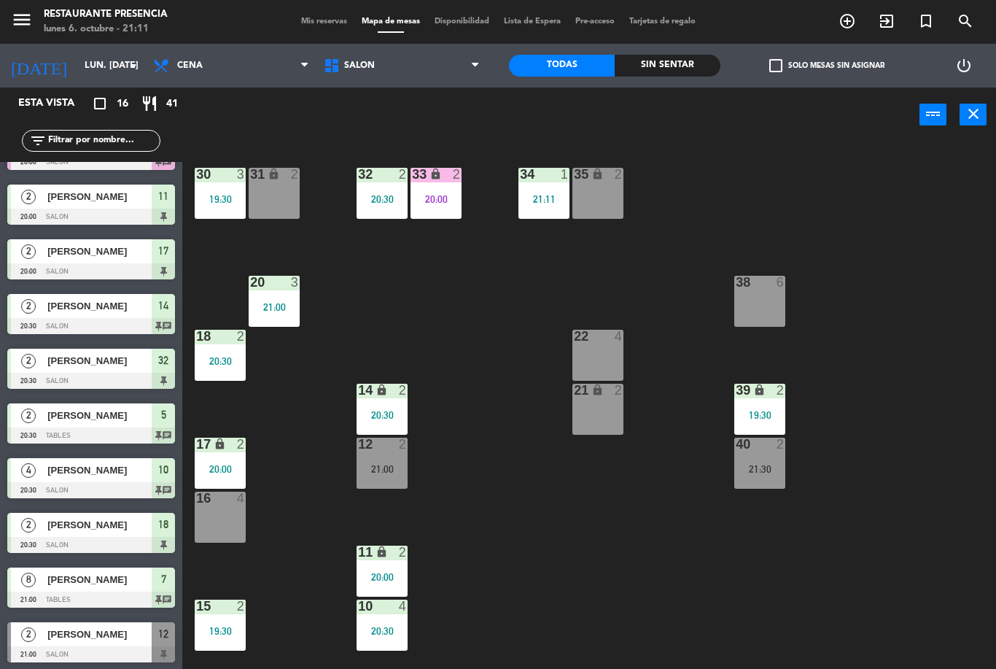
click at [552, 191] on div "34 1 21:11" at bounding box center [543, 193] width 51 height 51
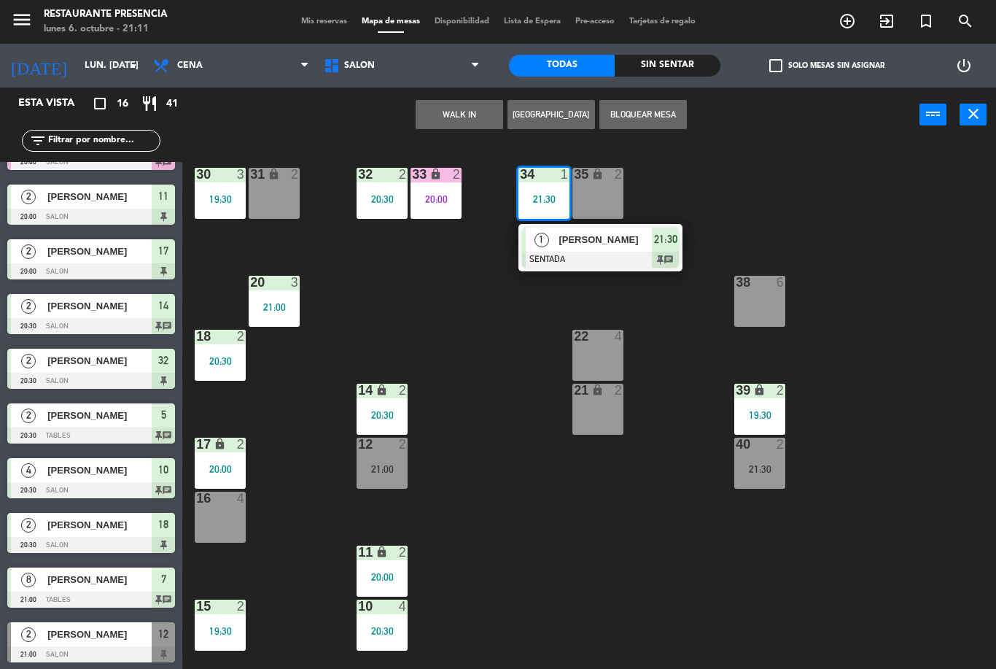
click at [626, 244] on span "[PERSON_NAME]" at bounding box center [604, 239] width 93 height 15
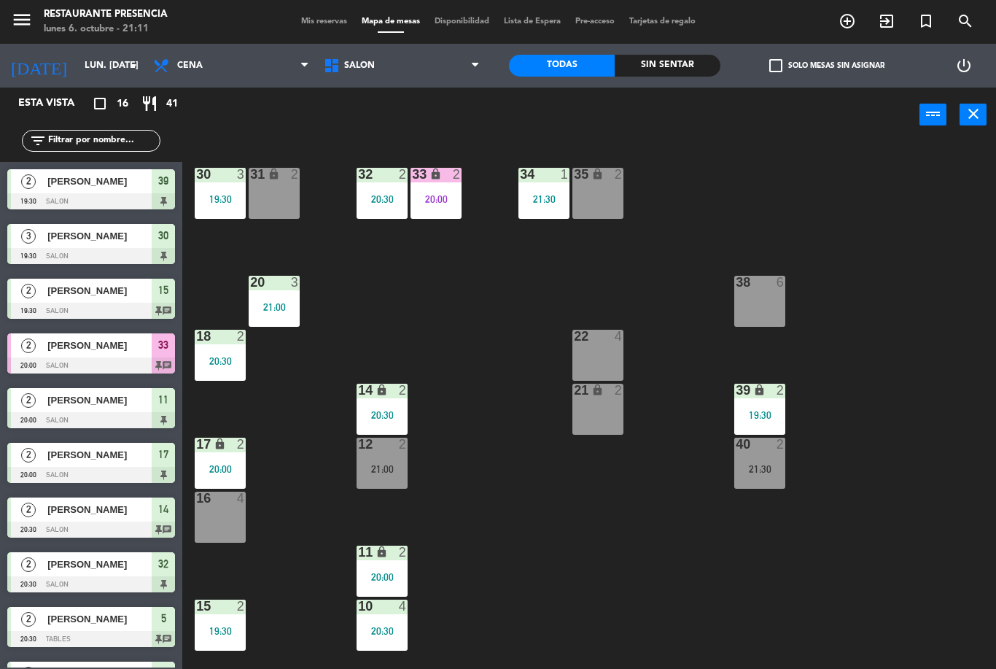
scroll to position [203, 0]
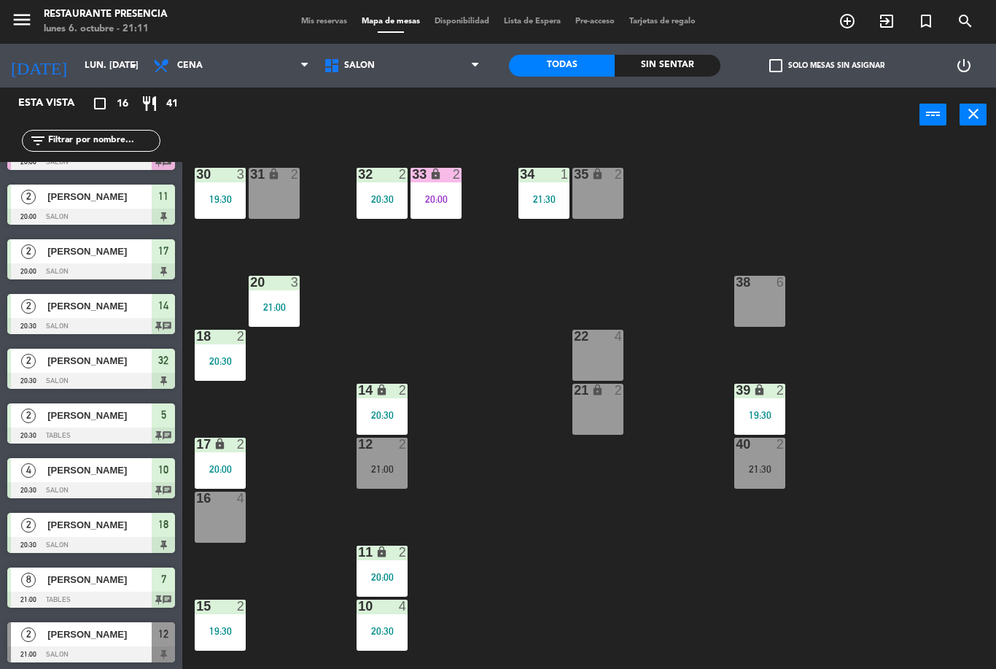
click at [338, 20] on span "Mis reservas" at bounding box center [324, 21] width 61 height 8
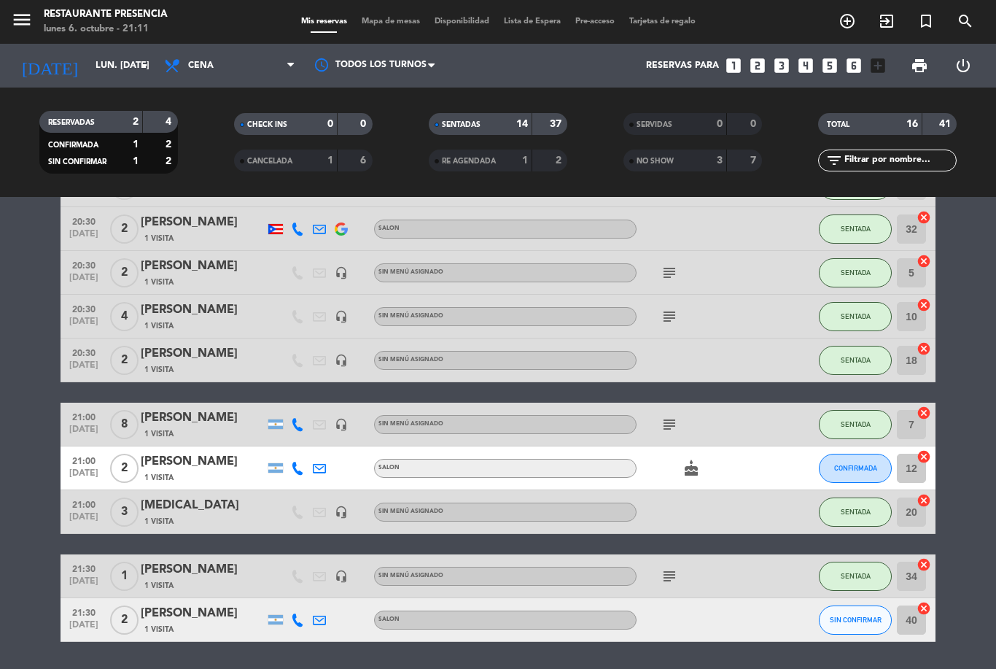
scroll to position [403, 0]
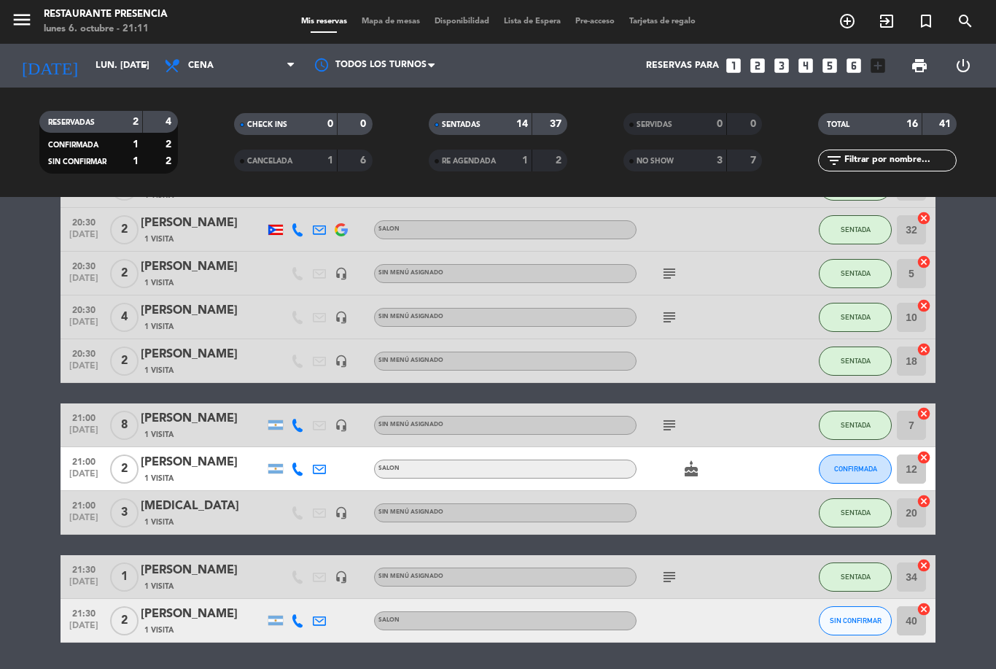
click at [693, 468] on icon "cake" at bounding box center [690, 468] width 17 height 17
click at [693, 464] on icon "cake" at bounding box center [690, 468] width 17 height 17
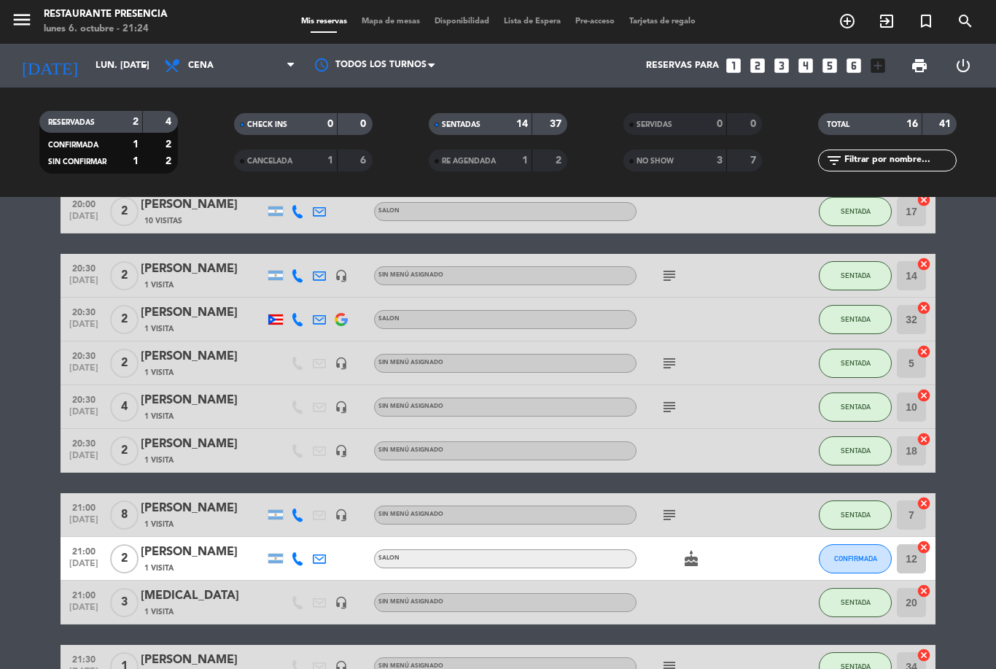
scroll to position [312, 0]
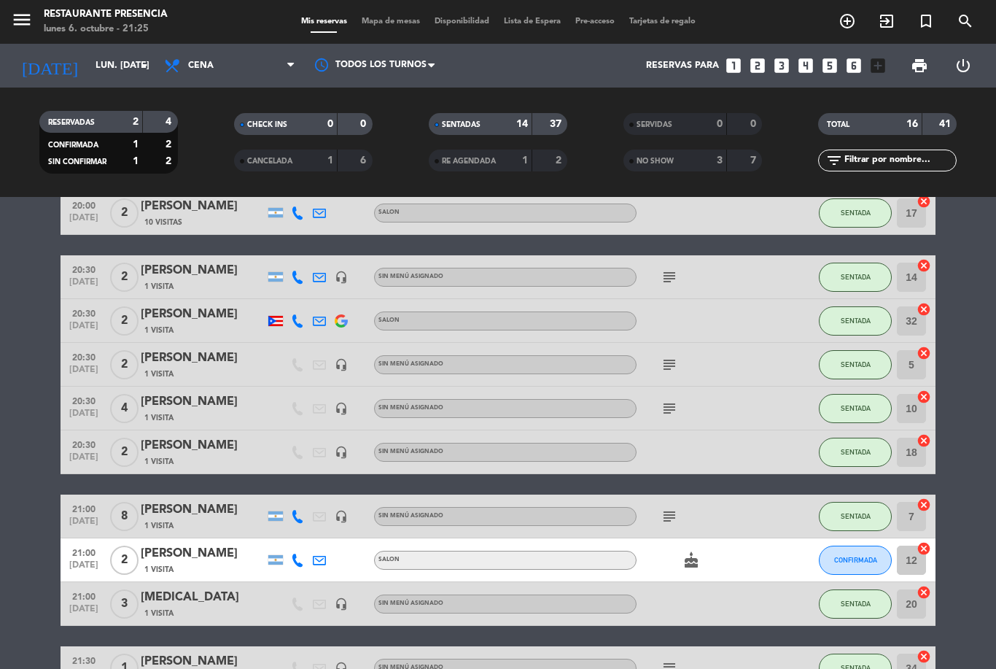
click at [112, 78] on input "lun. [DATE]" at bounding box center [149, 65] width 123 height 25
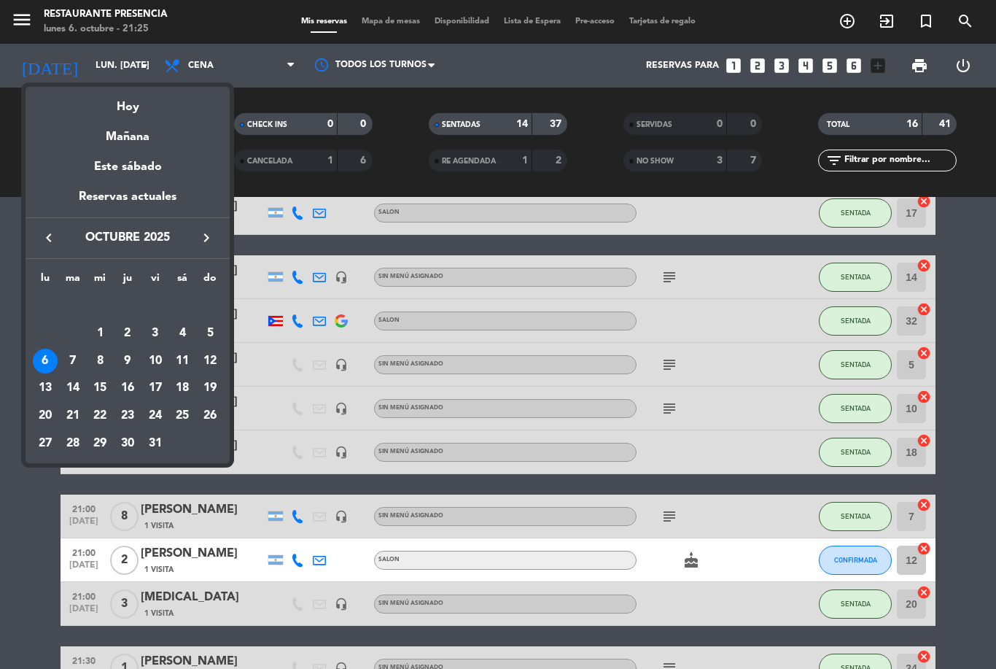
click at [153, 361] on div "10" at bounding box center [155, 360] width 25 height 25
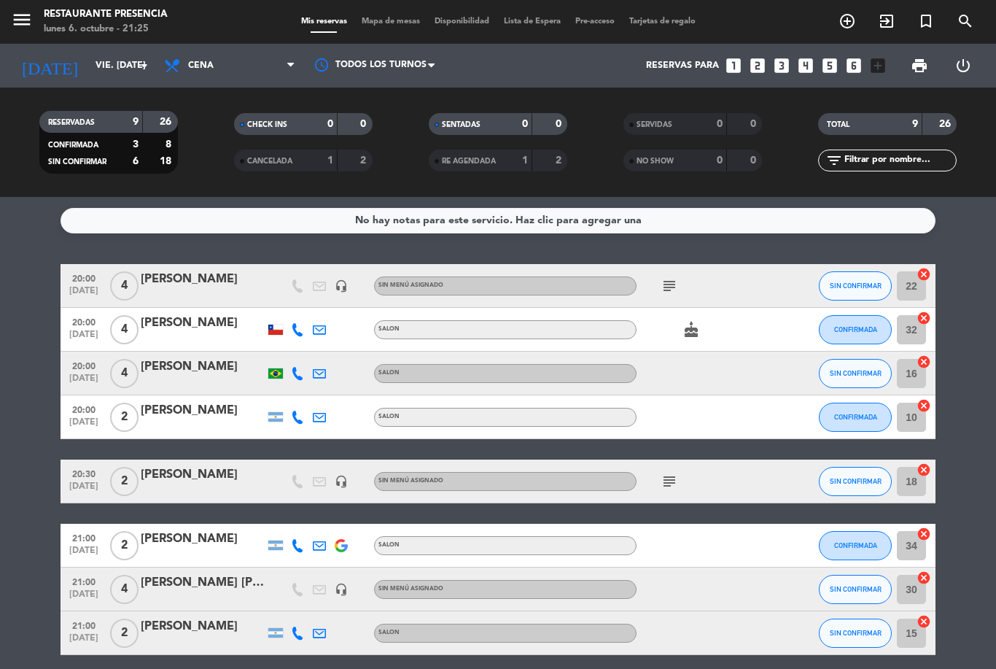
scroll to position [0, 0]
click at [677, 477] on icon "subject" at bounding box center [669, 480] width 17 height 17
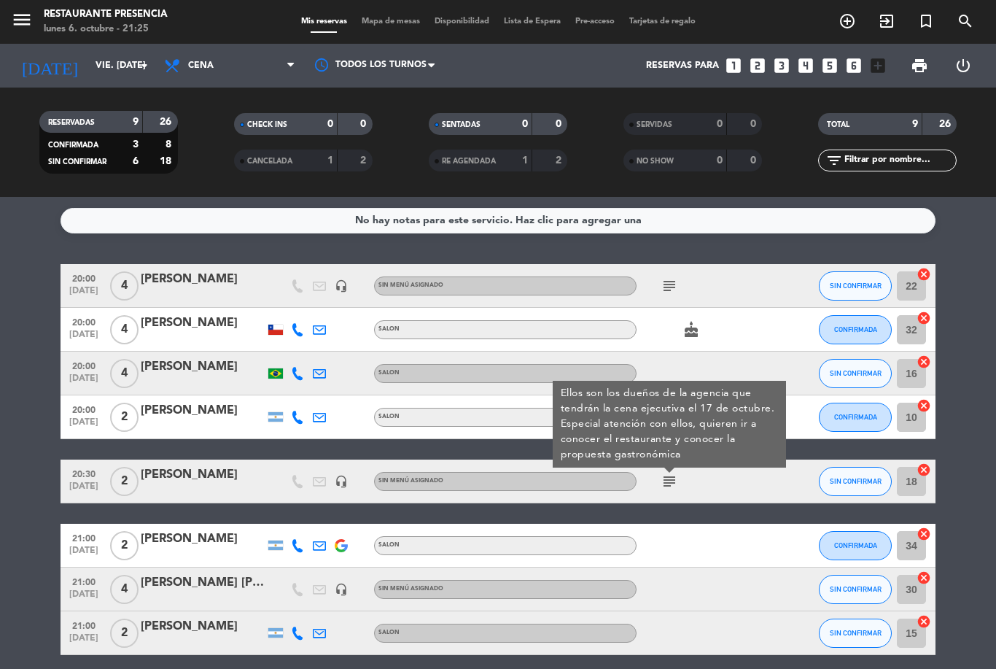
click at [669, 487] on icon "subject" at bounding box center [669, 480] width 17 height 17
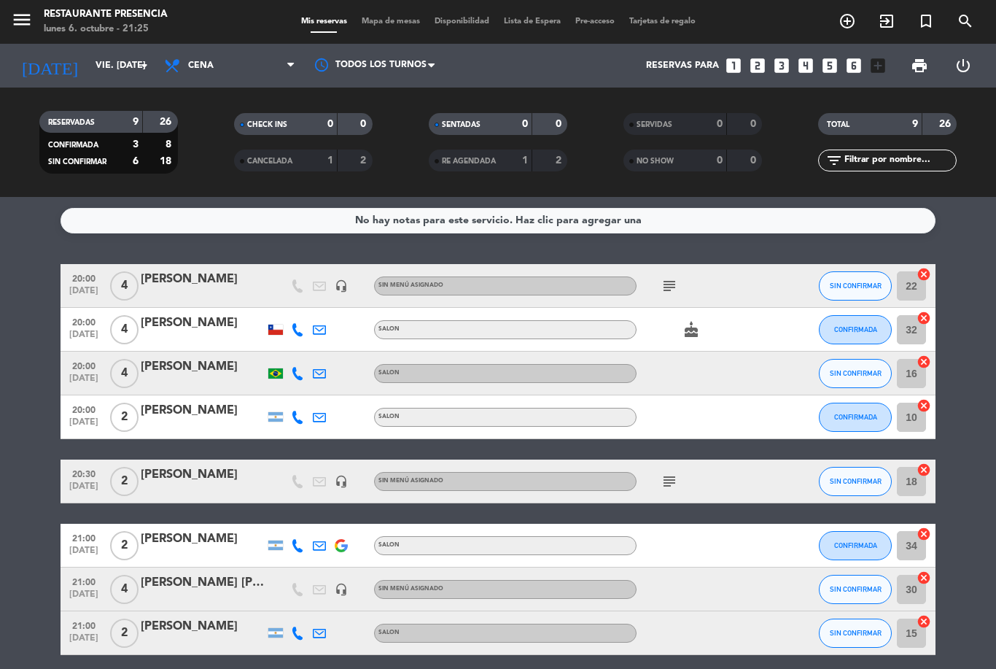
click at [663, 482] on icon "subject" at bounding box center [669, 480] width 17 height 17
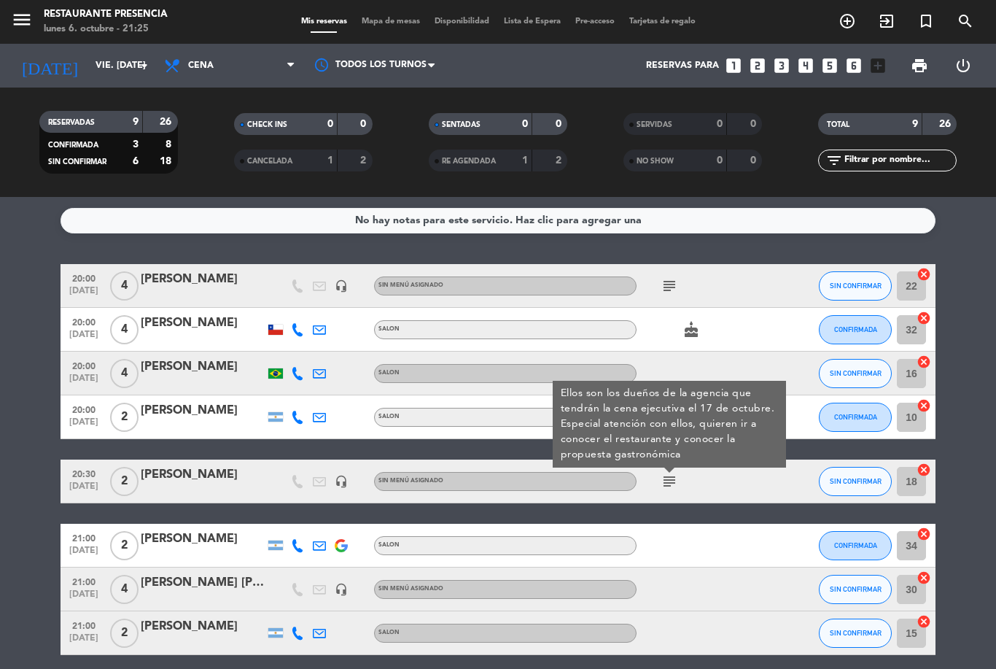
click at [676, 486] on icon "subject" at bounding box center [669, 480] width 17 height 17
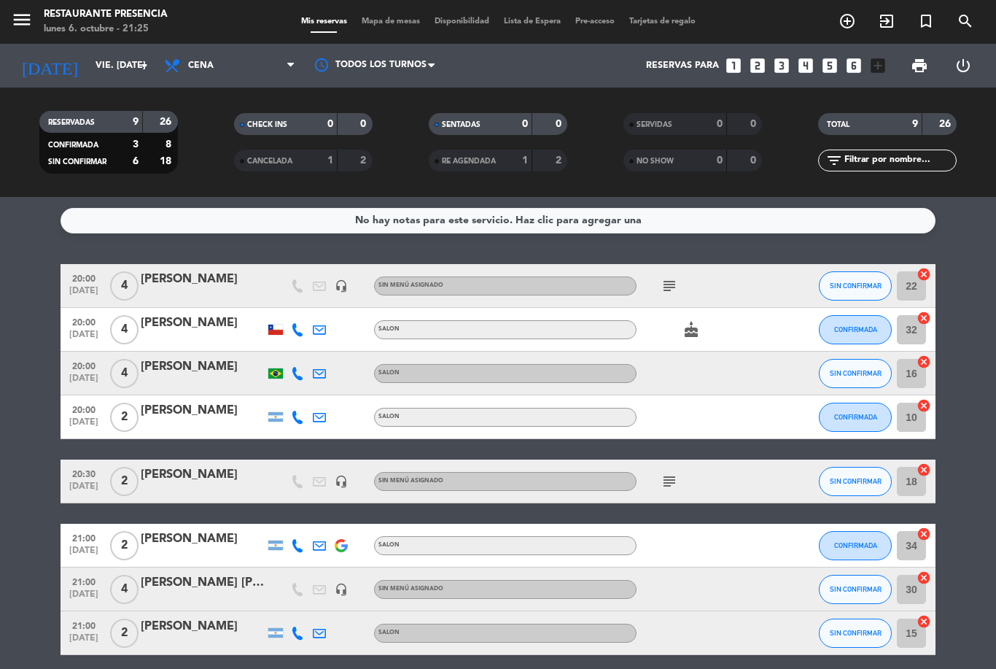
click at [267, 60] on span "Cena" at bounding box center [230, 66] width 146 height 32
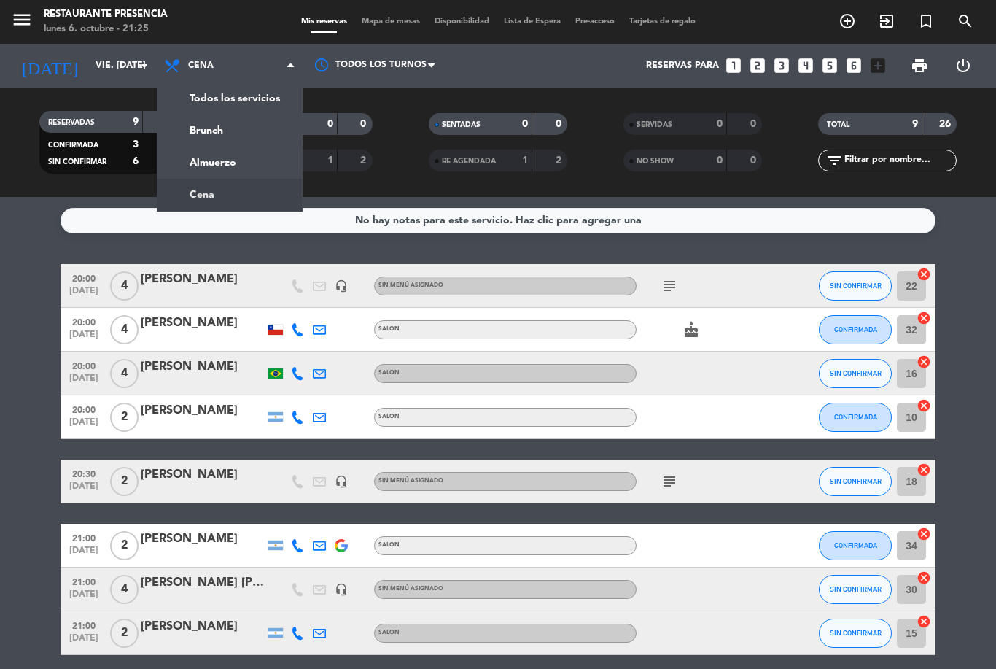
click at [260, 68] on span "Cena" at bounding box center [230, 66] width 146 height 32
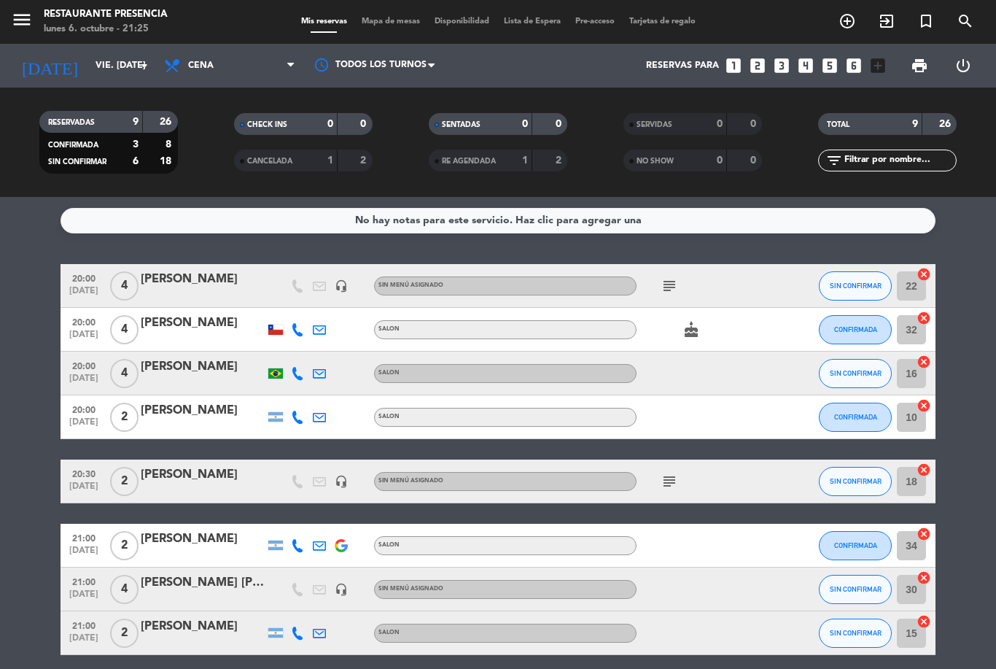
click at [126, 68] on input "vie. [DATE]" at bounding box center [149, 65] width 123 height 25
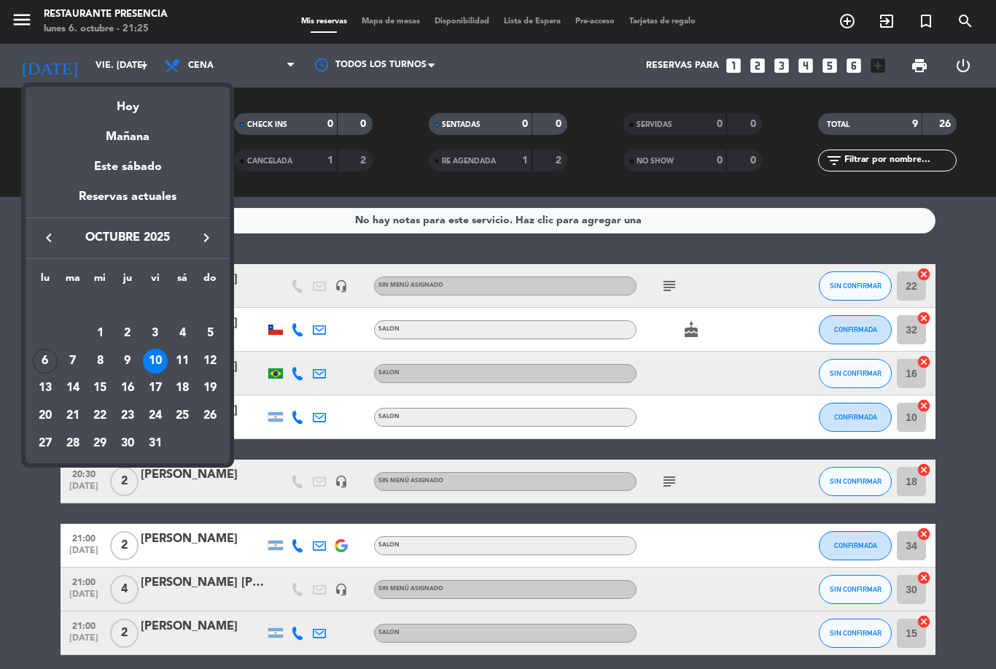
click at [165, 389] on div "17" at bounding box center [155, 387] width 25 height 25
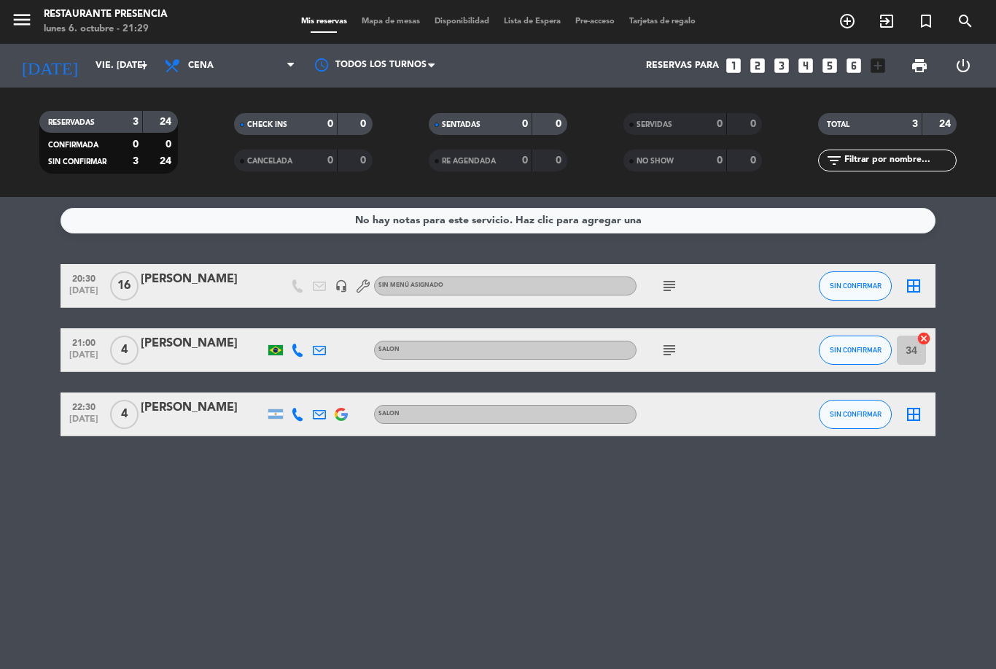
click at [93, 62] on input "vie. [DATE]" at bounding box center [149, 65] width 123 height 25
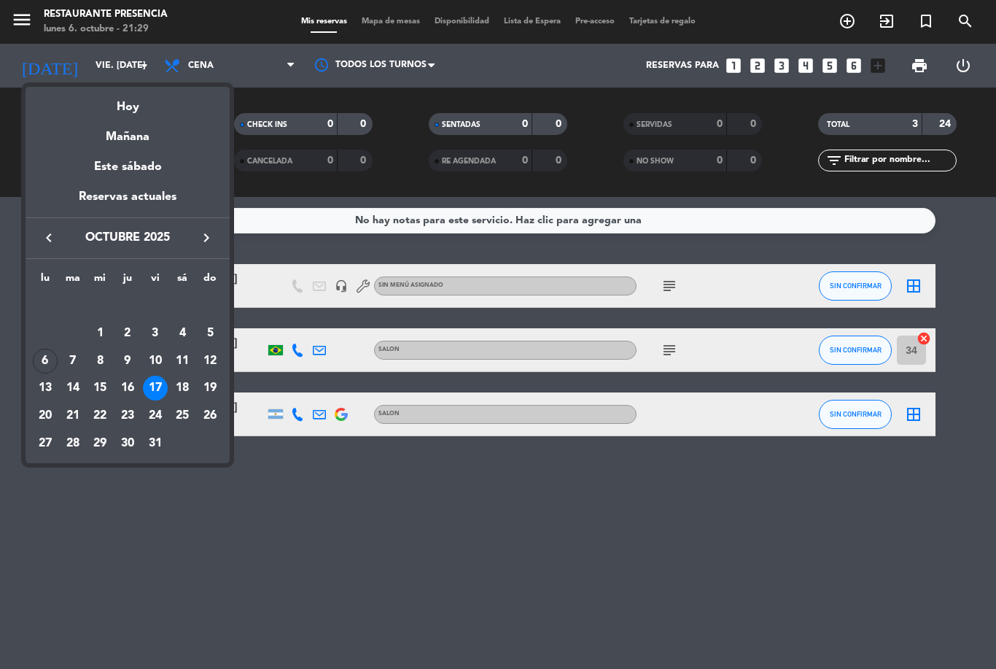
click at [123, 114] on div "Hoy" at bounding box center [128, 102] width 204 height 30
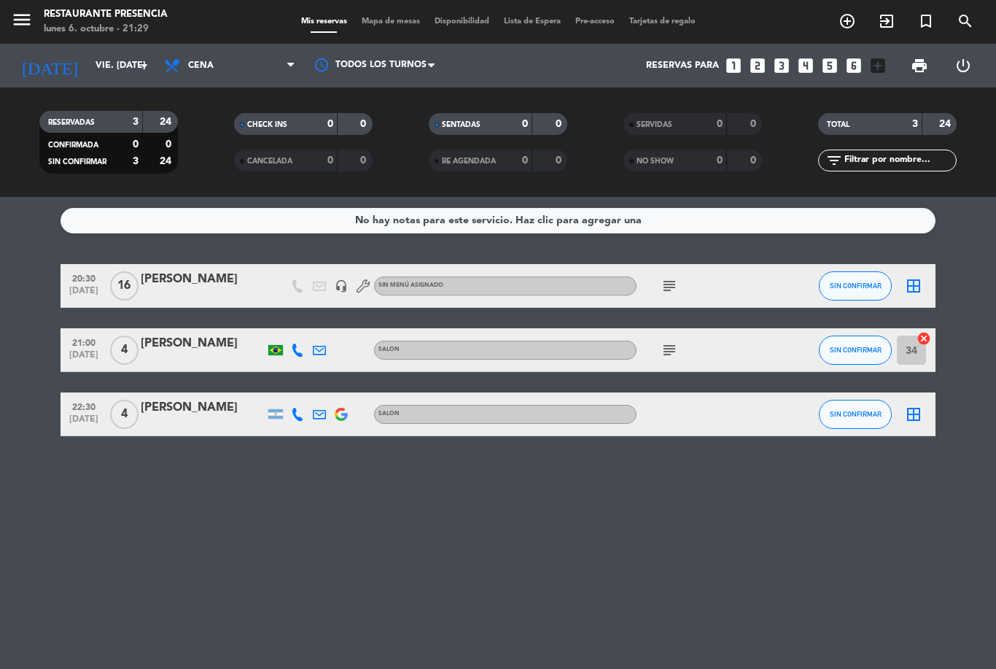
type input "lun. [DATE]"
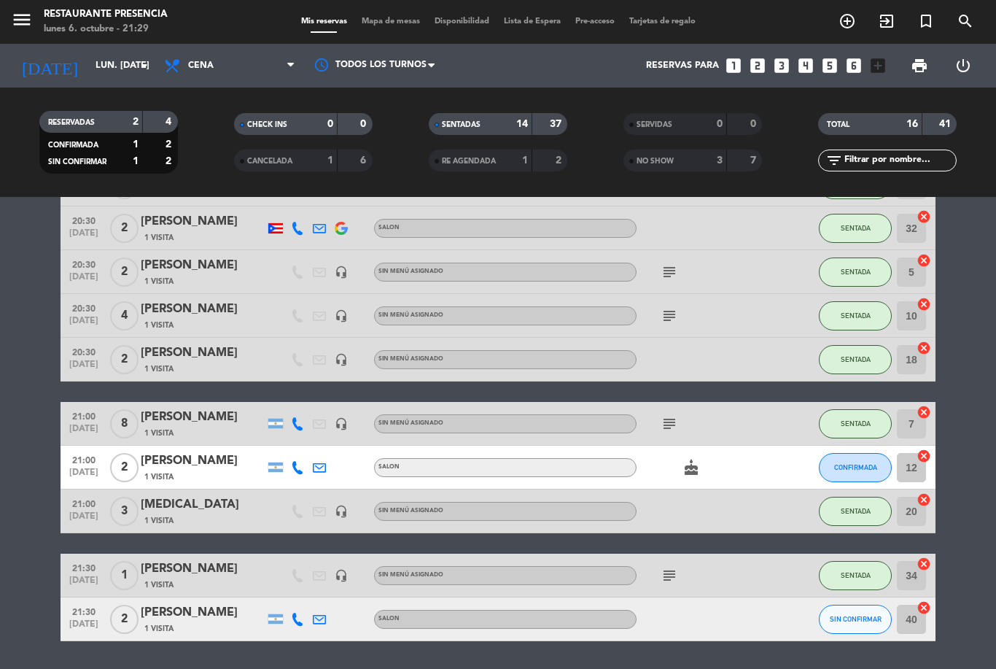
scroll to position [403, 0]
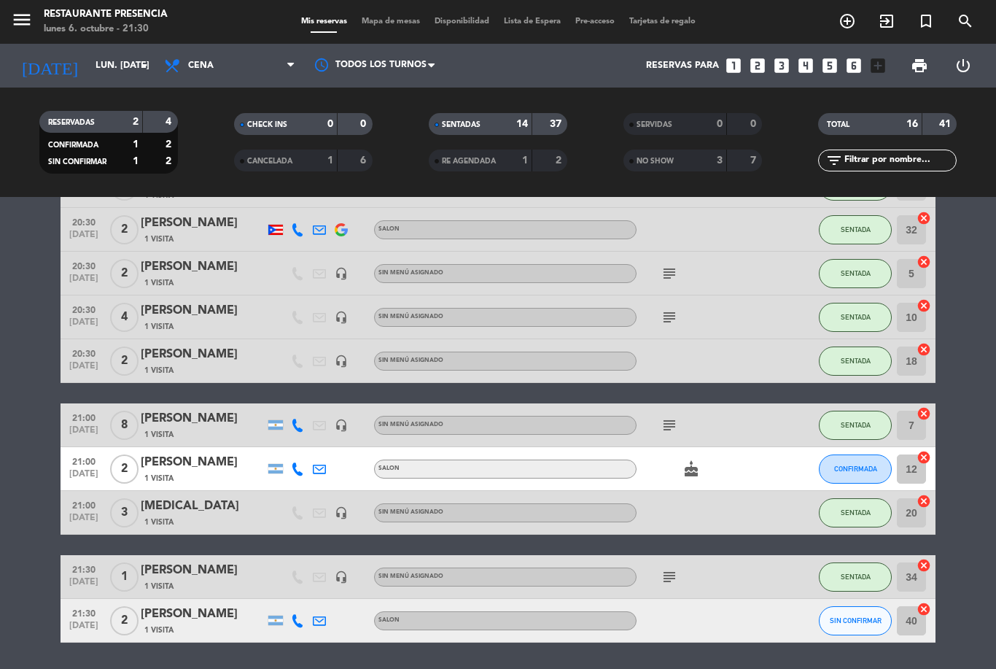
click at [387, 23] on span "Mapa de mesas" at bounding box center [390, 21] width 73 height 8
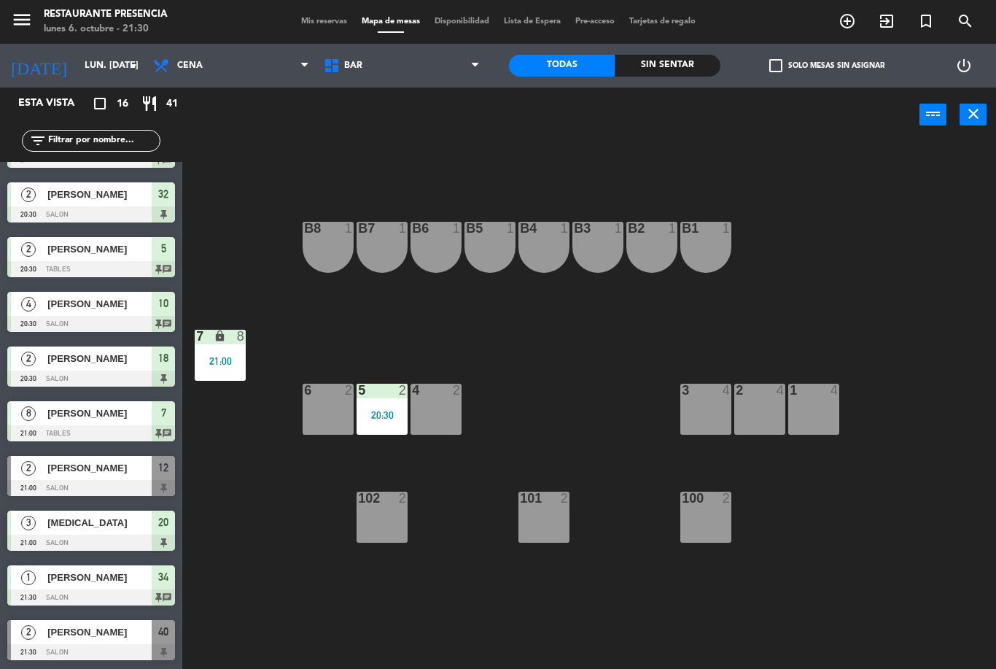
scroll to position [370, 0]
click at [444, 53] on span "BAR" at bounding box center [401, 66] width 171 height 32
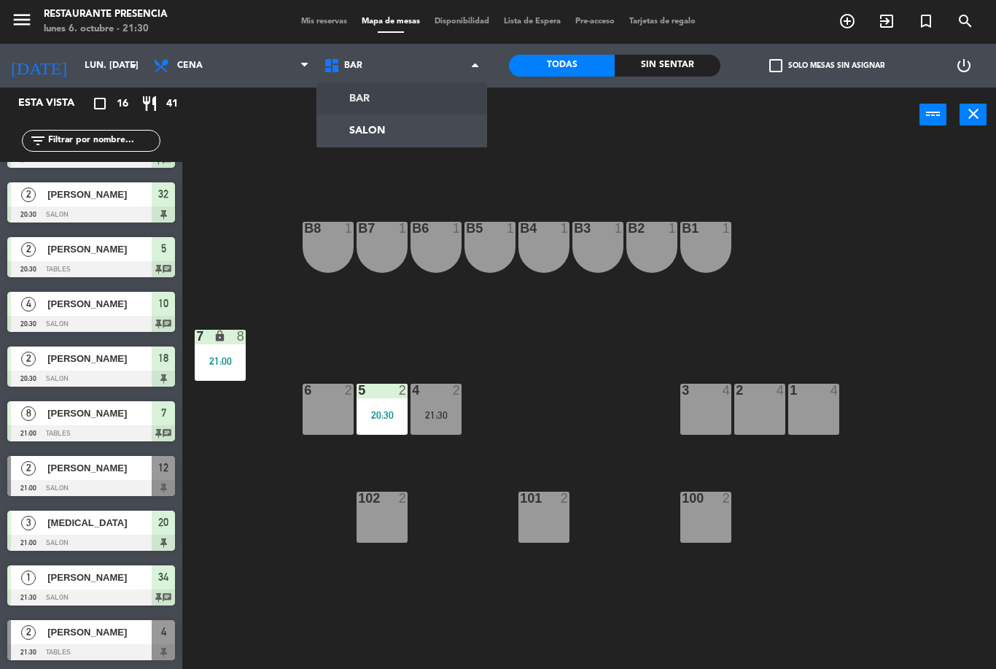
click at [432, 128] on ng-component "menu Restaurante Presencia lunes 6. octubre - 21:30 Mis reservas Mapa de mesas …" at bounding box center [498, 334] width 996 height 669
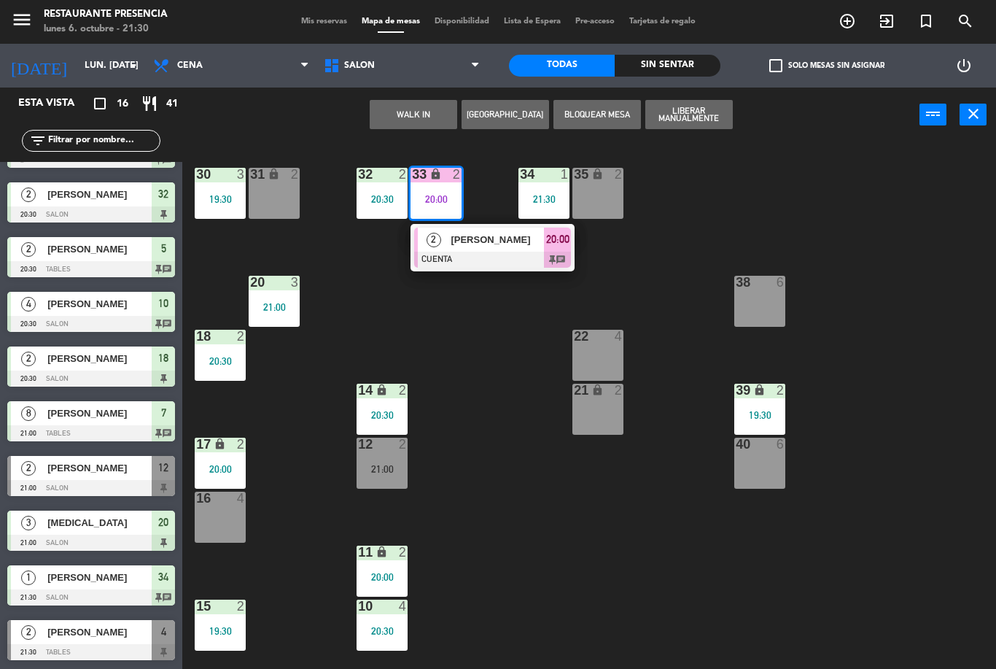
click at [136, 626] on span "[PERSON_NAME]" at bounding box center [99, 631] width 104 height 15
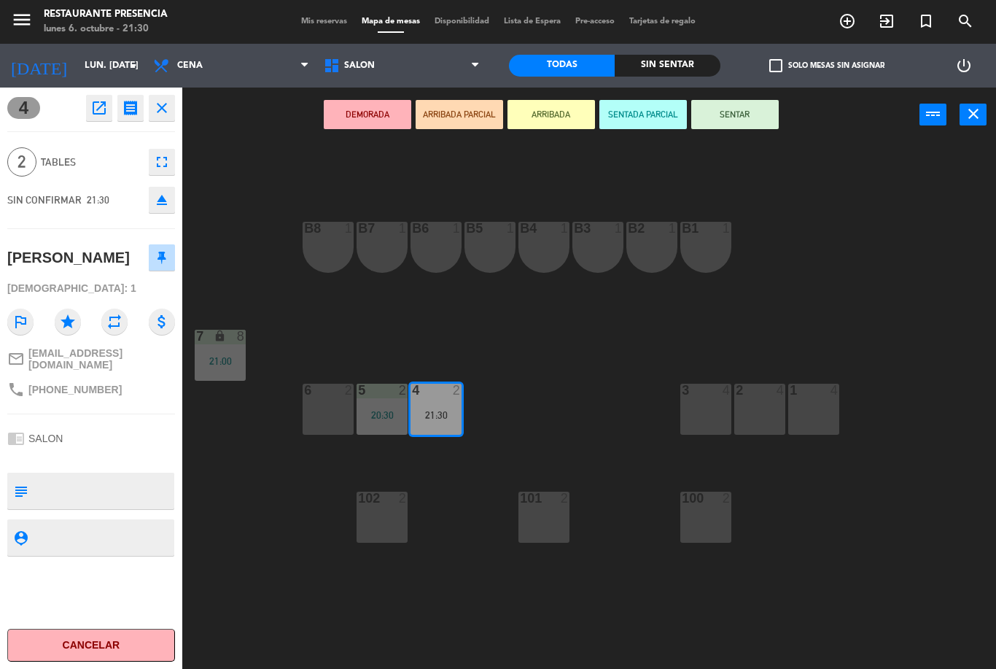
click at [166, 189] on button "eject" at bounding box center [162, 200] width 26 height 26
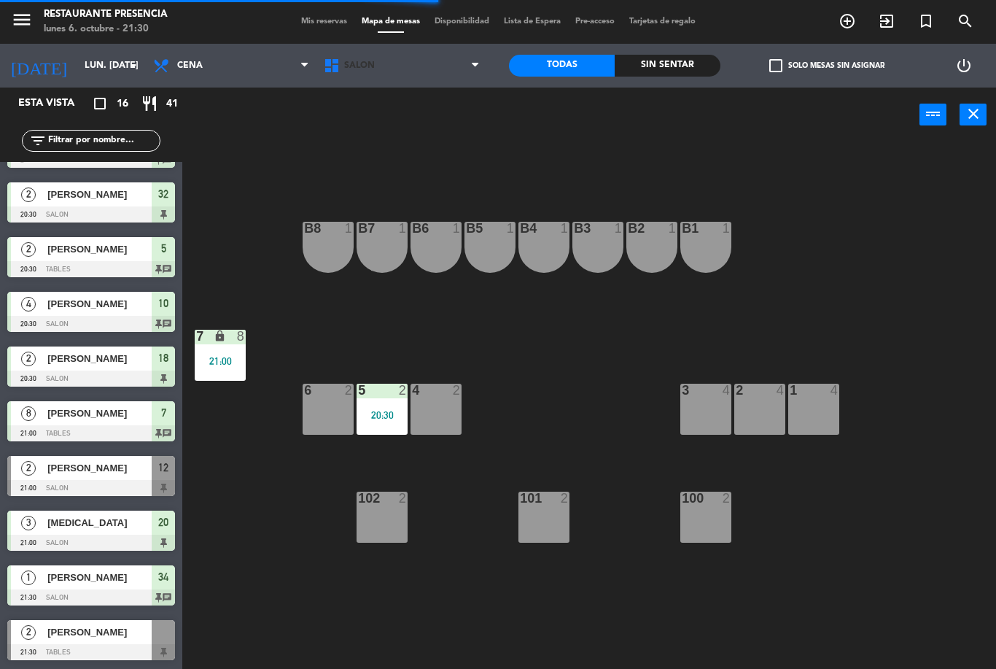
click at [439, 74] on span "SALON" at bounding box center [401, 66] width 171 height 32
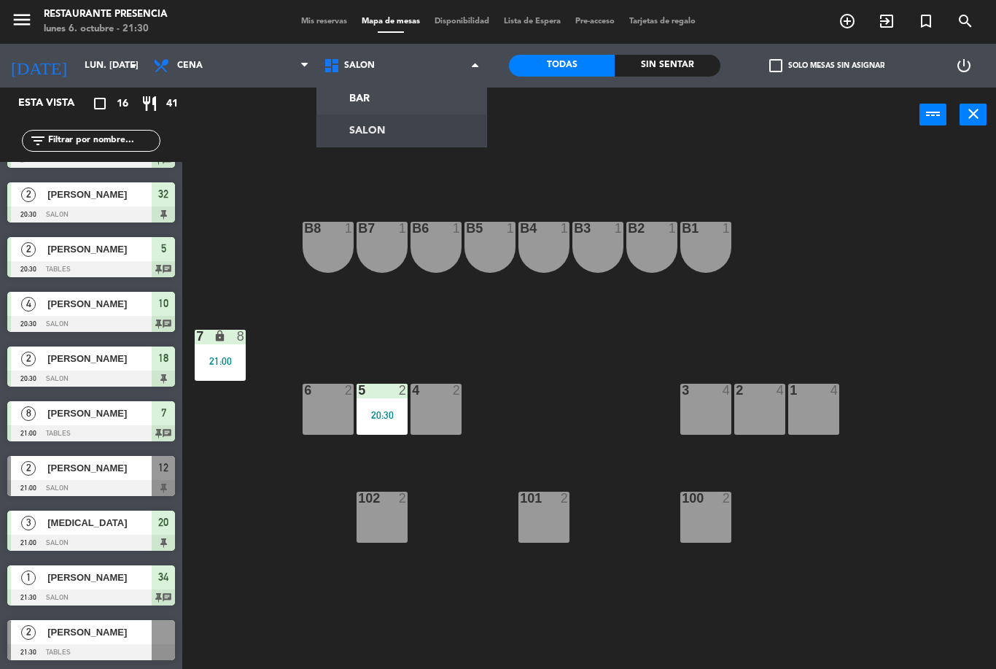
click at [400, 133] on ng-component "menu Restaurante Presencia lunes 6. octubre - 21:30 Mis reservas Mapa de mesas …" at bounding box center [498, 334] width 996 height 669
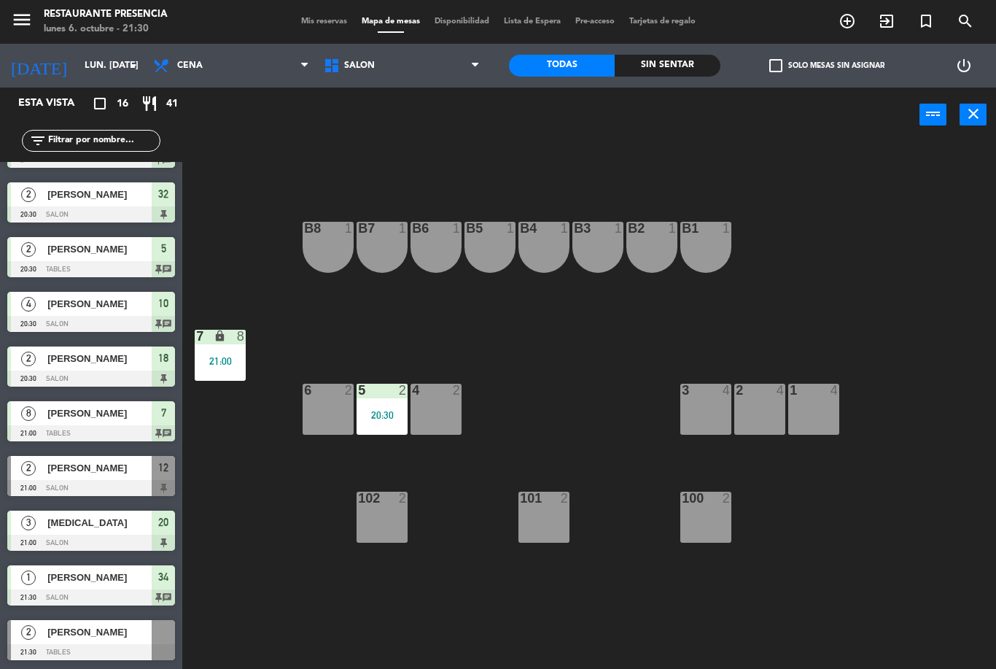
click at [439, 58] on span "SALON" at bounding box center [401, 66] width 171 height 32
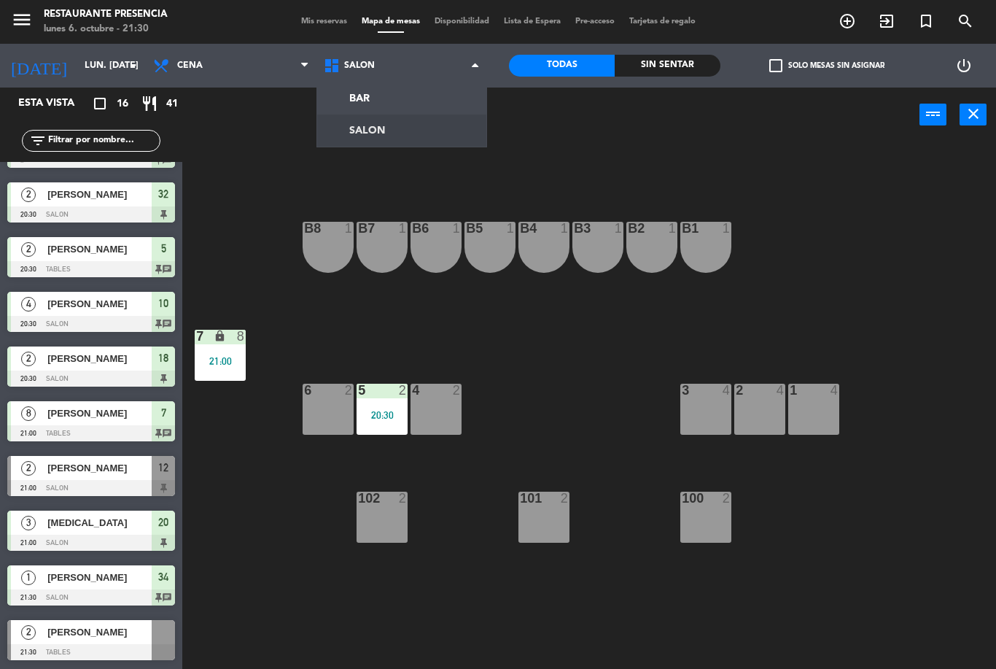
click at [387, 131] on ng-component "menu Restaurante Presencia lunes 6. octubre - 21:30 Mis reservas Mapa de mesas …" at bounding box center [498, 334] width 996 height 669
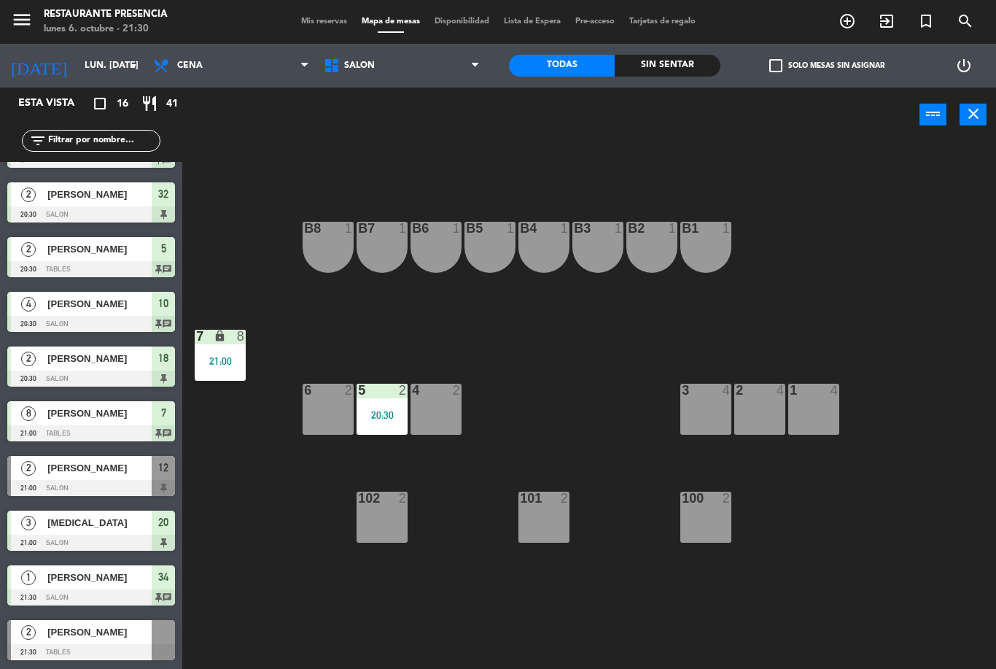
click at [418, 66] on span "SALON" at bounding box center [401, 66] width 171 height 32
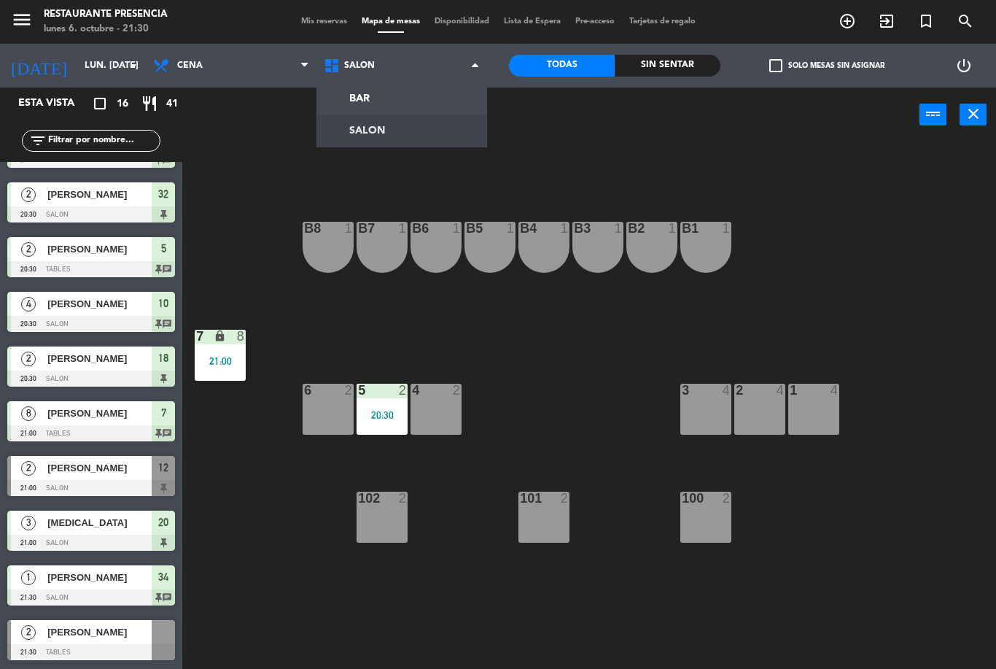
click at [383, 98] on ng-component "menu Restaurante Presencia lunes 6. octubre - 21:30 Mis reservas Mapa de mesas …" at bounding box center [498, 334] width 996 height 669
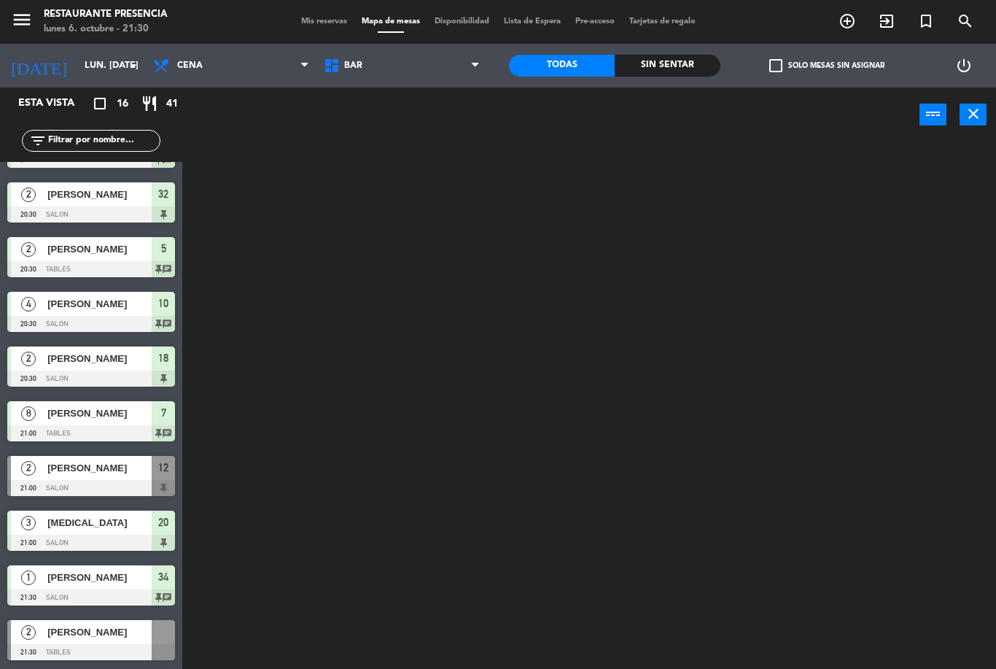
click at [419, 64] on span "BAR" at bounding box center [401, 66] width 171 height 32
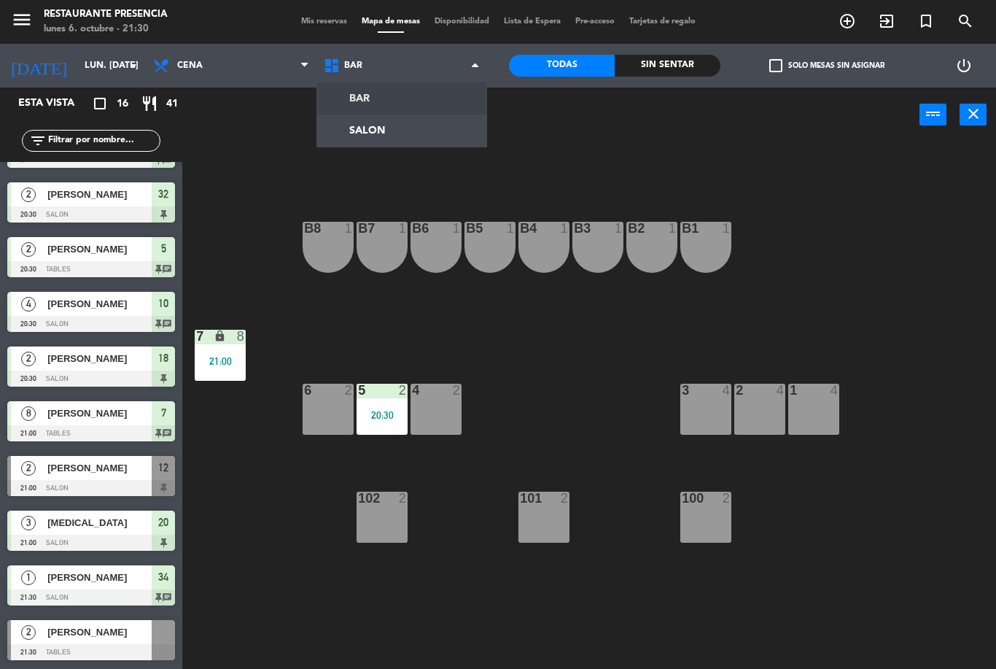
click at [392, 126] on ng-component "menu Restaurante Presencia lunes 6. octubre - 21:30 Mis reservas Mapa de mesas …" at bounding box center [498, 334] width 996 height 669
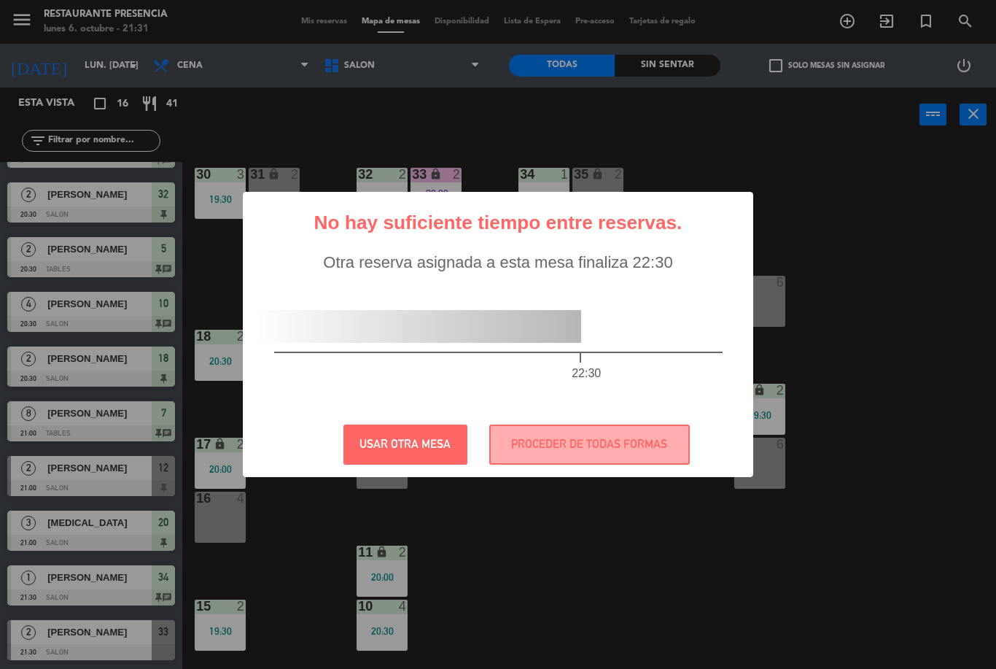
click at [623, 432] on button "PROCEDER DE TODAS FORMAS" at bounding box center [589, 444] width 200 height 40
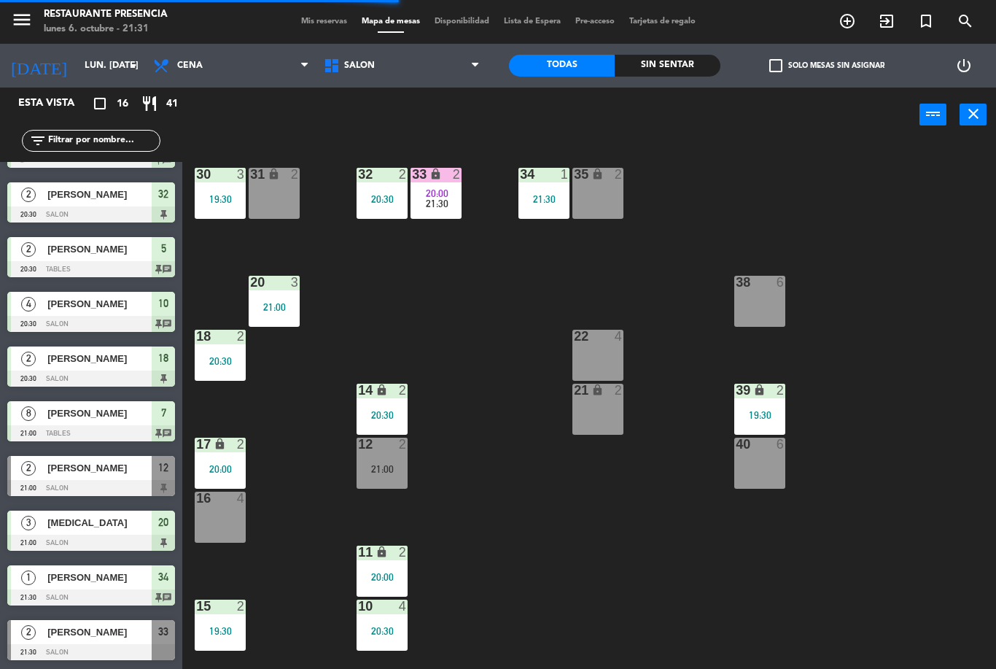
click at [445, 188] on span "20:00" at bounding box center [437, 193] width 23 height 12
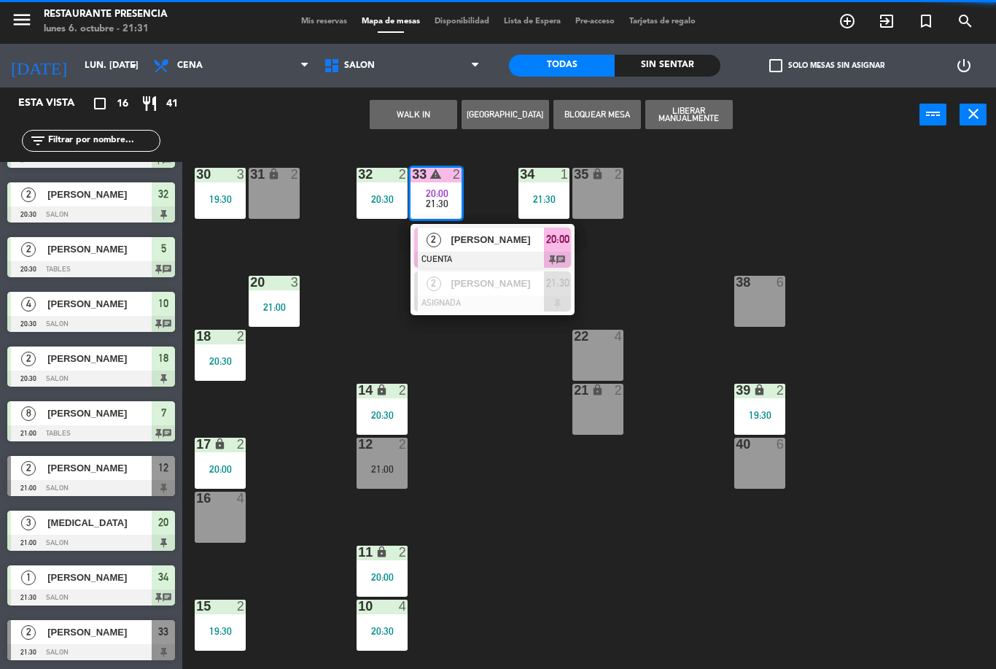
click at [531, 287] on span "[PERSON_NAME]" at bounding box center [497, 283] width 93 height 15
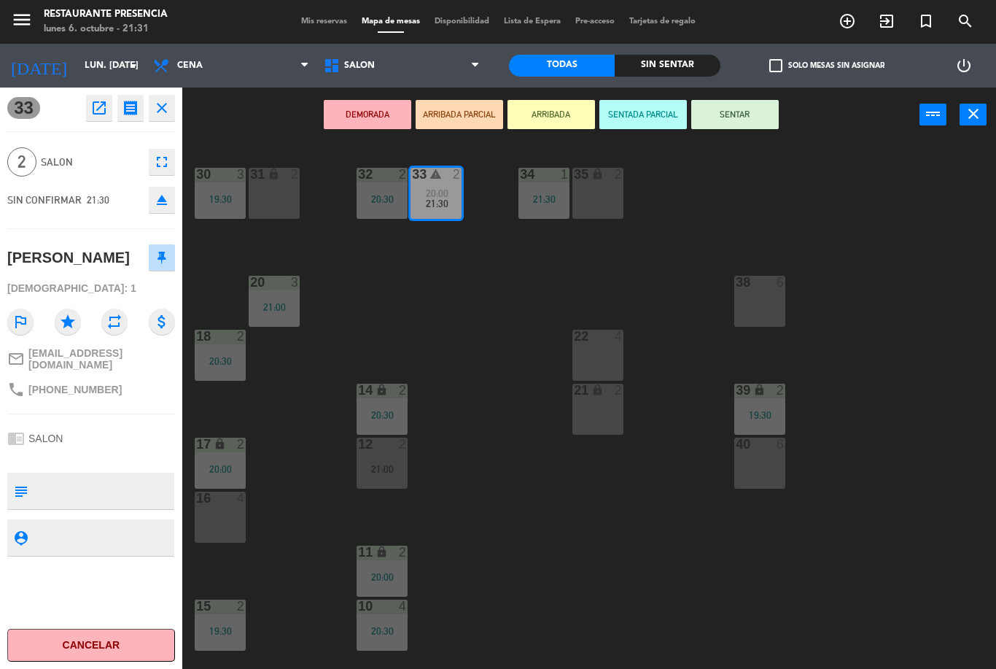
click at [749, 122] on button "SENTAR" at bounding box center [734, 114] width 87 height 29
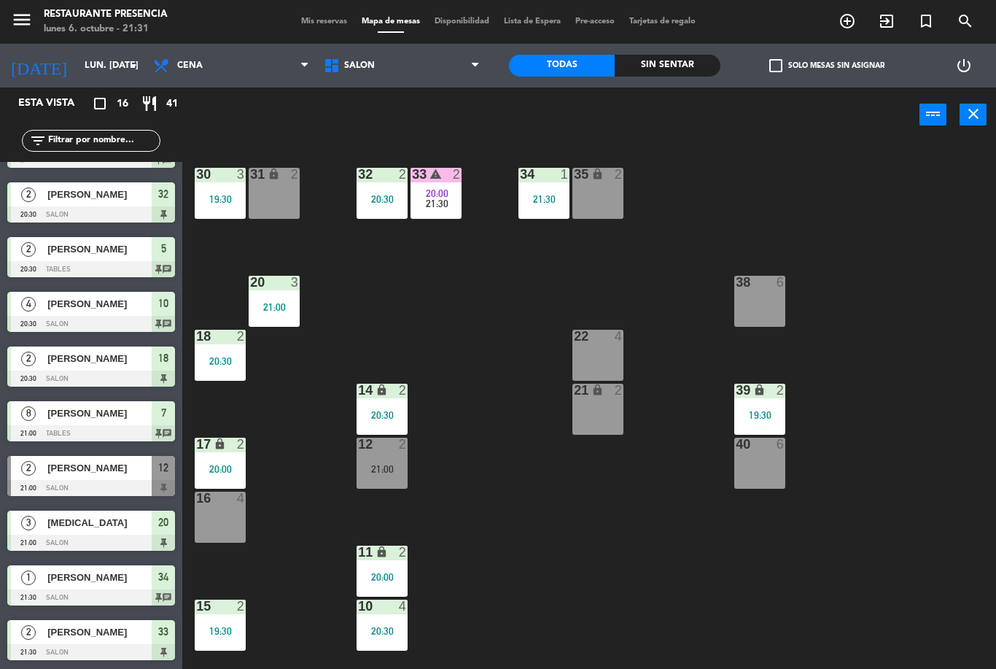
click at [453, 606] on div "30 3 19:30 31 lock 2 32 2 20:30 33 warning 2 20:00 21:30 34 1 21:30 35 lock 2 3…" at bounding box center [593, 405] width 803 height 526
click at [380, 572] on div "20:00" at bounding box center [382, 577] width 51 height 10
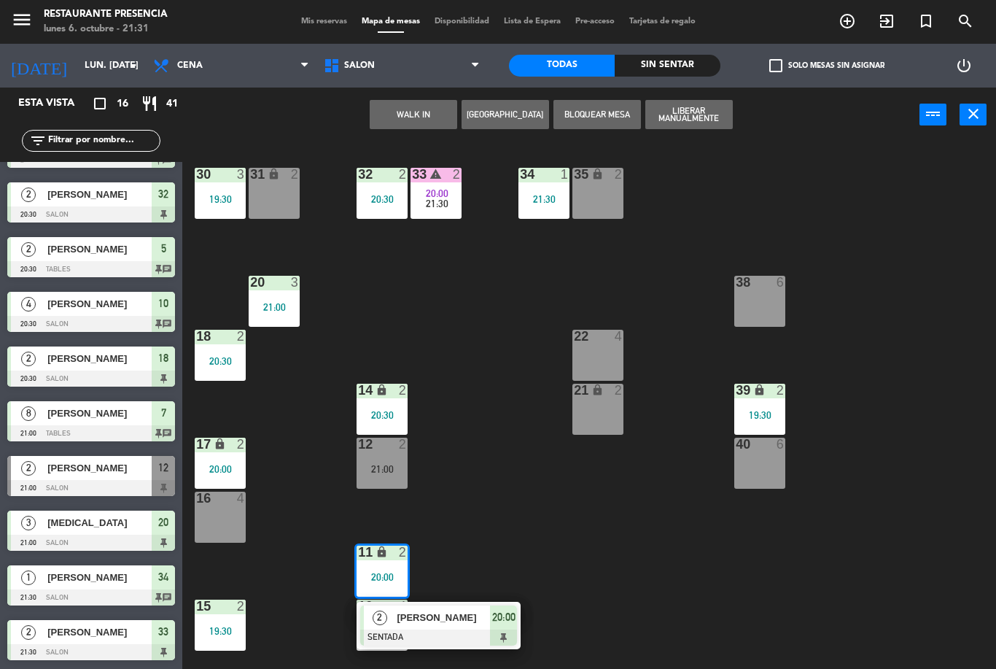
click at [456, 622] on span "[PERSON_NAME]" at bounding box center [443, 616] width 93 height 15
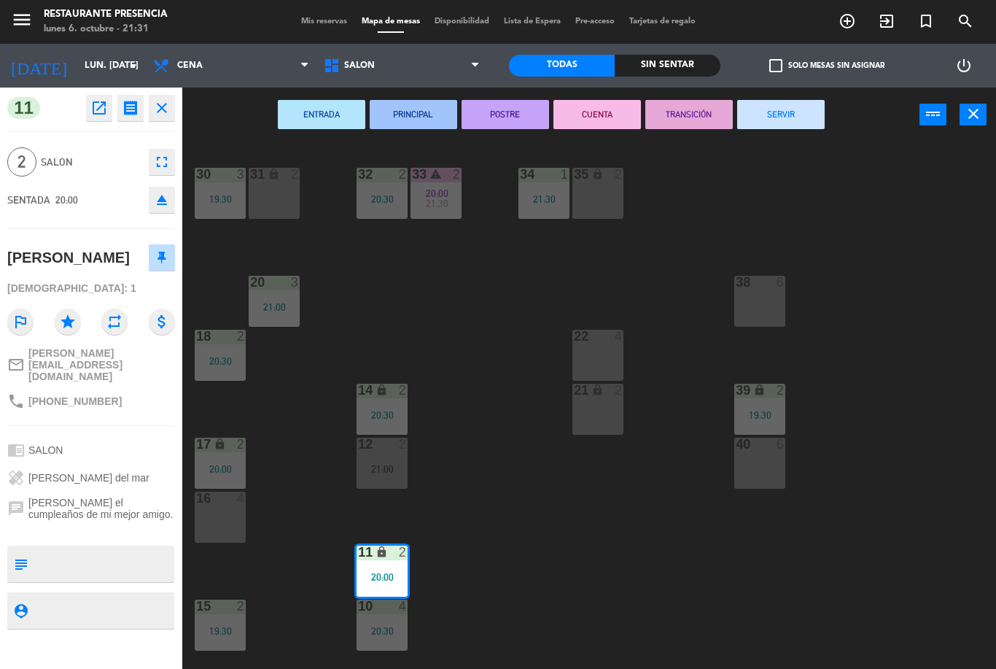
click at [607, 112] on button "CUENTA" at bounding box center [596, 114] width 87 height 29
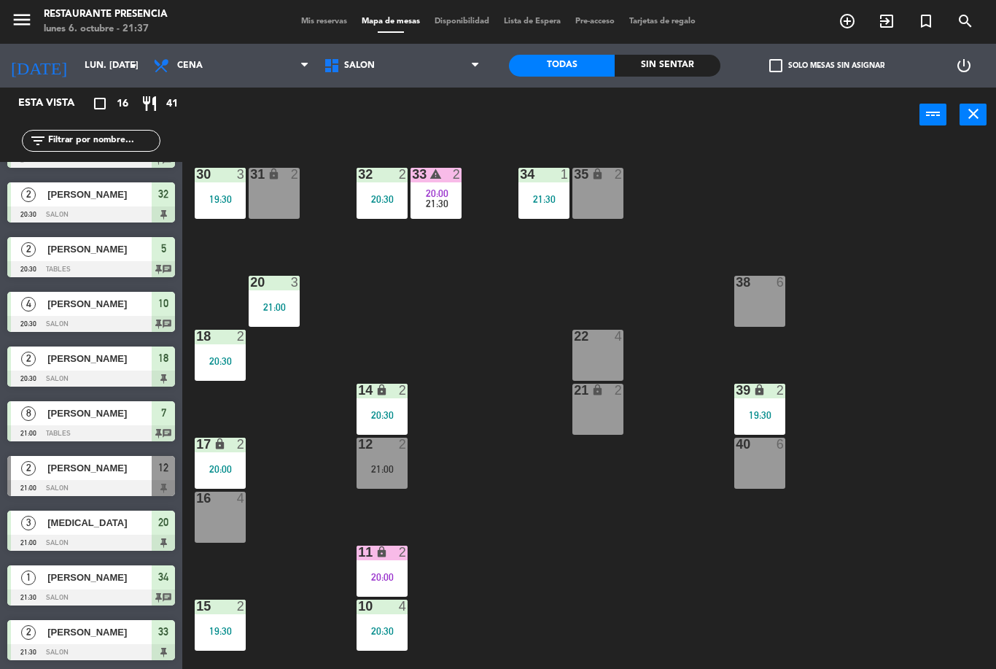
click at [311, 21] on span "Mis reservas" at bounding box center [324, 21] width 61 height 8
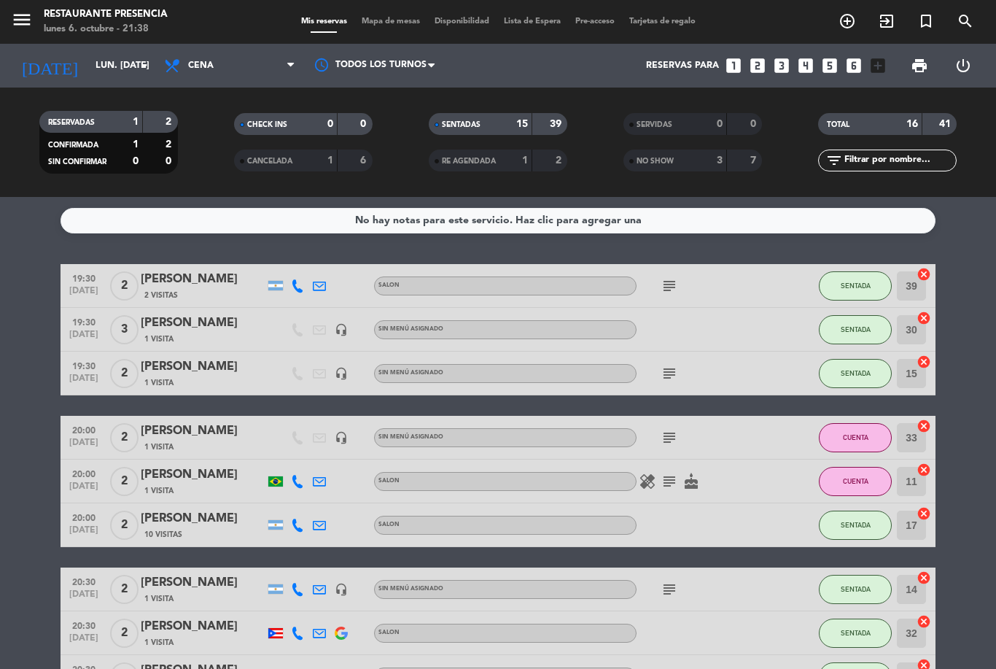
click at [865, 369] on span "SENTADA" at bounding box center [856, 373] width 30 height 8
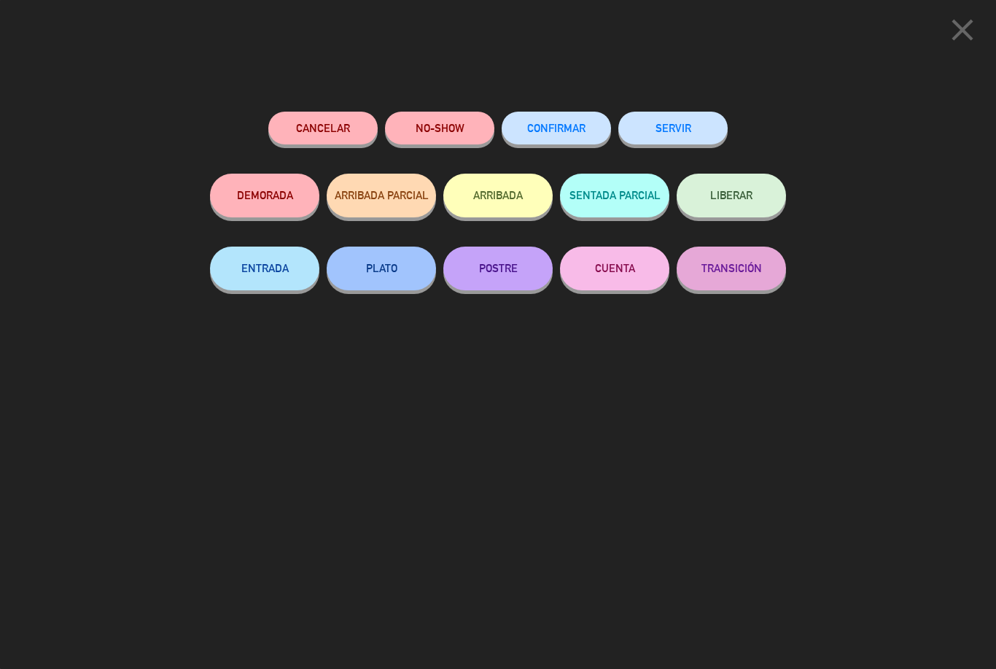
click at [617, 268] on button "CUENTA" at bounding box center [614, 268] width 109 height 44
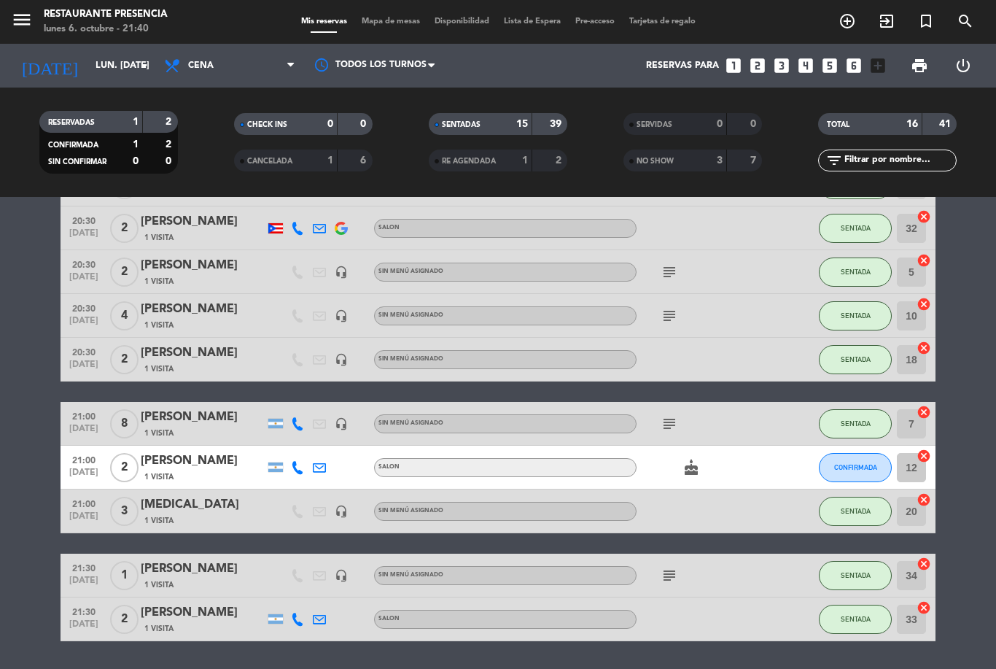
scroll to position [403, 0]
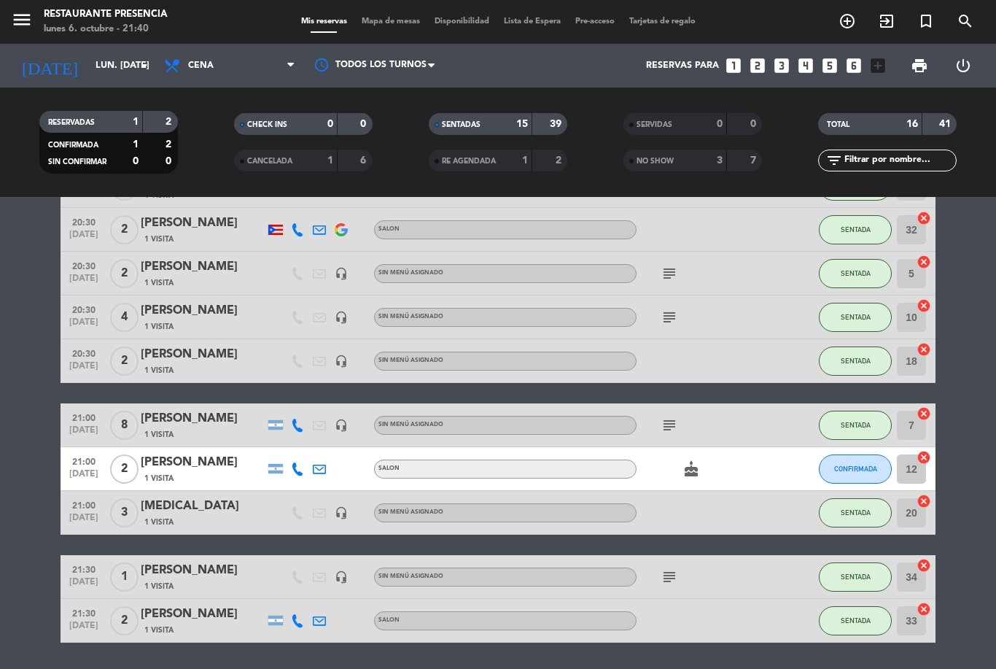
click at [694, 161] on div "3" at bounding box center [708, 160] width 29 height 17
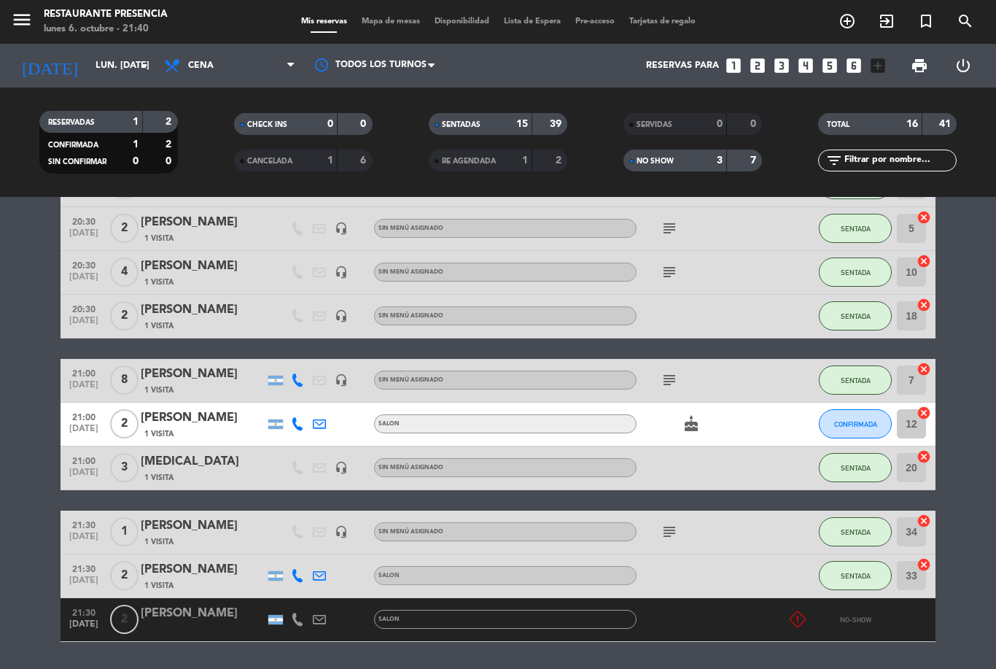
scroll to position [591, 0]
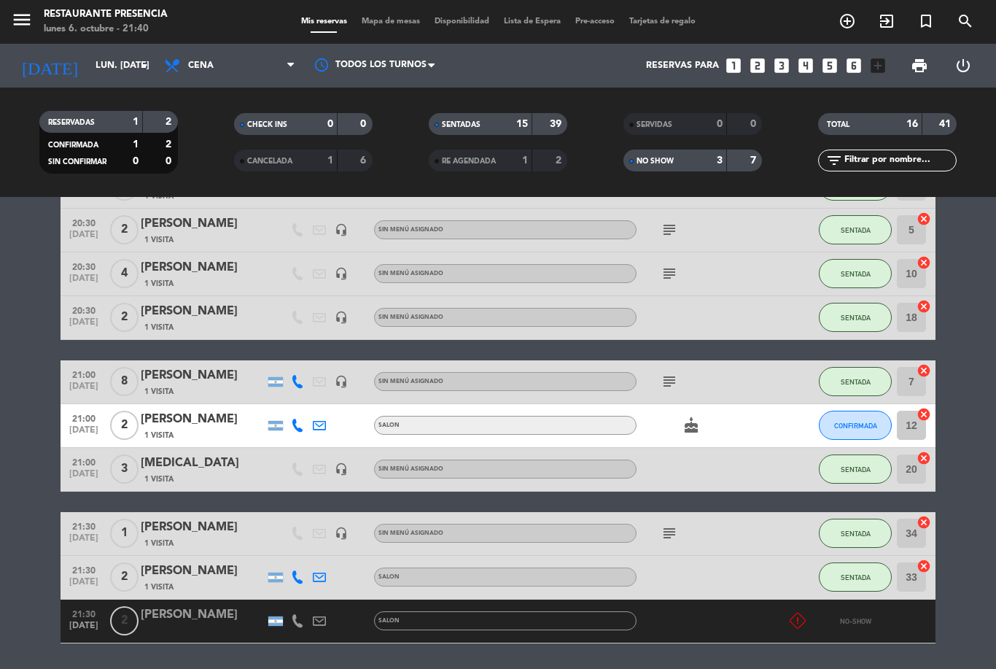
click at [801, 613] on icon at bounding box center [798, 620] width 16 height 16
click at [739, 623] on div at bounding box center [701, 620] width 131 height 43
click at [394, 26] on span "Mapa de mesas" at bounding box center [390, 21] width 73 height 8
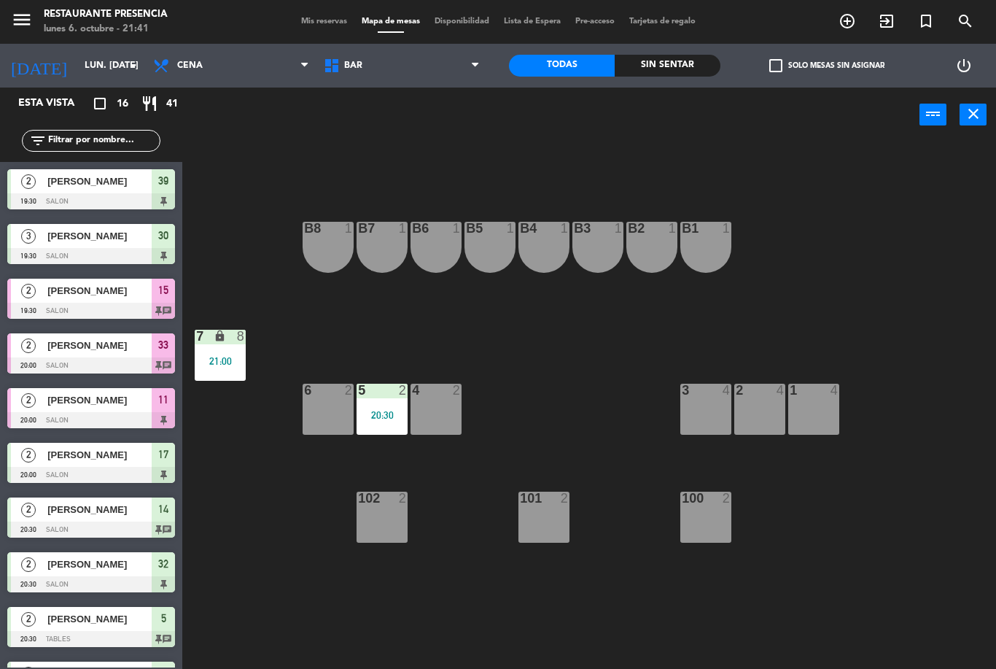
click at [388, 79] on span "BAR" at bounding box center [401, 66] width 171 height 32
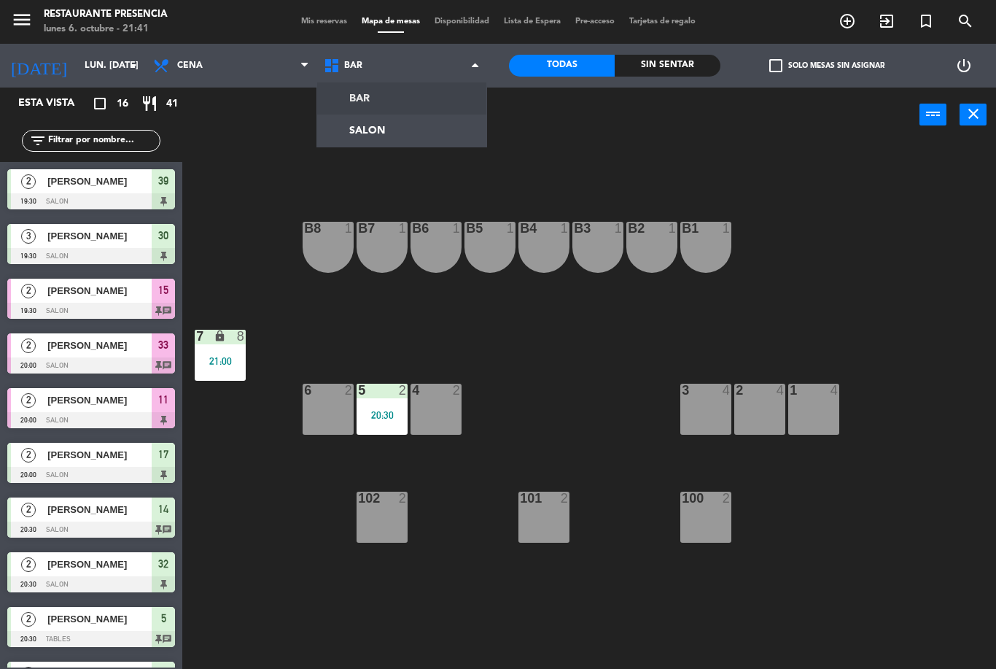
click at [359, 127] on ng-component "menu Restaurante Presencia lunes 6. octubre - 21:41 Mis reservas Mapa de mesas …" at bounding box center [498, 334] width 996 height 669
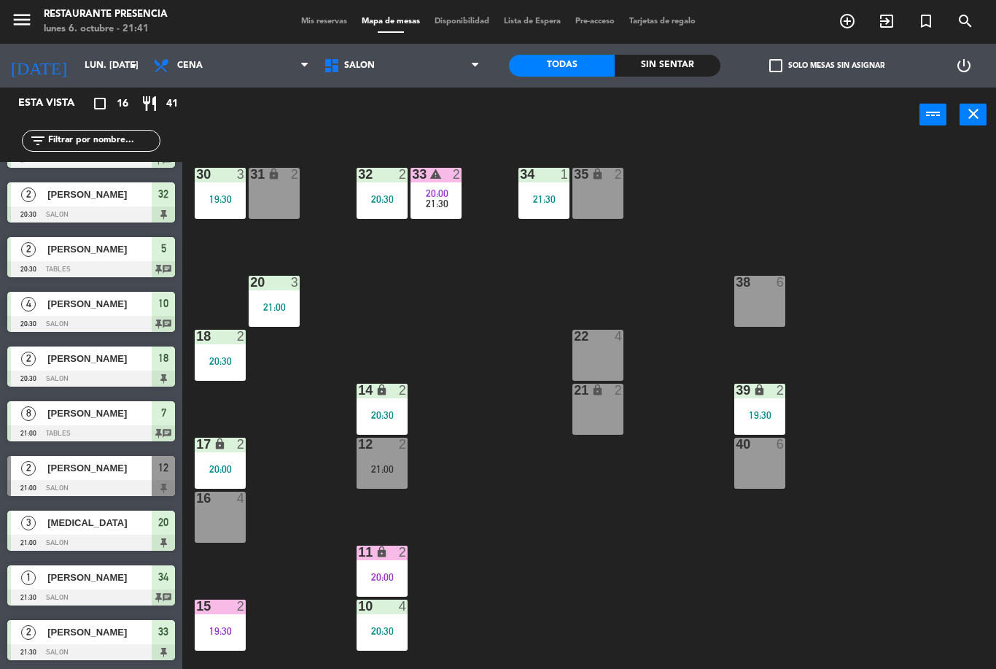
scroll to position [370, 0]
click at [324, 17] on span "Mis reservas" at bounding box center [324, 21] width 61 height 8
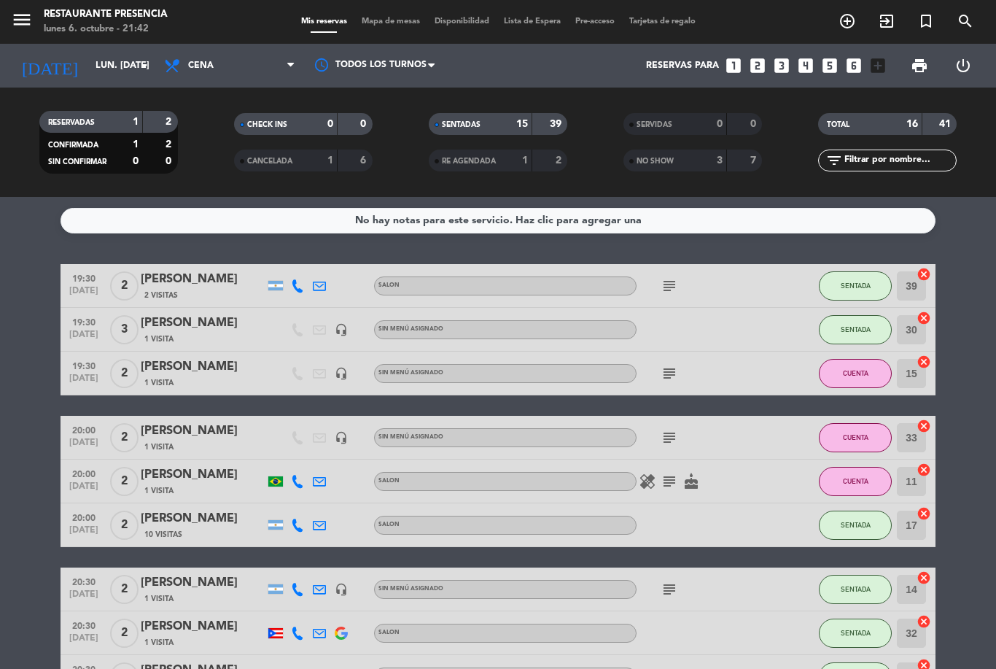
click at [715, 166] on div "3" at bounding box center [708, 160] width 29 height 17
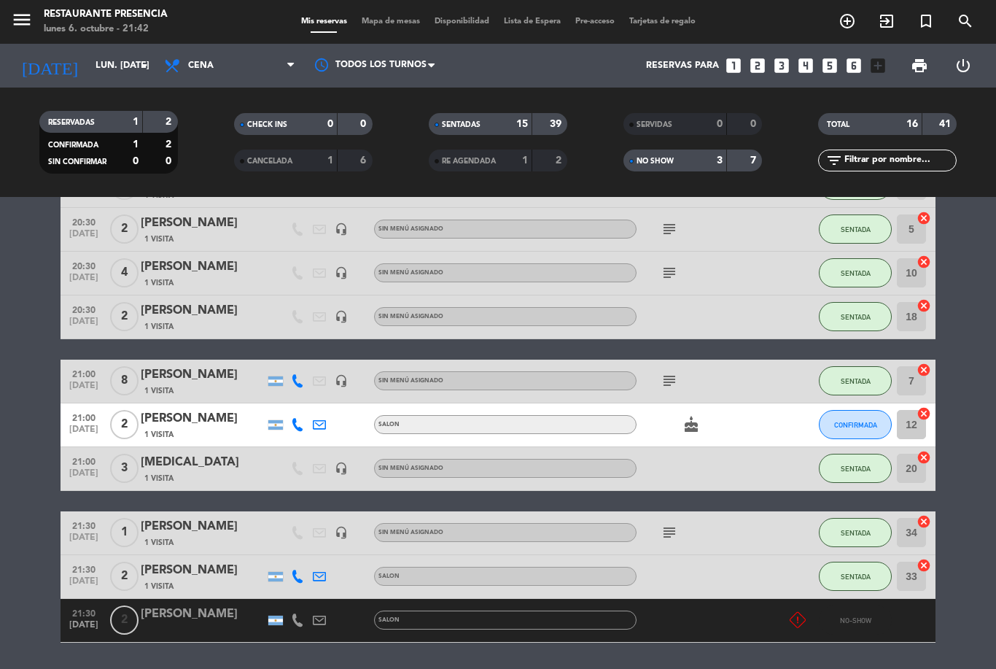
scroll to position [591, 0]
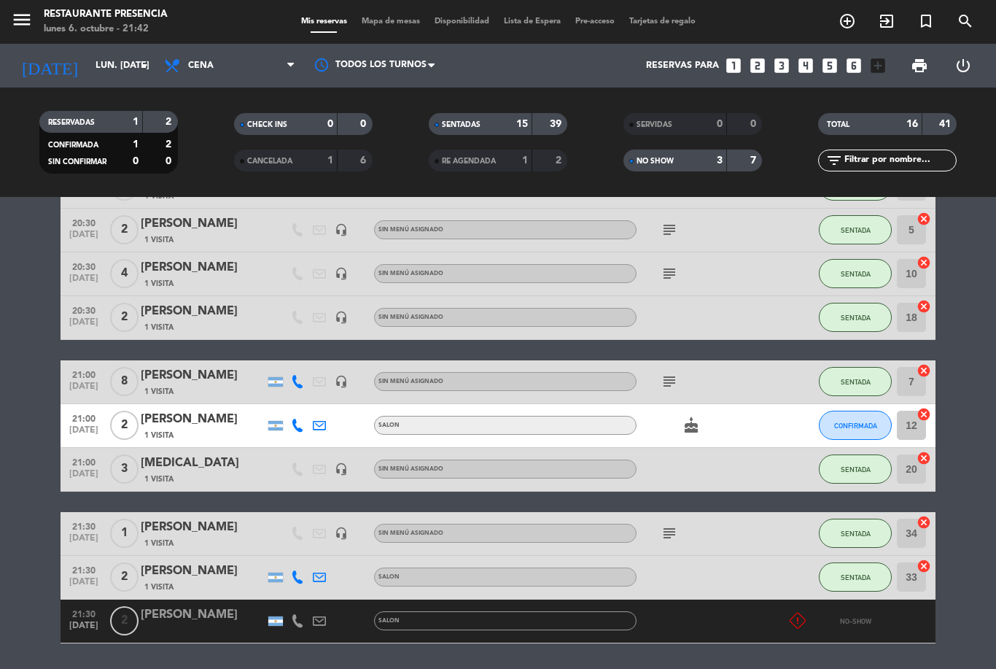
click at [800, 618] on icon at bounding box center [798, 620] width 16 height 16
click at [907, 616] on div at bounding box center [914, 620] width 44 height 43
click at [731, 618] on div at bounding box center [701, 620] width 131 height 43
click at [217, 606] on div "[PERSON_NAME]" at bounding box center [203, 614] width 124 height 19
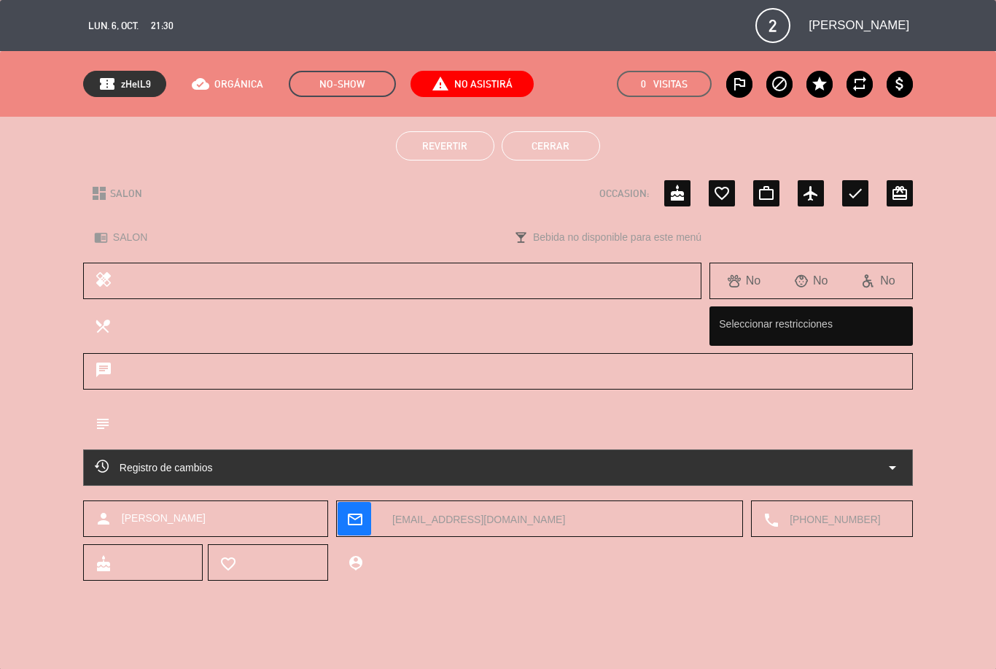
click at [448, 151] on span "Revertir" at bounding box center [444, 146] width 45 height 12
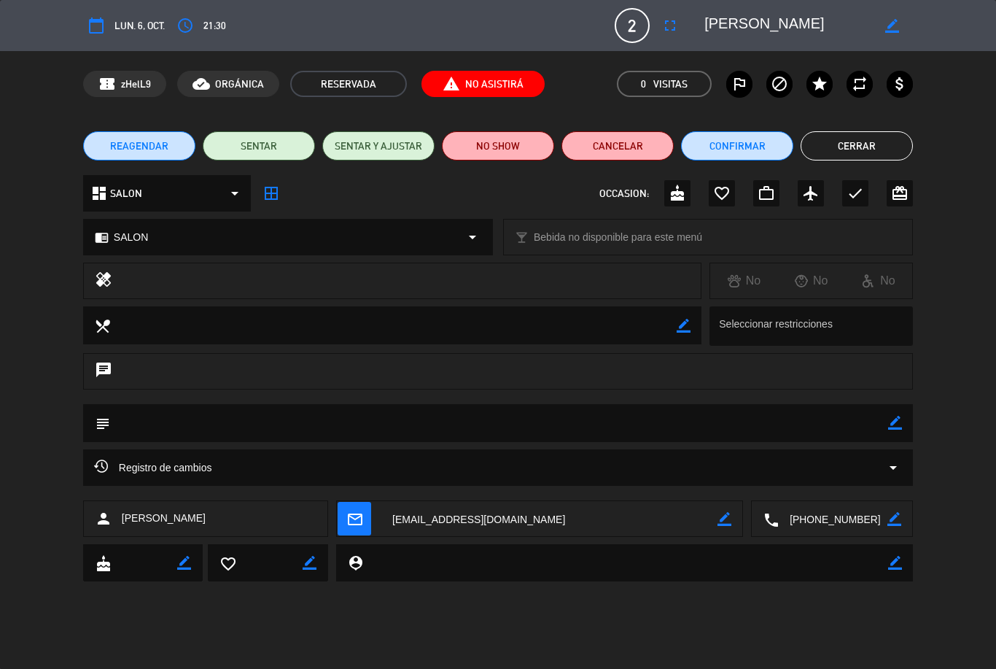
click at [671, 22] on icon "fullscreen" at bounding box center [669, 25] width 17 height 17
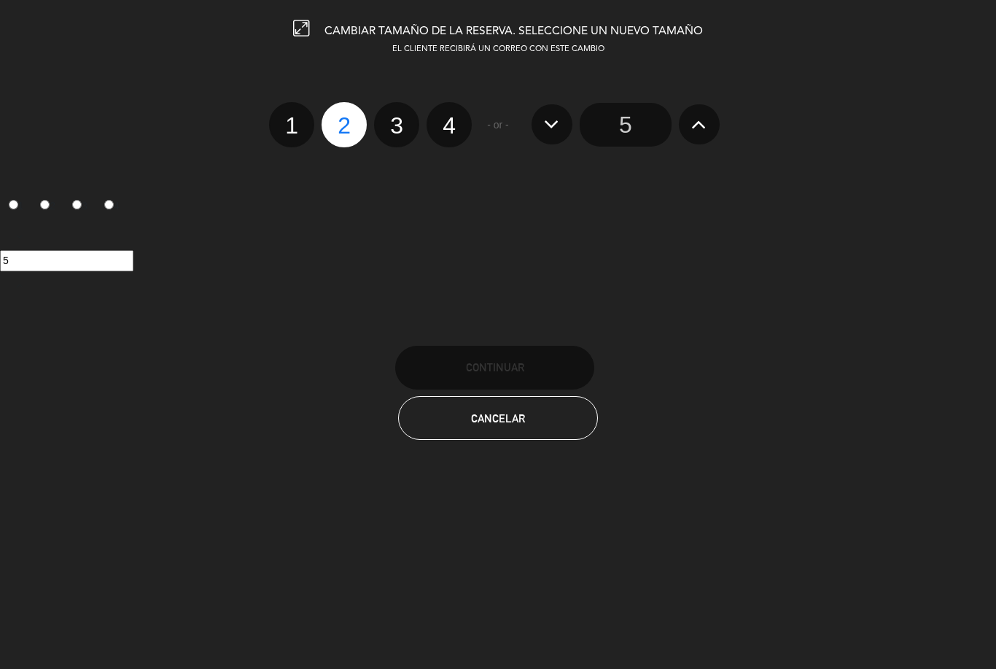
click at [297, 118] on label "1" at bounding box center [291, 124] width 45 height 45
click at [295, 117] on input "1" at bounding box center [289, 112] width 9 height 9
radio input "true"
radio input "false"
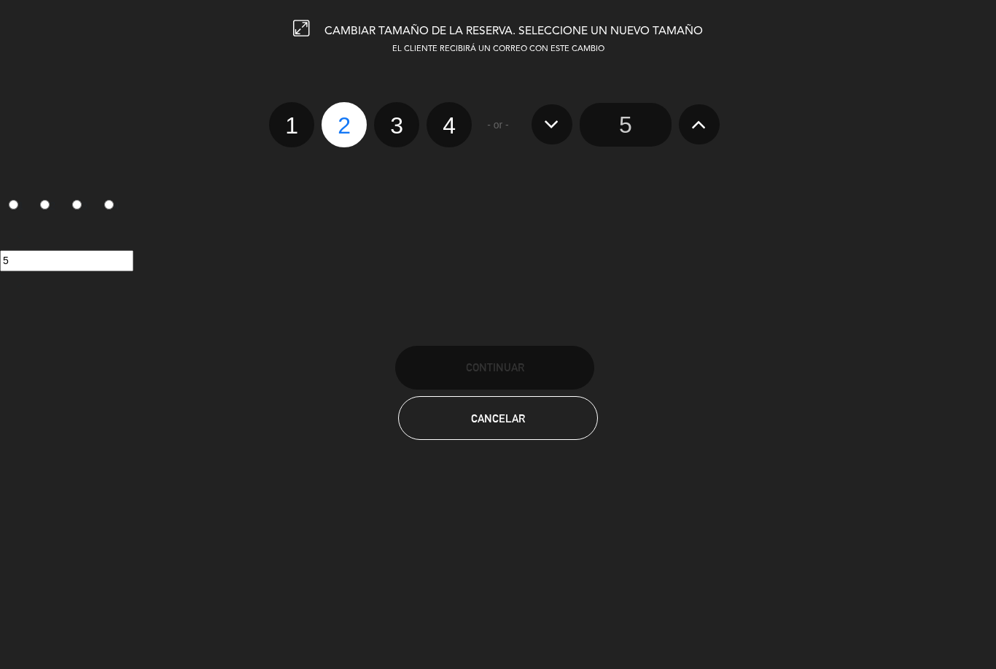
radio input "false"
radio input "true"
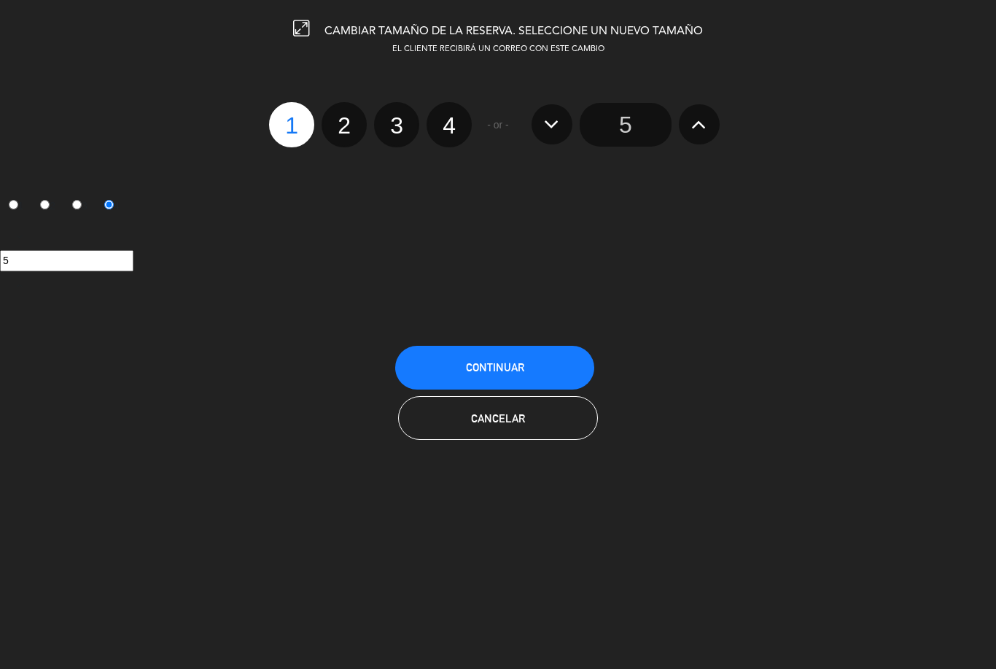
click at [533, 365] on button "Continuar" at bounding box center [494, 368] width 199 height 44
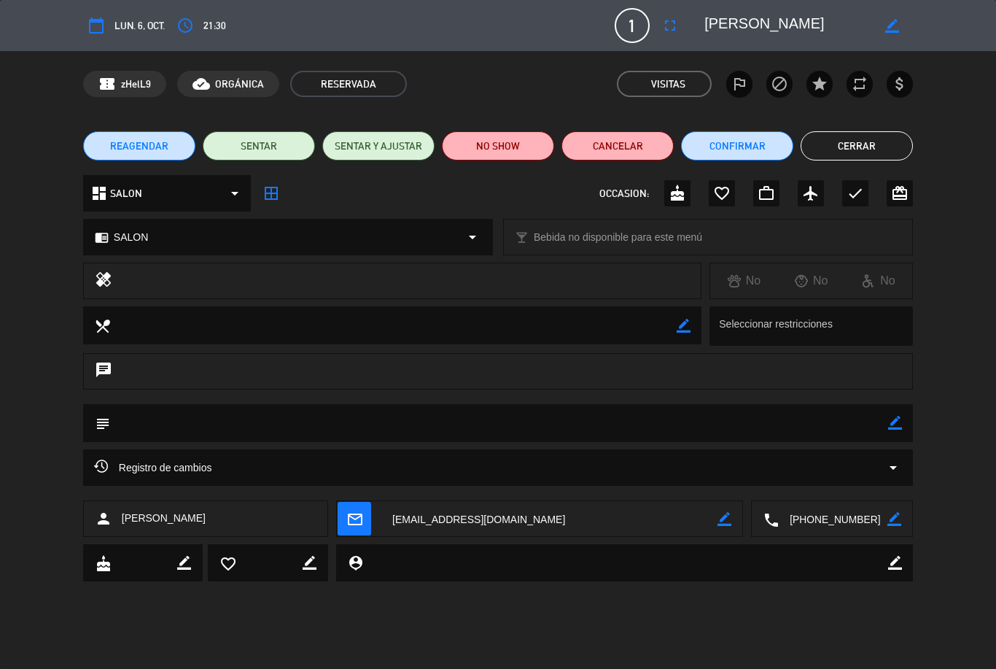
click at [757, 141] on button "Confirmar" at bounding box center [737, 145] width 112 height 29
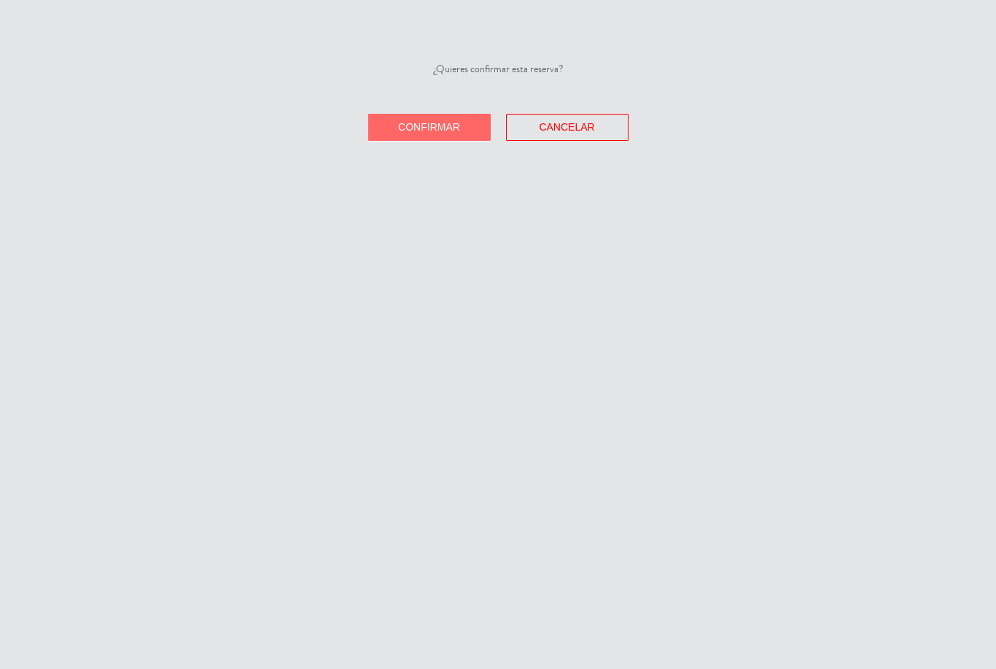
click at [440, 114] on button "Confirmar" at bounding box center [429, 127] width 122 height 27
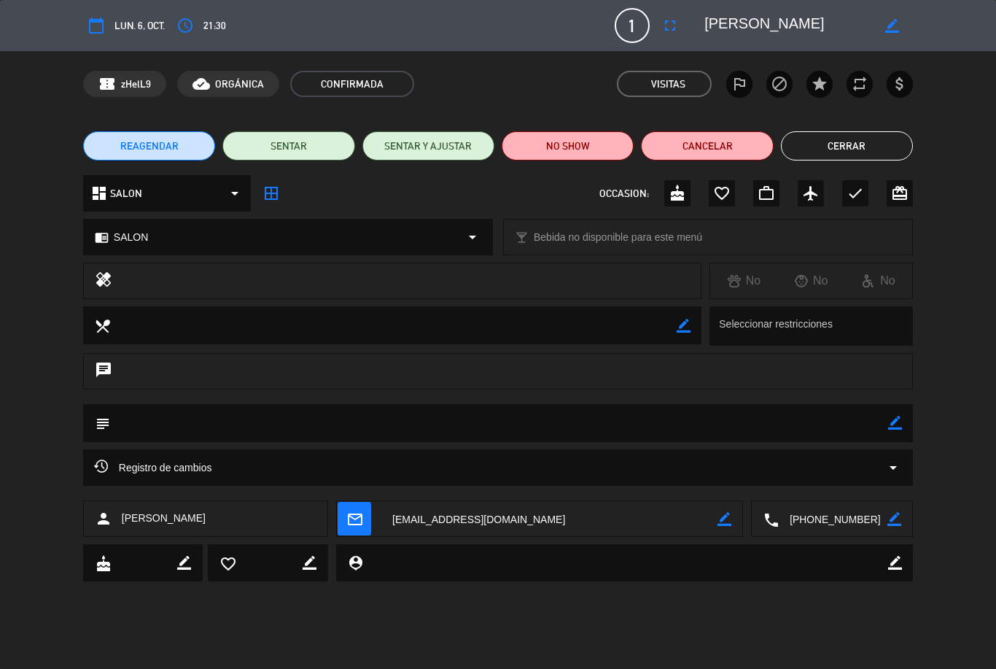
click at [876, 142] on button "Cerrar" at bounding box center [847, 145] width 132 height 29
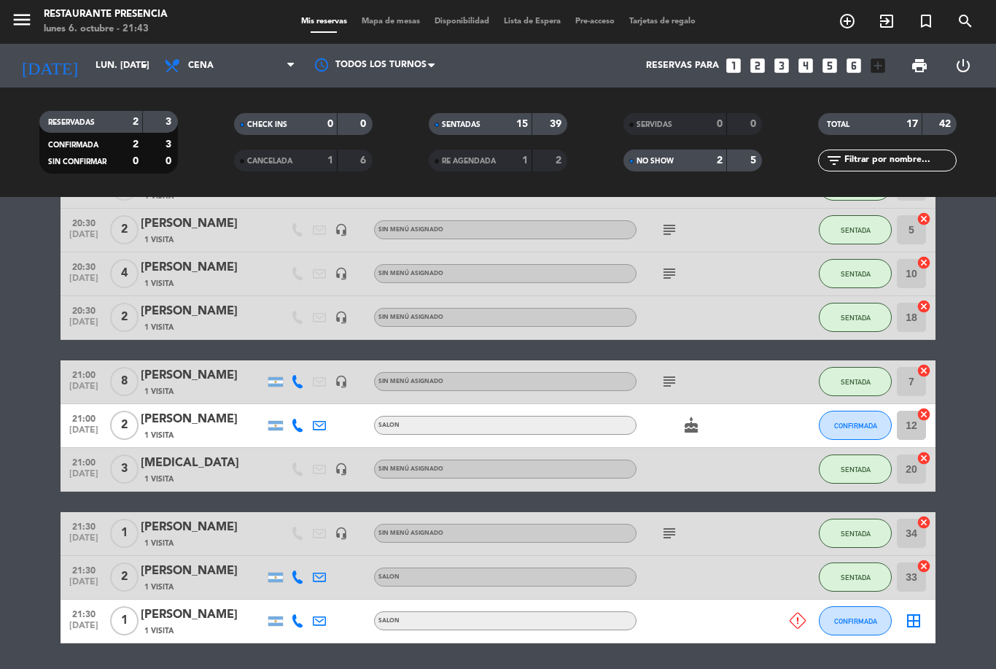
click at [918, 621] on icon "border_all" at bounding box center [913, 620] width 17 height 17
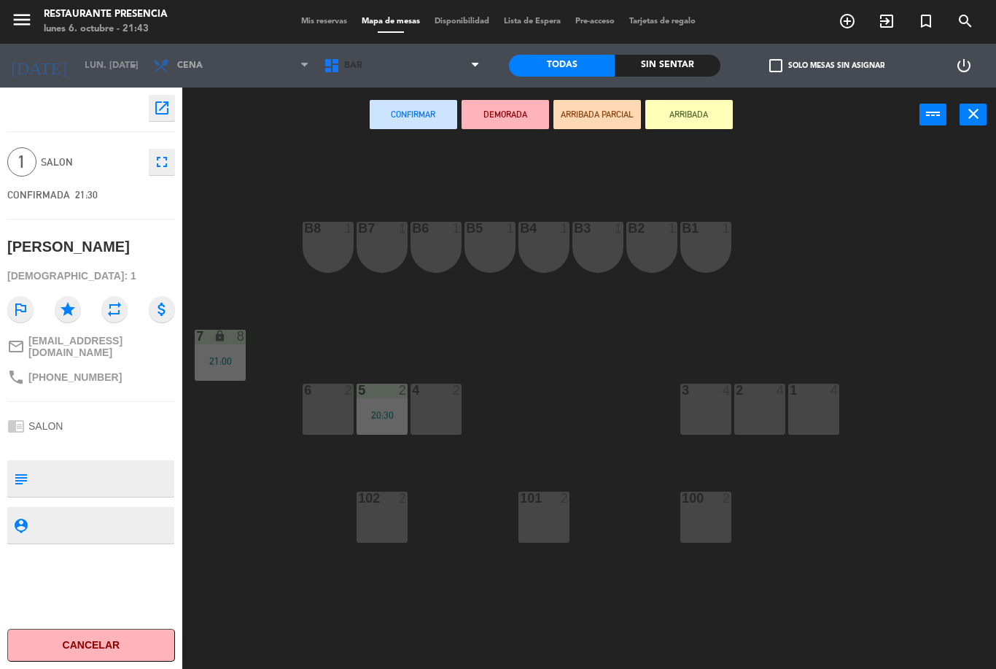
click at [461, 62] on span "BAR" at bounding box center [401, 66] width 171 height 32
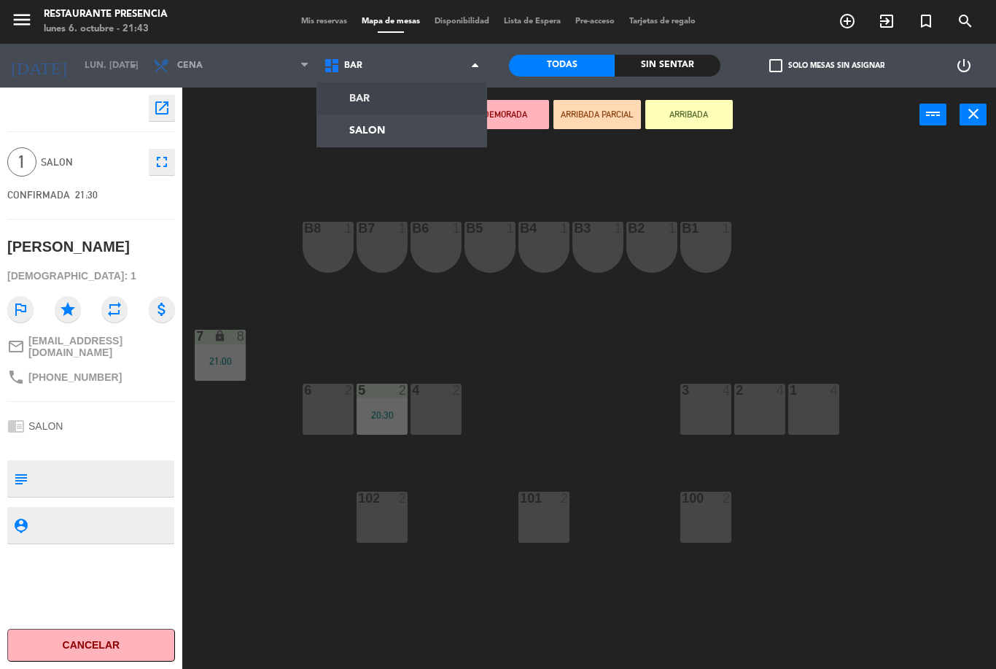
click at [416, 126] on ng-component "menu Restaurante Presencia lunes 6. octubre - 21:43 Mis reservas Mapa de mesas …" at bounding box center [498, 334] width 996 height 669
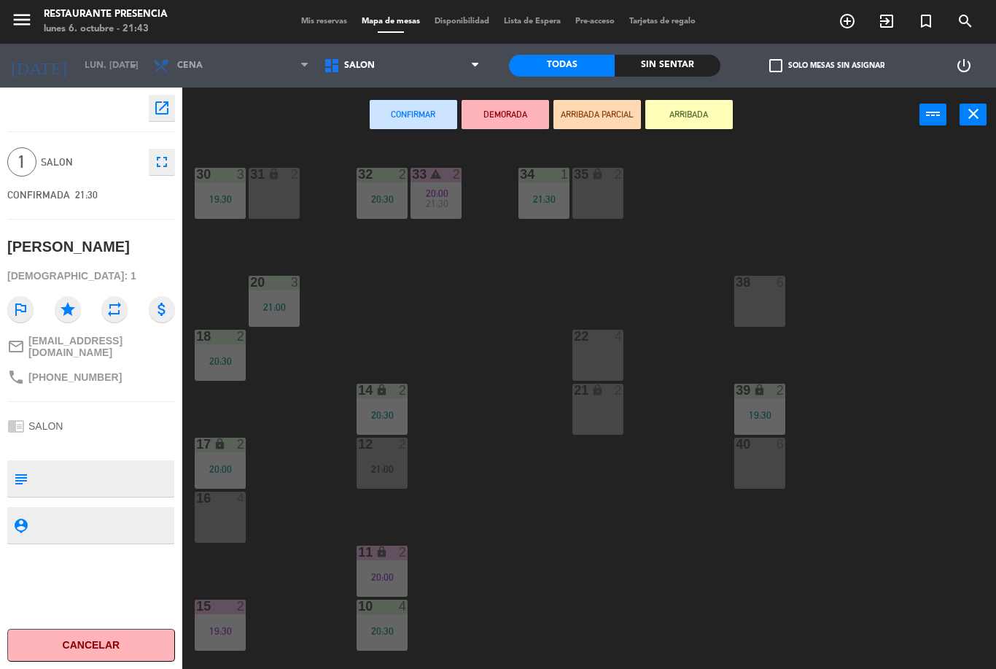
click at [223, 513] on div "16 4" at bounding box center [220, 516] width 51 height 51
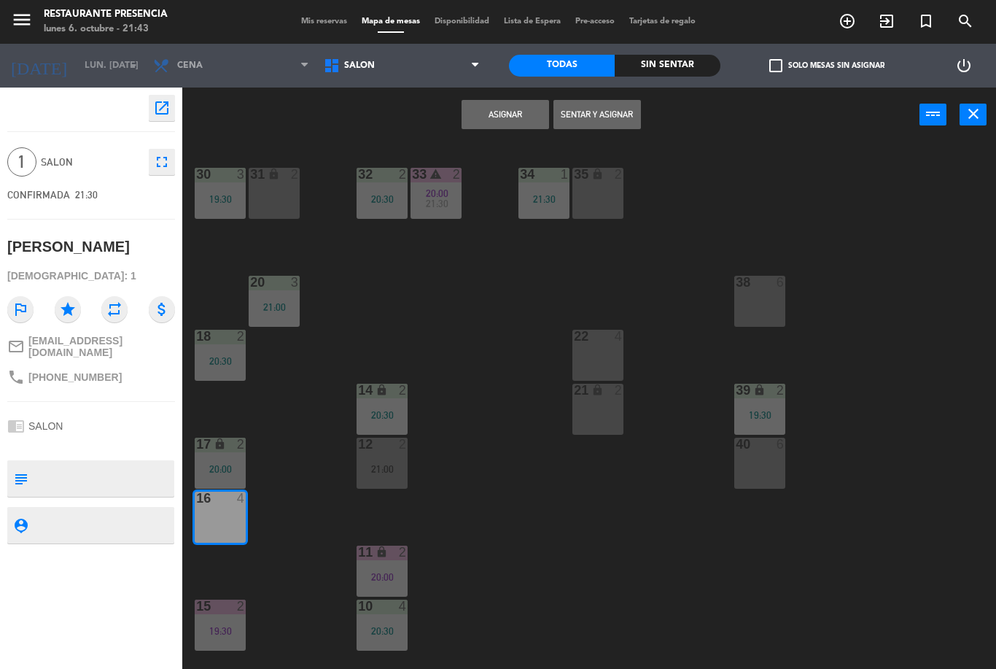
click at [623, 108] on button "Sentar y Asignar" at bounding box center [596, 114] width 87 height 29
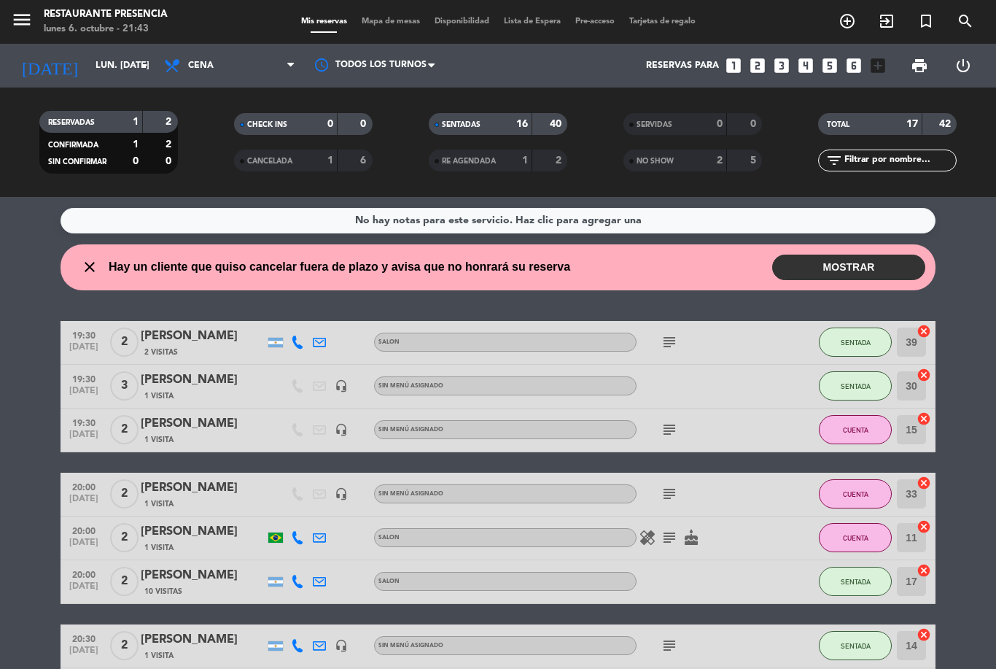
click at [887, 273] on button "MOSTRAR" at bounding box center [848, 267] width 153 height 26
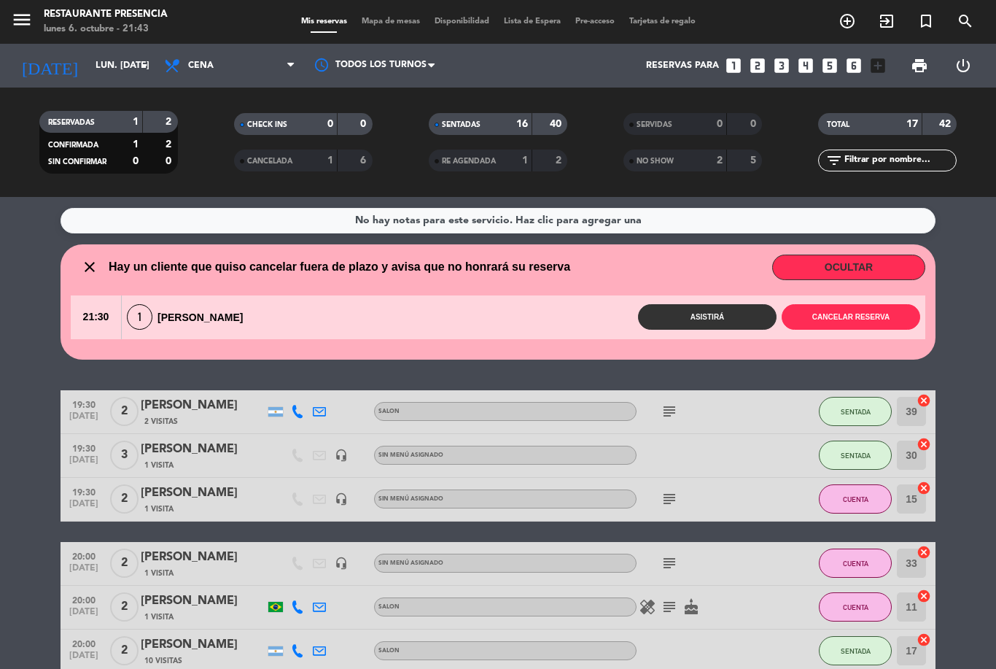
click at [900, 266] on button "OCULTAR" at bounding box center [848, 267] width 153 height 26
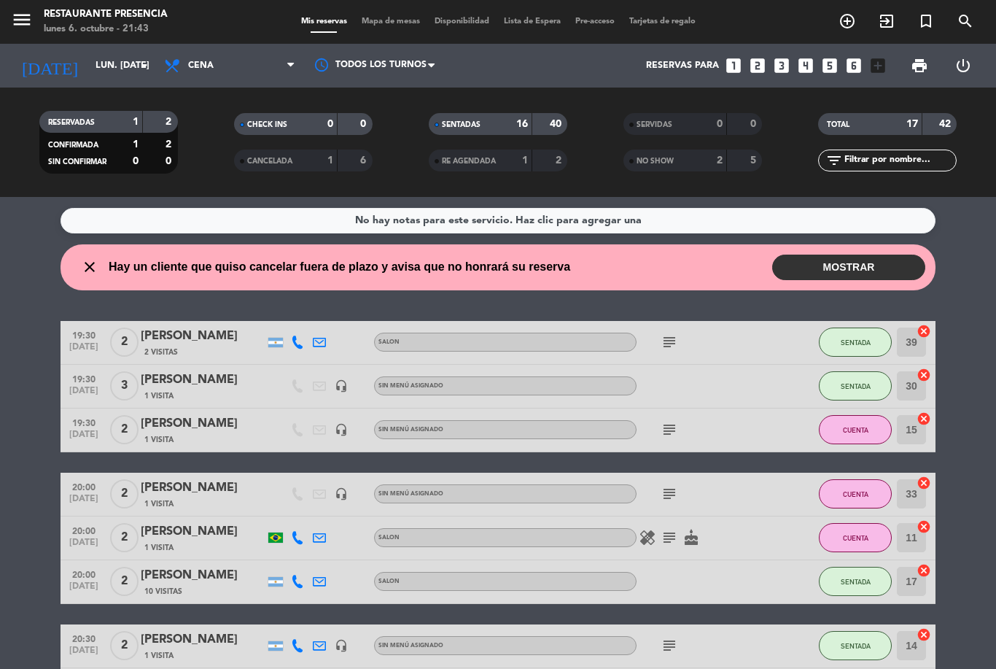
click at [898, 273] on button "MOSTRAR" at bounding box center [848, 267] width 153 height 26
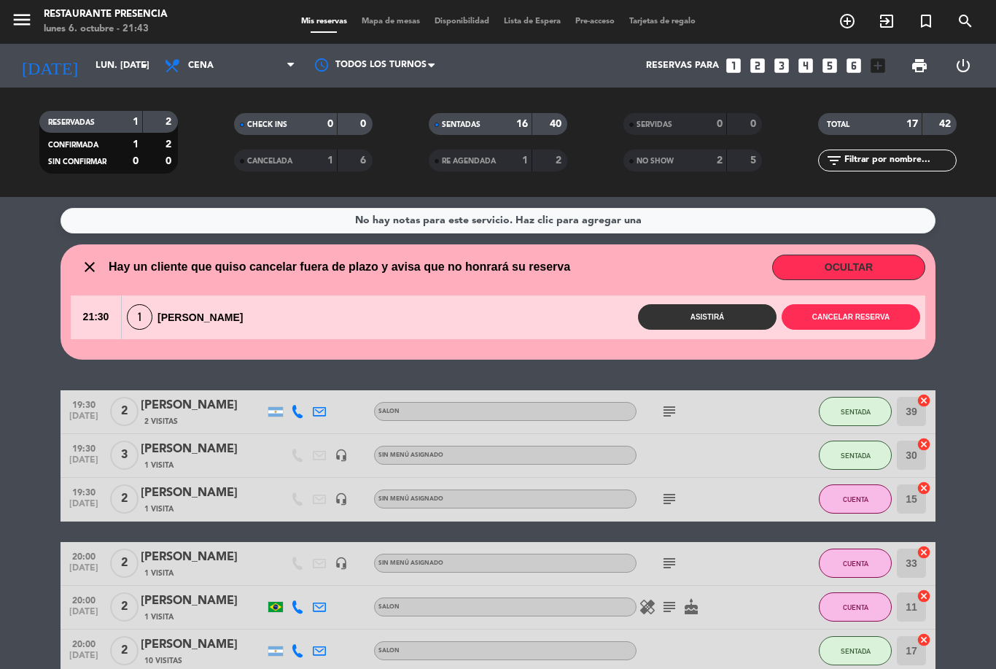
click at [720, 321] on button "Asistirá" at bounding box center [707, 317] width 139 height 26
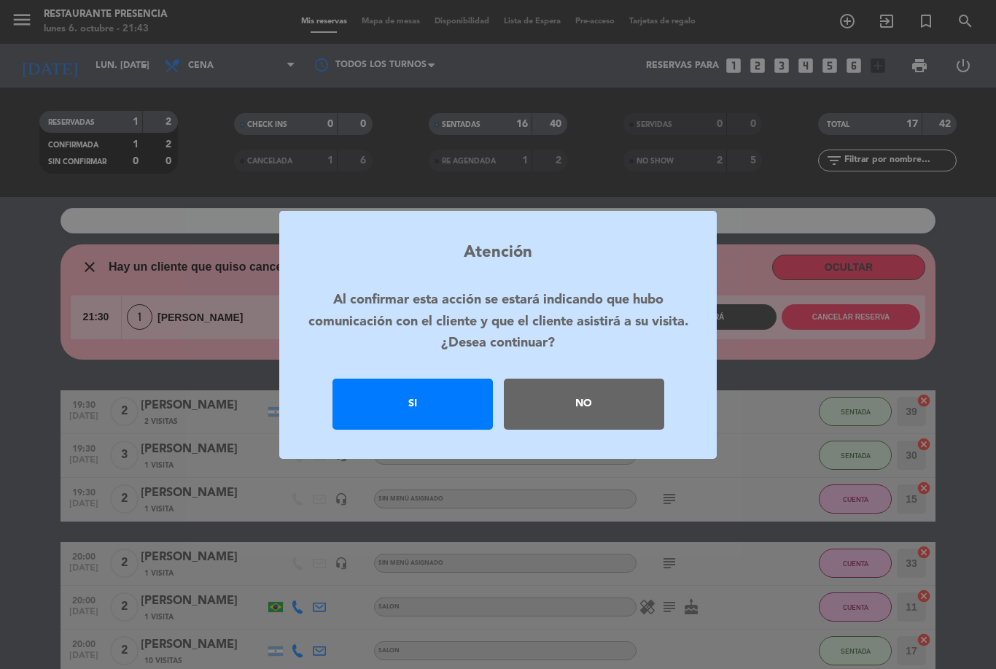
click at [428, 416] on div "Si" at bounding box center [412, 403] width 160 height 51
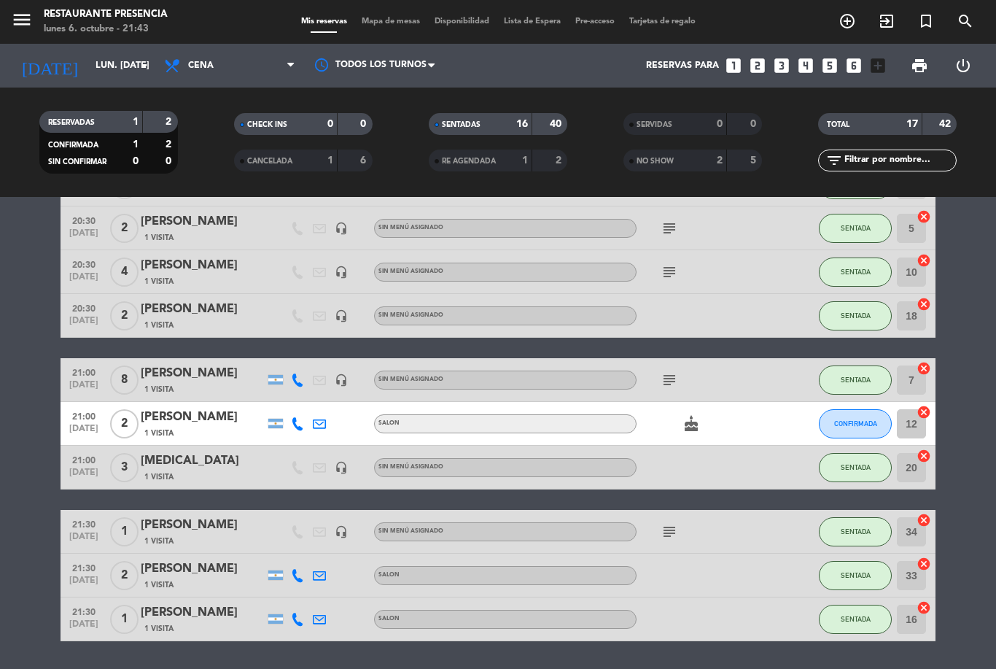
scroll to position [447, 0]
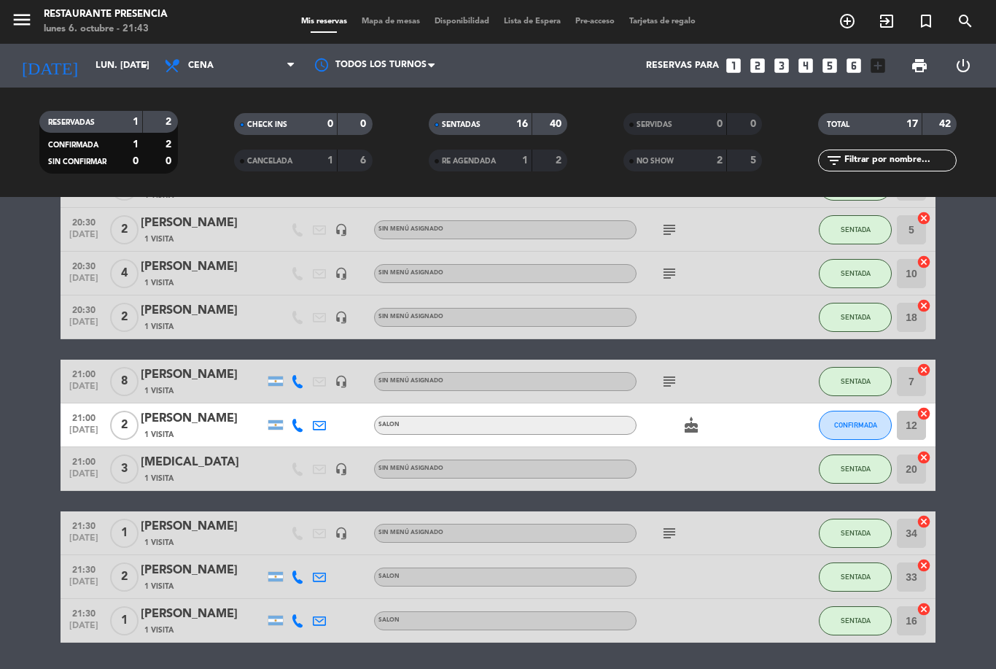
click at [868, 424] on span "CONFIRMADA" at bounding box center [855, 425] width 43 height 8
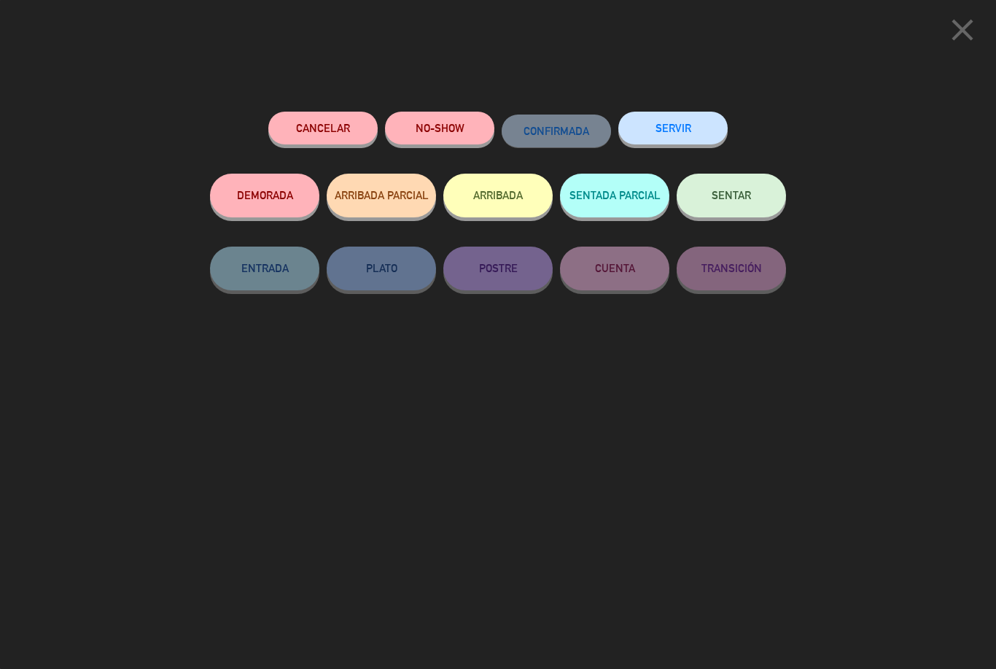
click at [746, 184] on button "SENTAR" at bounding box center [731, 196] width 109 height 44
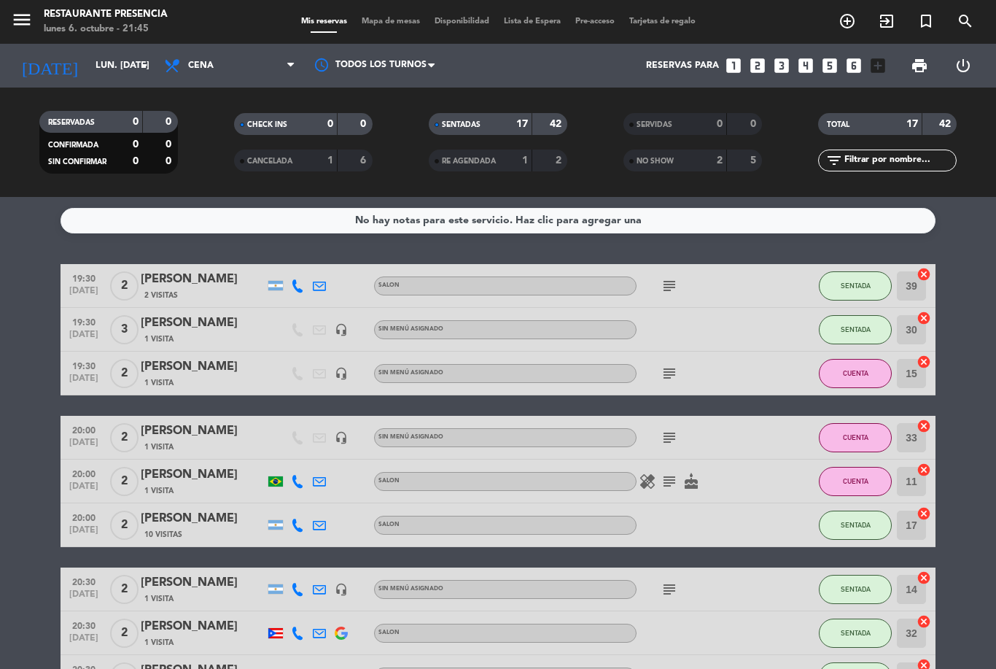
scroll to position [0, 0]
click at [848, 20] on icon "add_circle_outline" at bounding box center [846, 20] width 17 height 17
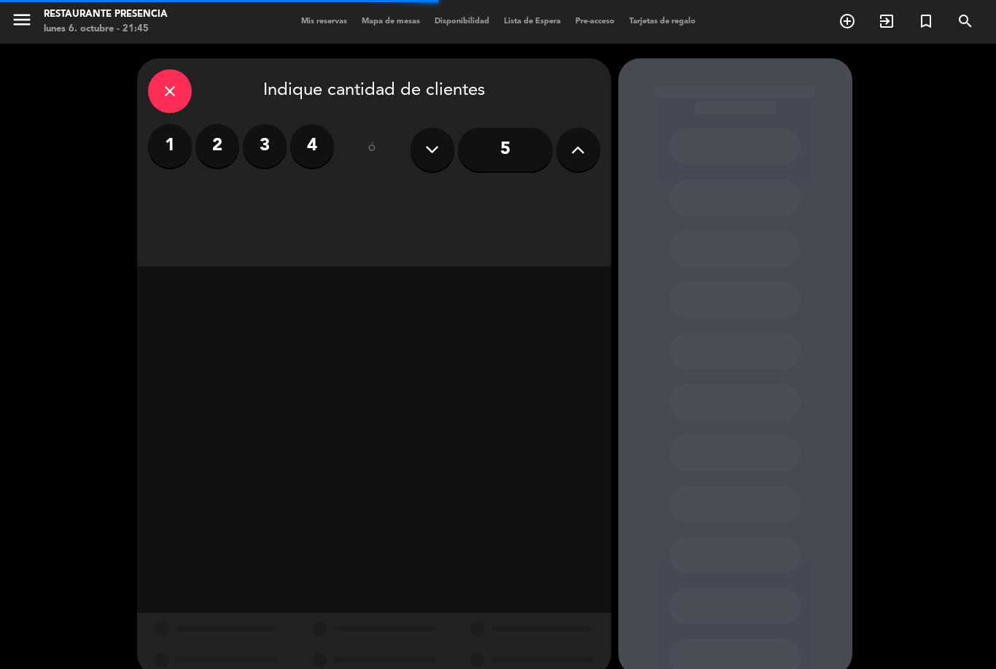
click at [227, 154] on label "2" at bounding box center [217, 146] width 44 height 44
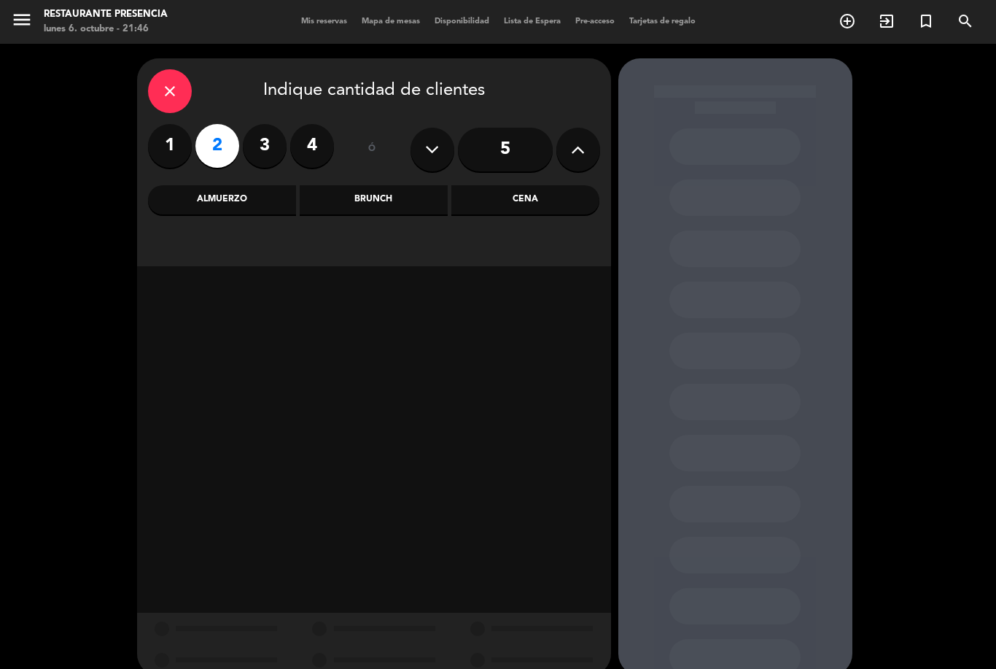
click at [547, 202] on div "Cena" at bounding box center [525, 199] width 148 height 29
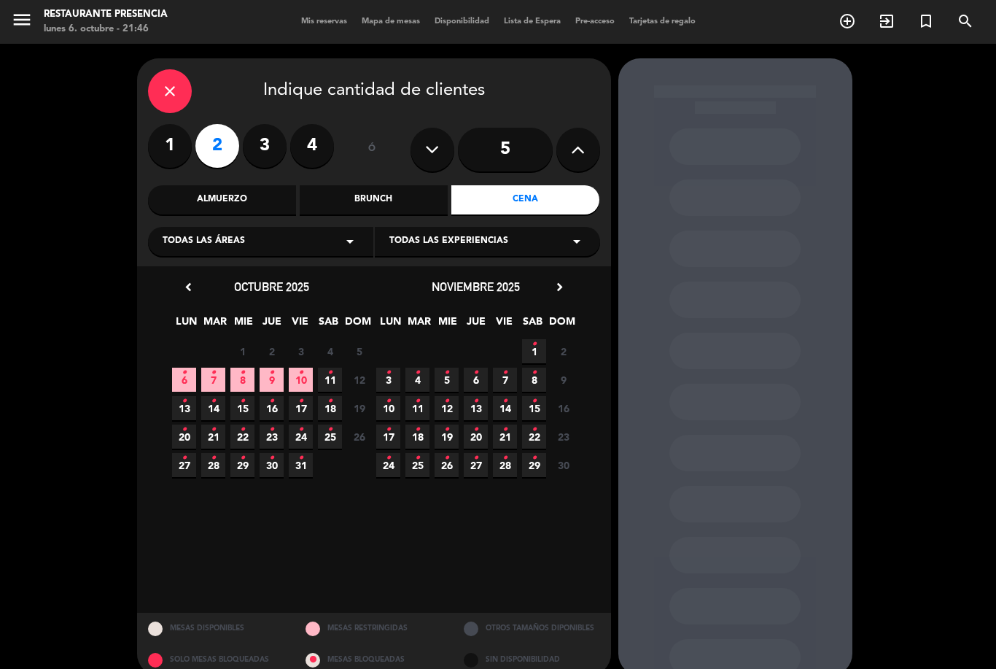
click at [185, 378] on icon "•" at bounding box center [184, 372] width 5 height 23
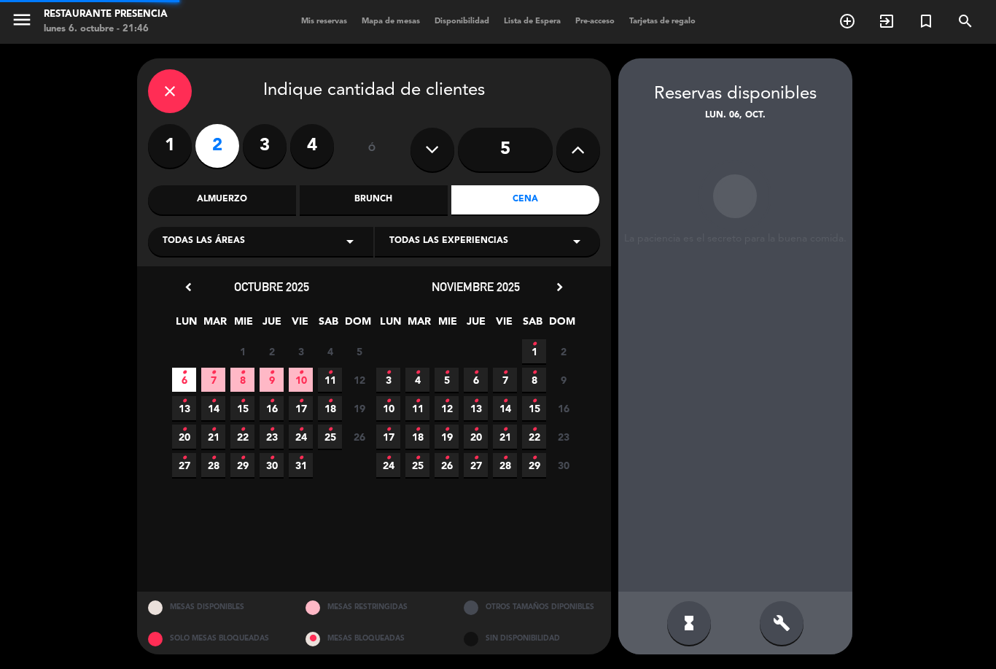
scroll to position [47, 0]
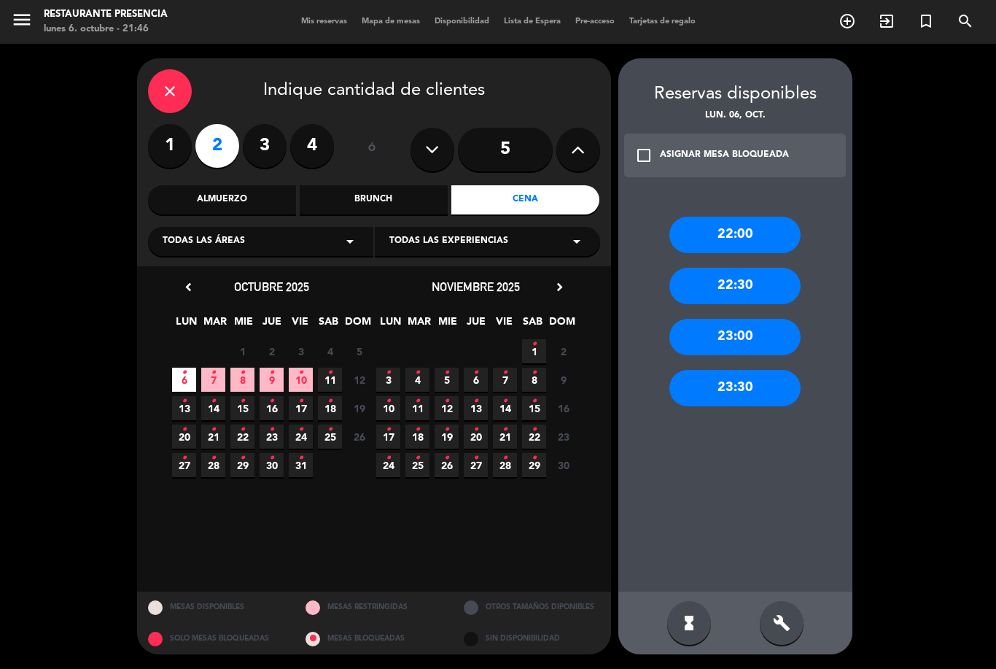
click at [755, 217] on div "22:00" at bounding box center [734, 235] width 131 height 36
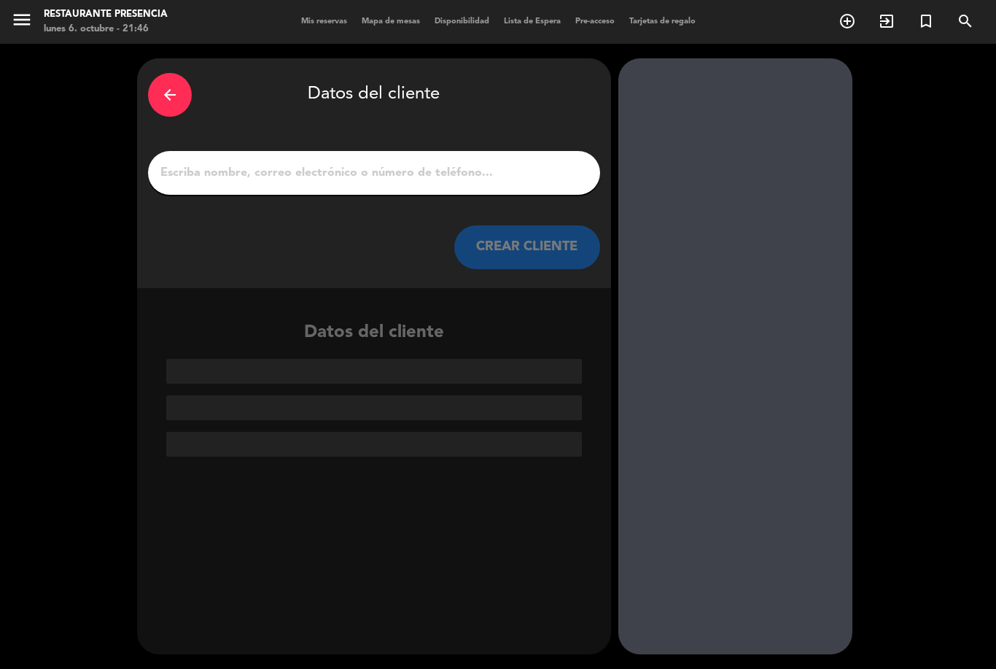
click at [496, 163] on input "1" at bounding box center [374, 173] width 430 height 20
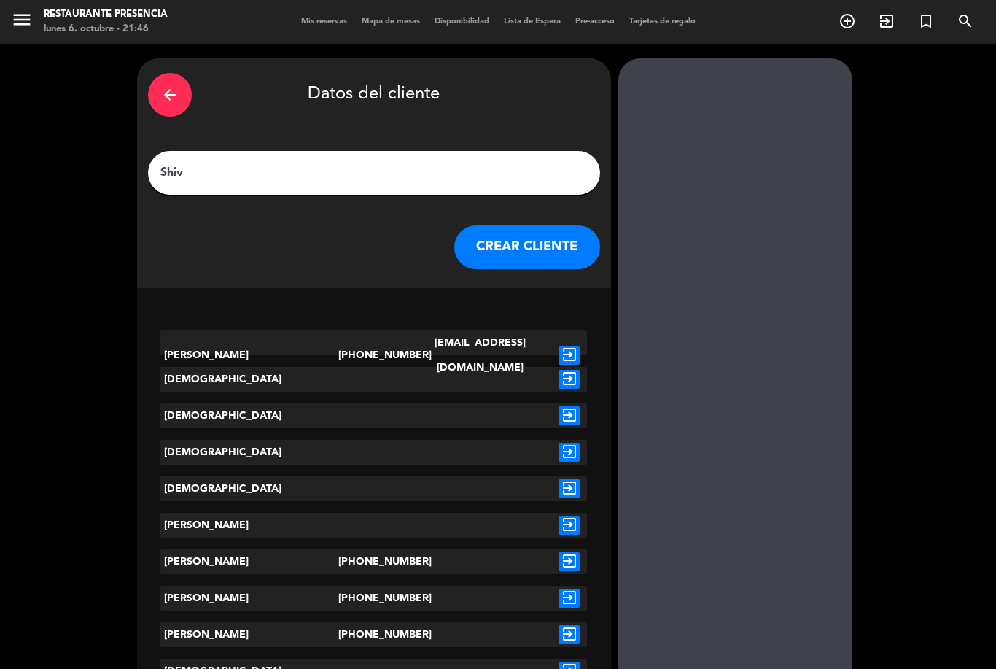
type input "Shiv"
click at [437, 330] on div "[EMAIL_ADDRESS][DOMAIN_NAME]" at bounding box center [480, 355] width 142 height 50
click at [566, 346] on icon "exit_to_app" at bounding box center [568, 355] width 21 height 19
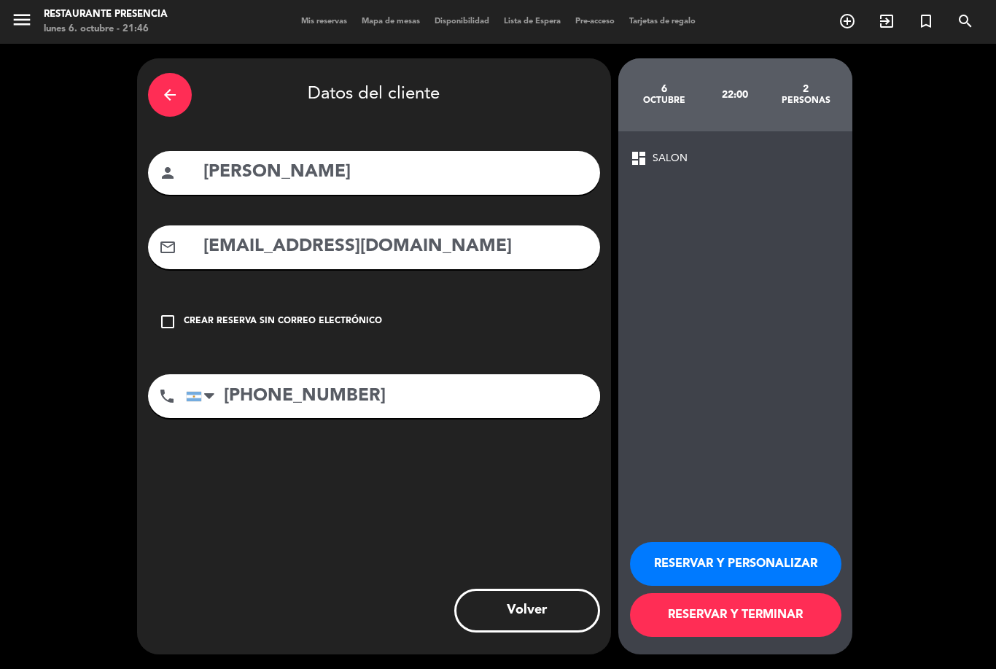
click at [790, 629] on button "RESERVAR Y TERMINAR" at bounding box center [735, 615] width 211 height 44
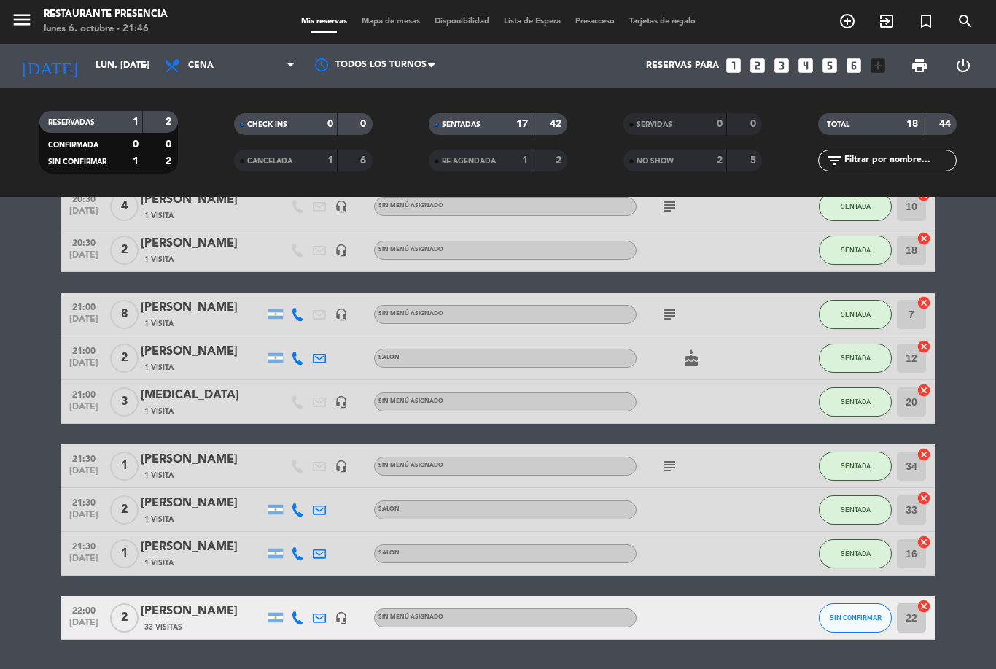
scroll to position [511, 0]
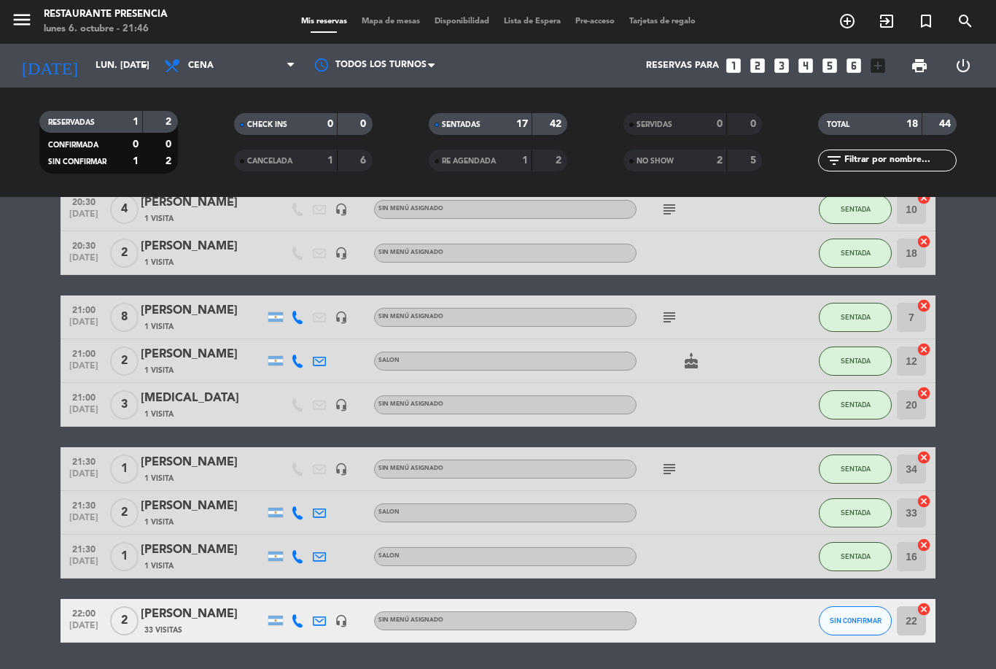
click at [922, 601] on icon "cancel" at bounding box center [923, 608] width 15 height 15
click at [921, 612] on icon "border_all" at bounding box center [913, 620] width 17 height 17
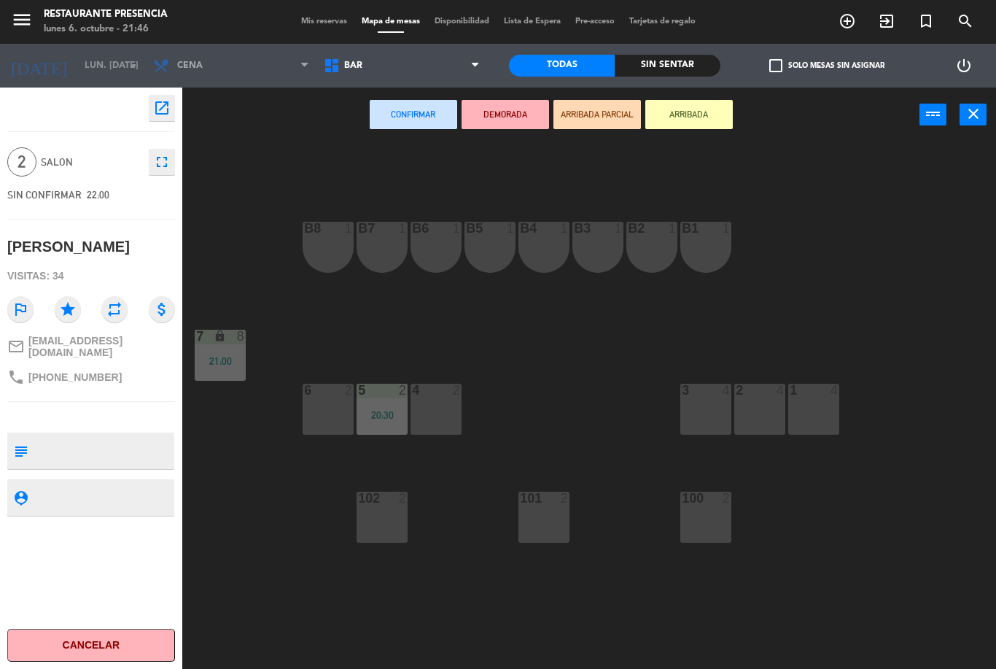
click at [704, 416] on div "3 4" at bounding box center [705, 408] width 51 height 51
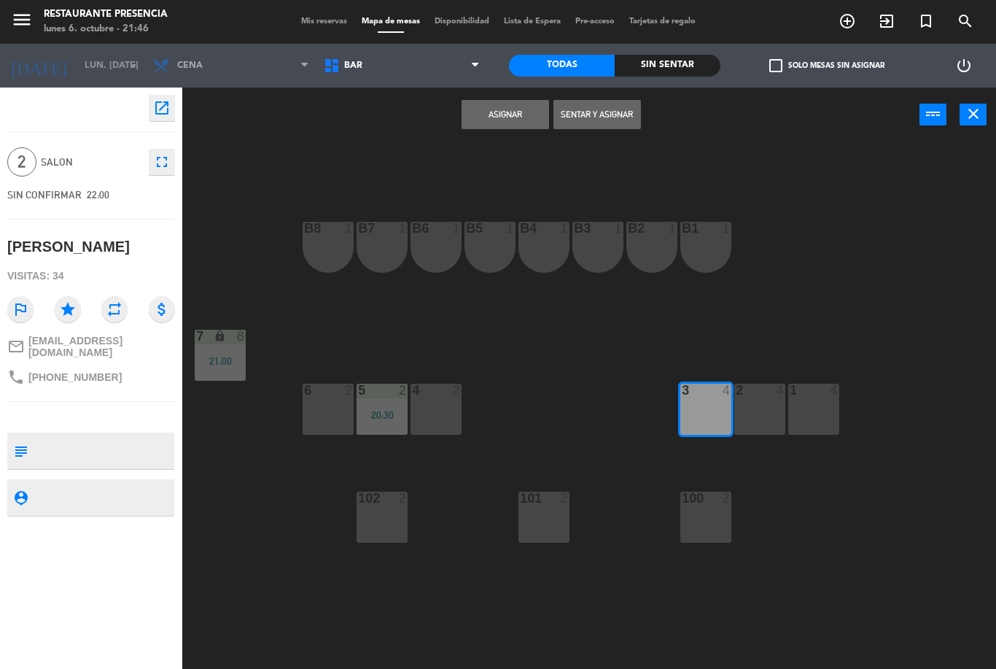
click at [618, 117] on button "Sentar y Asignar" at bounding box center [596, 114] width 87 height 29
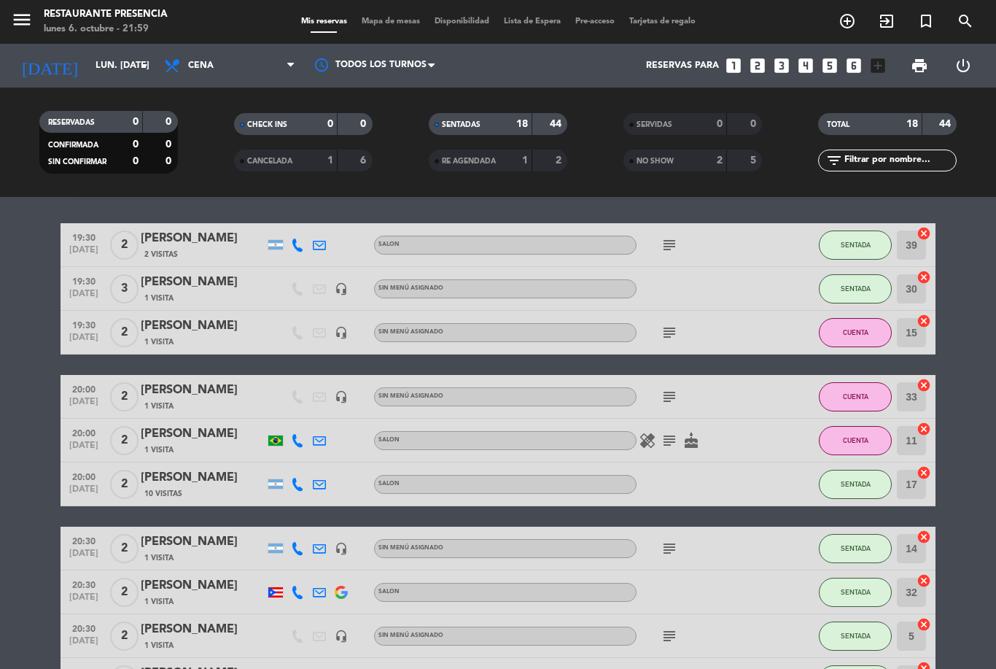
scroll to position [47, 0]
